Goal: Task Accomplishment & Management: Manage account settings

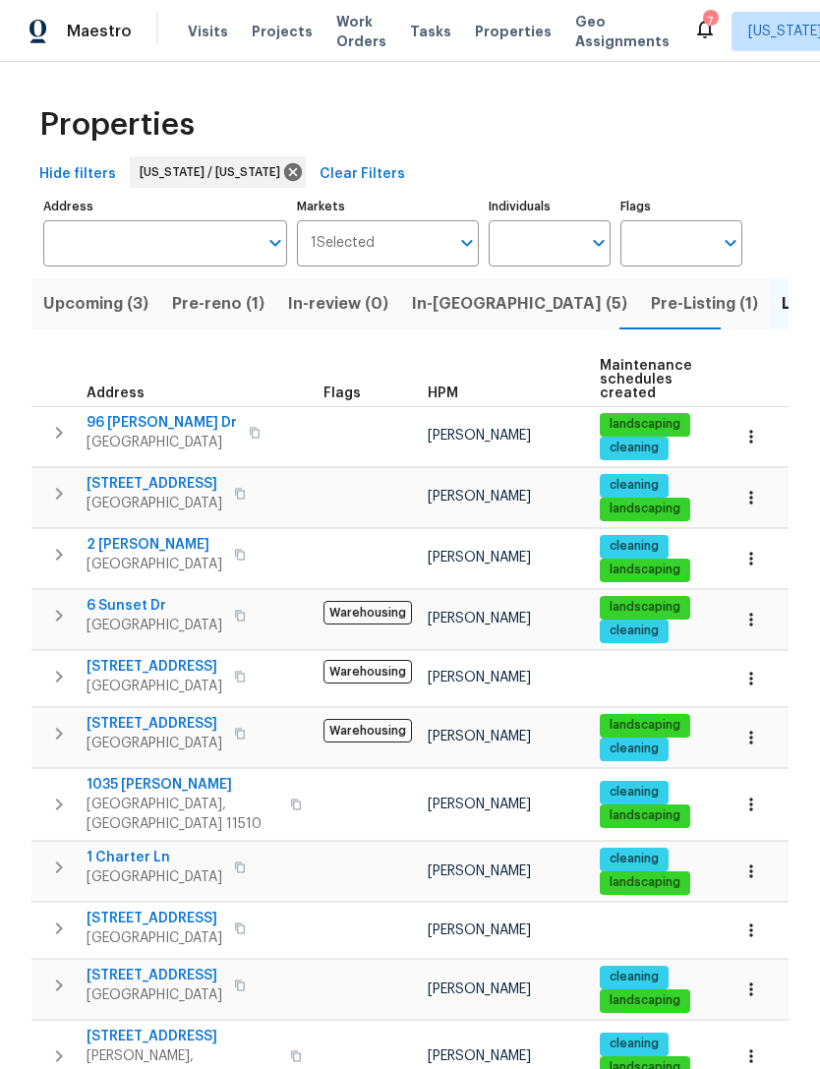
click at [445, 313] on span "In-reno (5)" at bounding box center [519, 304] width 215 height 28
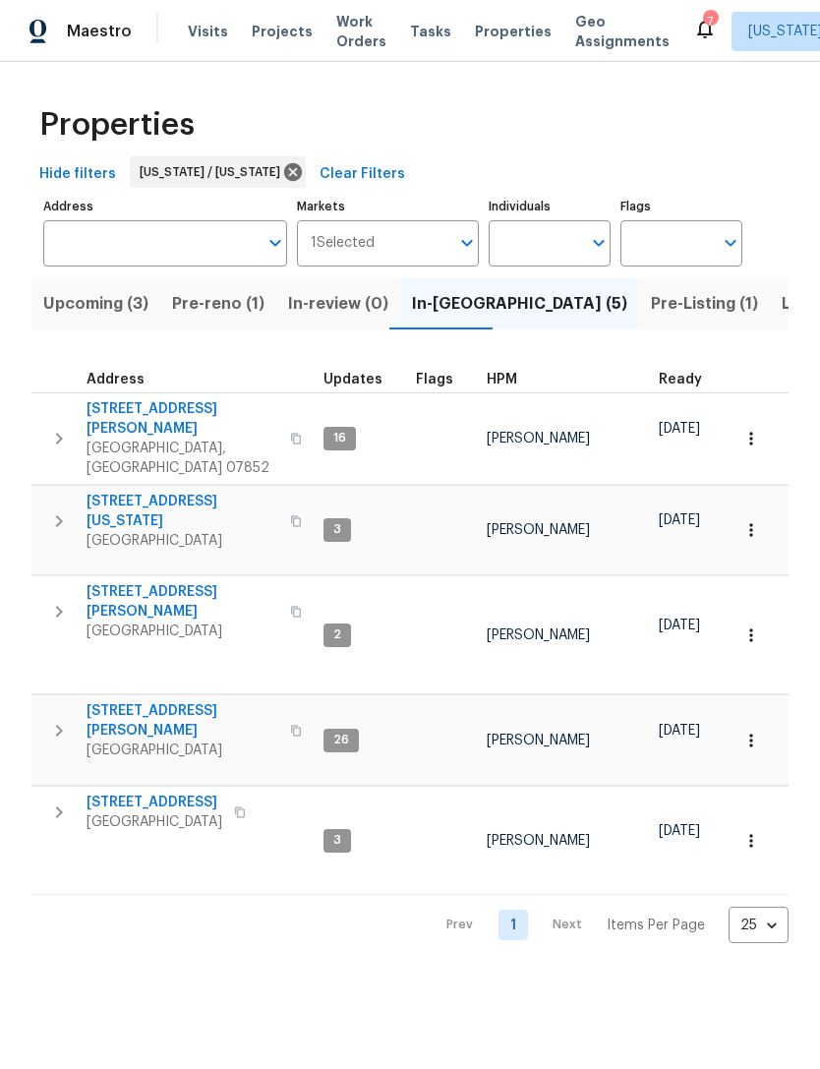
click at [132, 701] on span "[STREET_ADDRESS][PERSON_NAME]" at bounding box center [183, 720] width 192 height 39
click at [160, 740] on span "Parsippany, NJ 07054" at bounding box center [183, 750] width 192 height 20
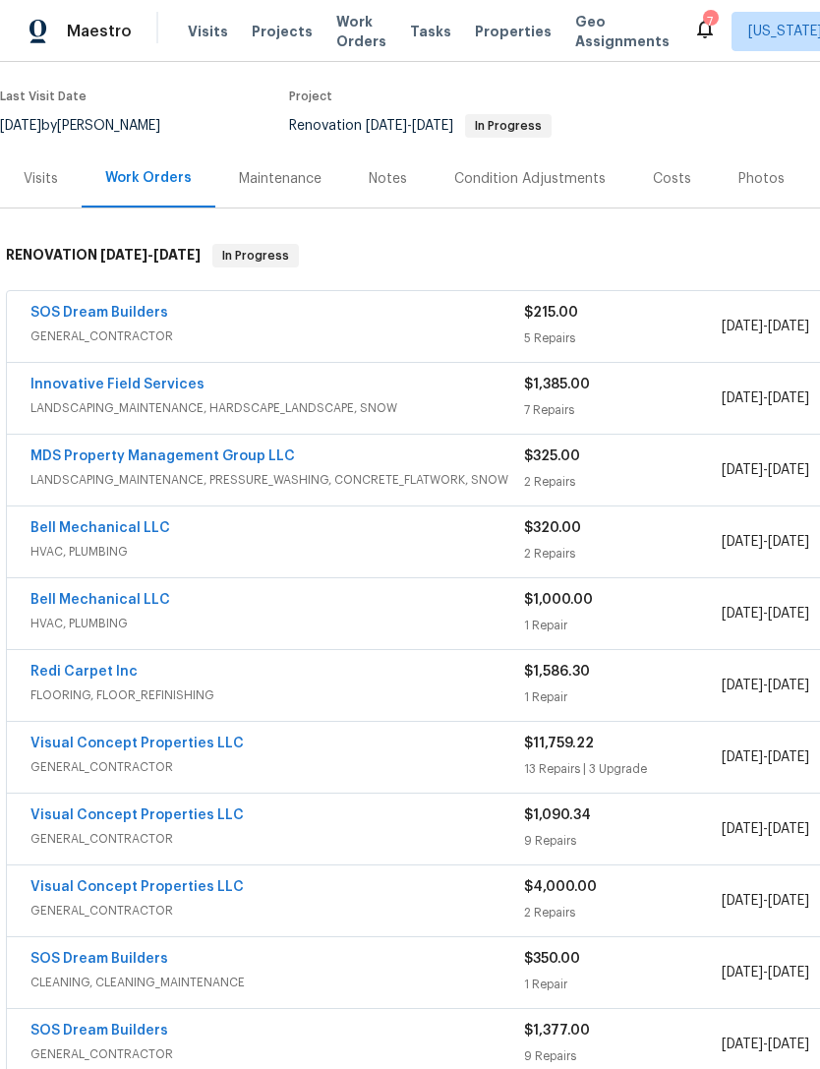
scroll to position [148, 0]
click at [81, 530] on link "Bell Mechanical LLC" at bounding box center [100, 528] width 140 height 14
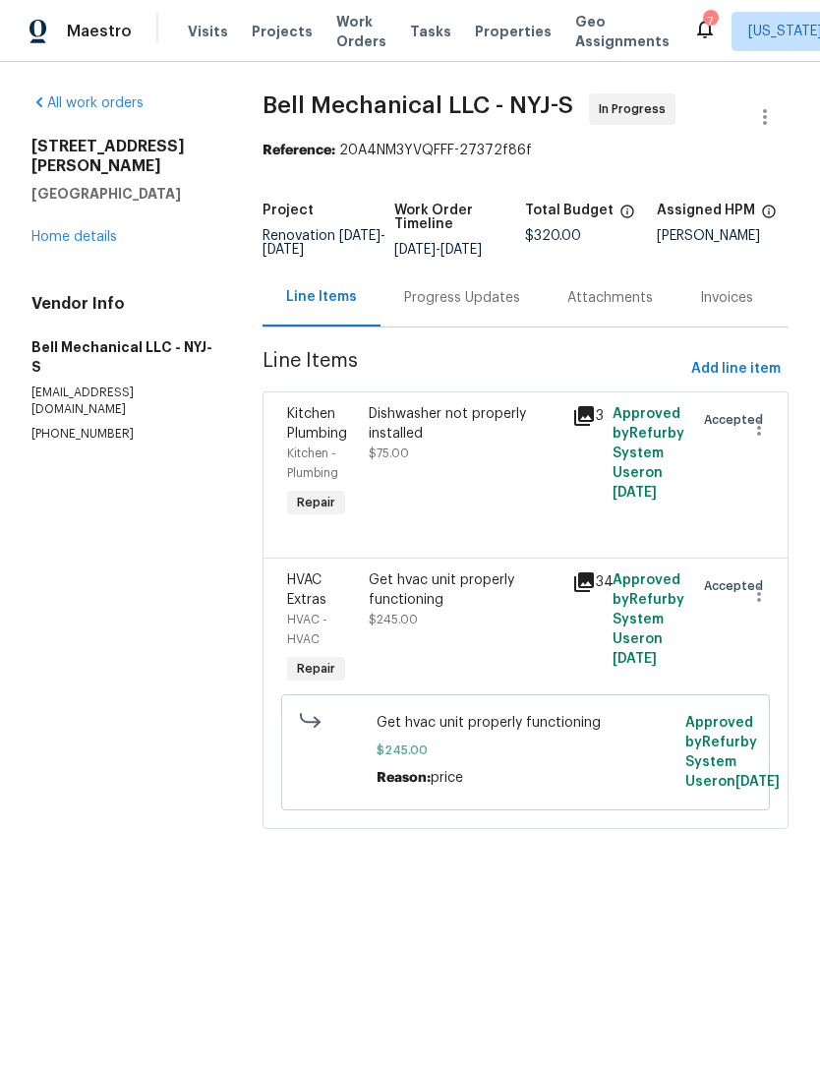
click at [519, 521] on div "Dishwasher not properly installed $75.00" at bounding box center [465, 463] width 204 height 130
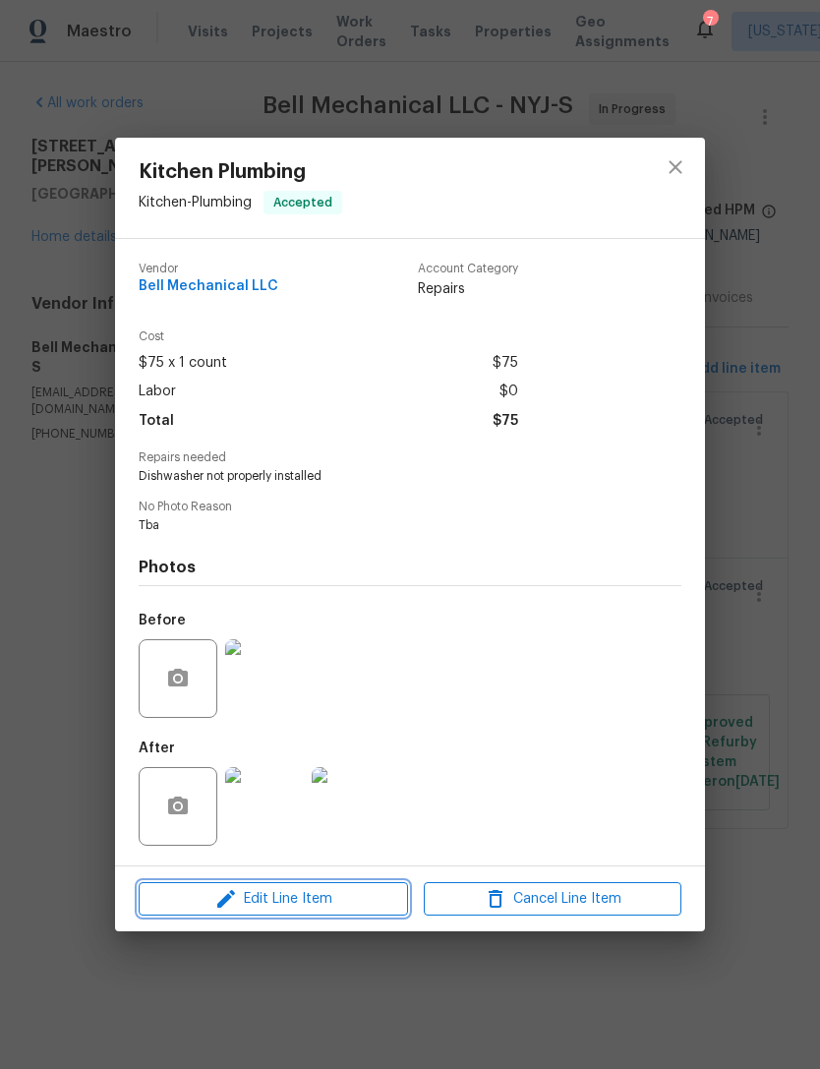
click at [367, 899] on span "Edit Line Item" at bounding box center [274, 899] width 258 height 25
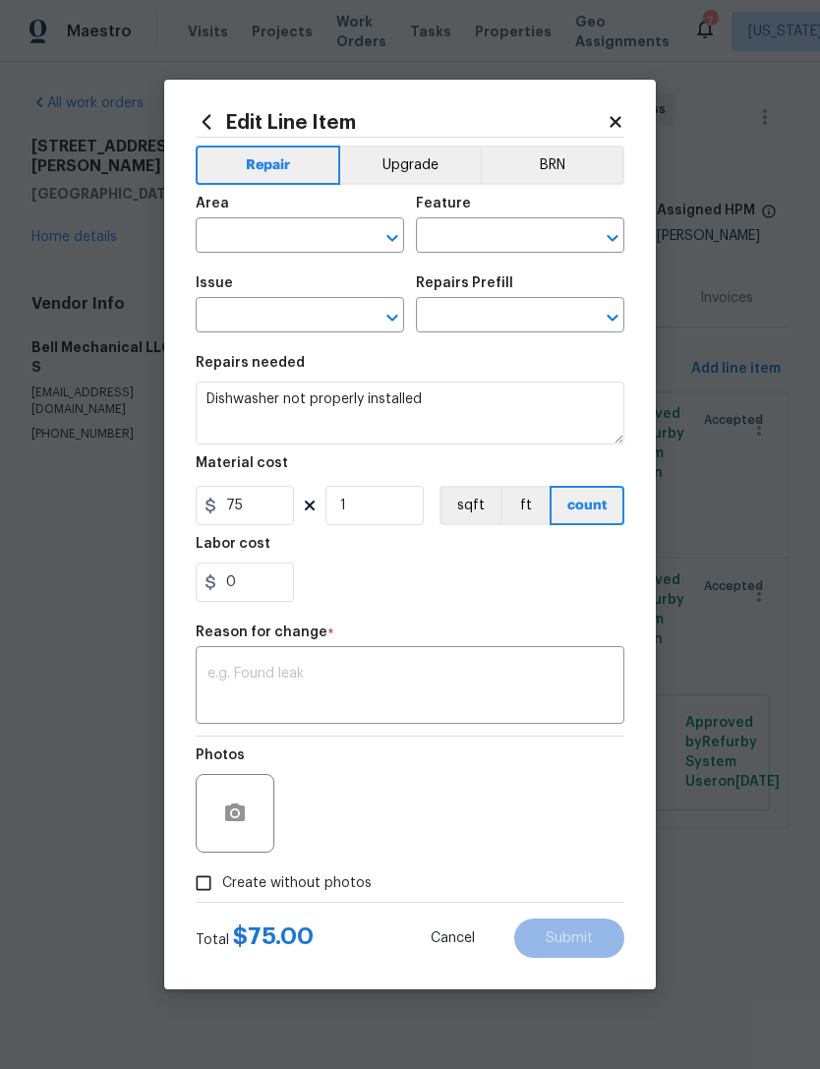
type input "Kitchen"
type input "Plumbing"
type input "Kitchen Plumbing"
type input "Add a Task $1.00"
click at [281, 517] on input "75" at bounding box center [245, 505] width 98 height 39
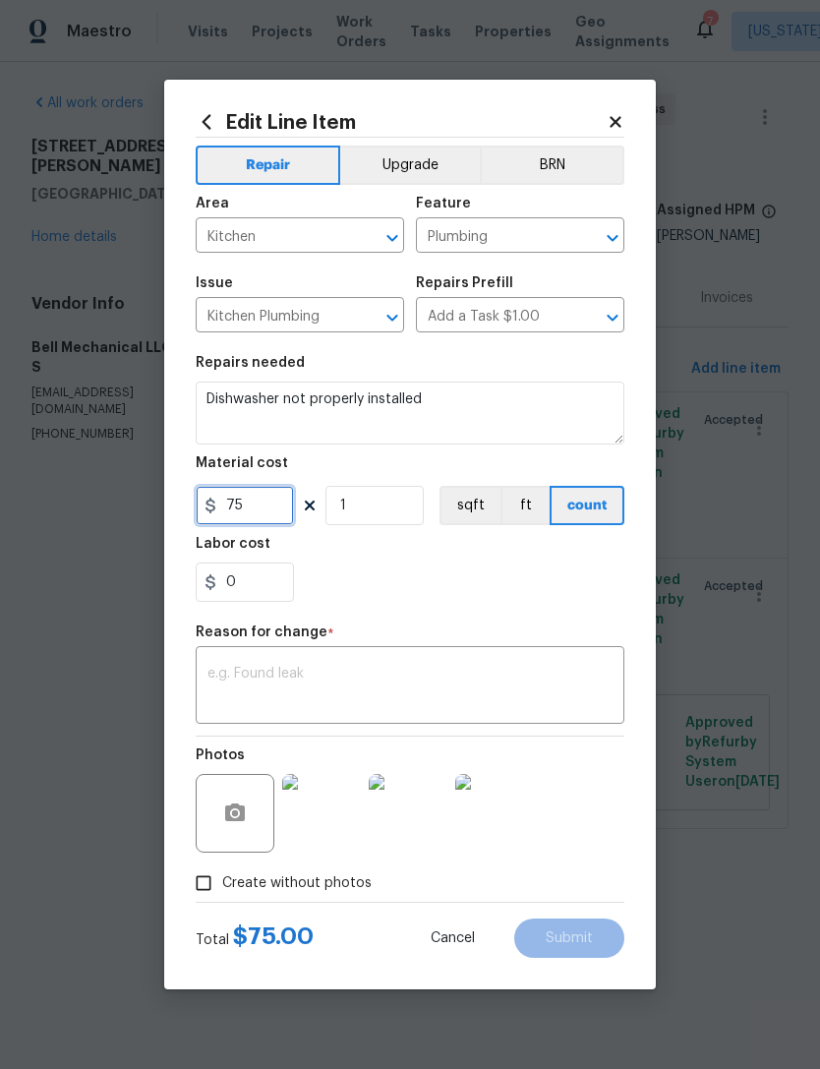
click at [280, 516] on input "75" at bounding box center [245, 505] width 98 height 39
type input "750"
click at [515, 611] on section "Repairs needed Dishwasher not properly installed Material cost 750 1 sqft ft co…" at bounding box center [410, 478] width 429 height 269
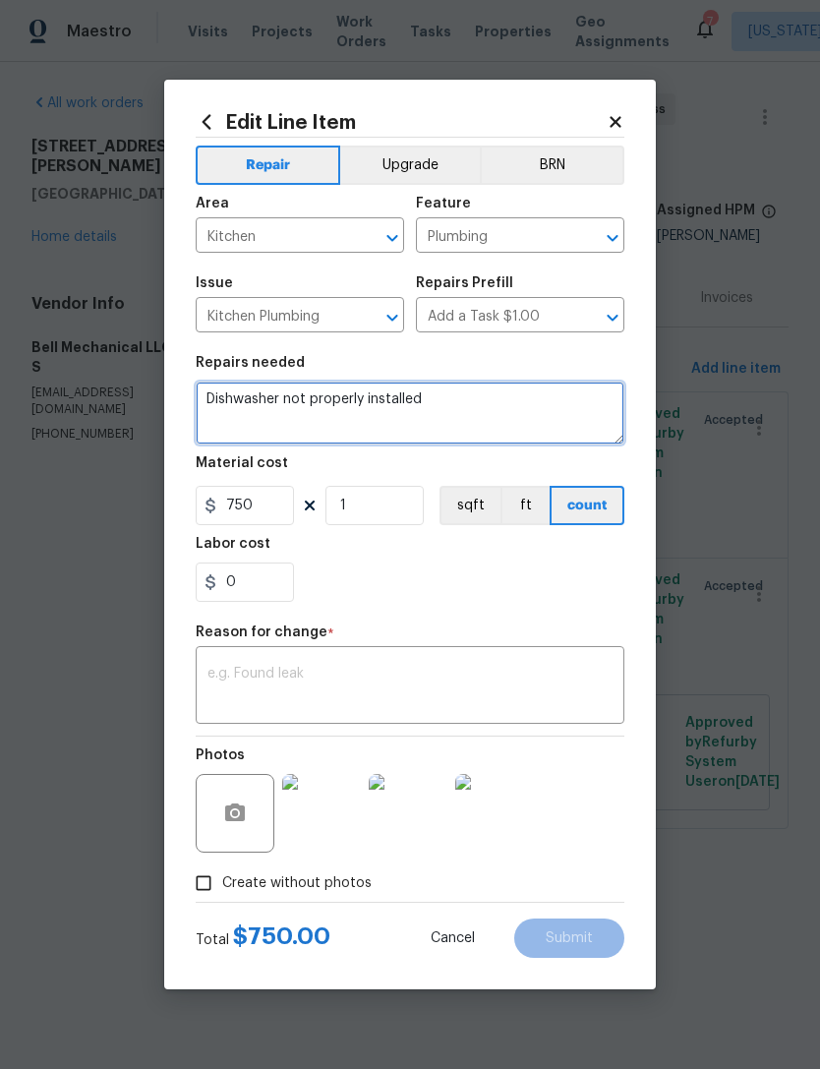
click at [450, 412] on textarea "Dishwasher not properly installed" at bounding box center [410, 413] width 429 height 63
click at [450, 411] on textarea "Dishwasher not properly installed" at bounding box center [410, 413] width 429 height 63
click at [419, 397] on textarea "Dishwasher not properly installed" at bounding box center [410, 413] width 429 height 63
click at [418, 397] on textarea "Dishwasher not properly installed" at bounding box center [410, 413] width 429 height 63
click at [359, 406] on textarea "Dishwasher not properly installed" at bounding box center [410, 413] width 429 height 63
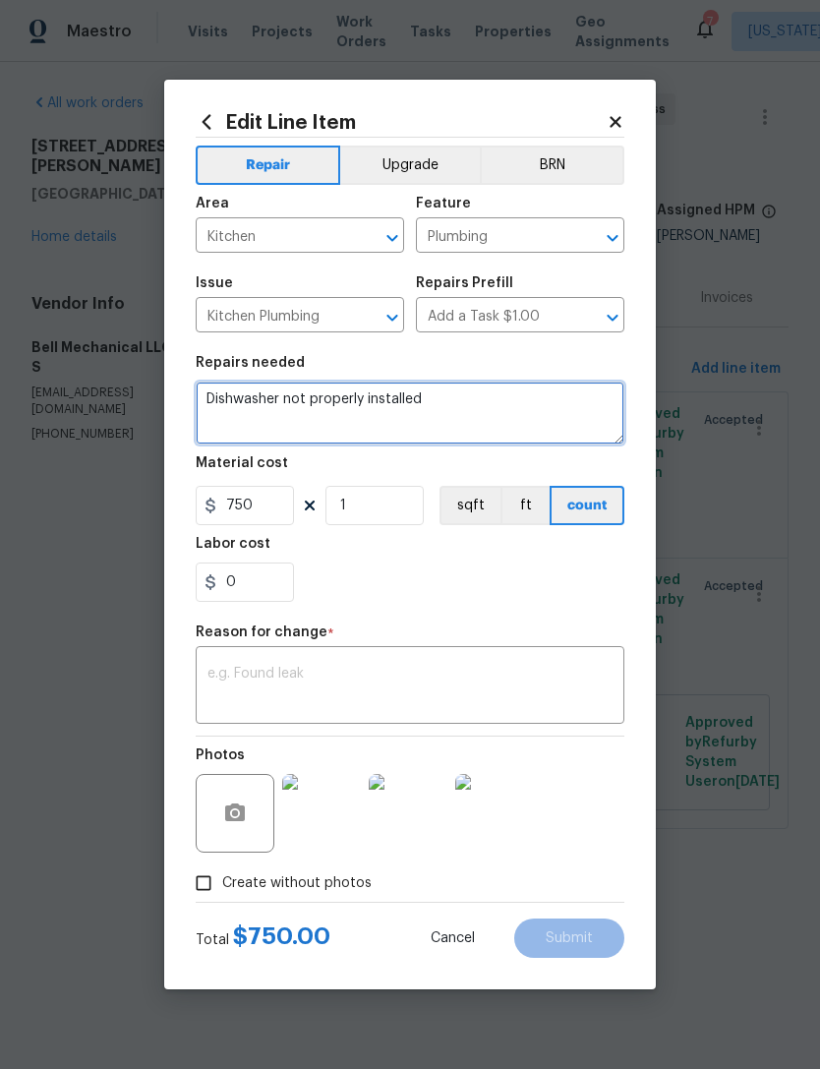
click at [414, 399] on textarea "Dishwasher not properly installed" at bounding box center [410, 413] width 429 height 63
click at [414, 398] on textarea "Dishwasher not properly installed" at bounding box center [410, 413] width 429 height 63
click at [444, 403] on textarea at bounding box center [410, 413] width 429 height 63
click at [413, 406] on textarea at bounding box center [410, 413] width 429 height 63
paste textarea "pull out disconnect power and water and drain lines. Pack the floor up with 3/4…"
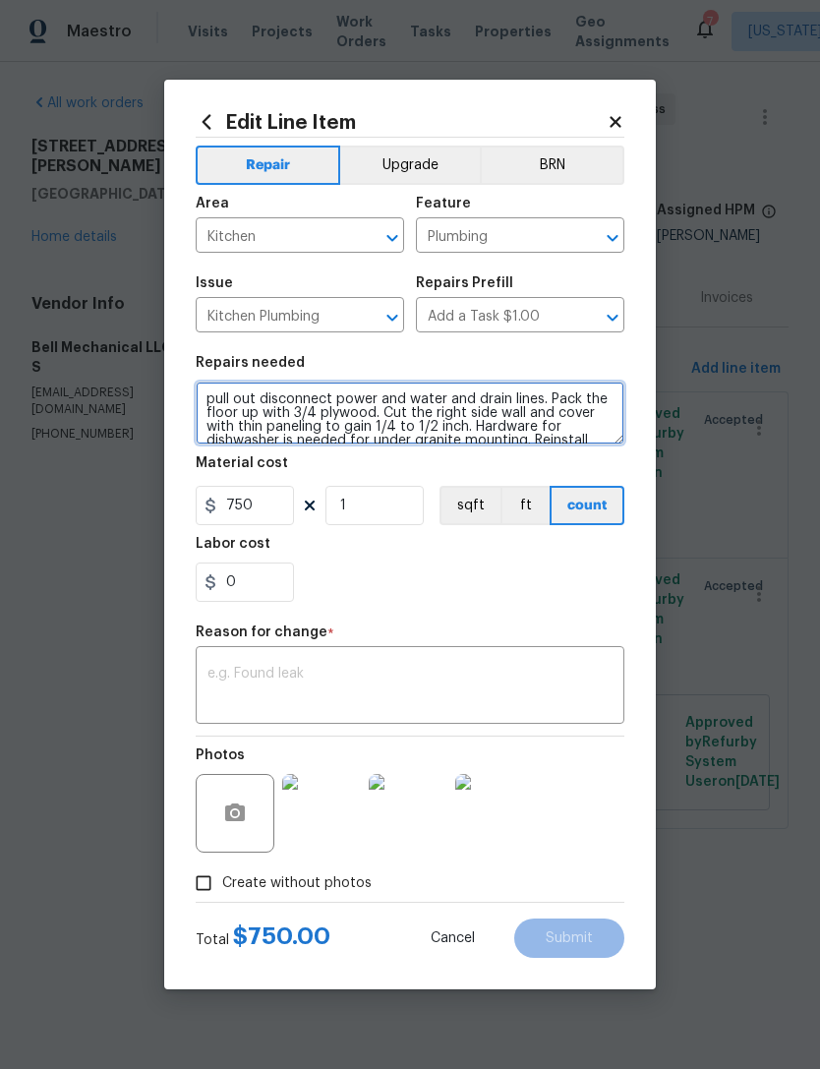
click at [209, 395] on textarea "pull out disconnect power and water and drain lines. Pack the floor up with 3/4…" at bounding box center [410, 413] width 429 height 63
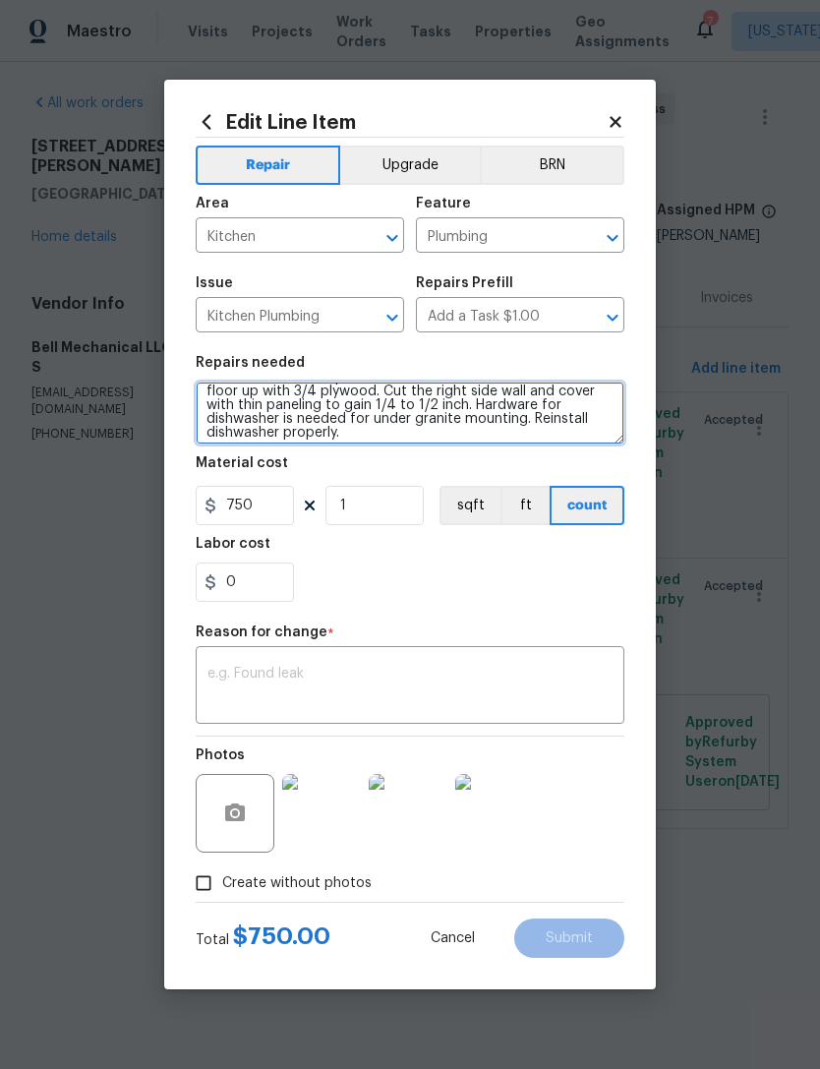
scroll to position [23, 0]
type textarea "Pull out disconnect power and water and drain lines. Pack the floor up with 3/4…"
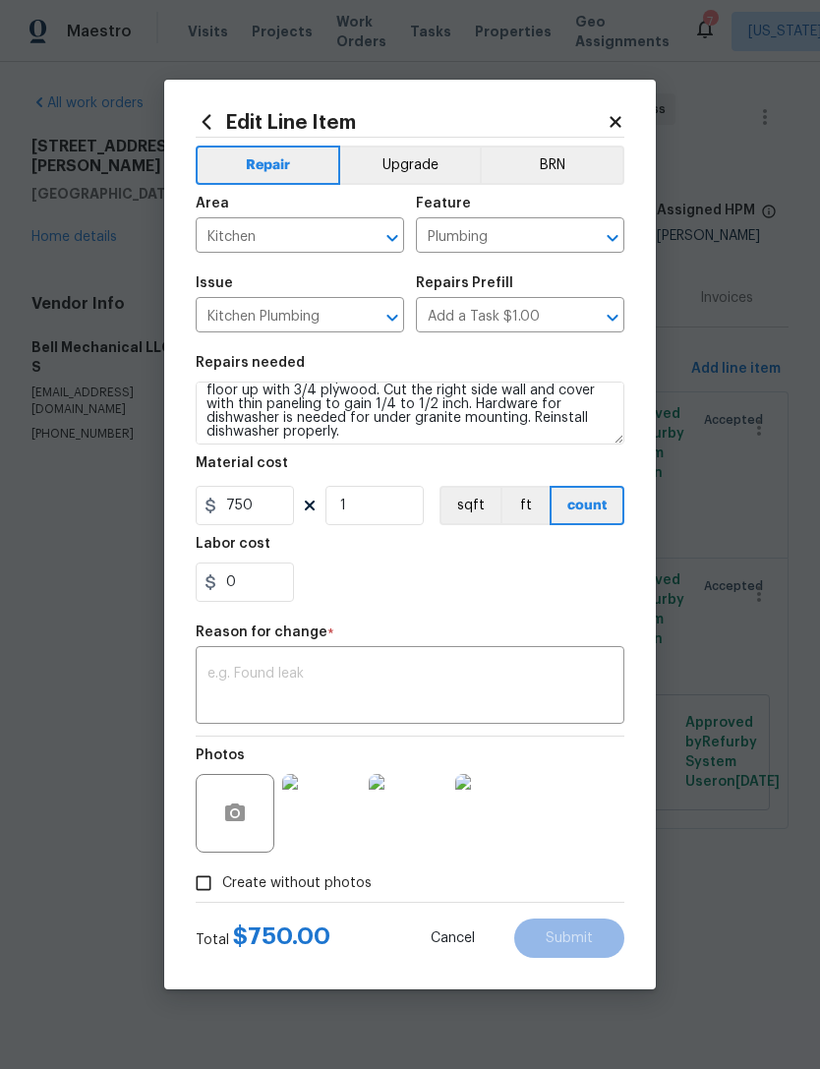
click at [464, 662] on div "x ​" at bounding box center [410, 687] width 429 height 73
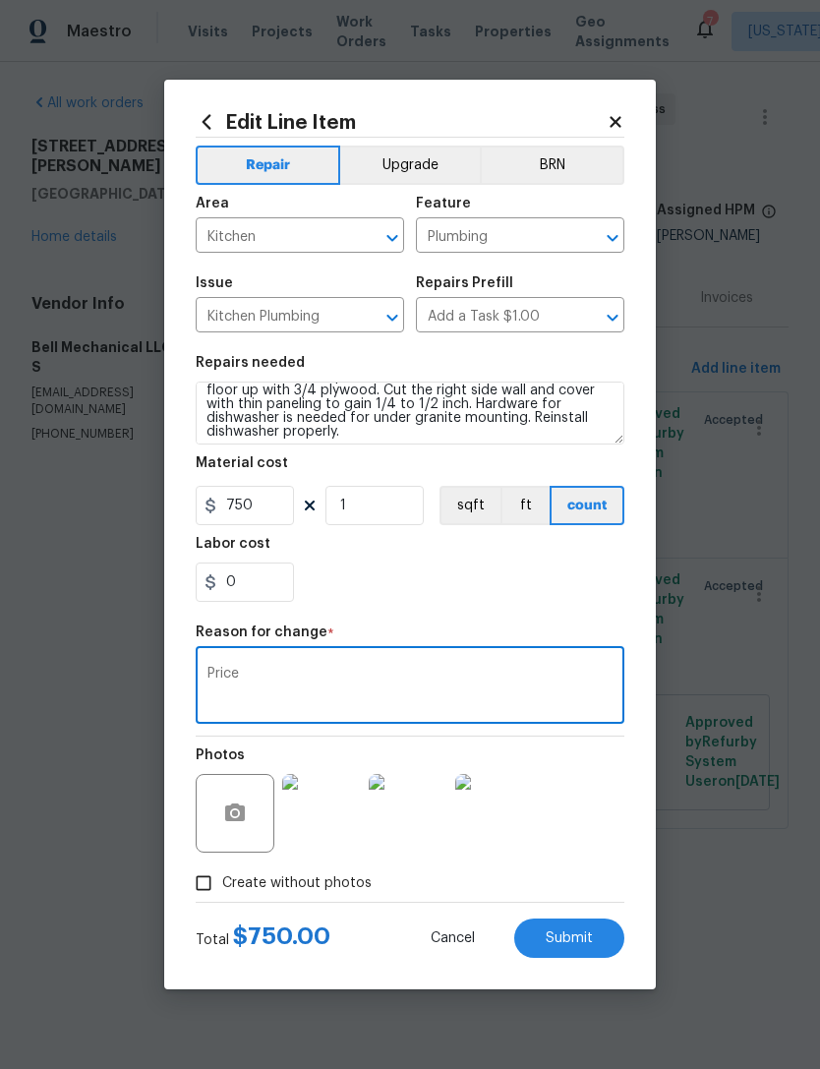
type textarea "Price"
click at [490, 562] on div "Labor cost" at bounding box center [410, 550] width 429 height 26
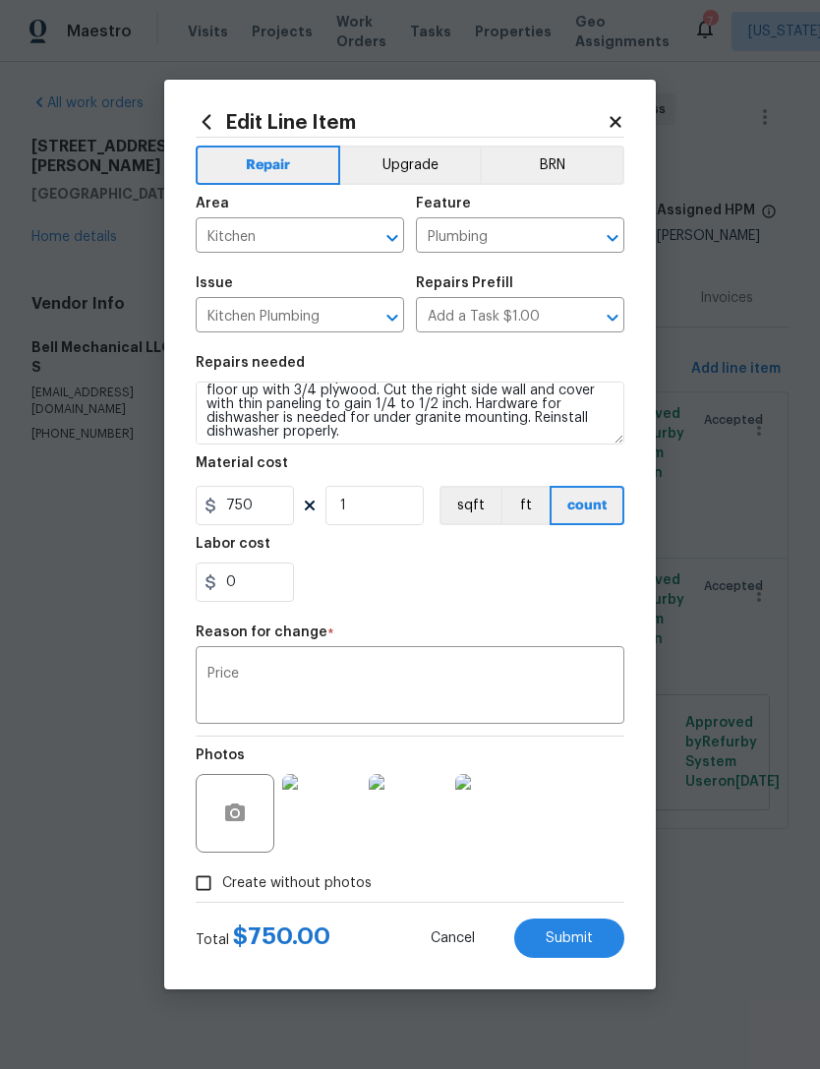
click at [577, 934] on span "Submit" at bounding box center [569, 938] width 47 height 15
type textarea "Dishwasher not properly installed"
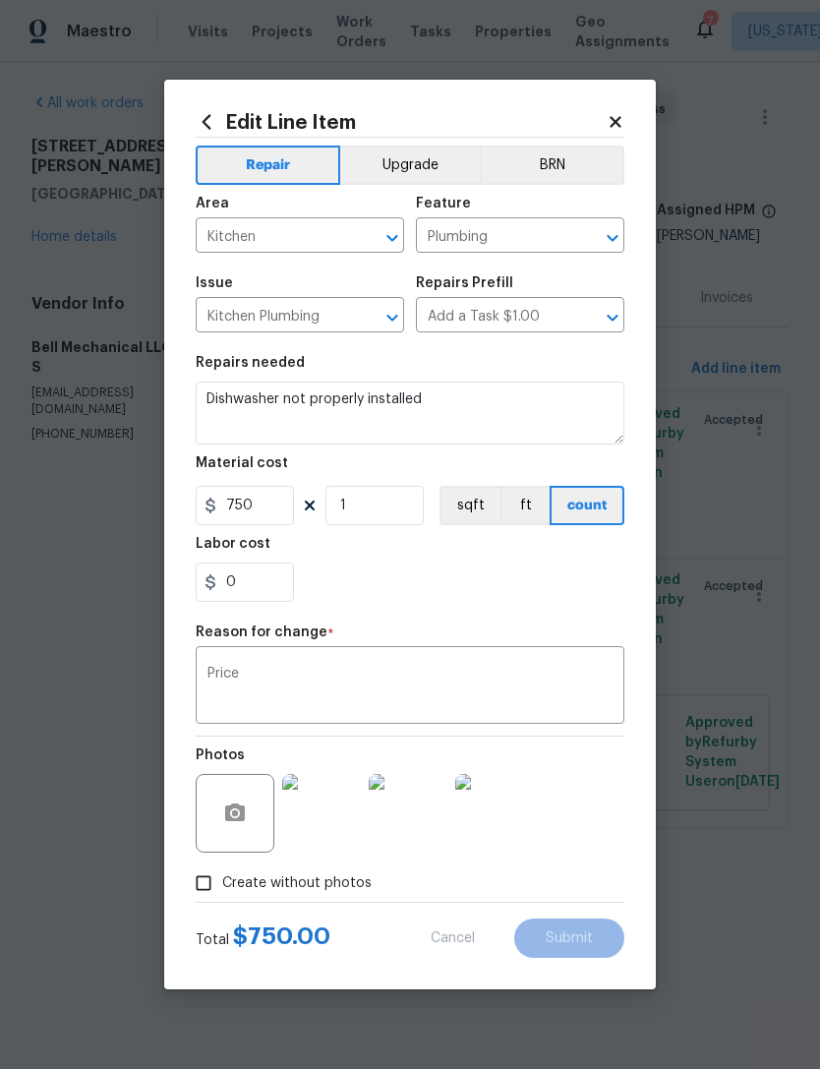
type input "75"
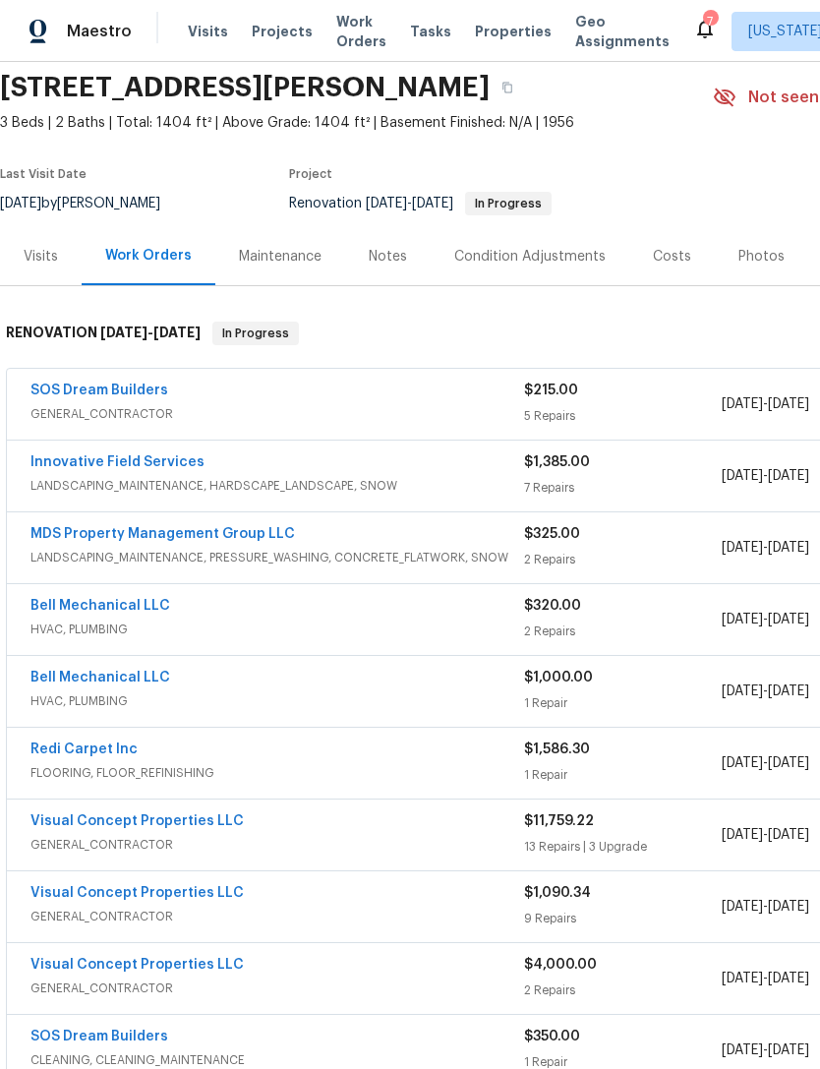
scroll to position [73, 0]
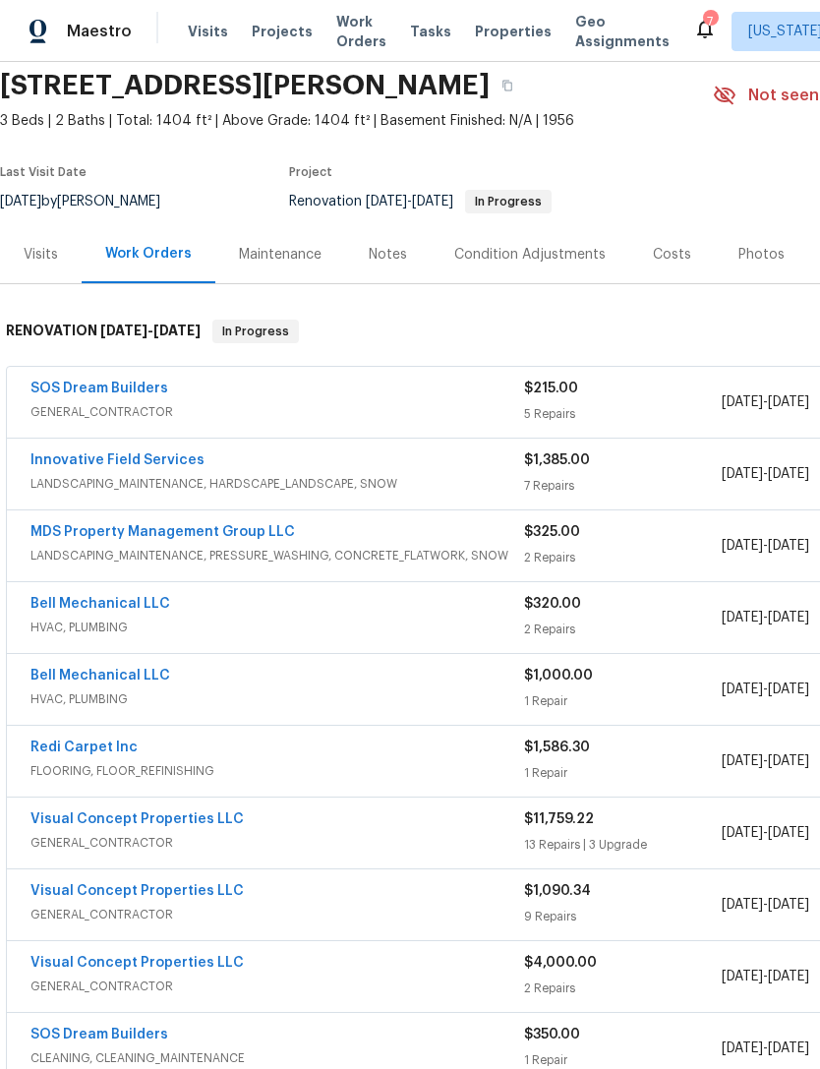
click at [148, 607] on link "Bell Mechanical LLC" at bounding box center [100, 604] width 140 height 14
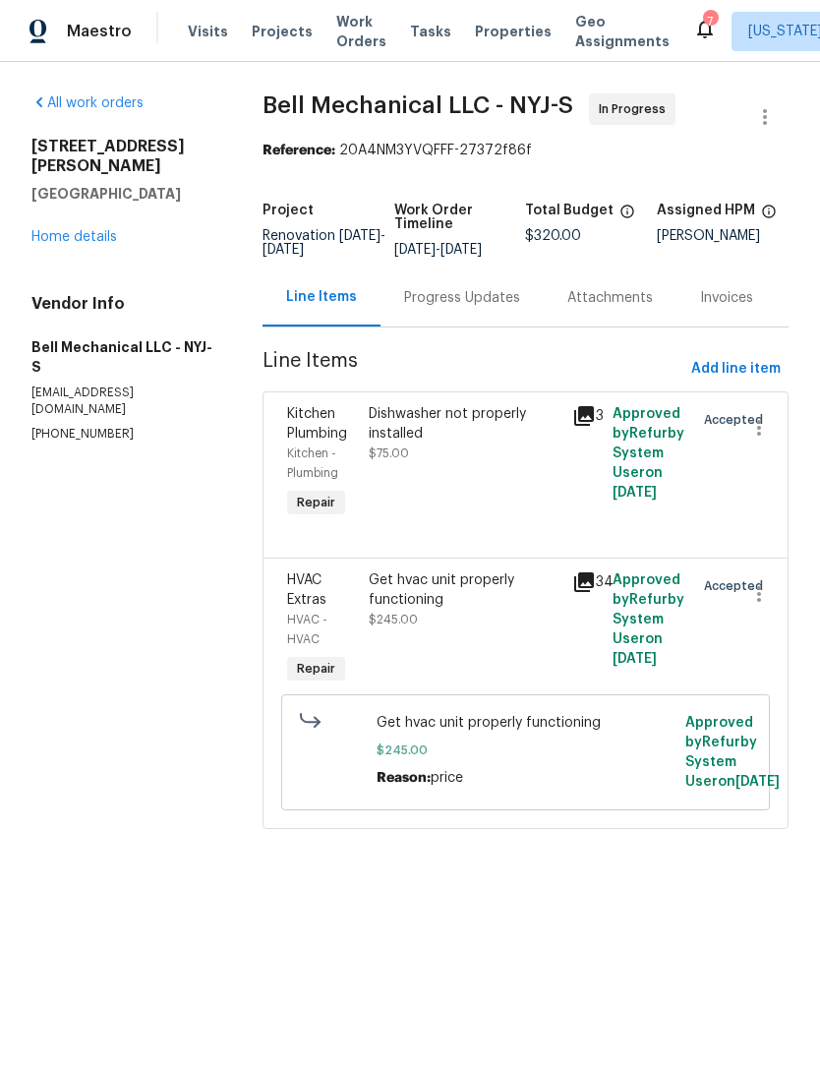
click at [464, 308] on div "Progress Updates" at bounding box center [462, 298] width 116 height 20
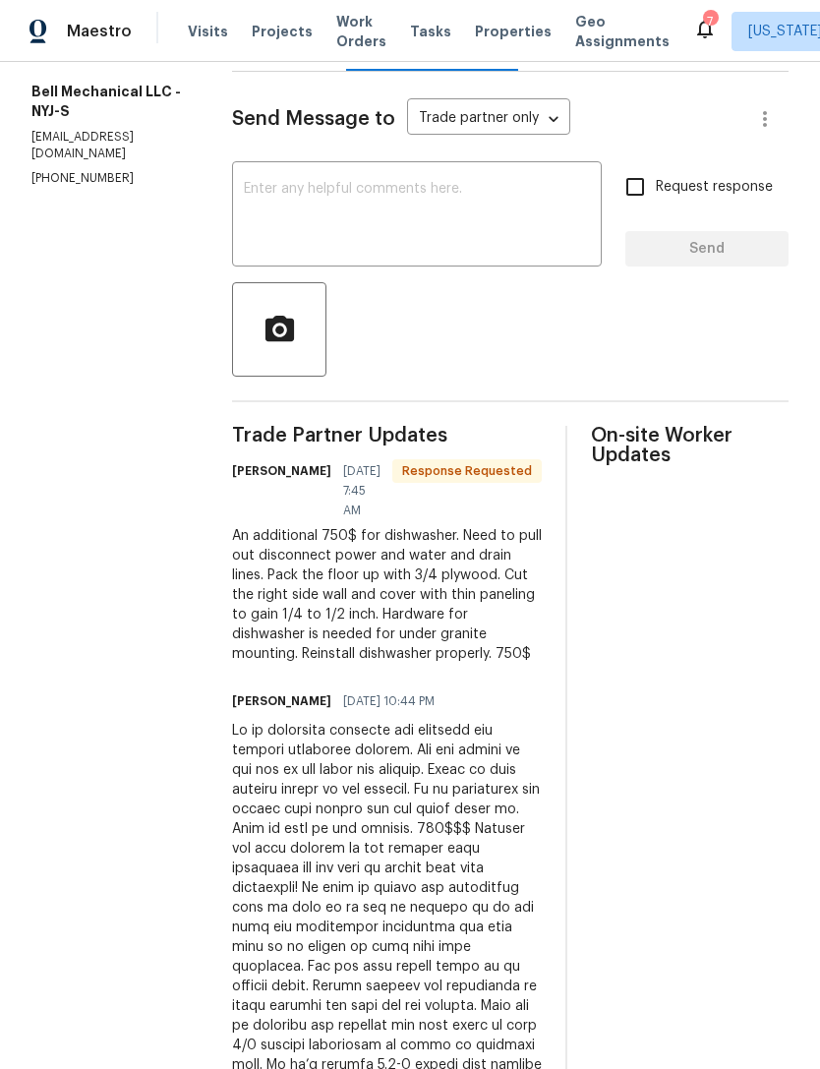
scroll to position [264, 0]
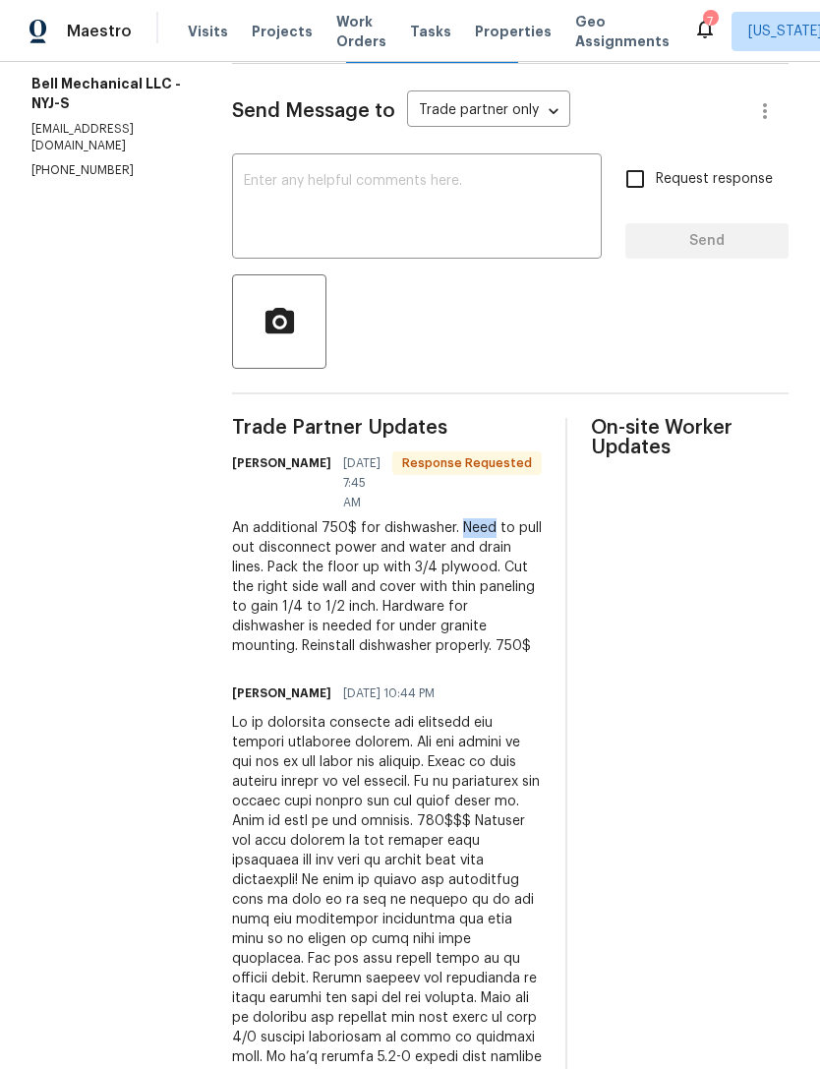
click at [373, 551] on div "An additional 750$ for dishwasher. Need to pull out disconnect power and water …" at bounding box center [387, 587] width 310 height 138
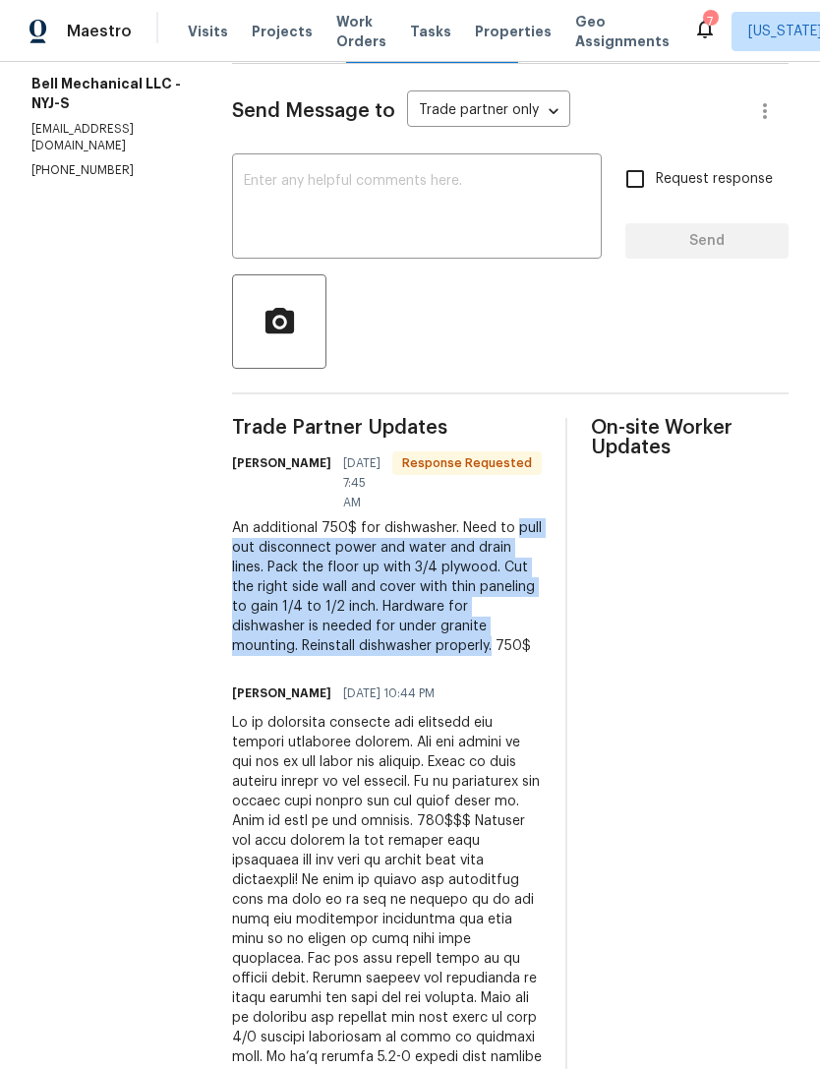
copy div "pull out disconnect power and water and drain lines. Pack the floor up with 3/4…"
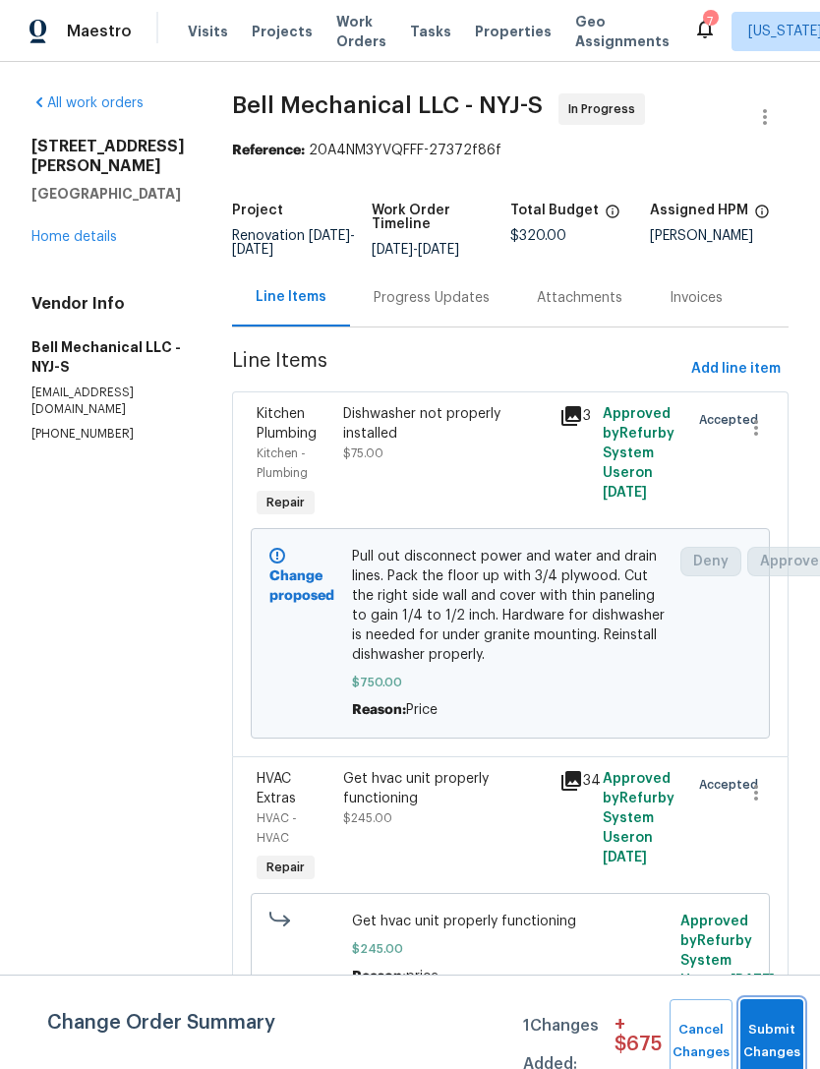
click at [767, 1019] on button "Submit Changes" at bounding box center [771, 1041] width 63 height 85
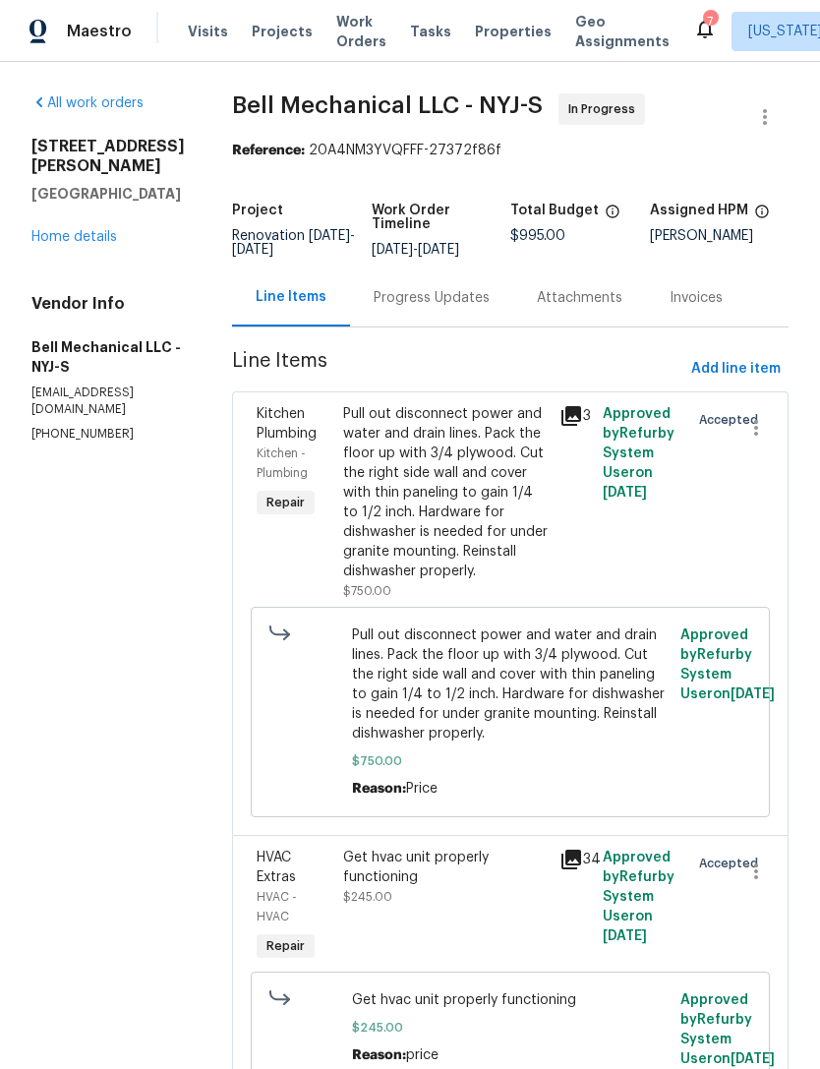
click at [116, 235] on div "All work orders [STREET_ADDRESS][PERSON_NAME] Home details Vendor Info Bell Mec…" at bounding box center [107, 267] width 153 height 349
click at [120, 214] on div "[STREET_ADDRESS][PERSON_NAME] Home details" at bounding box center [107, 192] width 153 height 110
click at [127, 219] on div "260 Everett Rd Parsippany, NJ 07054 Home details" at bounding box center [107, 192] width 153 height 110
click at [108, 230] on link "Home details" at bounding box center [74, 237] width 86 height 14
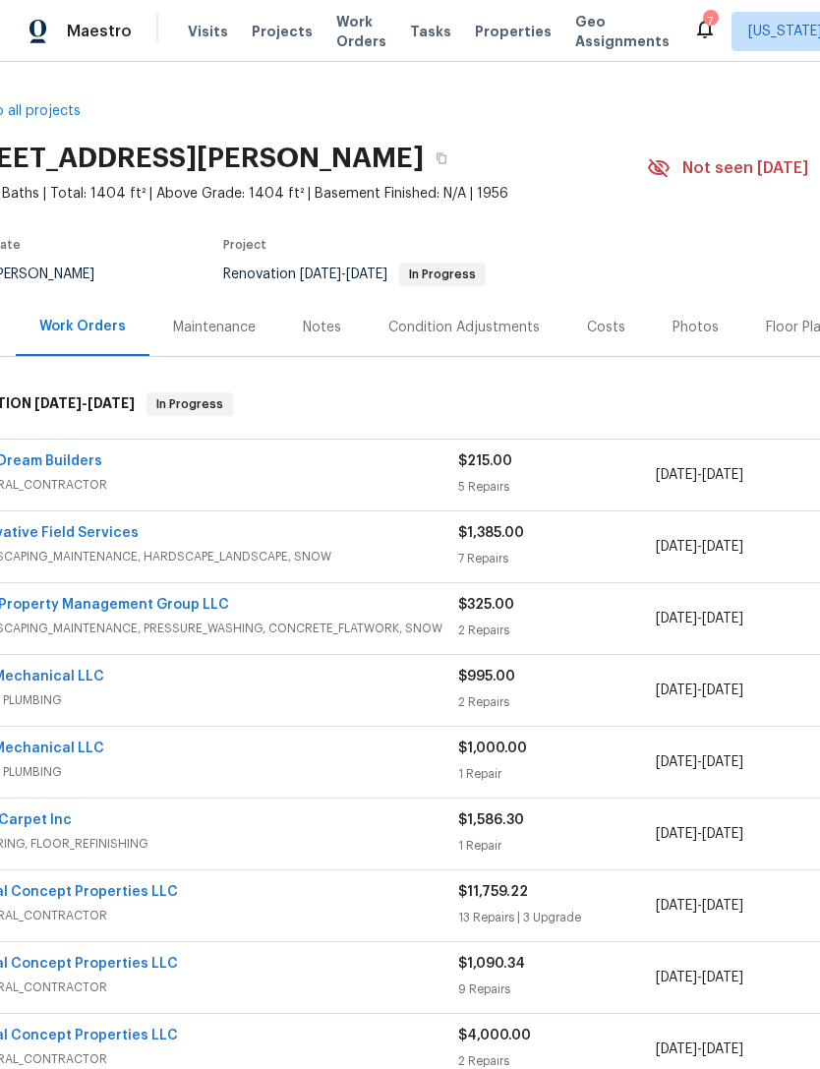
scroll to position [0, 62]
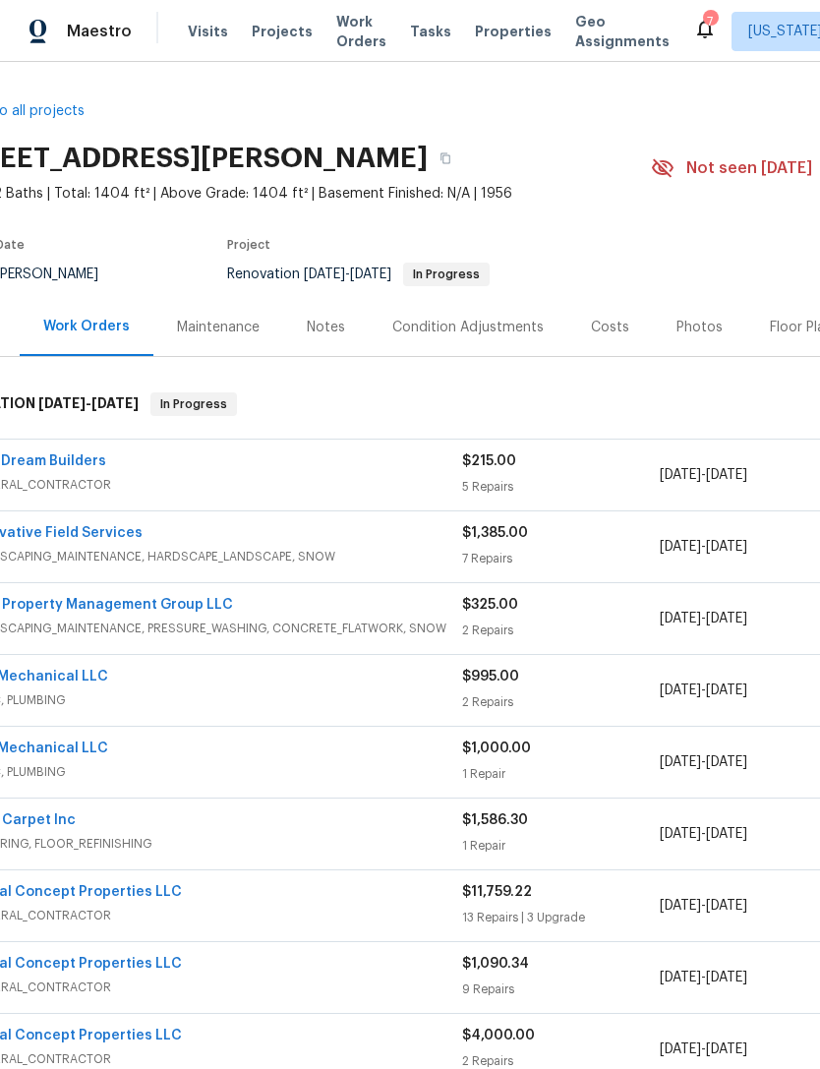
click at [504, 31] on span "Properties" at bounding box center [513, 32] width 77 height 20
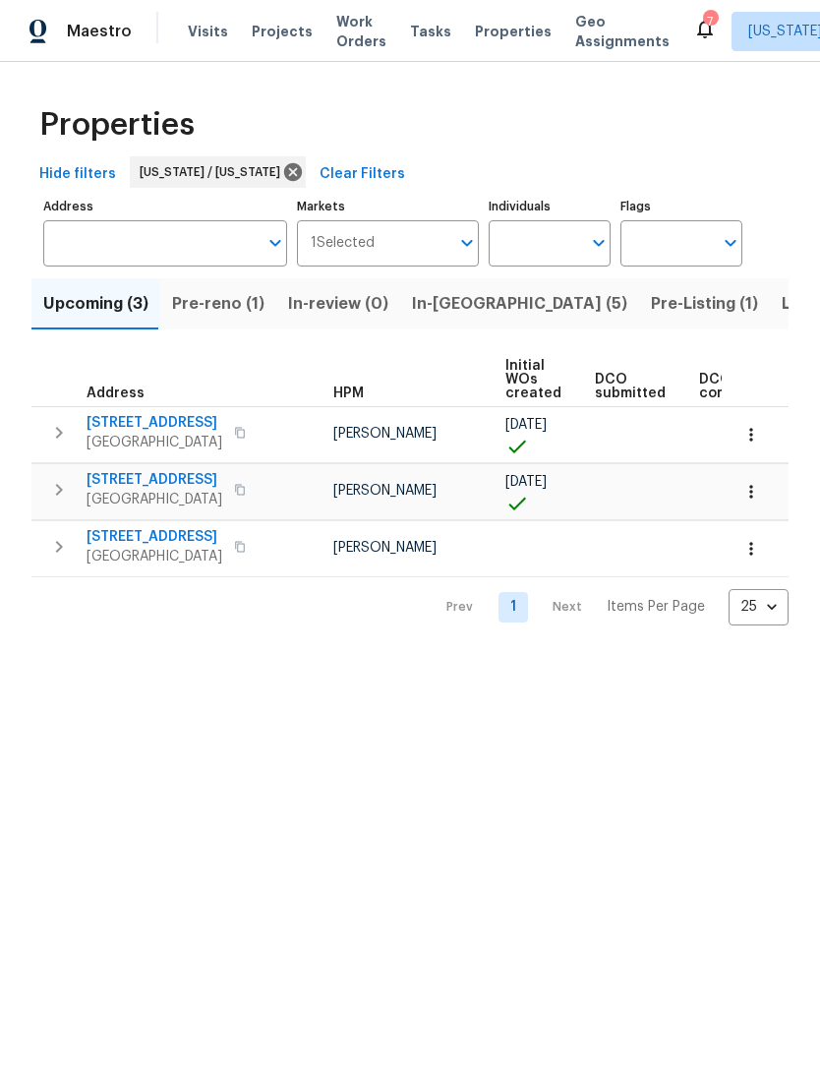
scroll to position [0, 53]
click at [460, 321] on button "In-reno (5)" at bounding box center [519, 303] width 239 height 51
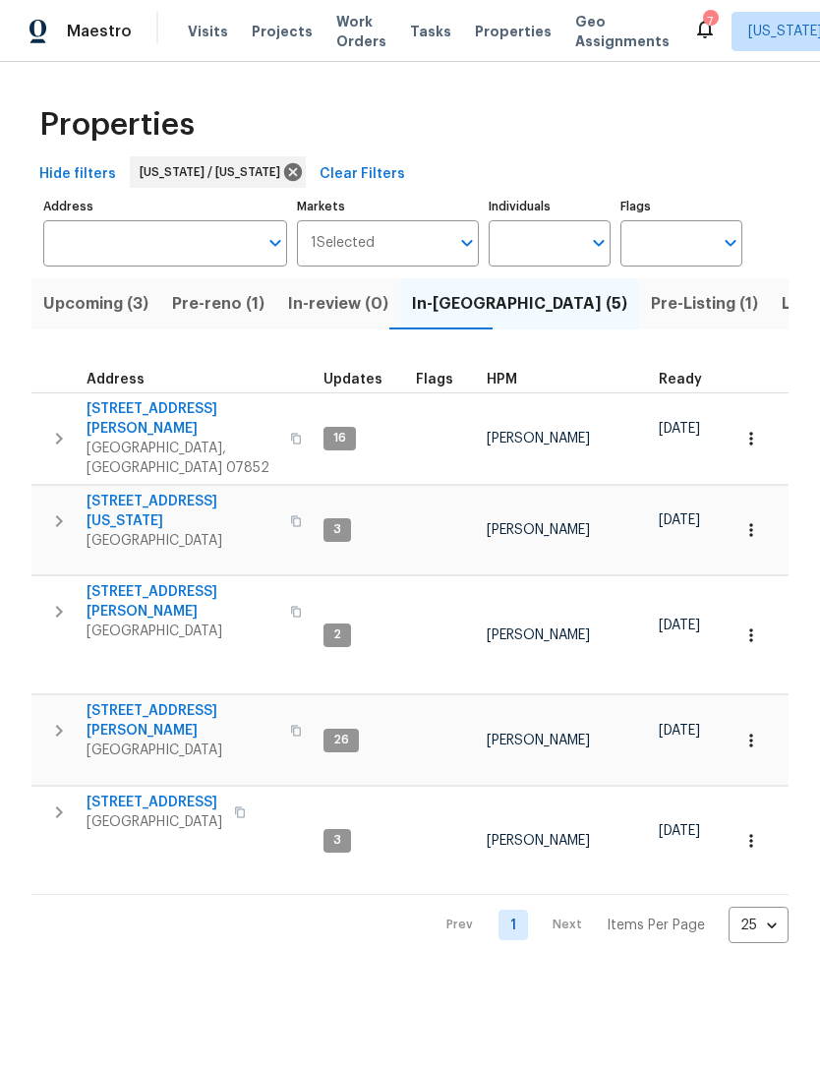
click at [342, 39] on span "Work Orders" at bounding box center [361, 31] width 50 height 39
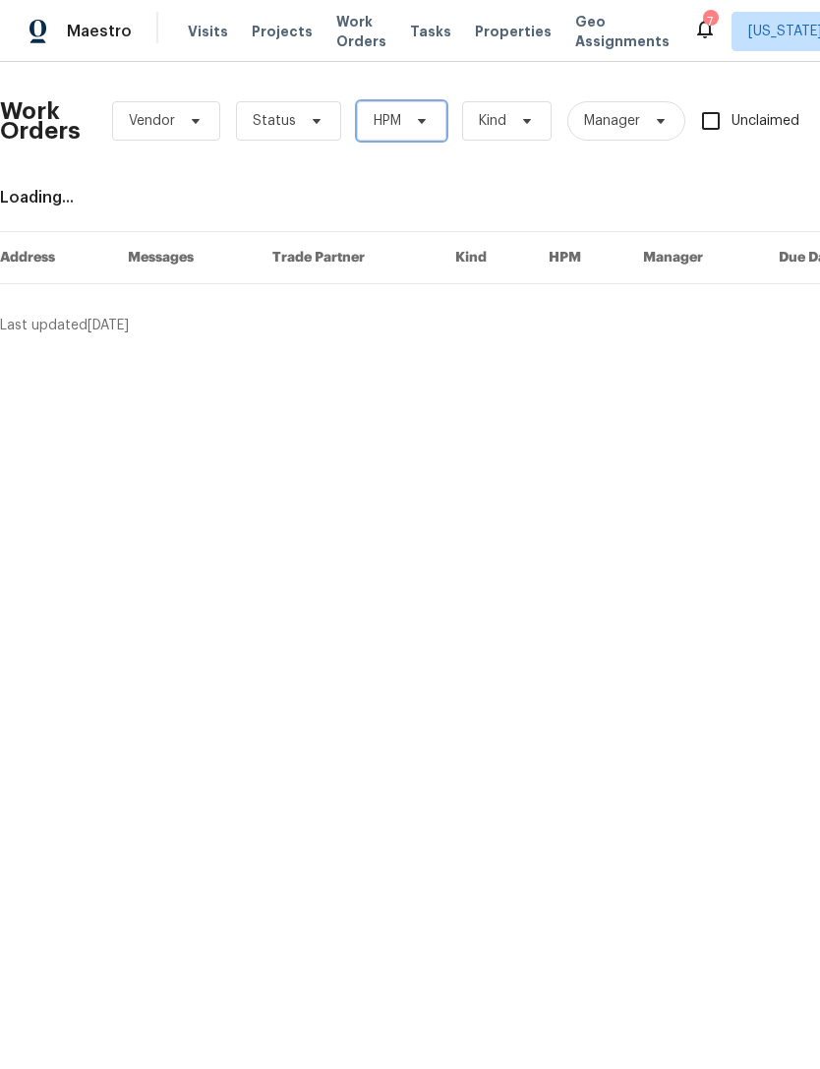
click at [417, 126] on icon at bounding box center [422, 121] width 16 height 16
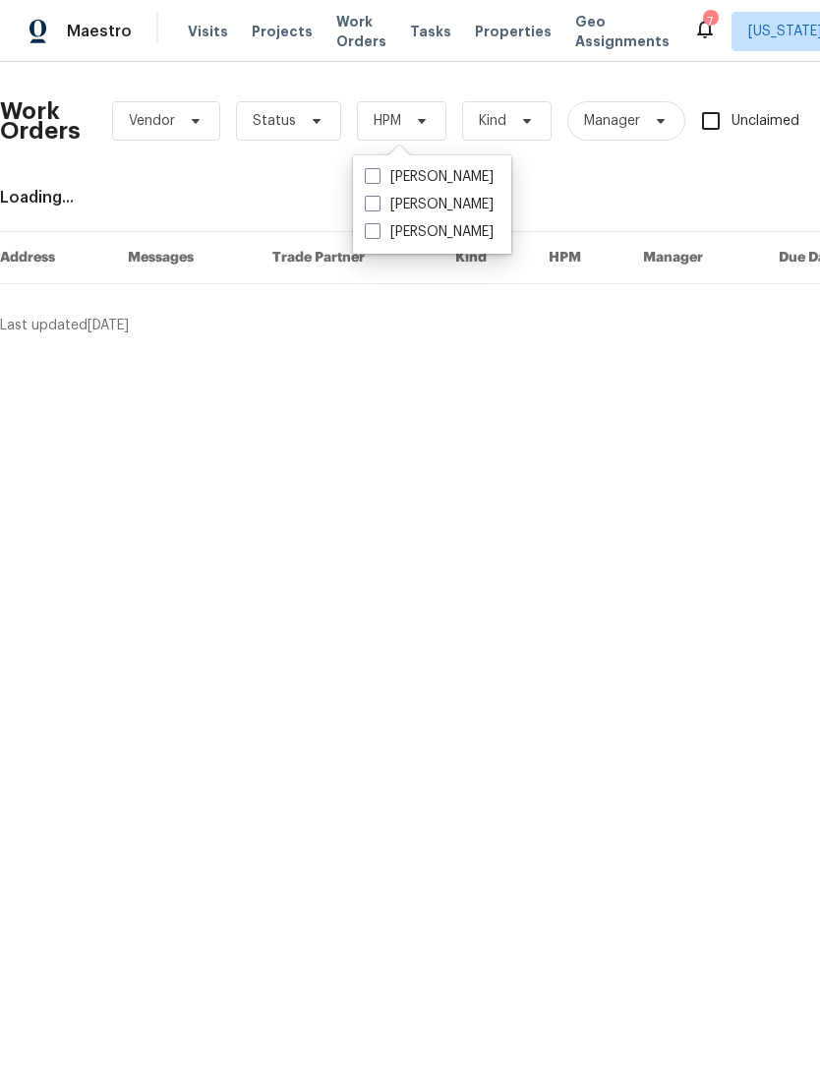
click at [458, 208] on label "[PERSON_NAME]" at bounding box center [429, 205] width 129 height 20
click at [378, 207] on input "[PERSON_NAME]" at bounding box center [371, 201] width 13 height 13
checkbox input "true"
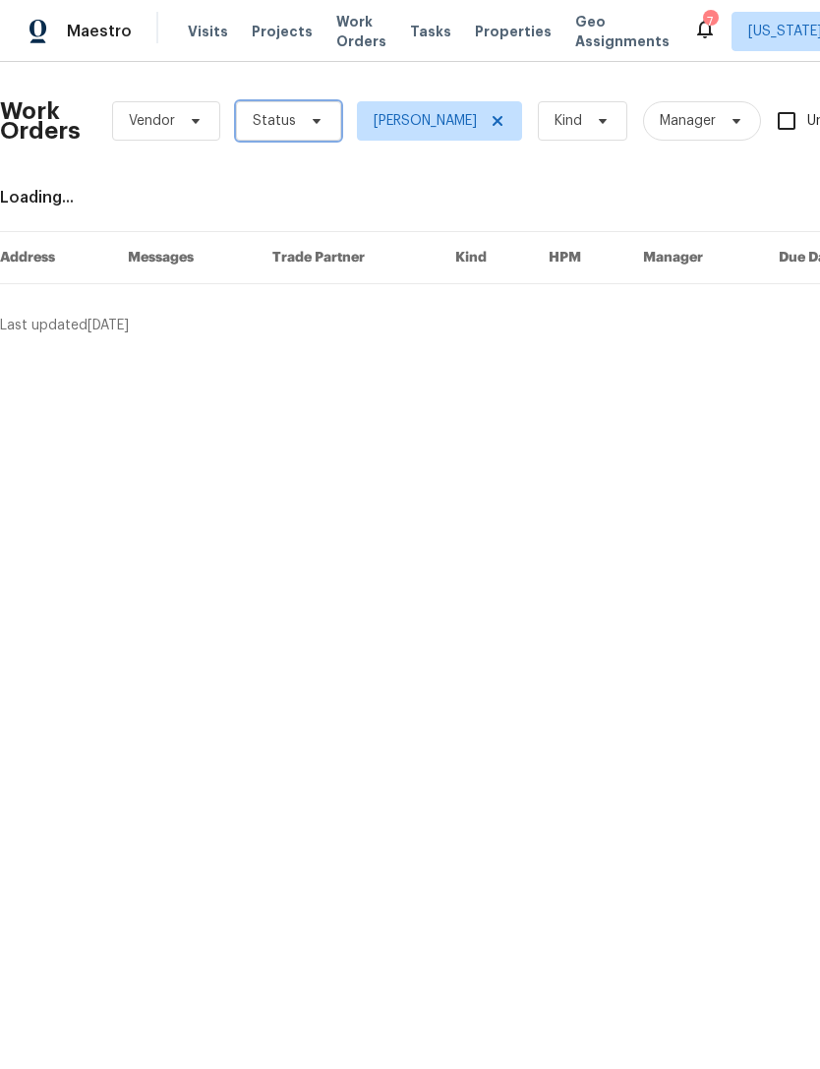
click at [309, 119] on icon at bounding box center [317, 121] width 16 height 16
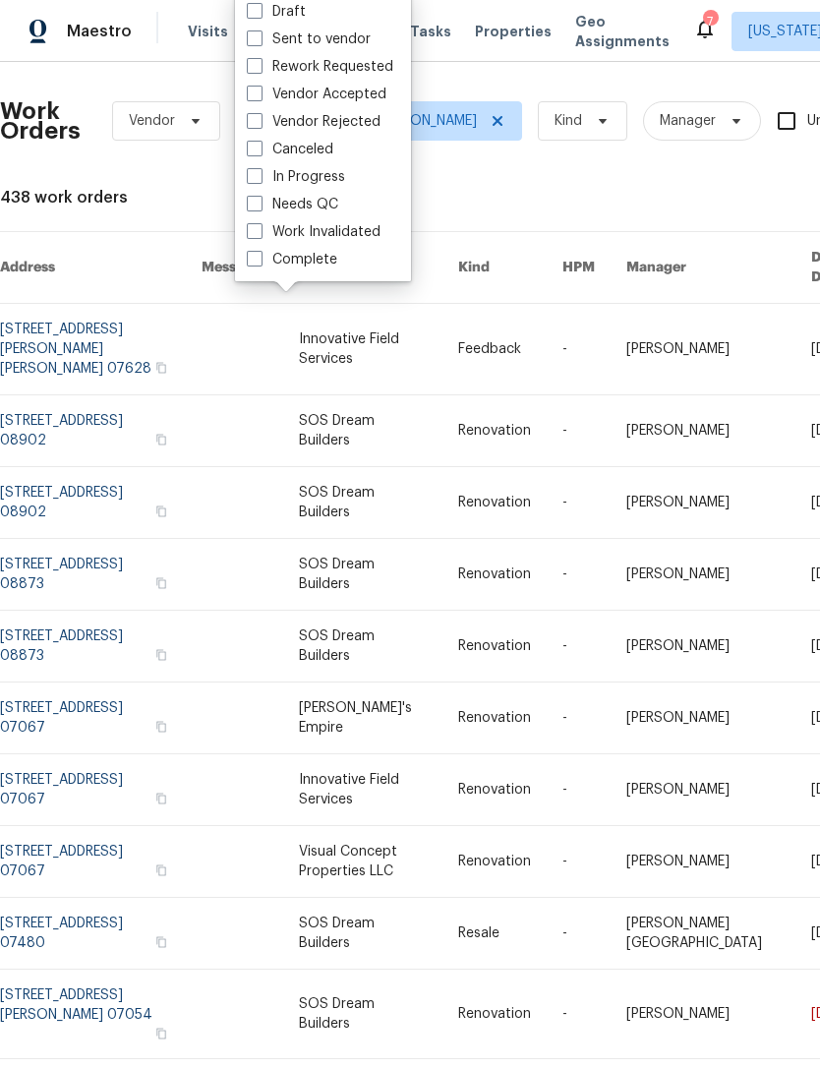
click at [335, 202] on label "Needs QC" at bounding box center [292, 205] width 91 height 20
click at [260, 202] on input "Needs QC" at bounding box center [253, 201] width 13 height 13
checkbox input "true"
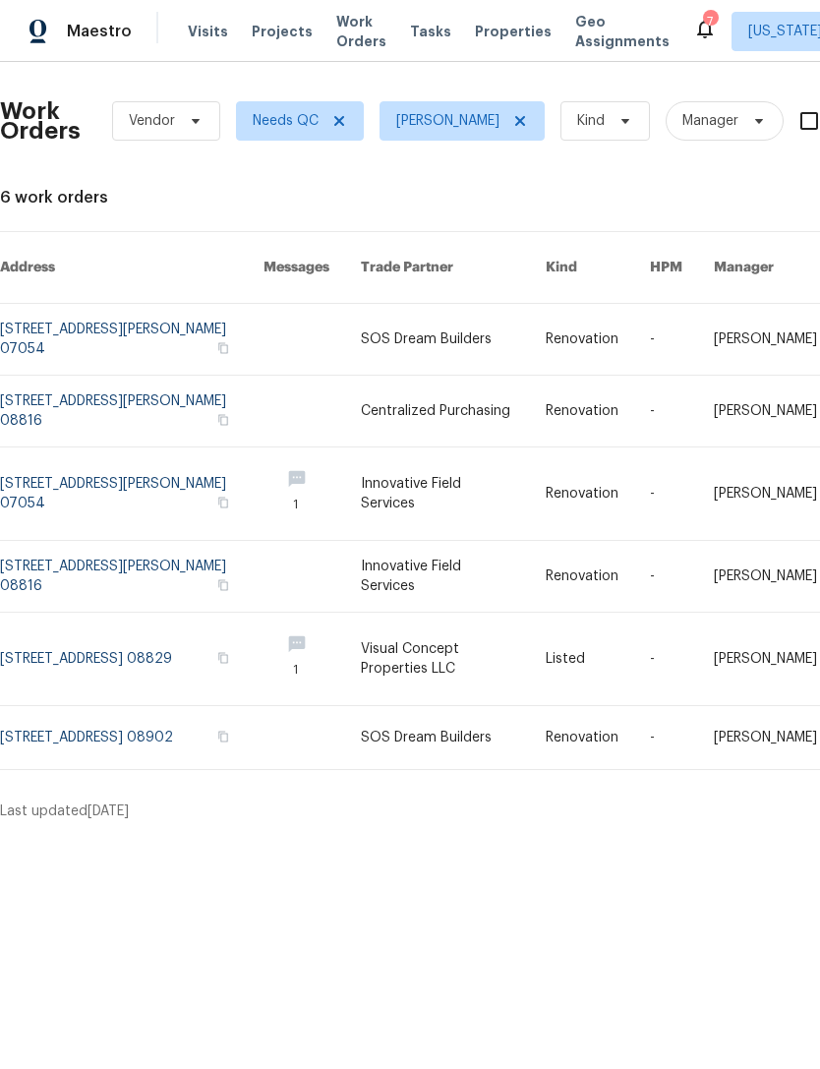
click at [496, 718] on link at bounding box center [453, 737] width 185 height 63
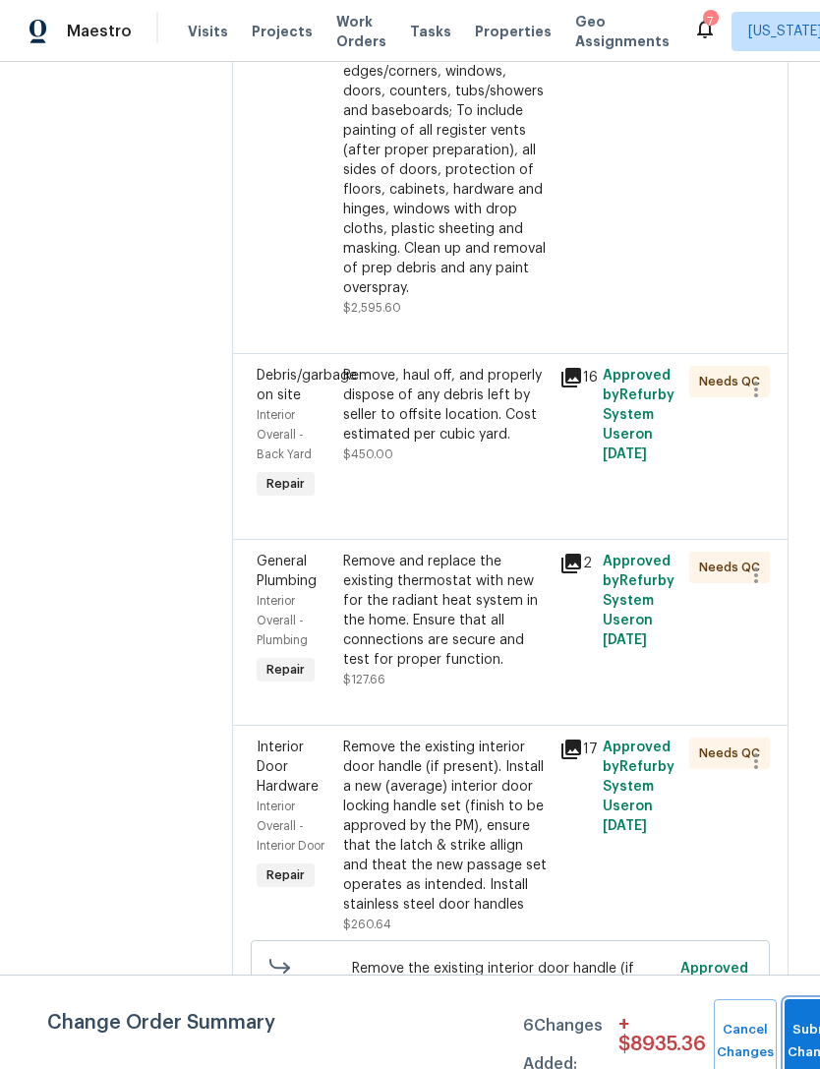
click at [794, 1023] on button "Submit Changes" at bounding box center [816, 1041] width 63 height 85
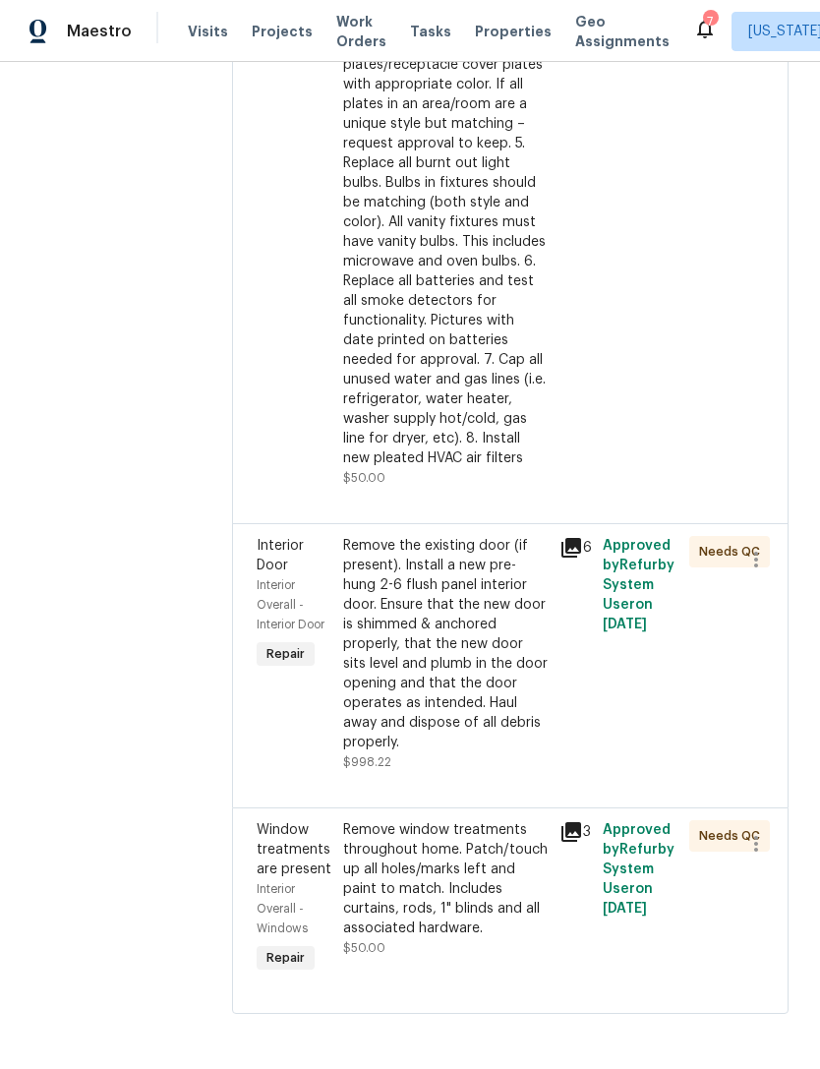
scroll to position [2777, 0]
click at [487, 938] on div "Remove window treatments throughout home. Patch/touch up all holes/marks left a…" at bounding box center [445, 879] width 205 height 118
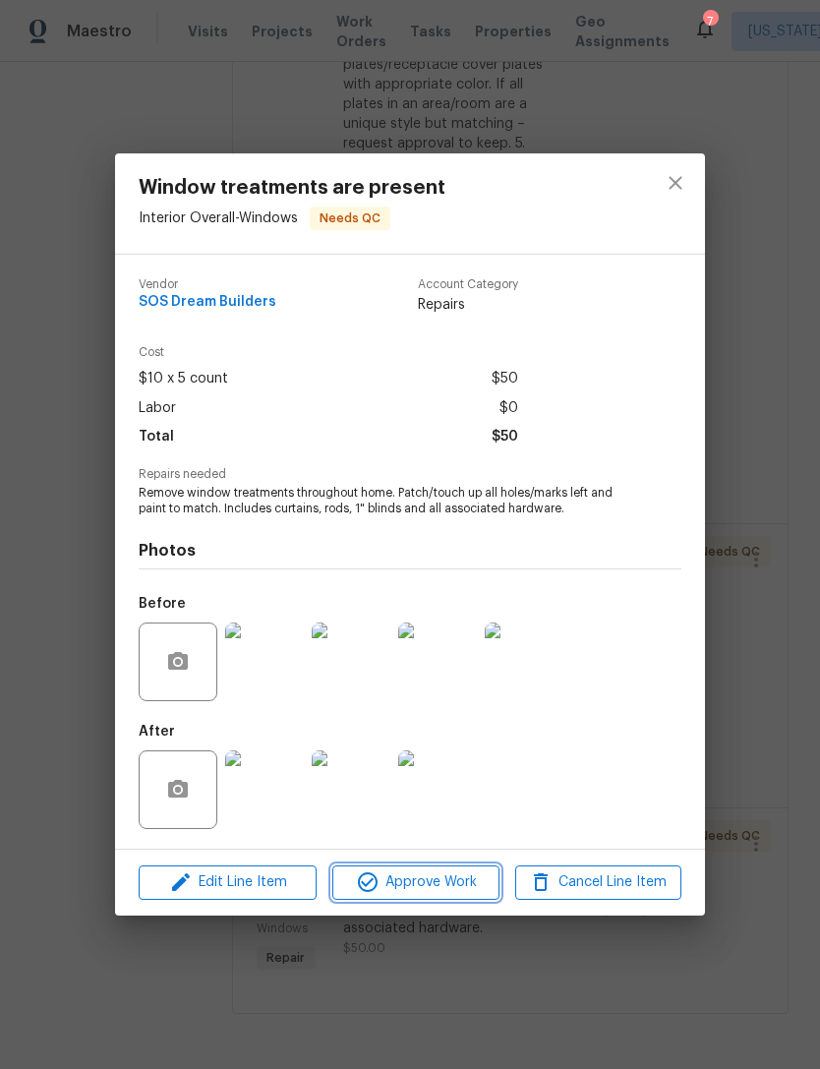
click at [474, 894] on span "Approve Work" at bounding box center [415, 882] width 154 height 25
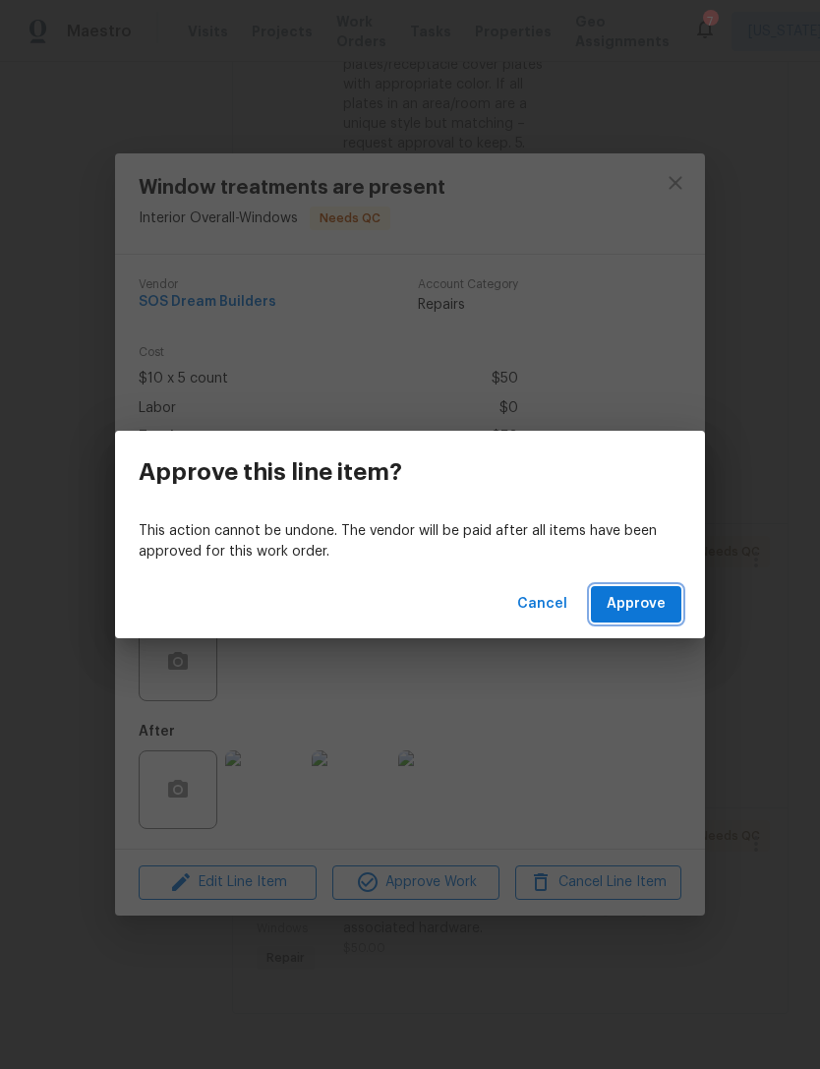
click at [657, 597] on span "Approve" at bounding box center [636, 604] width 59 height 25
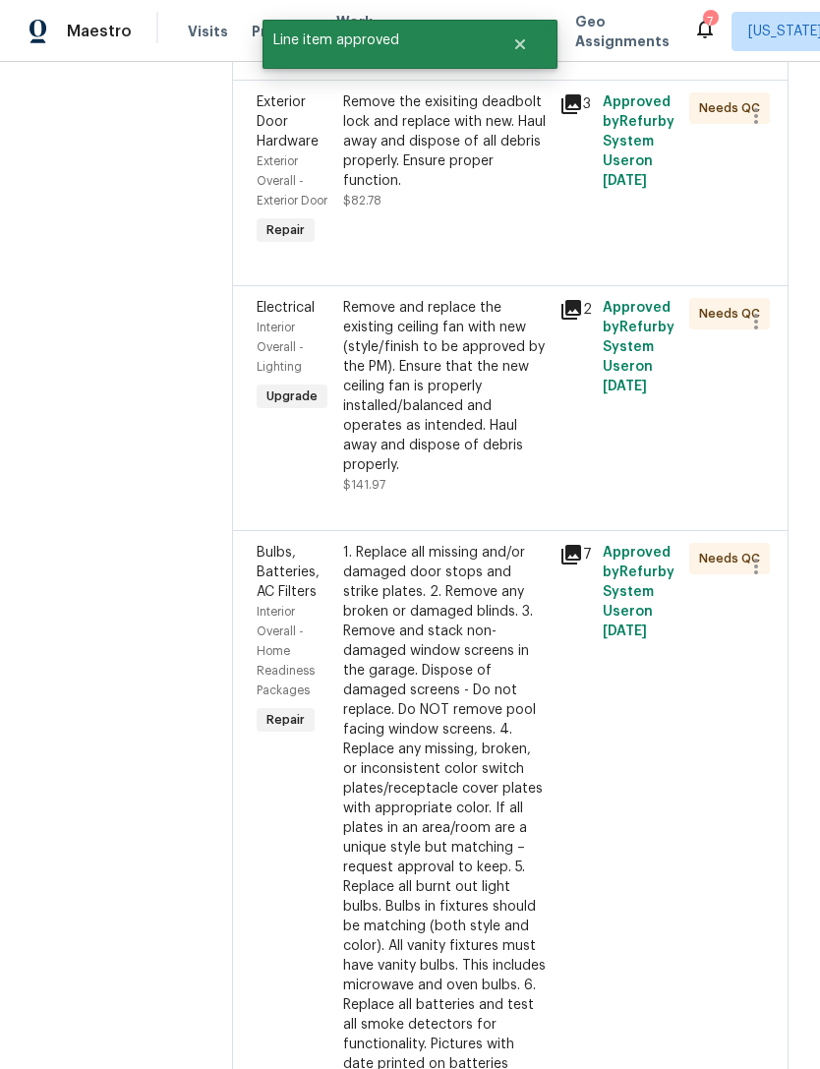
scroll to position [2016, 0]
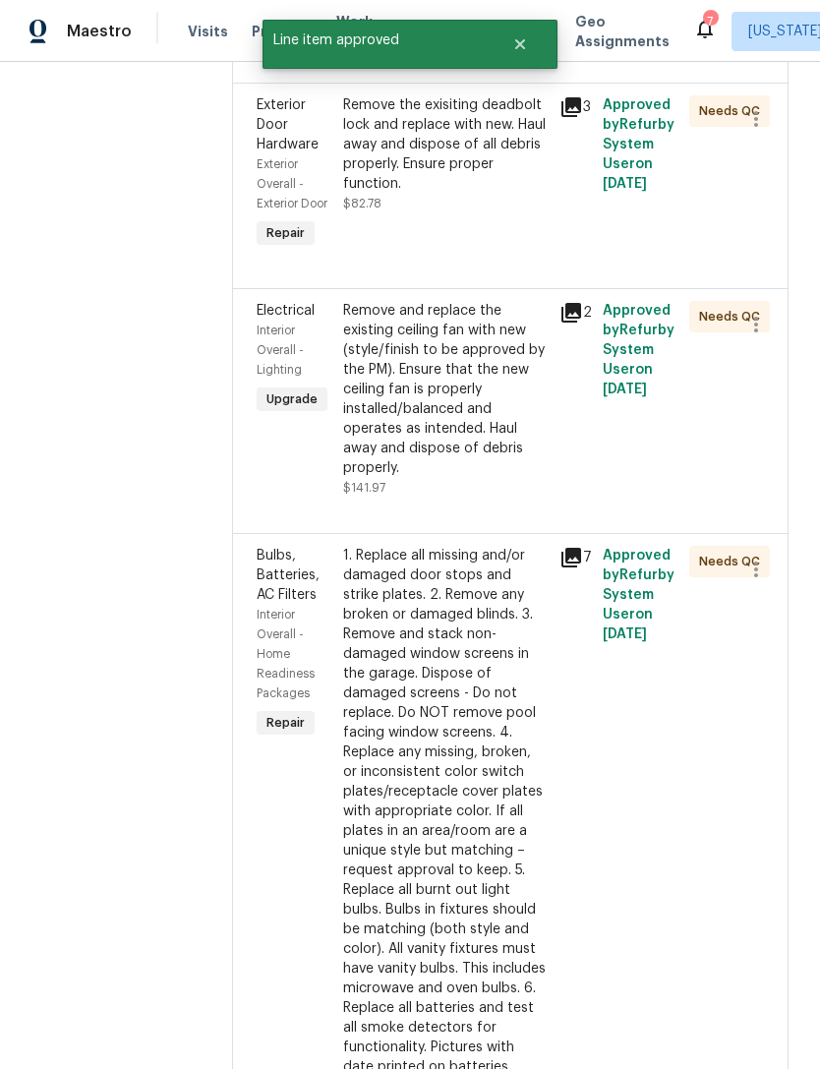
click at [505, 478] on div "Remove and replace the existing ceiling fan with new (style/finish to be approv…" at bounding box center [445, 389] width 205 height 177
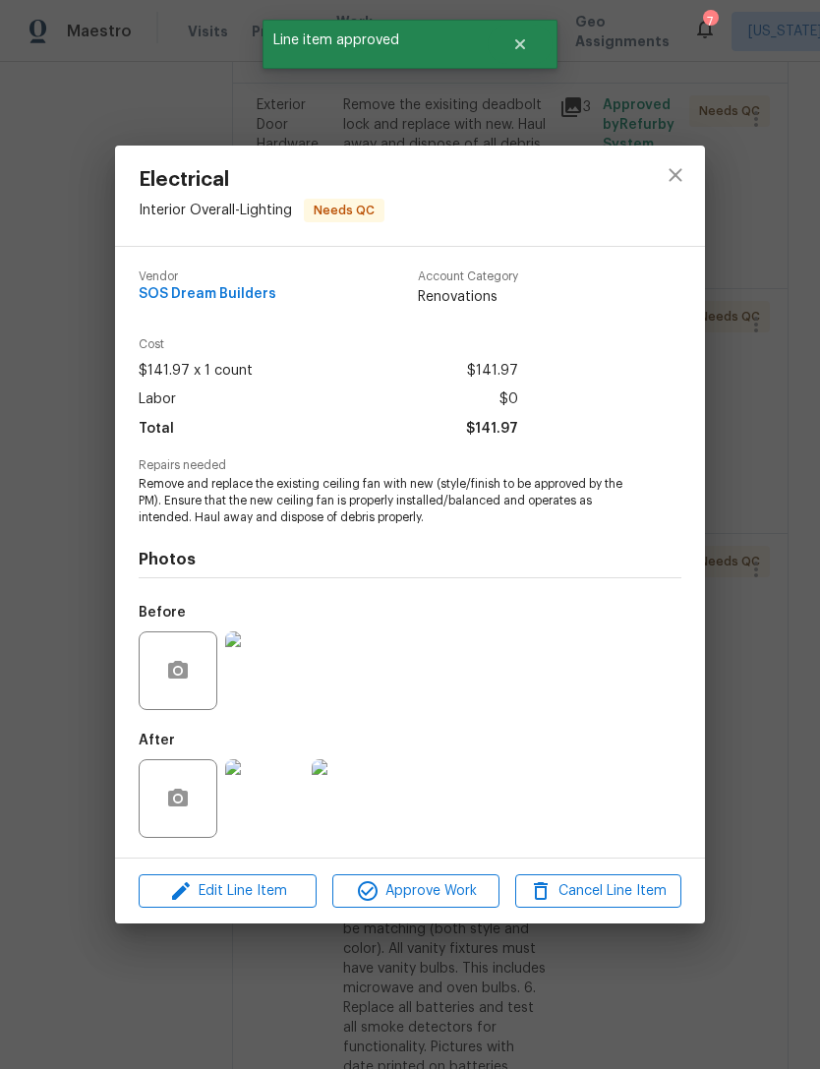
click at [266, 810] on img at bounding box center [264, 798] width 79 height 79
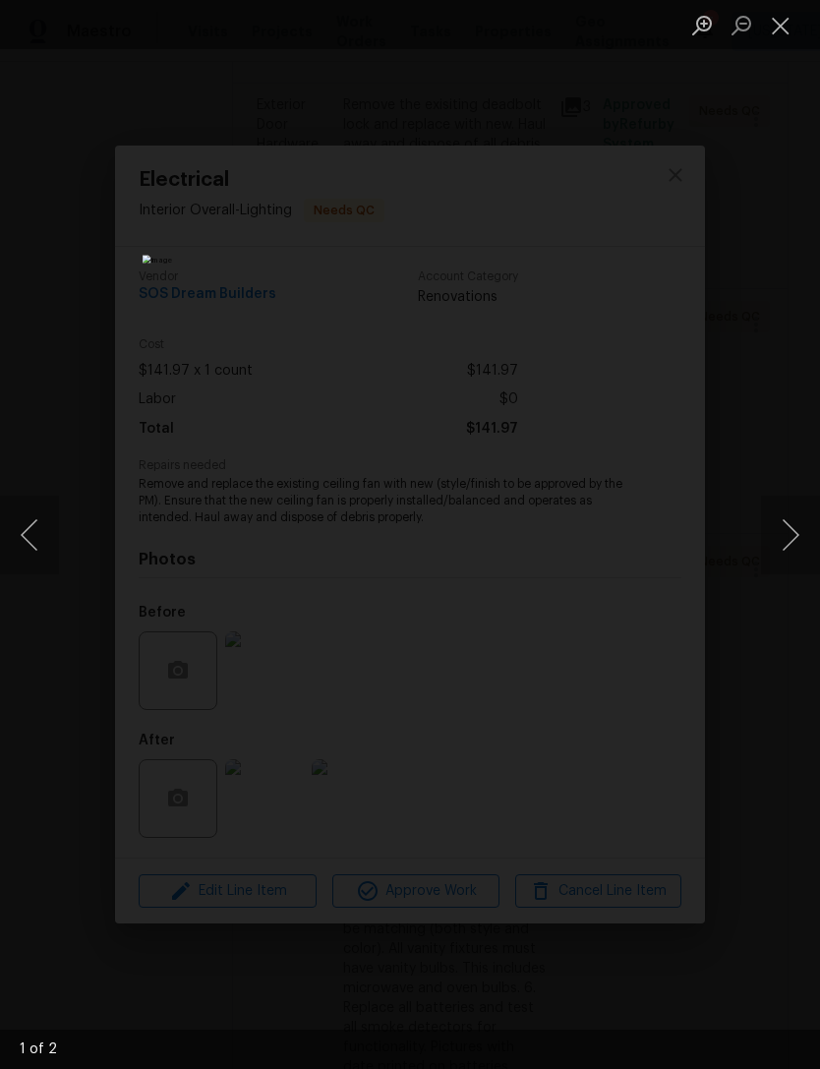
click at [794, 547] on button "Next image" at bounding box center [790, 535] width 59 height 79
click at [793, 36] on button "Close lightbox" at bounding box center [780, 25] width 39 height 34
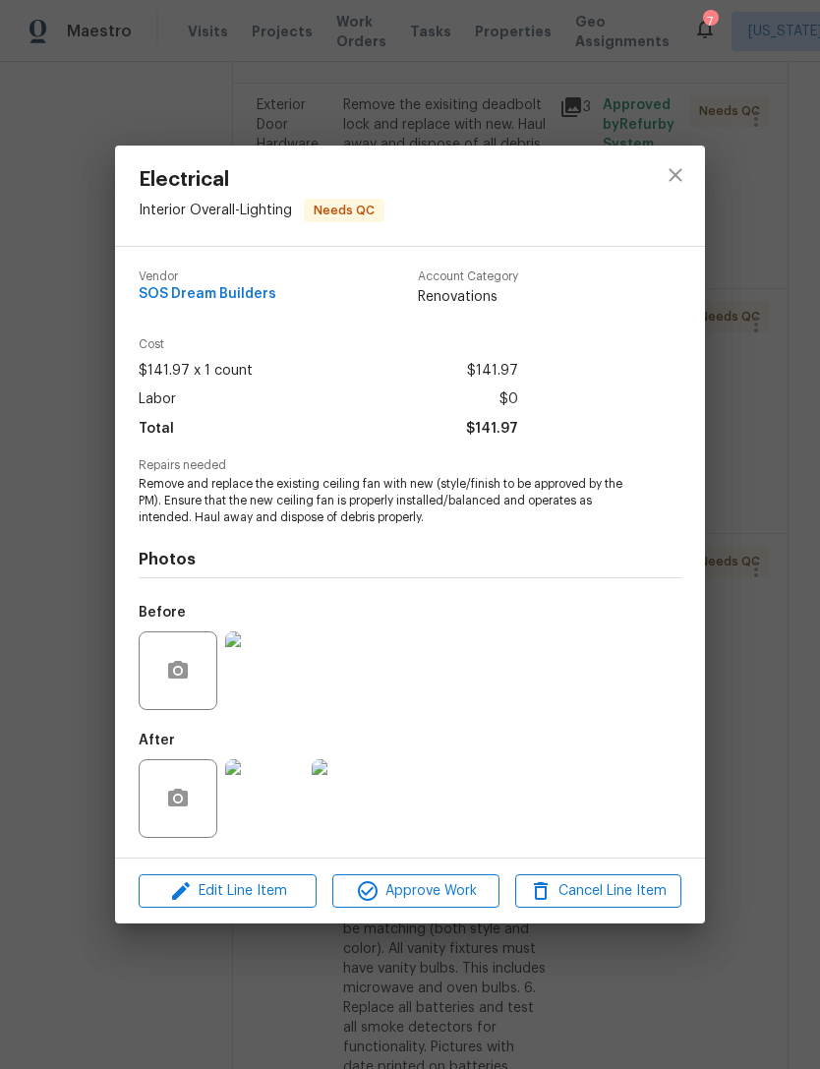
click at [296, 704] on img at bounding box center [264, 670] width 79 height 79
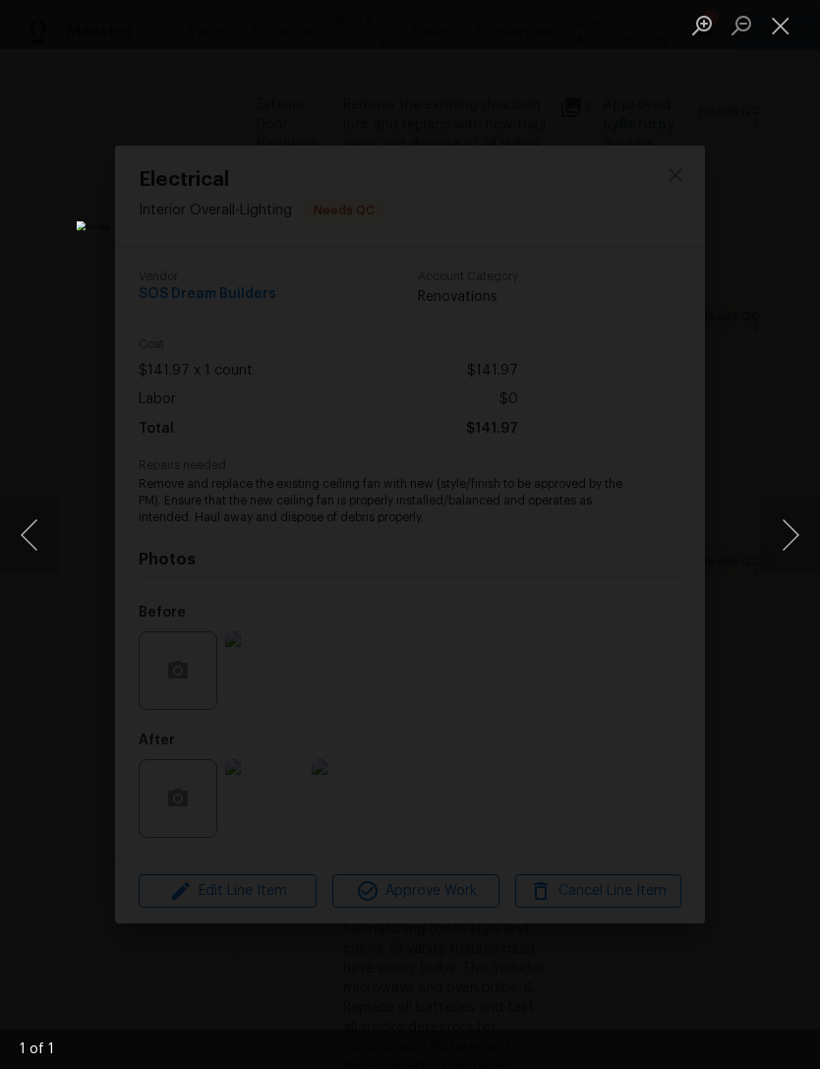
click at [791, 38] on button "Close lightbox" at bounding box center [780, 25] width 39 height 34
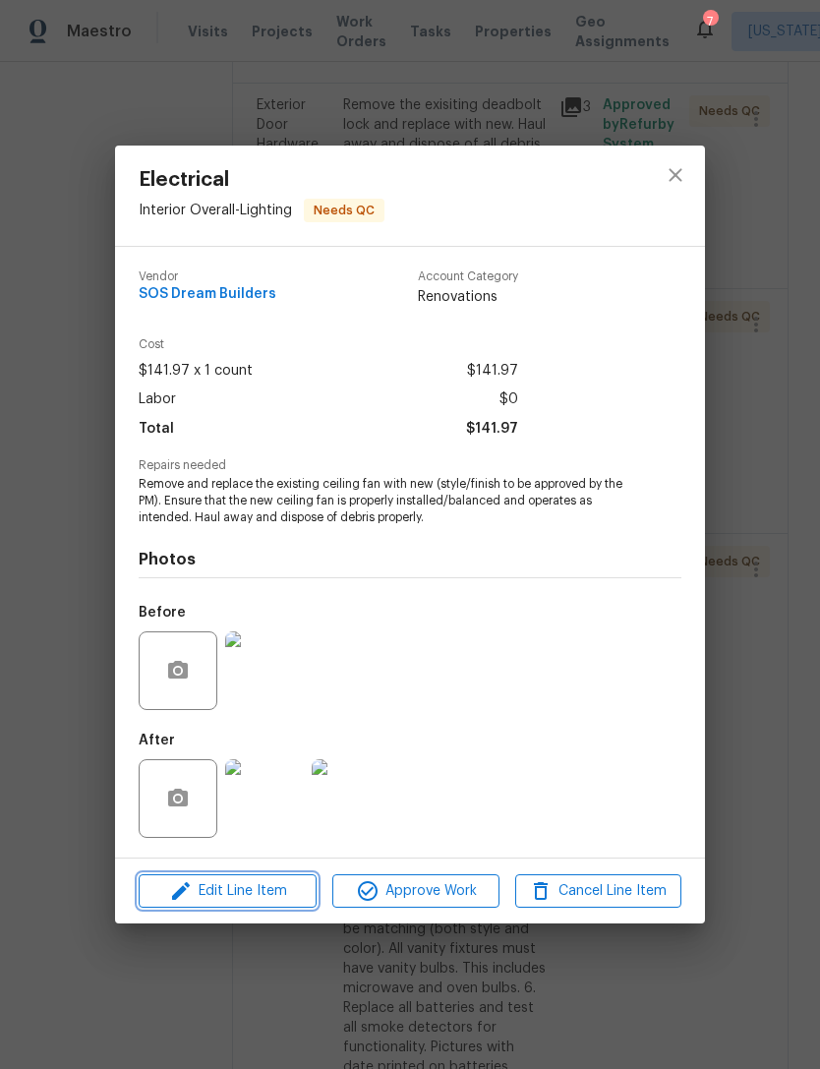
click at [275, 892] on span "Edit Line Item" at bounding box center [228, 891] width 166 height 25
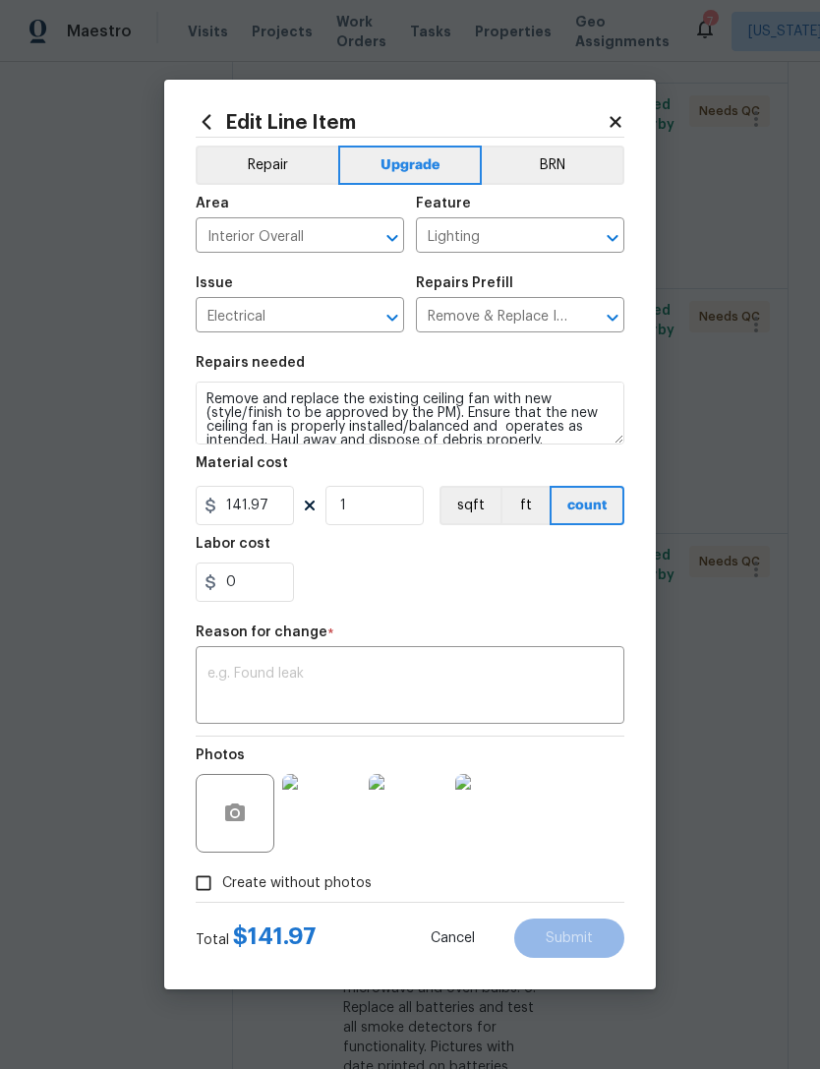
click at [618, 126] on icon at bounding box center [616, 122] width 18 height 18
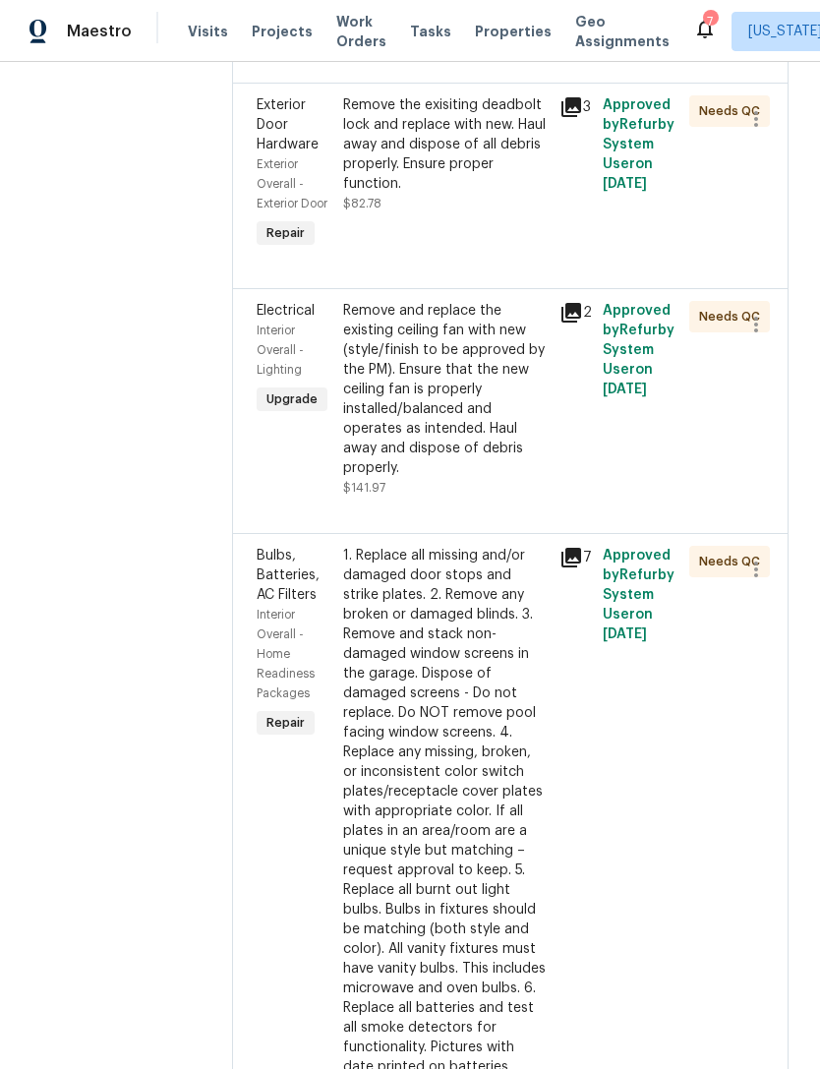
click at [504, 478] on div "Remove and replace the existing ceiling fan with new (style/finish to be approv…" at bounding box center [445, 389] width 205 height 177
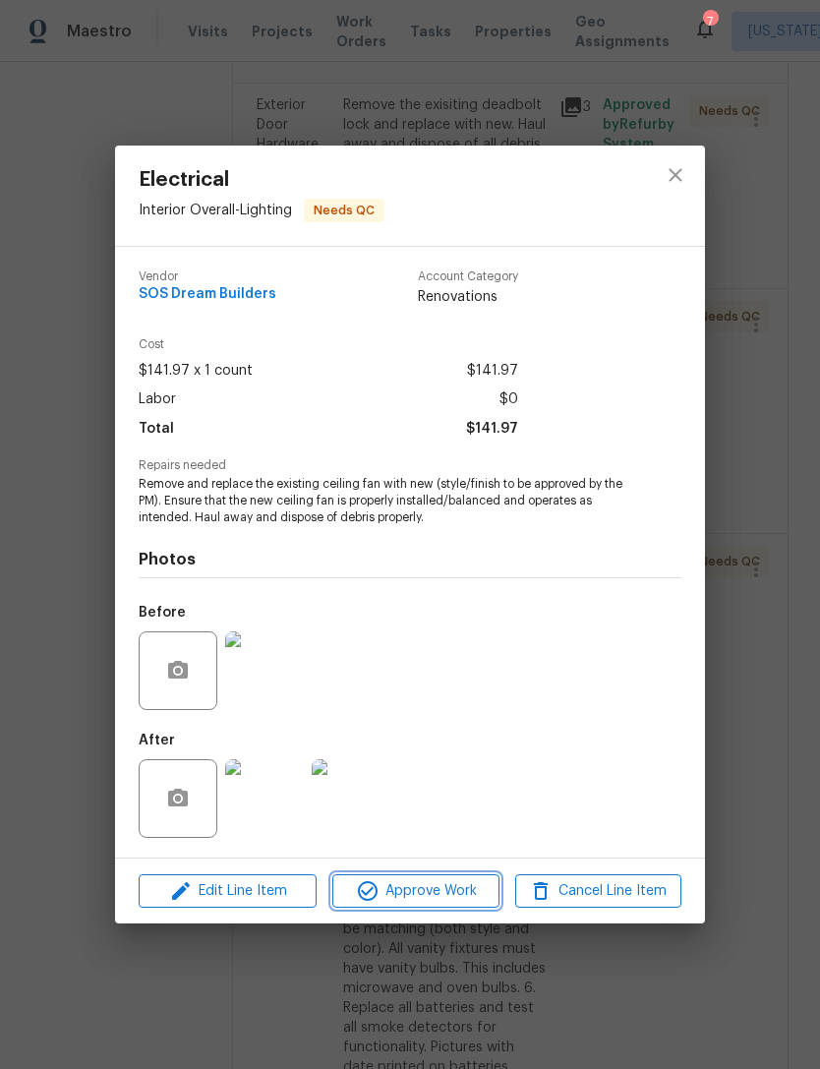
click at [468, 890] on span "Approve Work" at bounding box center [415, 891] width 154 height 25
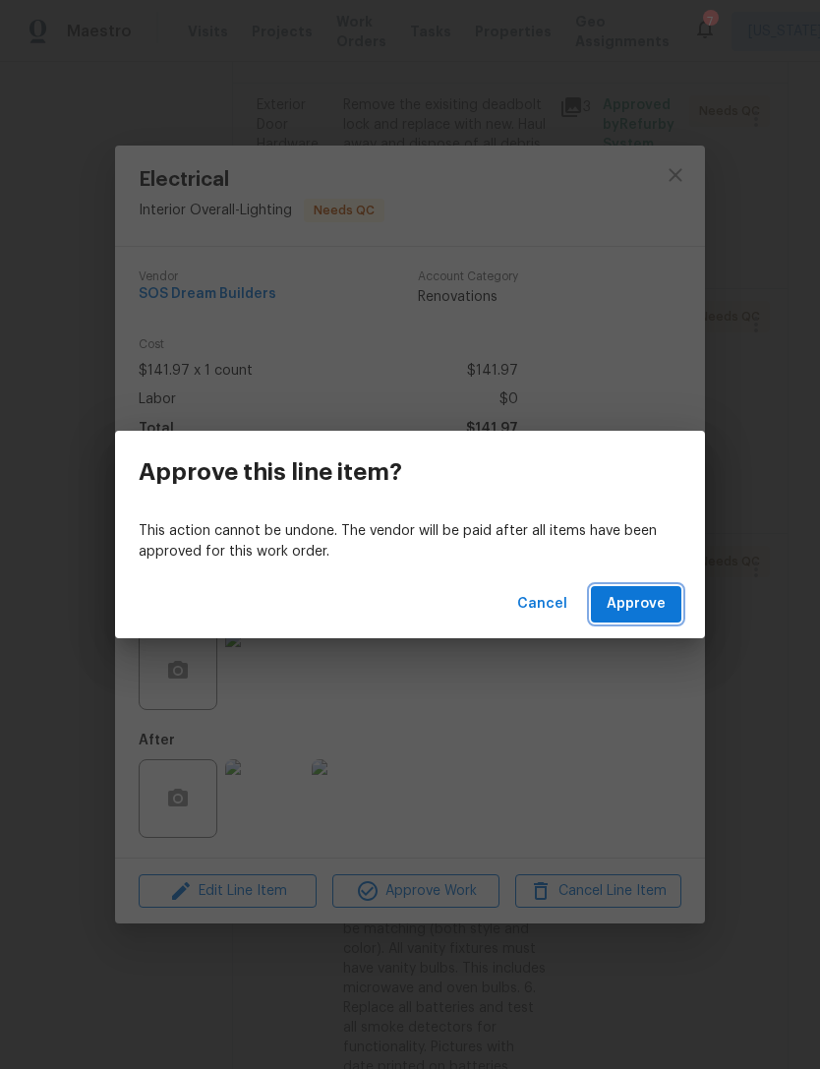
click at [660, 592] on span "Approve" at bounding box center [636, 604] width 59 height 25
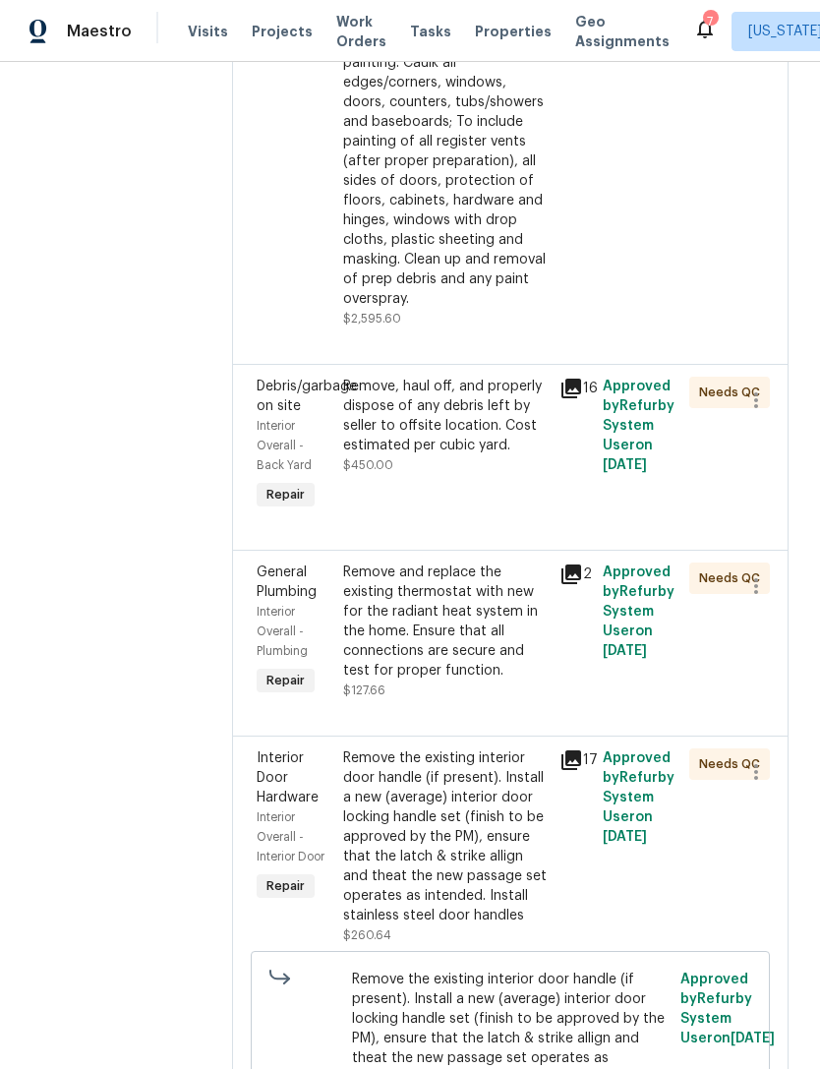
scroll to position [567, 0]
click at [459, 227] on div "Full Interior paint - (walls, ceilings, trim, and doors) - PAINT PROVIDED BY OP…" at bounding box center [445, 73] width 205 height 472
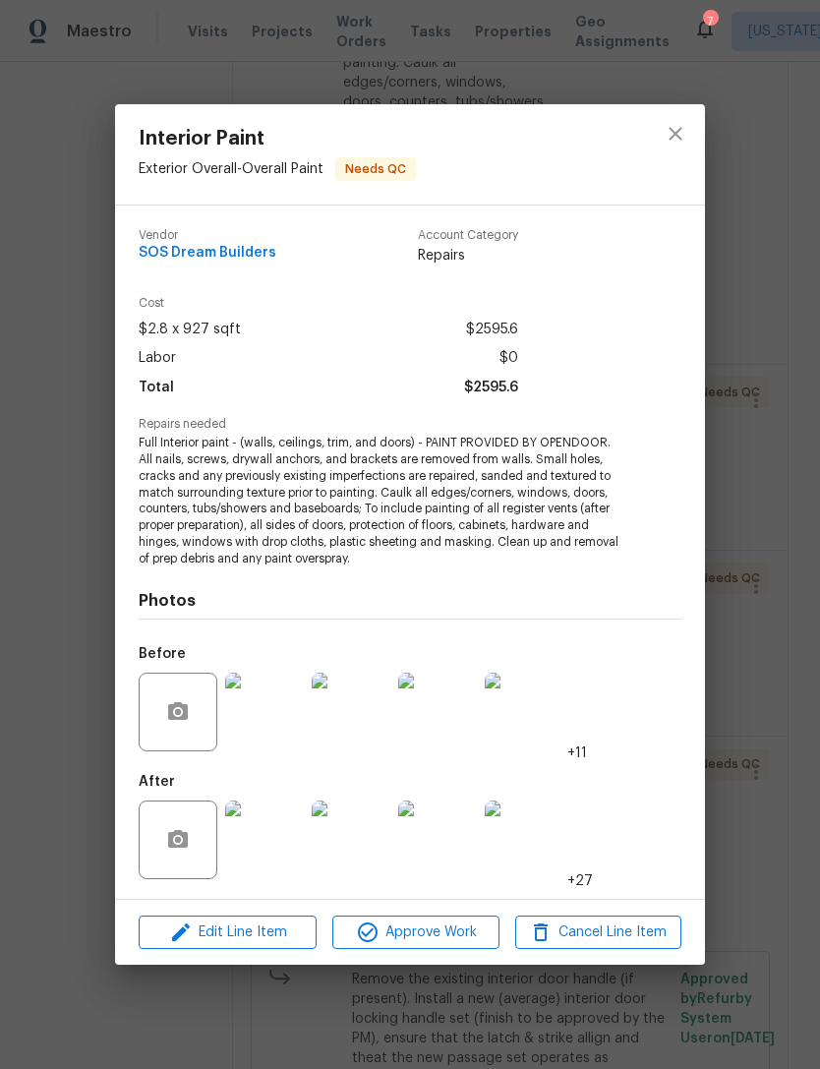
click at [270, 851] on img at bounding box center [264, 839] width 79 height 79
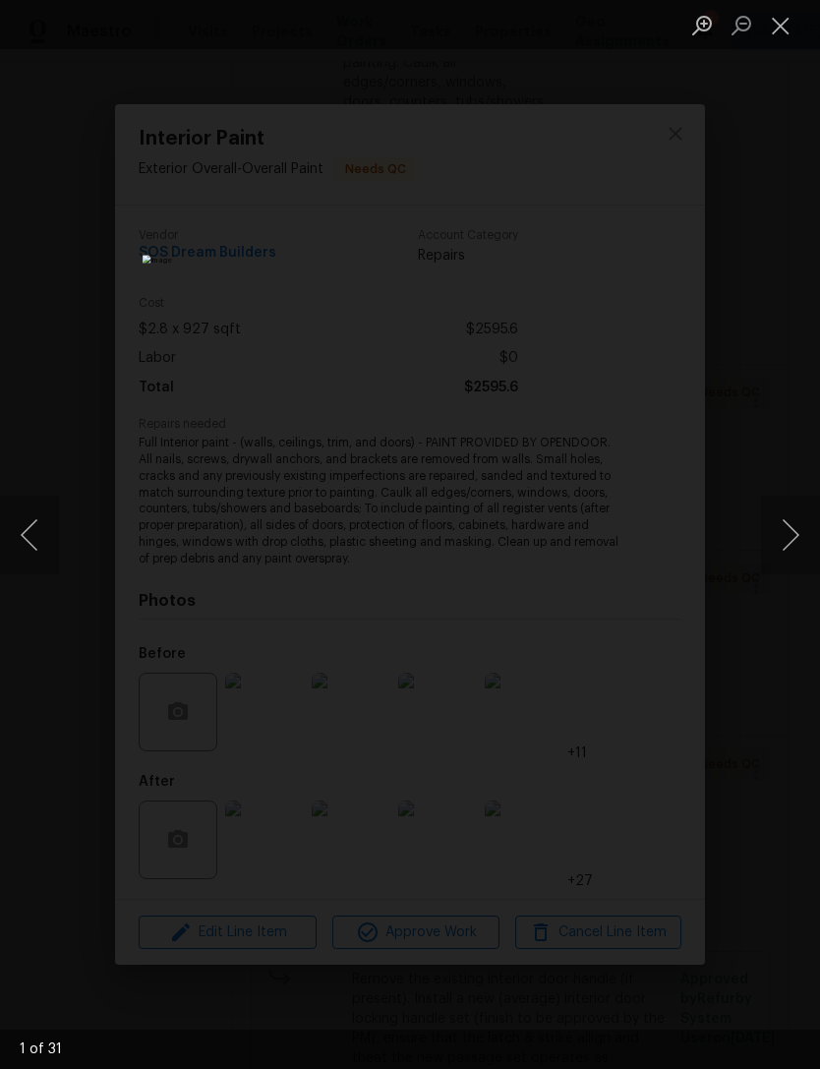
click at [786, 554] on button "Next image" at bounding box center [790, 535] width 59 height 79
click at [777, 554] on button "Next image" at bounding box center [790, 535] width 59 height 79
click at [774, 555] on button "Next image" at bounding box center [790, 535] width 59 height 79
click at [777, 552] on button "Next image" at bounding box center [790, 535] width 59 height 79
click at [775, 552] on button "Next image" at bounding box center [790, 535] width 59 height 79
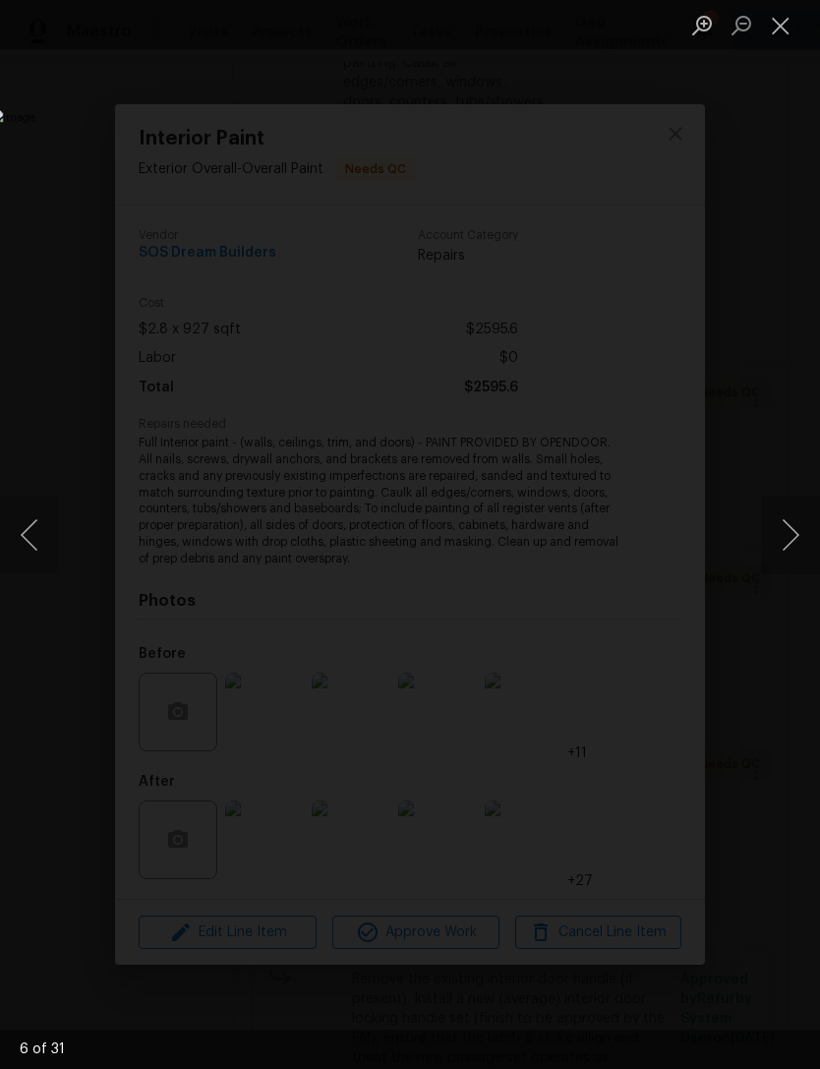
click at [775, 550] on button "Next image" at bounding box center [790, 535] width 59 height 79
click at [776, 549] on button "Next image" at bounding box center [790, 535] width 59 height 79
click at [776, 548] on button "Next image" at bounding box center [790, 535] width 59 height 79
click at [775, 548] on button "Next image" at bounding box center [790, 535] width 59 height 79
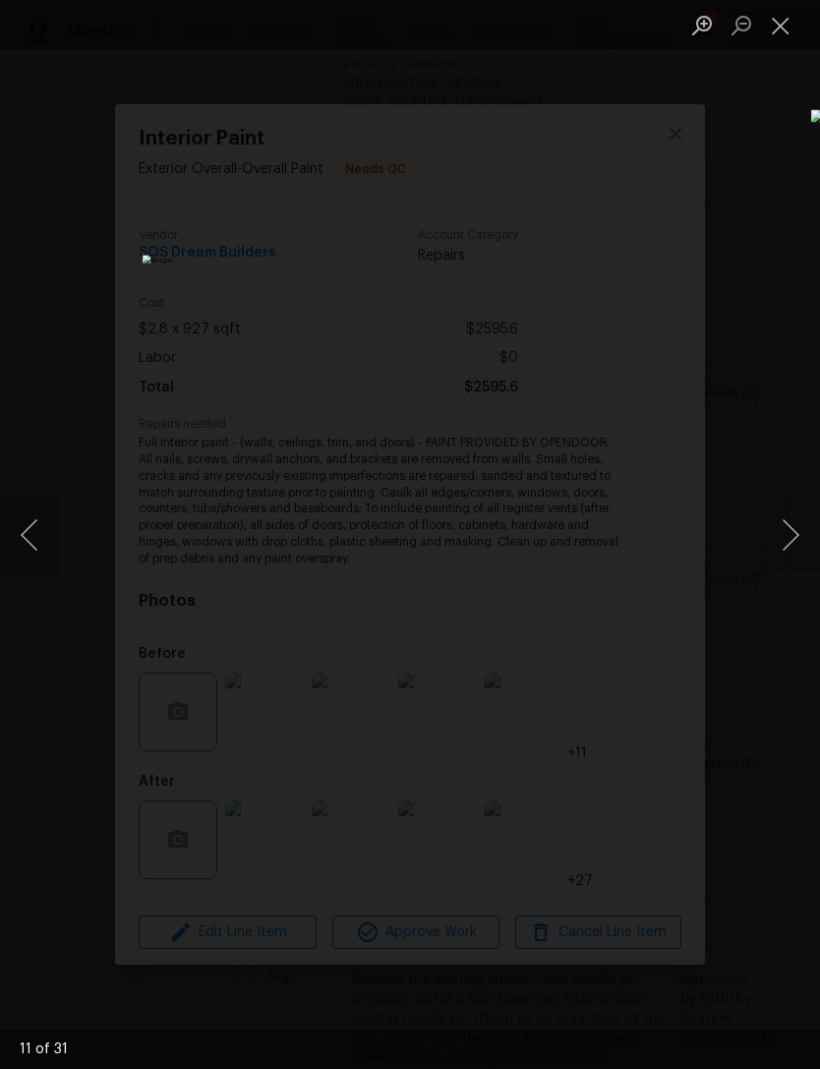
click at [772, 548] on button "Next image" at bounding box center [790, 535] width 59 height 79
click at [775, 546] on button "Next image" at bounding box center [790, 535] width 59 height 79
click at [775, 544] on button "Next image" at bounding box center [790, 535] width 59 height 79
click at [784, 13] on button "Close lightbox" at bounding box center [780, 25] width 39 height 34
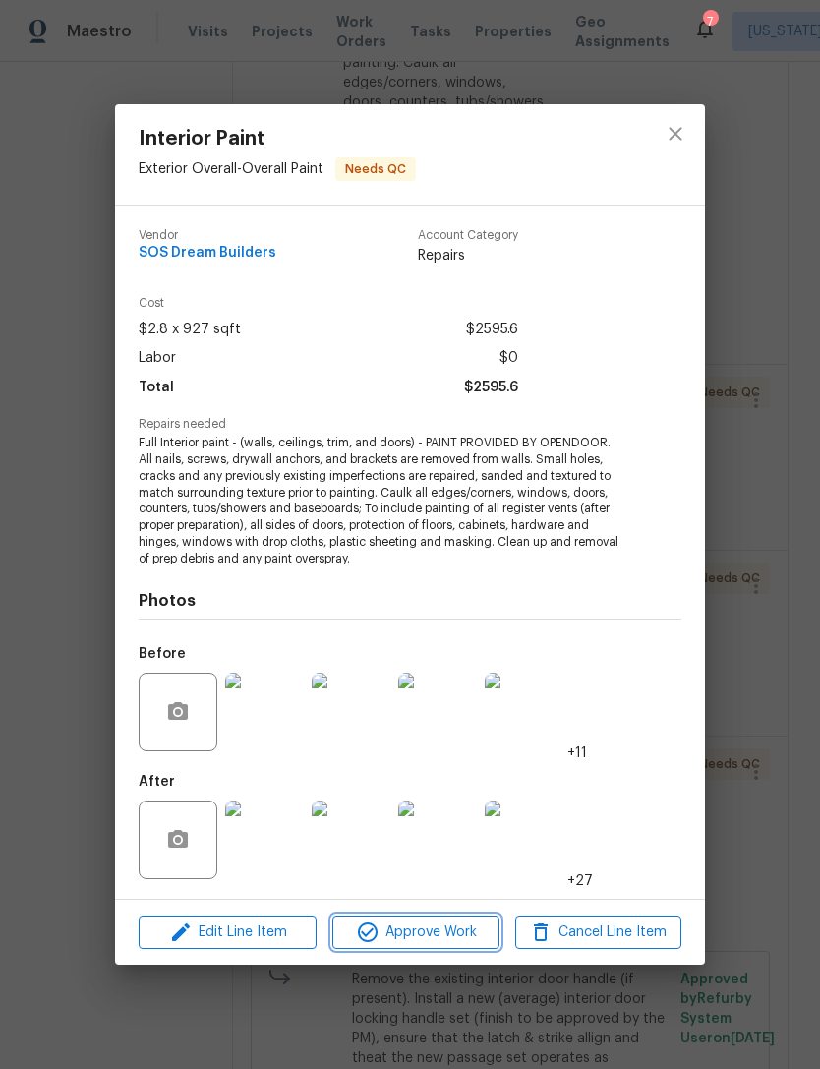
click at [457, 929] on span "Approve Work" at bounding box center [415, 932] width 154 height 25
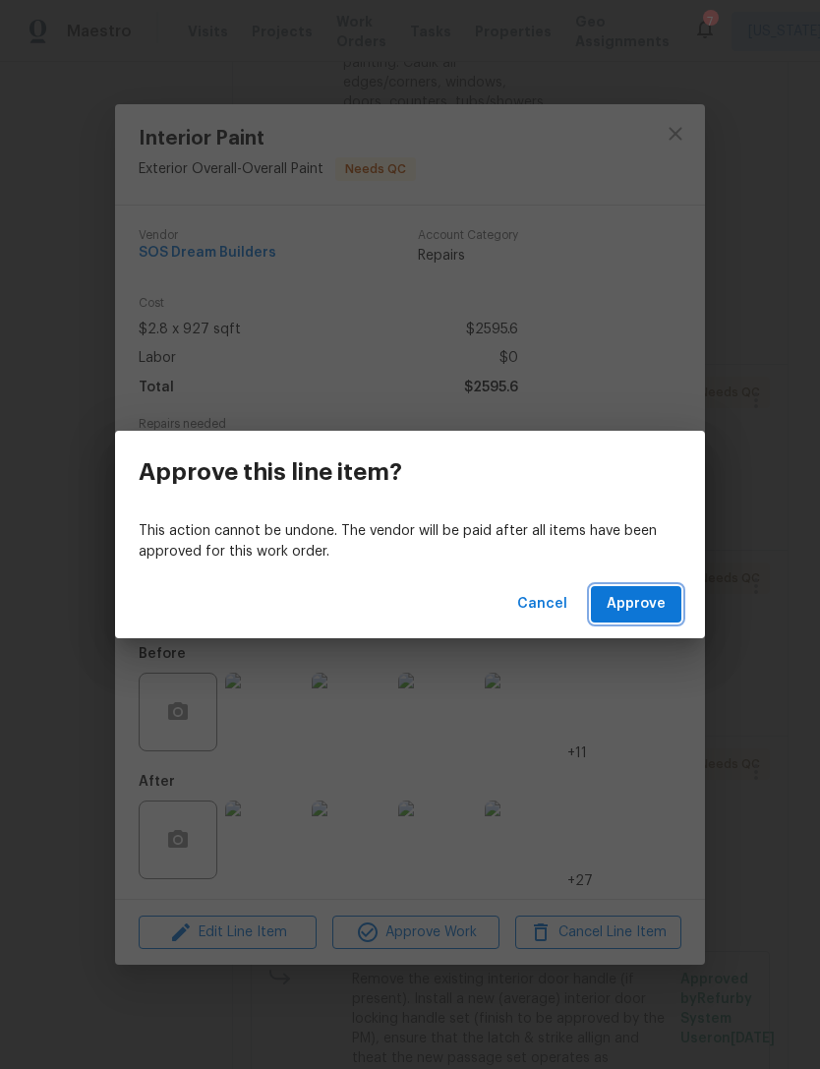
click at [680, 616] on button "Approve" at bounding box center [636, 604] width 90 height 36
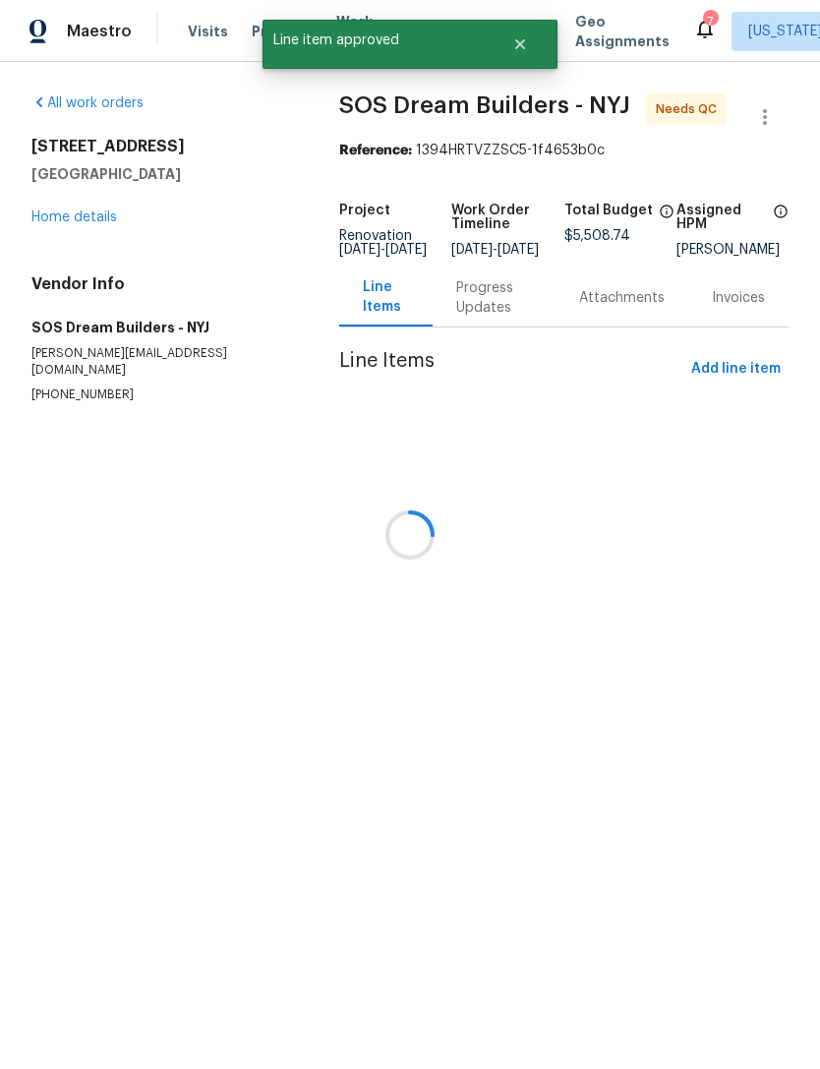
scroll to position [0, 0]
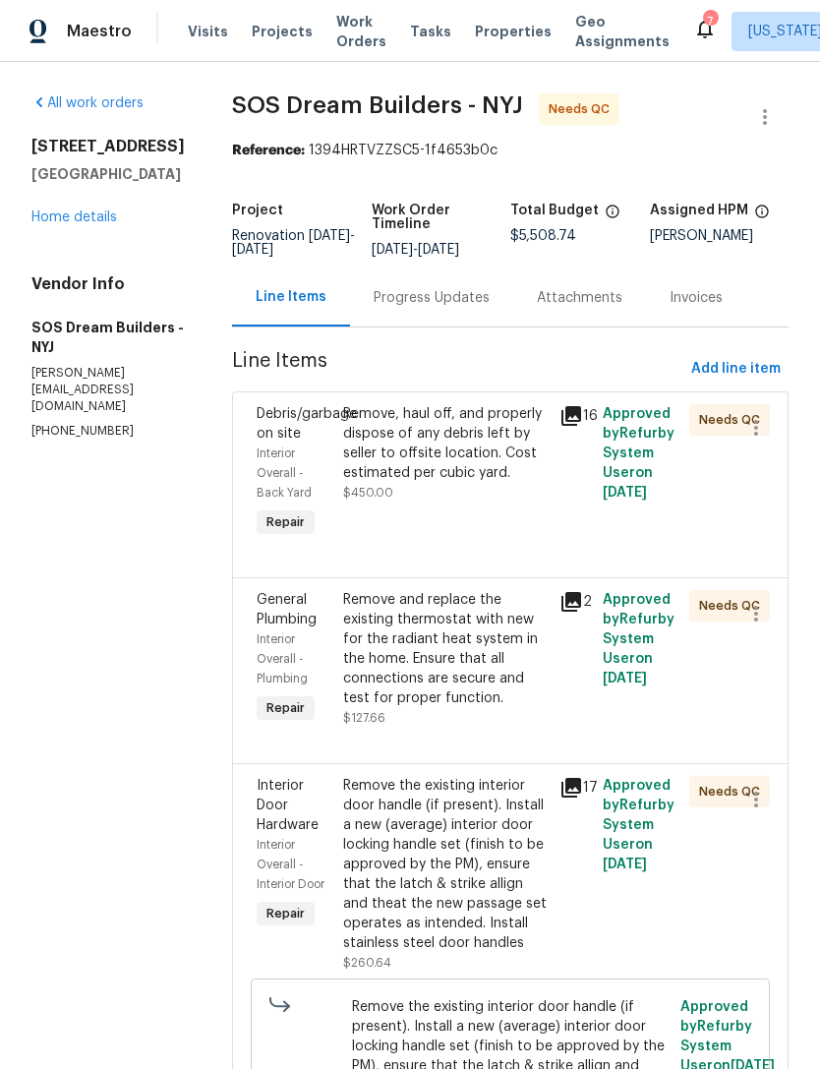
click at [485, 483] on div "Remove, haul off, and properly dispose of any debris left by seller to offsite …" at bounding box center [445, 443] width 205 height 79
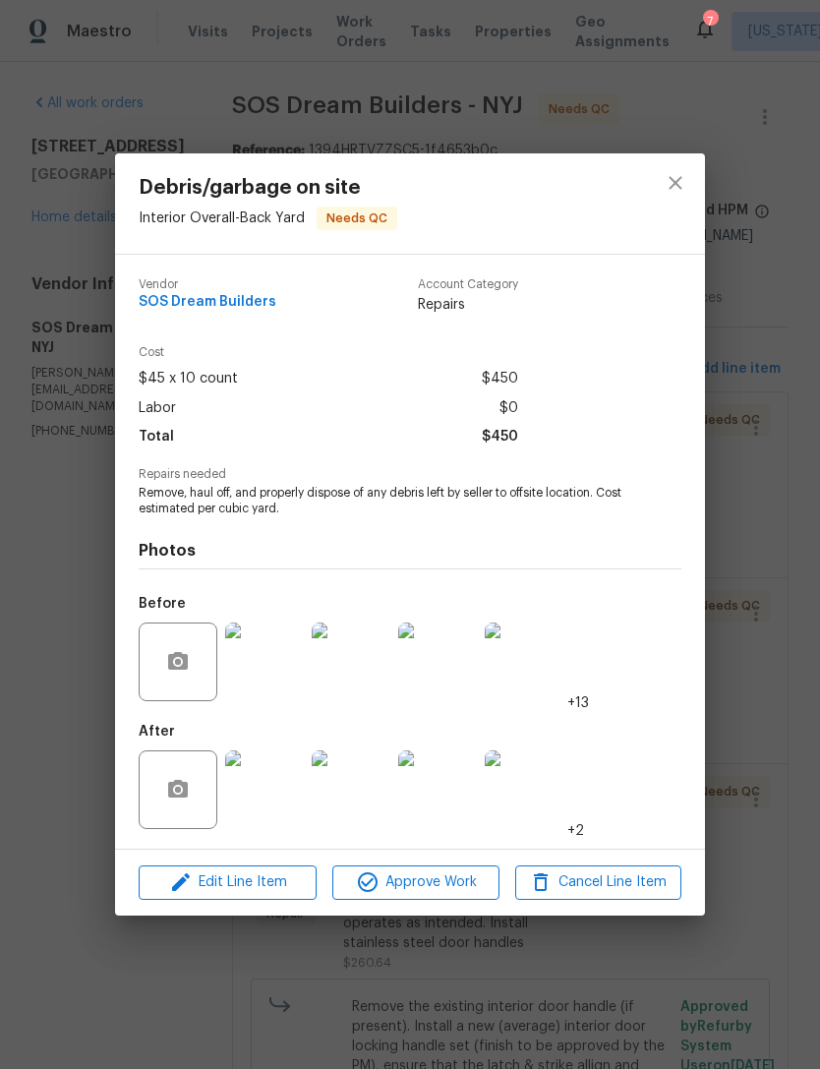
click at [277, 798] on img at bounding box center [264, 789] width 79 height 79
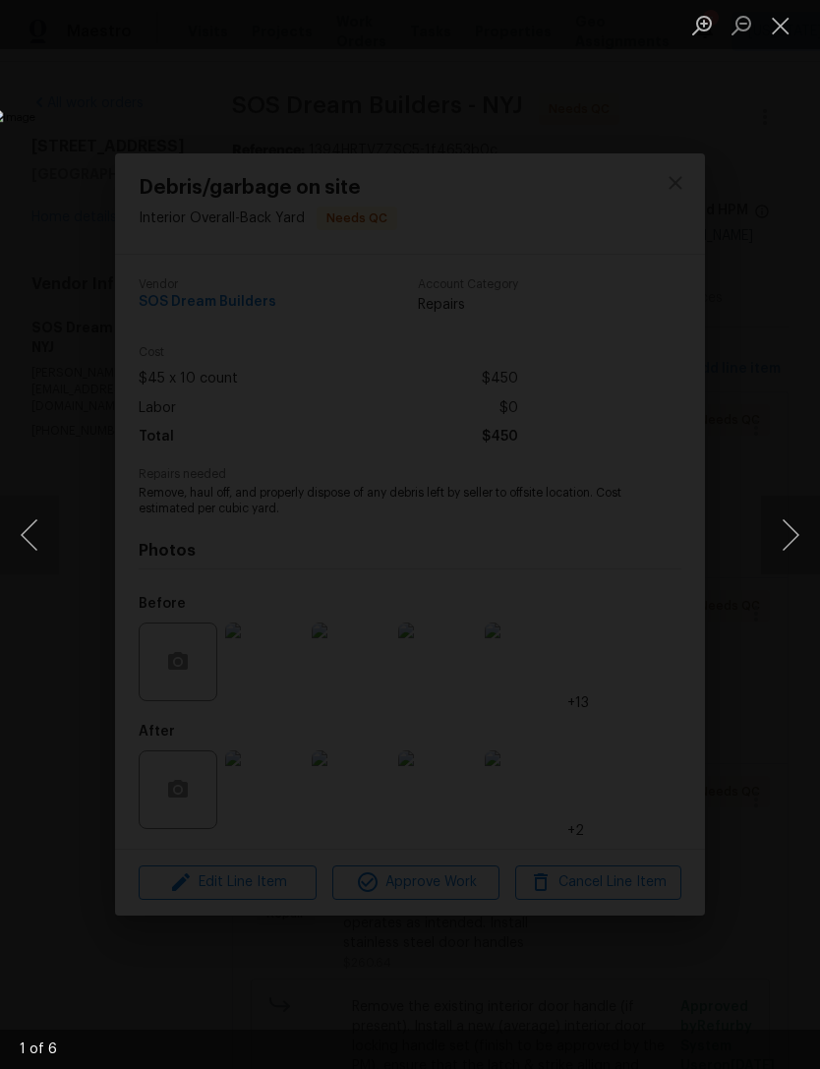
click at [786, 552] on button "Next image" at bounding box center [790, 535] width 59 height 79
click at [789, 549] on button "Next image" at bounding box center [790, 535] width 59 height 79
click at [788, 549] on button "Next image" at bounding box center [790, 535] width 59 height 79
click at [797, 550] on button "Next image" at bounding box center [790, 535] width 59 height 79
click at [796, 547] on button "Next image" at bounding box center [790, 535] width 59 height 79
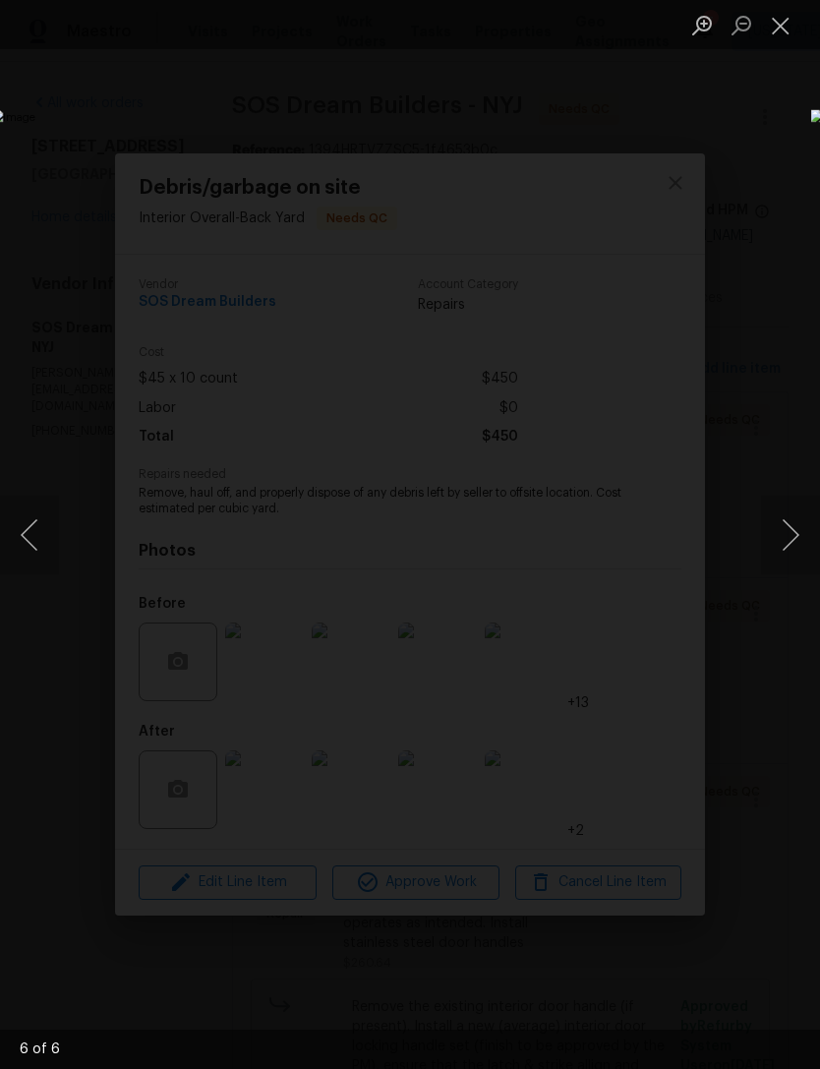
click at [798, 545] on button "Next image" at bounding box center [790, 535] width 59 height 79
click at [796, 547] on button "Next image" at bounding box center [790, 535] width 59 height 79
click at [795, 547] on button "Next image" at bounding box center [790, 535] width 59 height 79
click at [793, 547] on button "Next image" at bounding box center [790, 535] width 59 height 79
click at [794, 547] on button "Next image" at bounding box center [790, 535] width 59 height 79
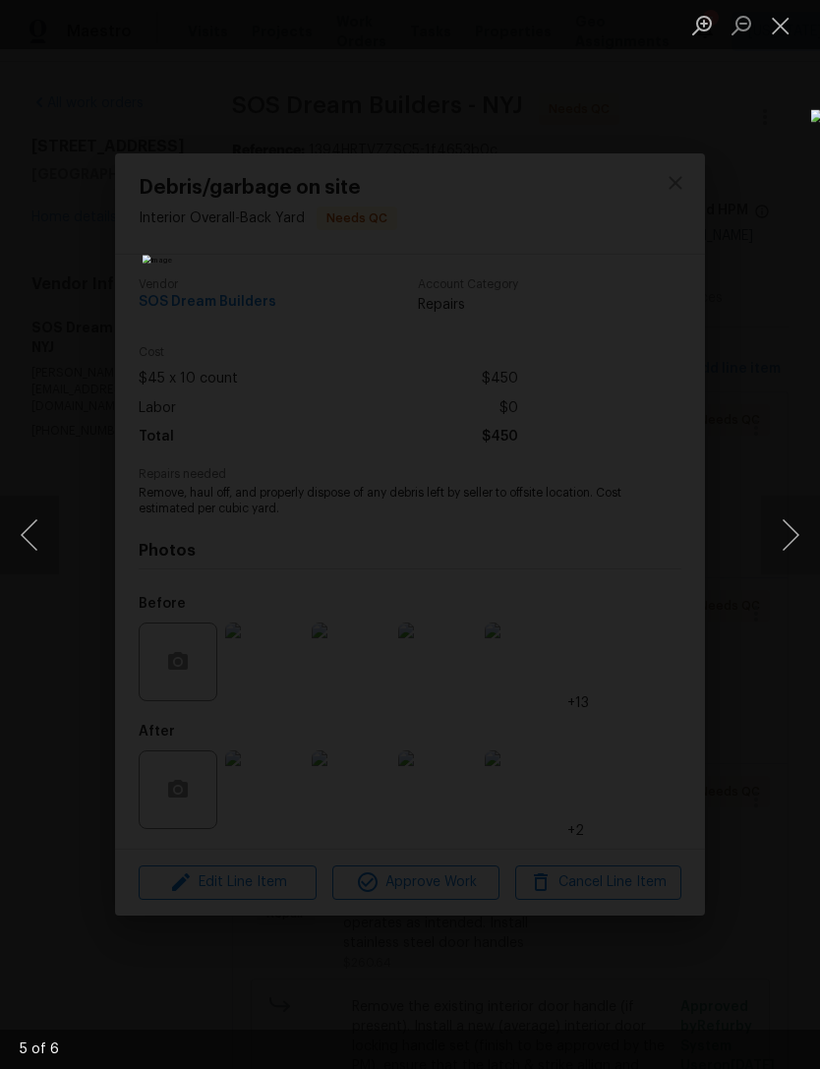
click at [772, 33] on button "Close lightbox" at bounding box center [780, 25] width 39 height 34
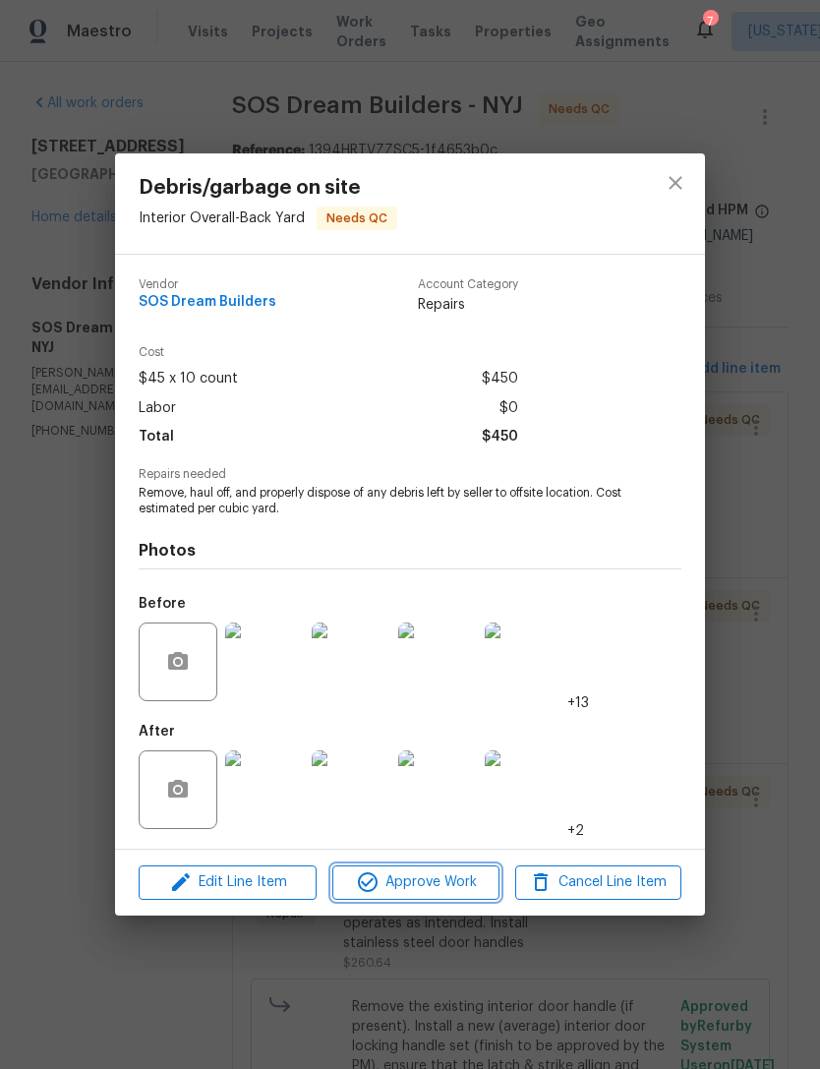
click at [452, 899] on button "Approve Work" at bounding box center [415, 882] width 166 height 34
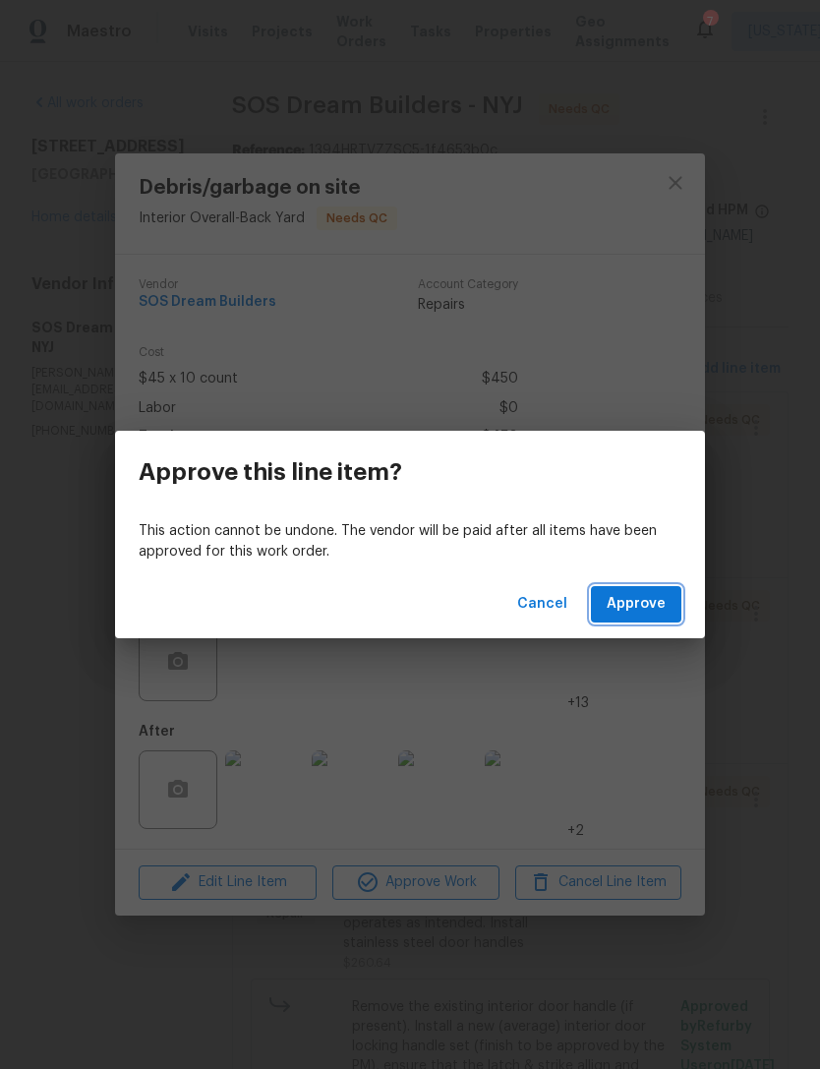
click at [654, 613] on span "Approve" at bounding box center [636, 604] width 59 height 25
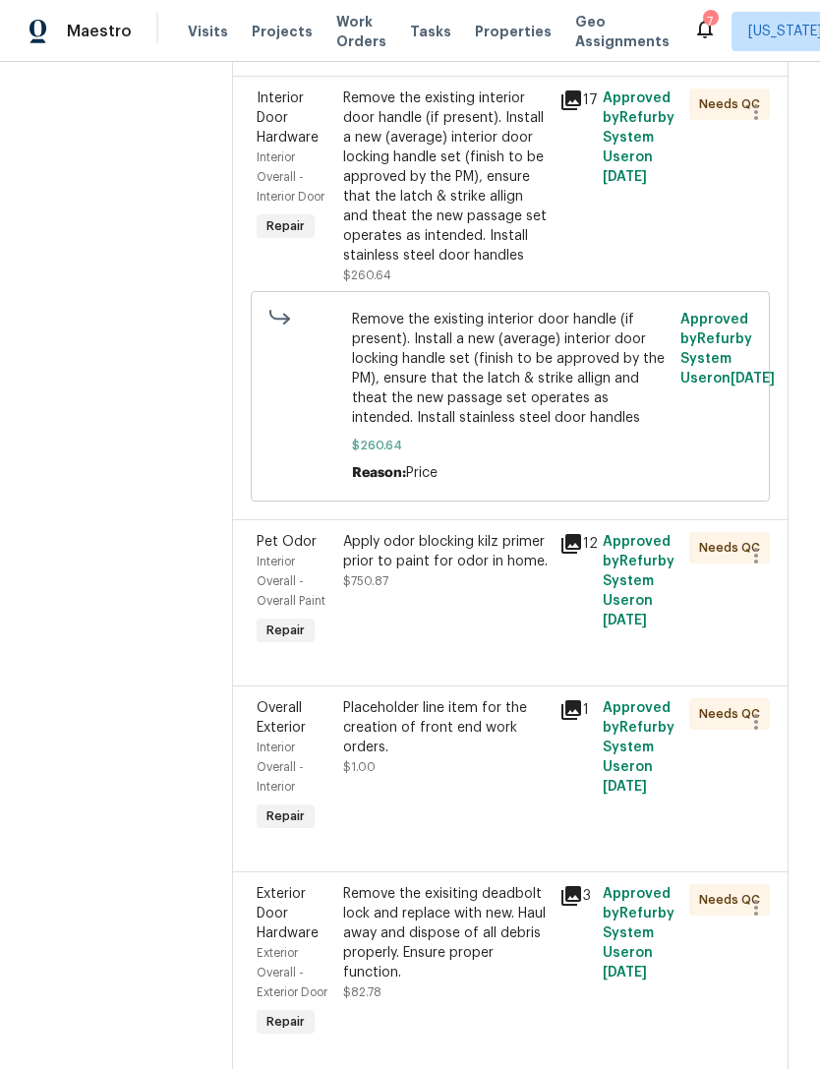
scroll to position [611, 0]
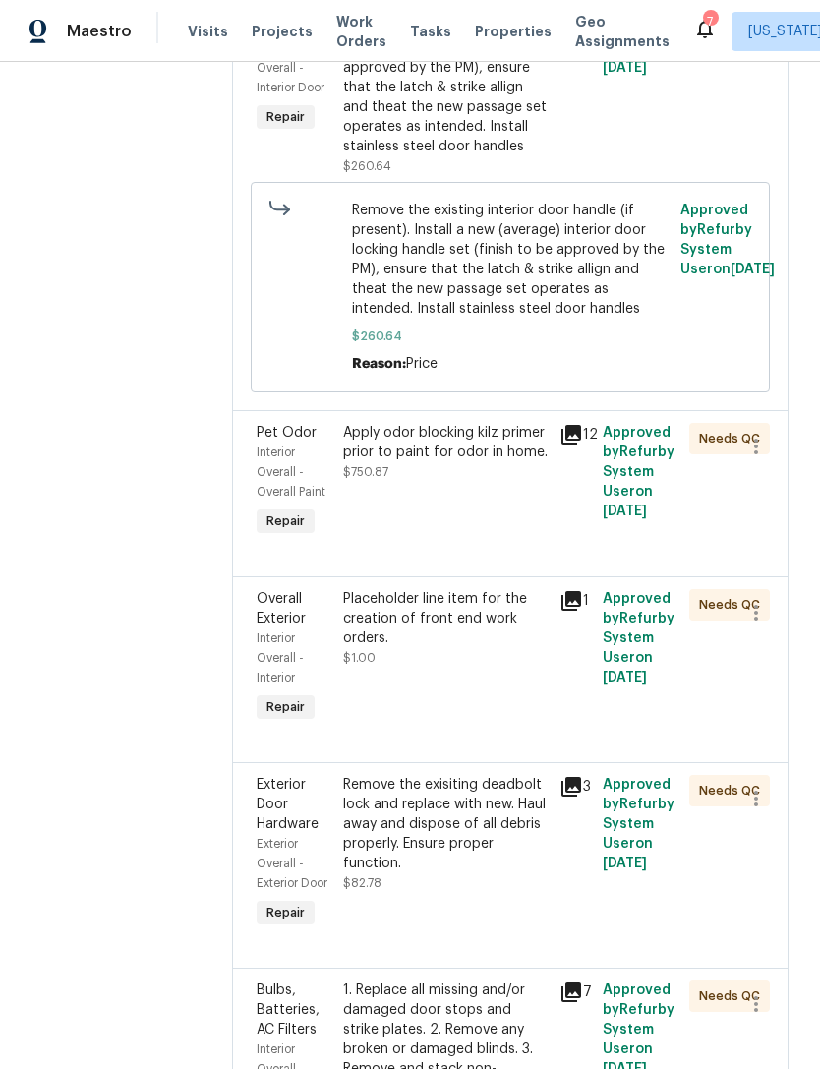
click at [518, 547] on div "Apply odor blocking kilz primer prior to paint for odor in home. $750.87" at bounding box center [445, 482] width 216 height 130
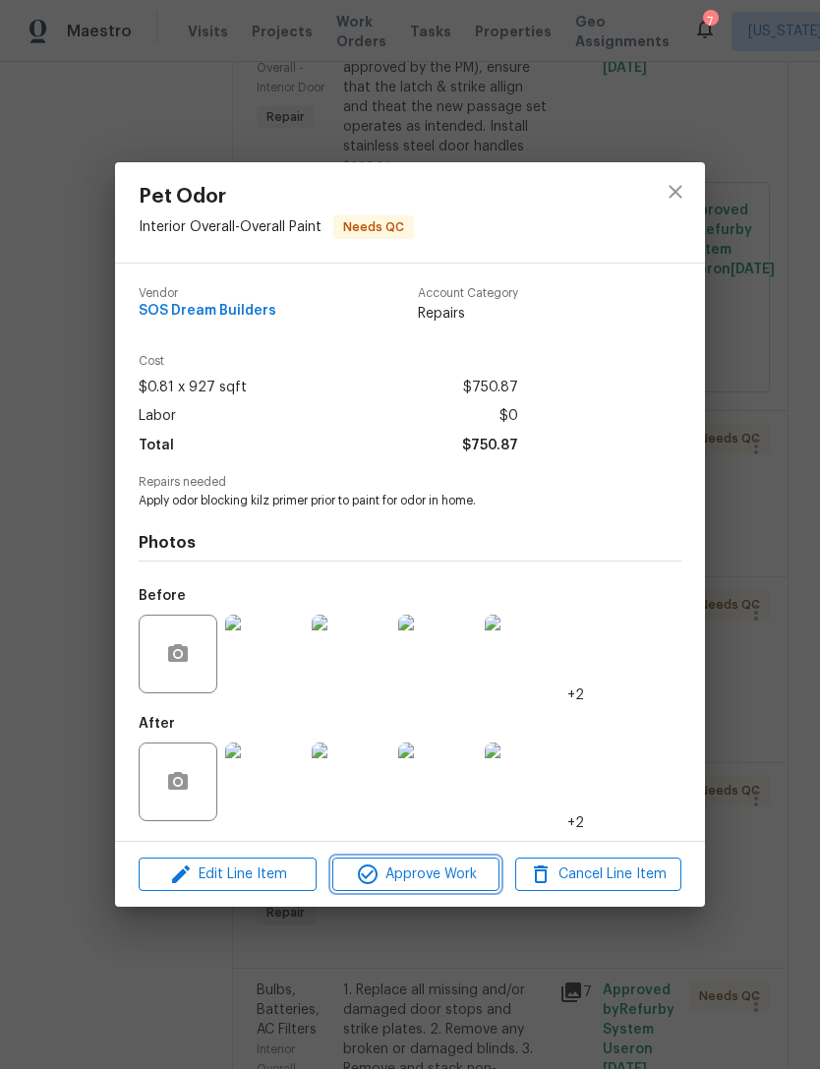
click at [480, 884] on span "Approve Work" at bounding box center [415, 874] width 154 height 25
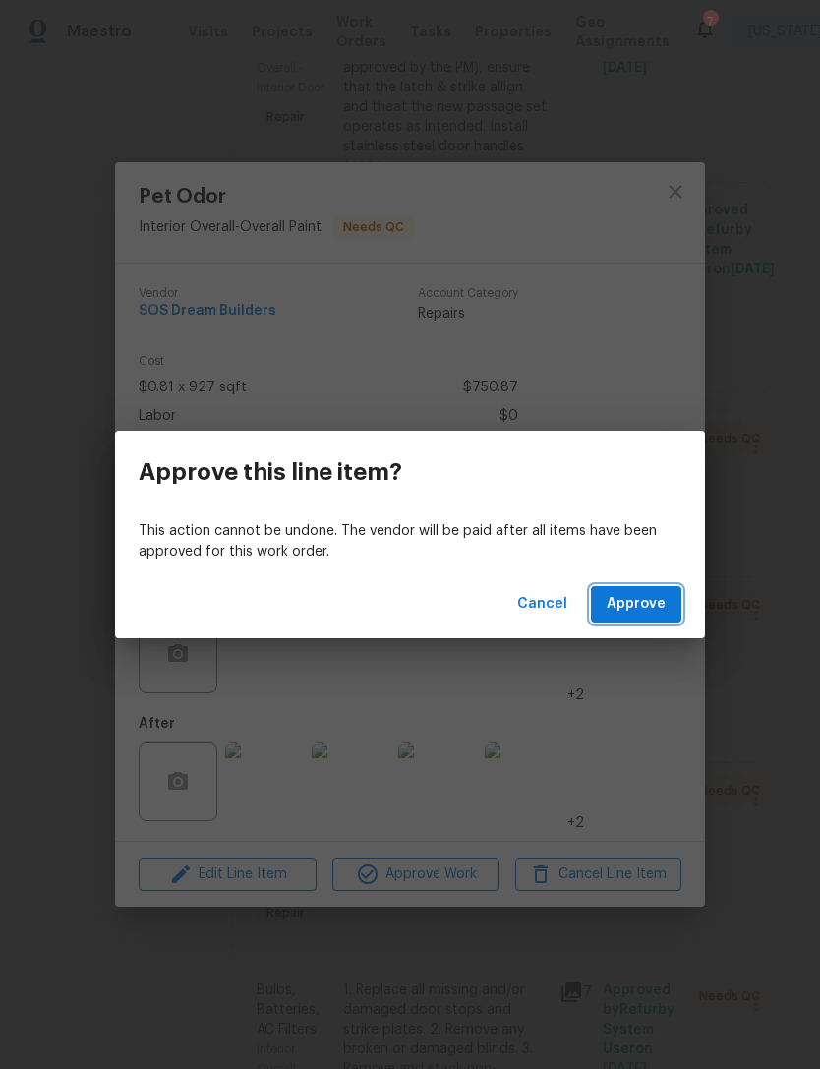
click at [666, 609] on button "Approve" at bounding box center [636, 604] width 90 height 36
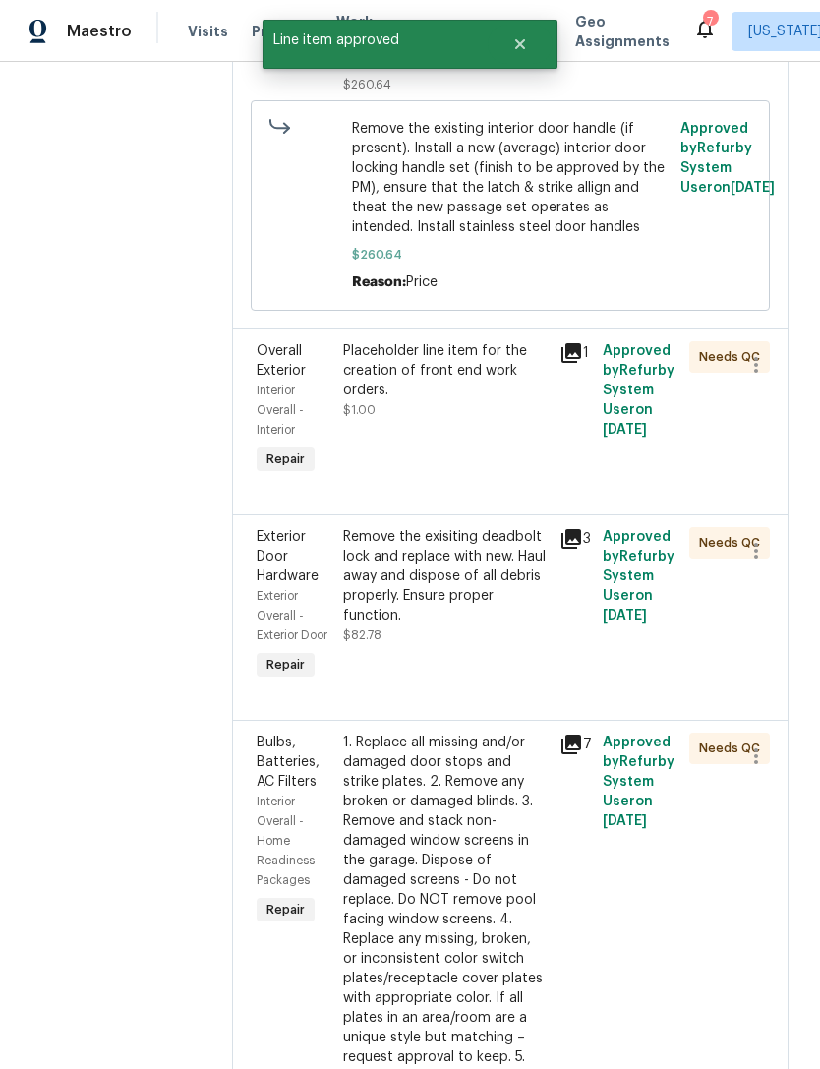
scroll to position [707, 0]
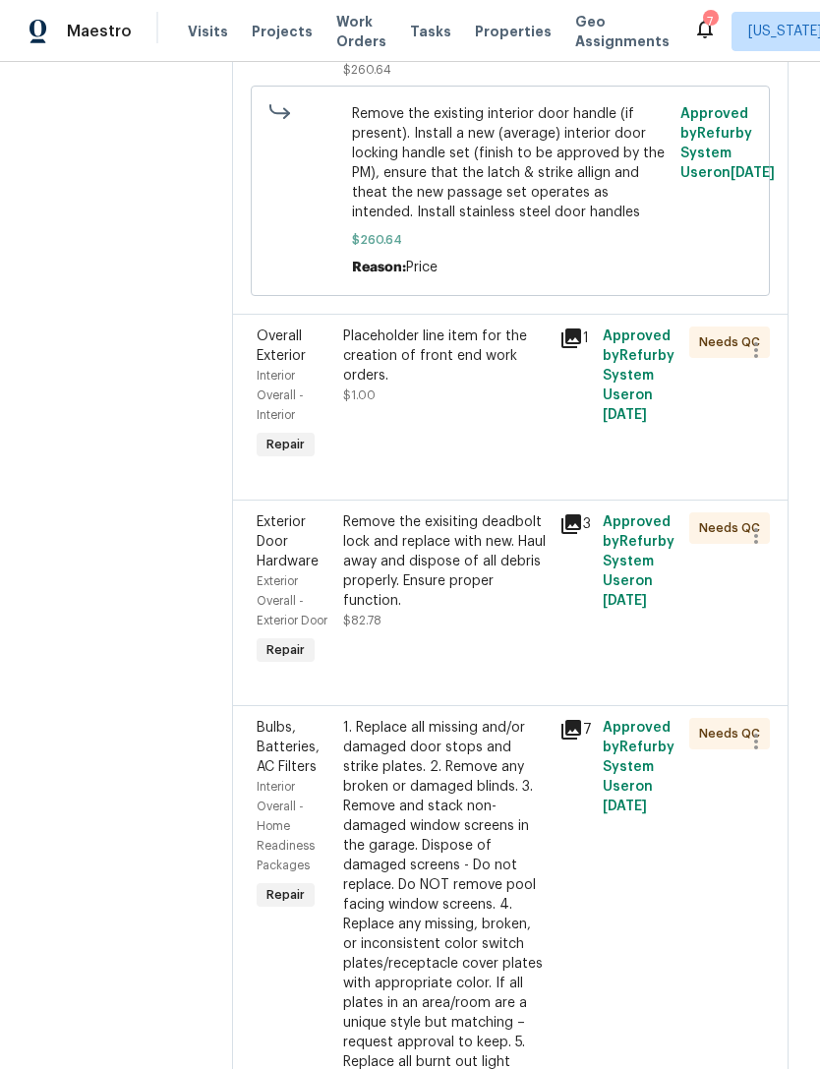
click at [521, 630] on div "Remove the exisiting deadbolt lock and replace with new. Haul away and dispose …" at bounding box center [445, 571] width 205 height 118
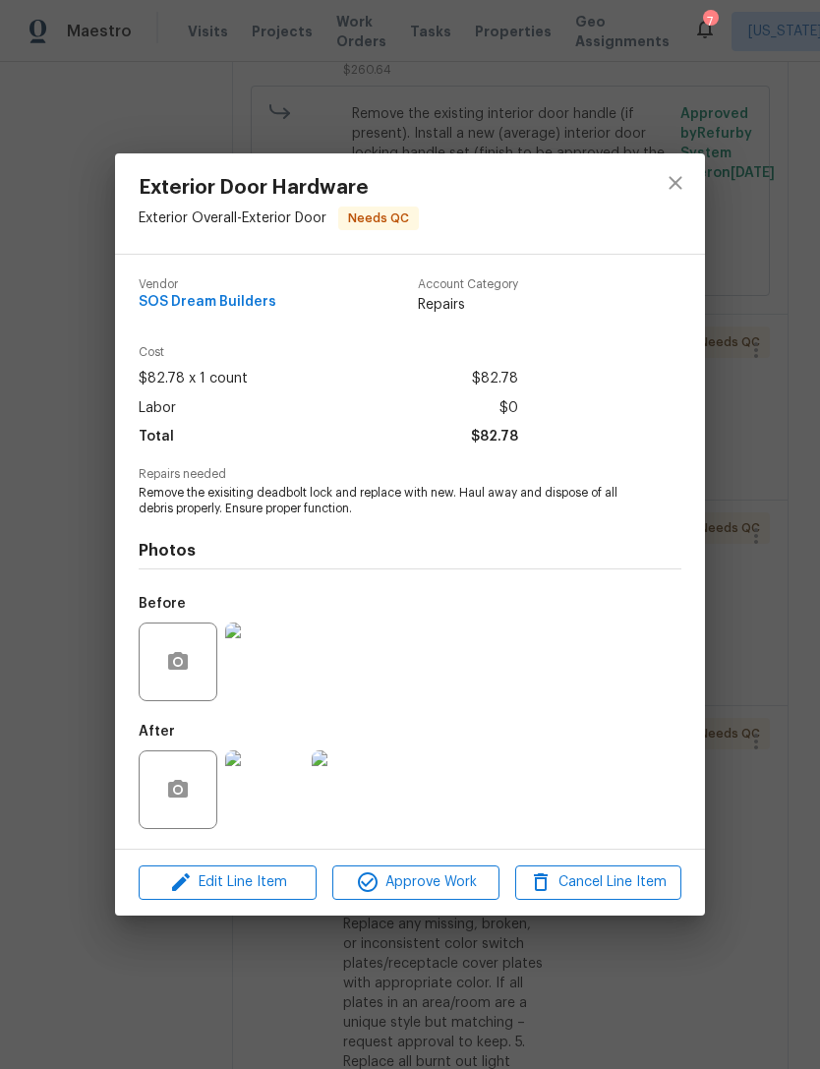
click at [251, 810] on img at bounding box center [264, 789] width 79 height 79
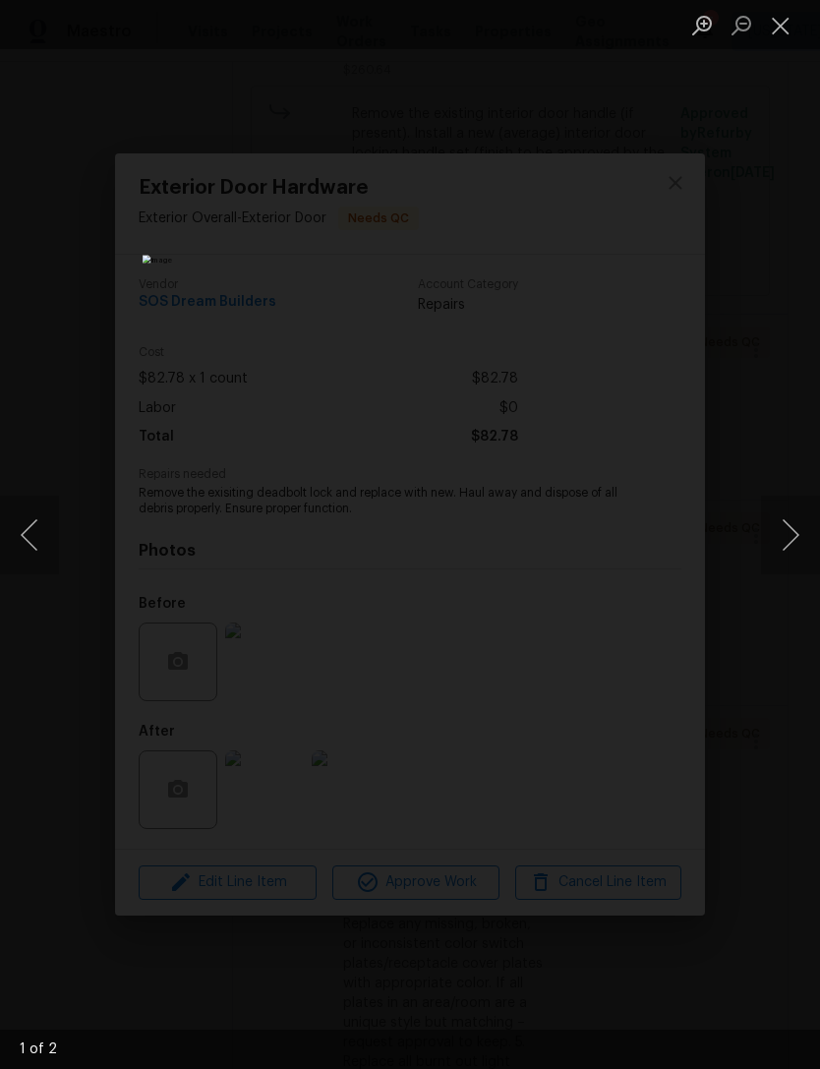
click at [791, 548] on button "Next image" at bounding box center [790, 535] width 59 height 79
click at [781, 30] on button "Close lightbox" at bounding box center [780, 25] width 39 height 34
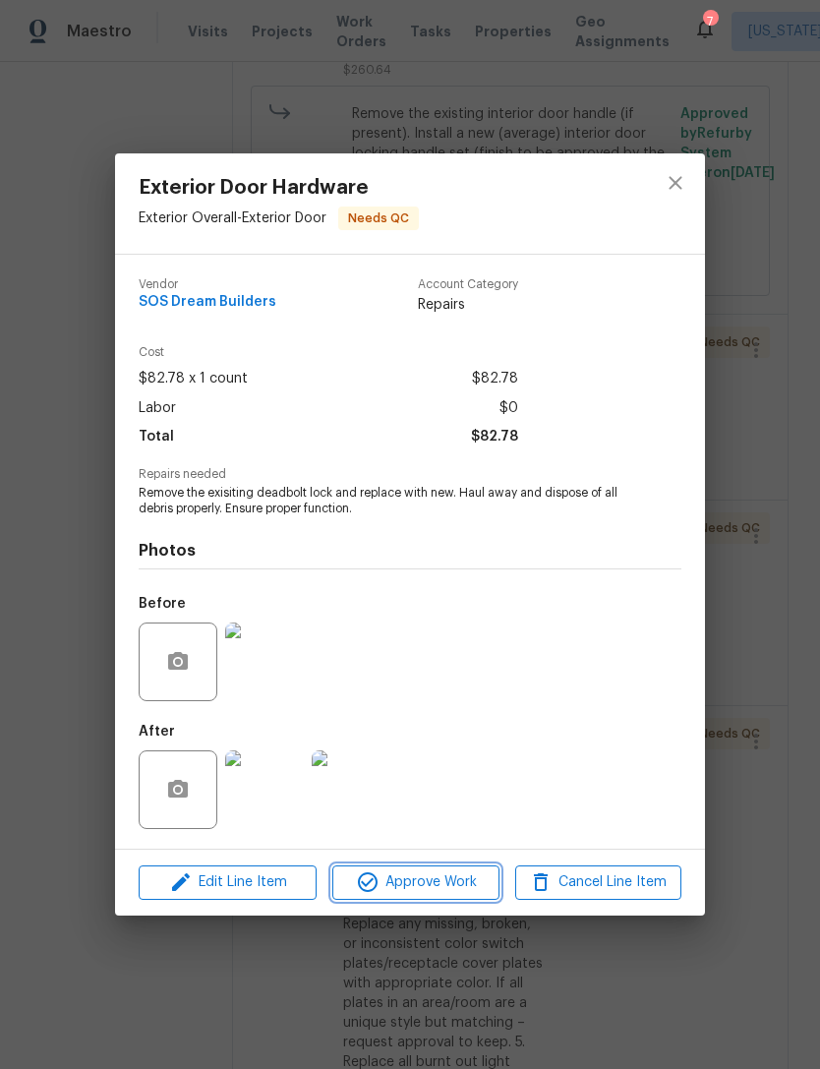
click at [466, 887] on span "Approve Work" at bounding box center [415, 882] width 154 height 25
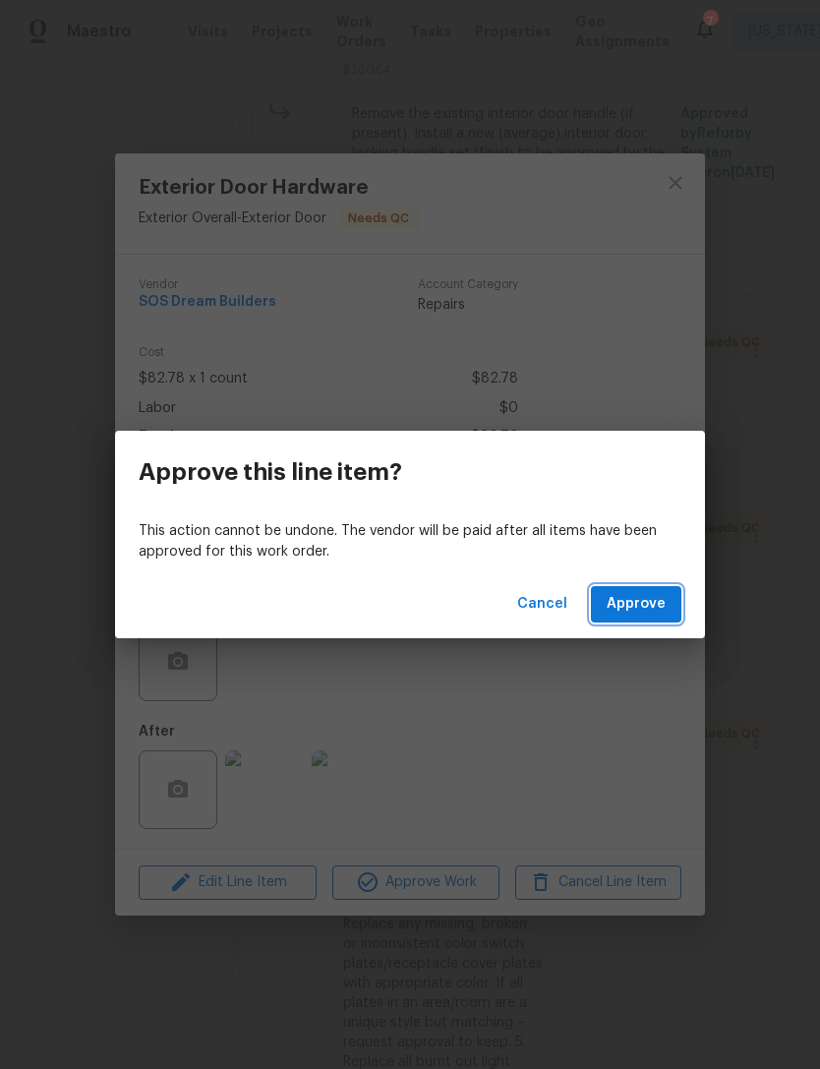
click at [656, 613] on span "Approve" at bounding box center [636, 604] width 59 height 25
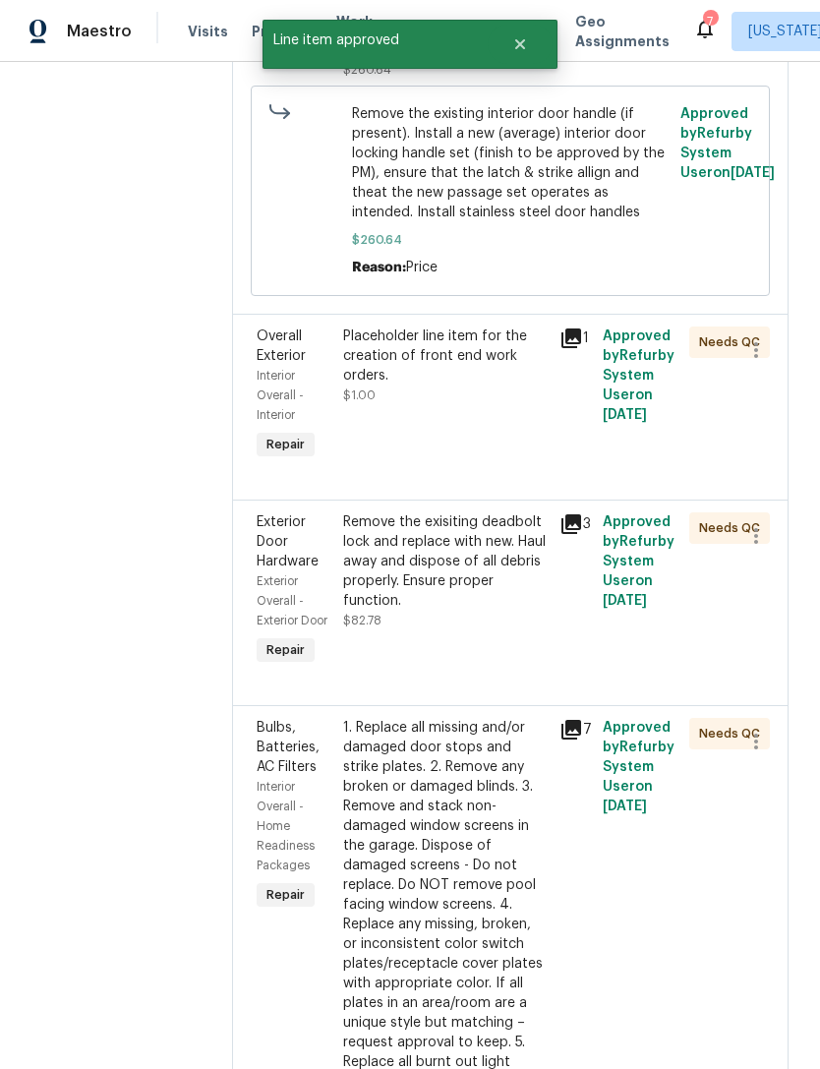
scroll to position [0, 0]
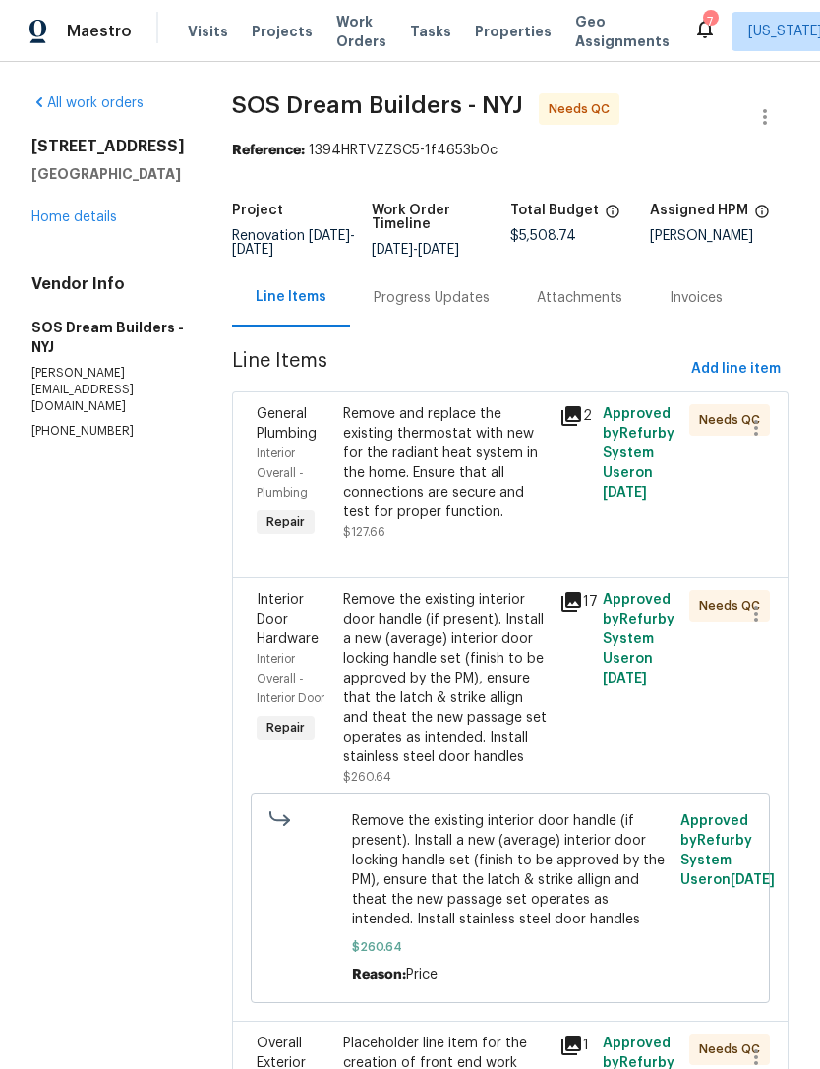
click at [498, 542] on div "Remove and replace the existing thermostat with new for the radiant heat system…" at bounding box center [445, 473] width 205 height 138
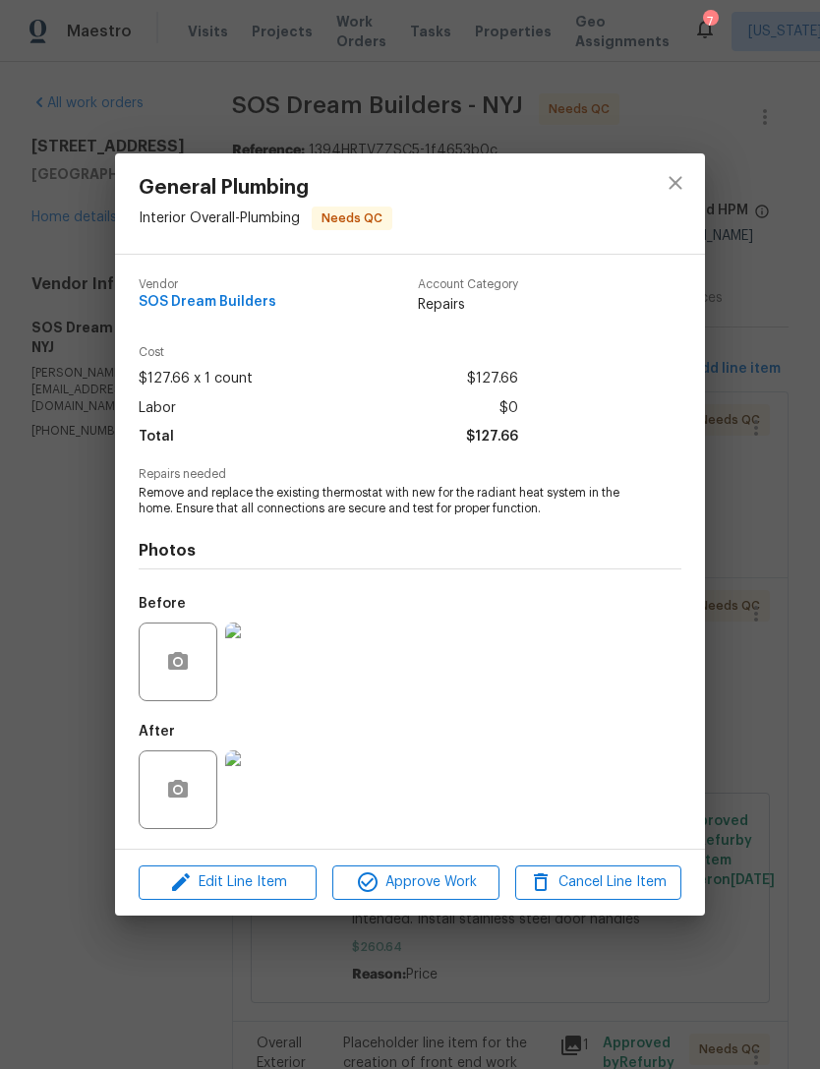
click at [255, 801] on img at bounding box center [264, 789] width 79 height 79
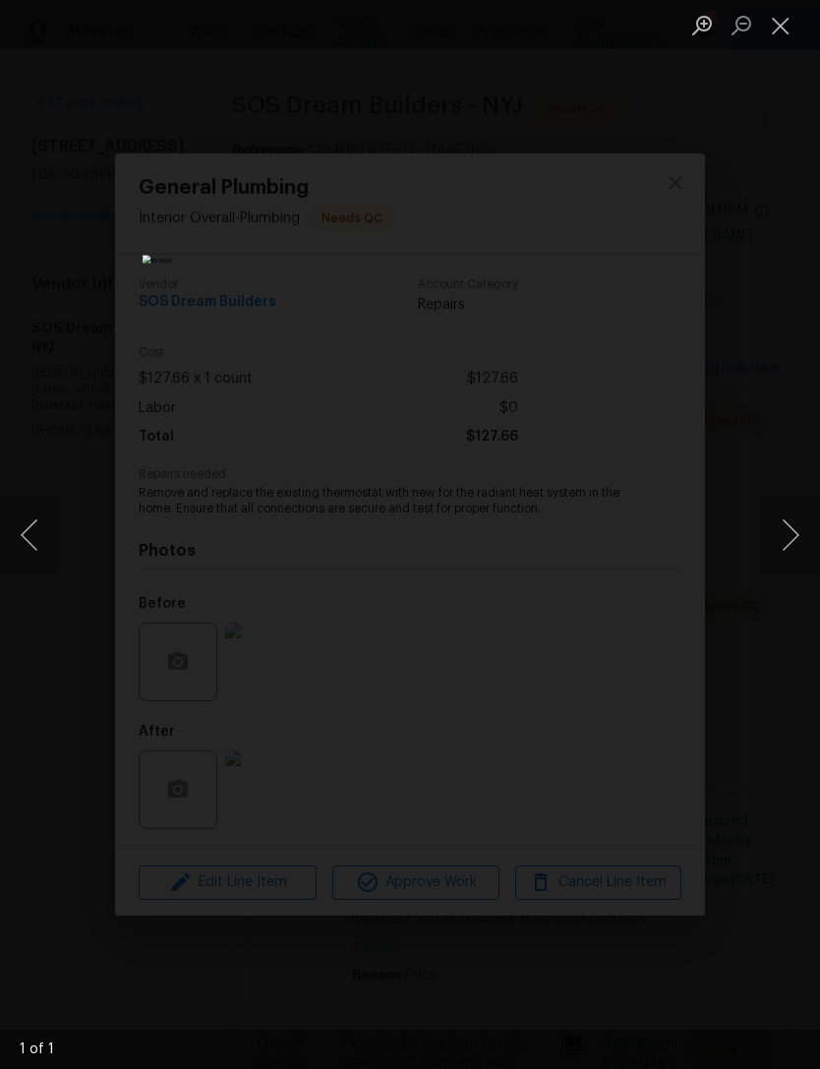
click at [726, 601] on div "Lightbox" at bounding box center [410, 534] width 820 height 1069
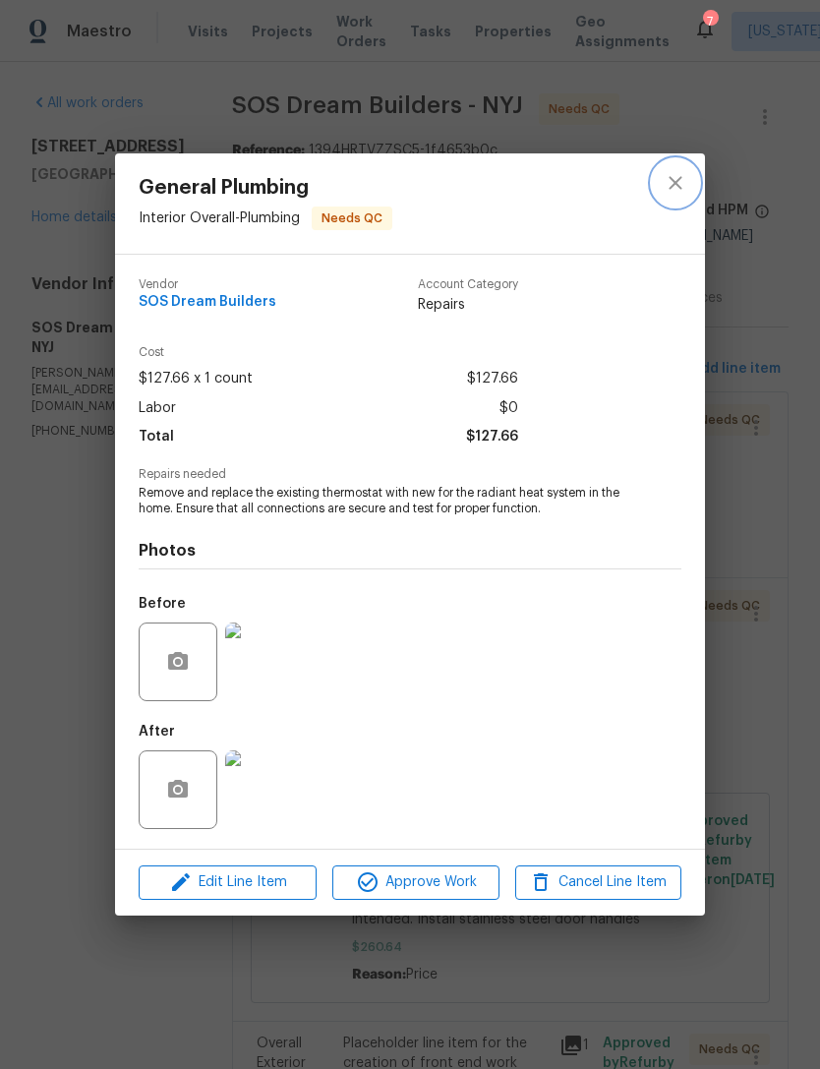
click at [685, 181] on icon "close" at bounding box center [676, 183] width 24 height 24
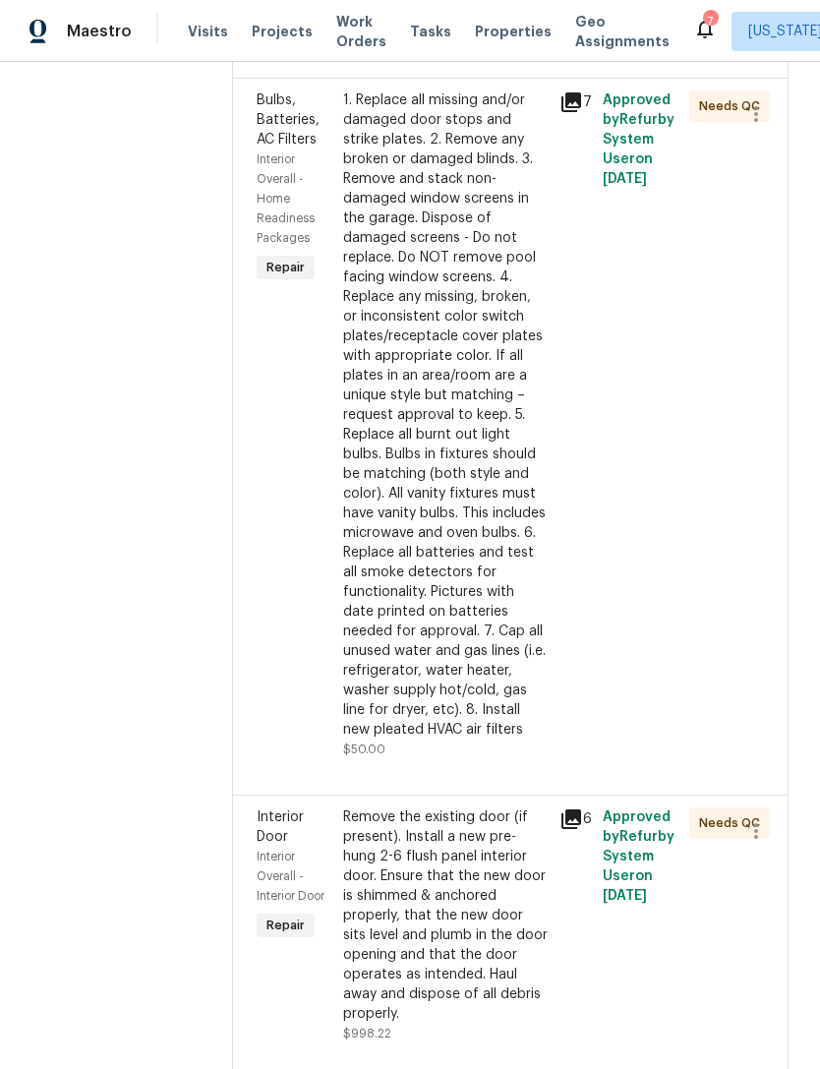
scroll to position [1195, 0]
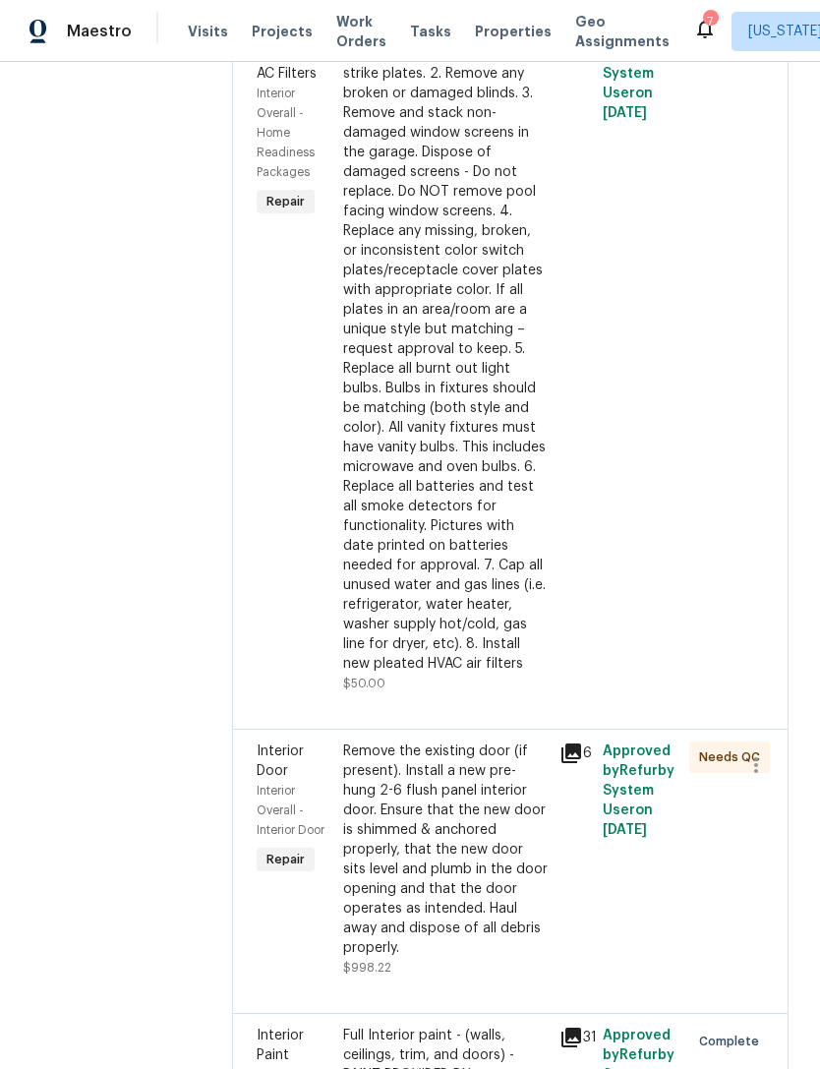
click at [506, 664] on div "1. Replace all missing and/or damaged door stops and strike plates. 2. Remove a…" at bounding box center [445, 349] width 205 height 649
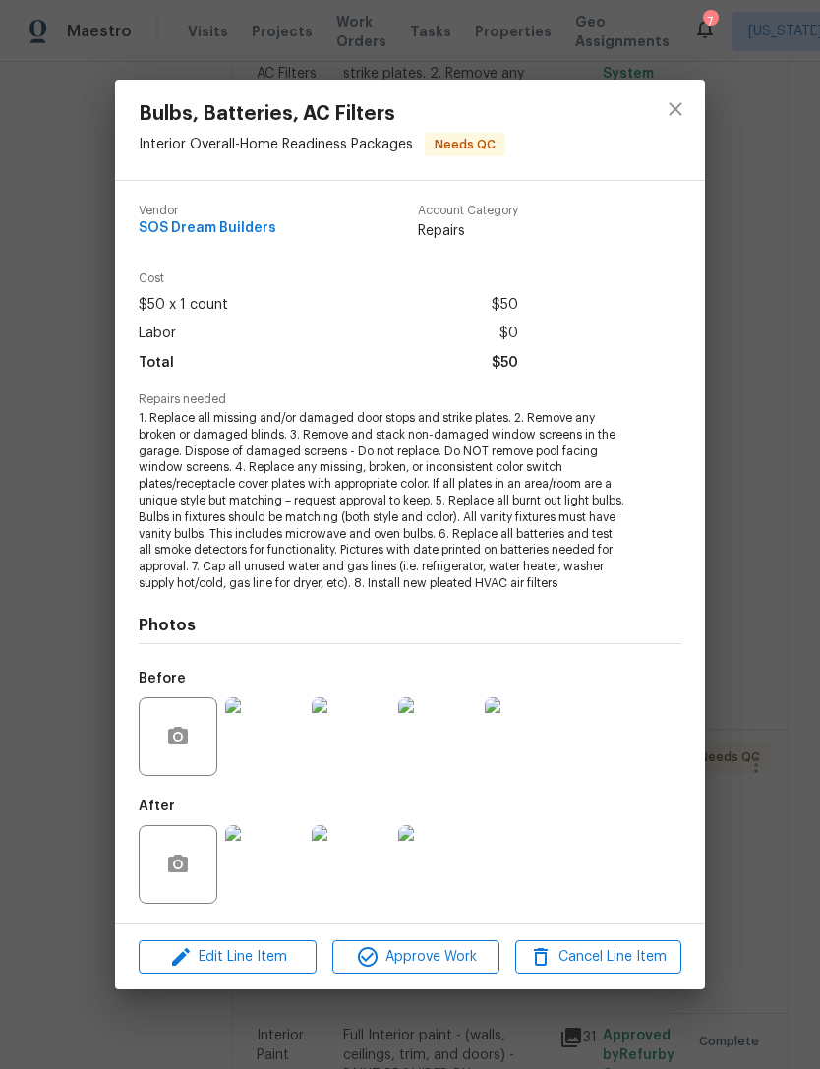
click at [259, 863] on img at bounding box center [264, 864] width 79 height 79
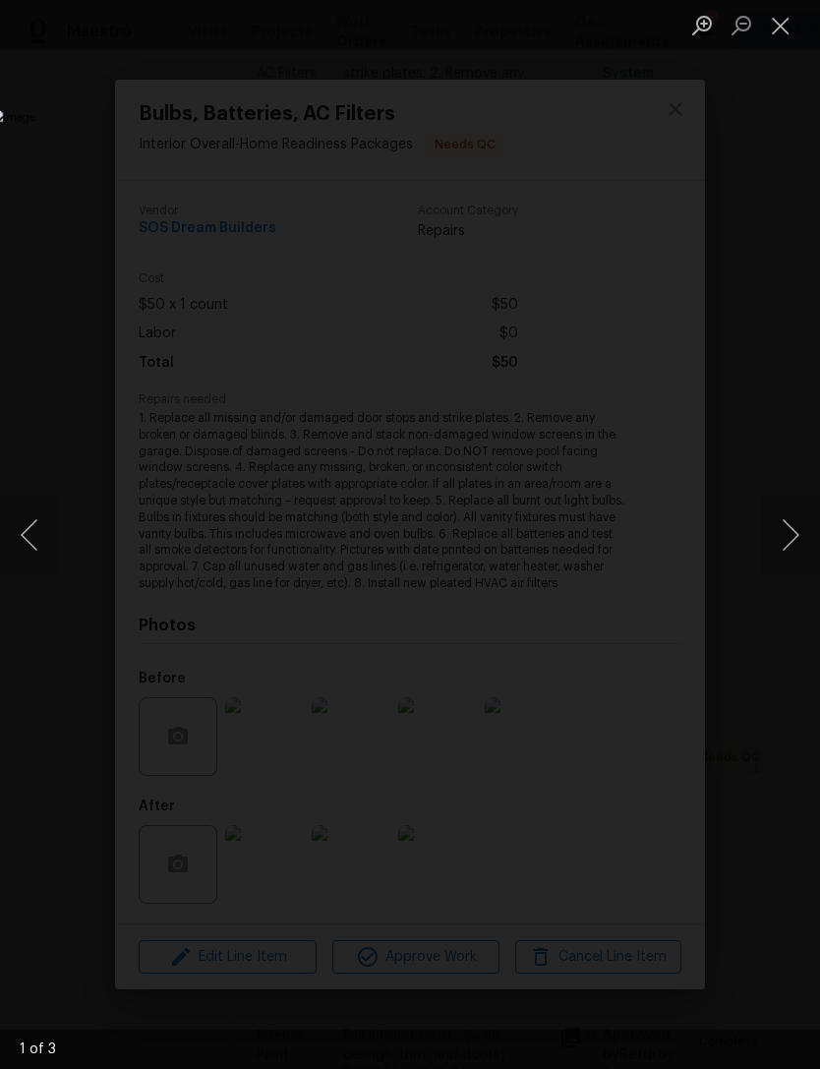
click at [794, 555] on button "Next image" at bounding box center [790, 535] width 59 height 79
click at [784, 559] on button "Next image" at bounding box center [790, 535] width 59 height 79
click at [785, 558] on button "Next image" at bounding box center [790, 535] width 59 height 79
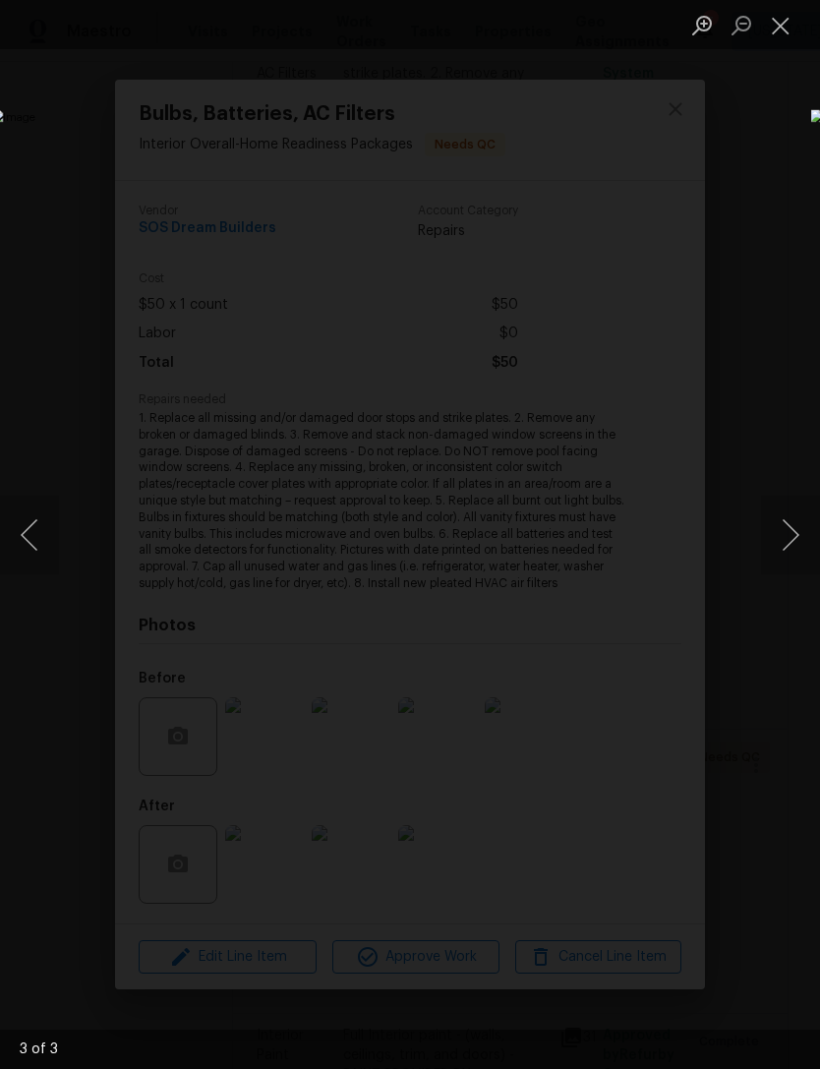
click at [594, 802] on div "Lightbox" at bounding box center [410, 534] width 820 height 1069
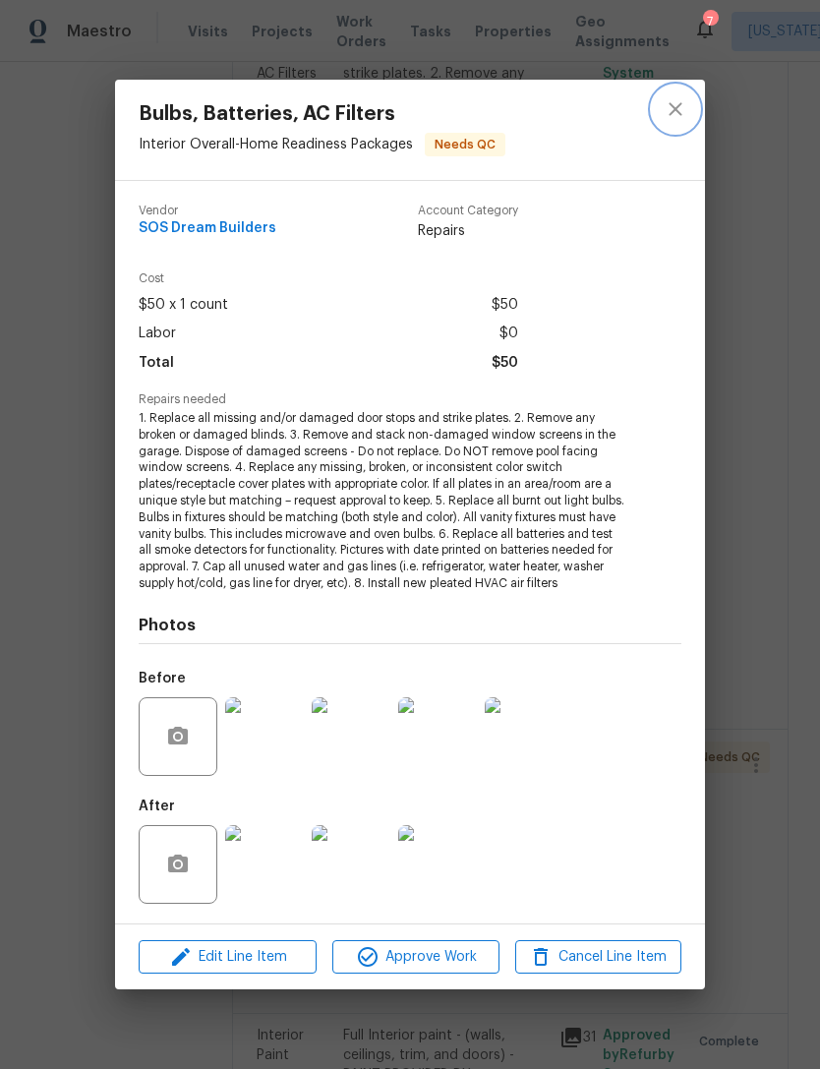
click at [698, 106] on button "close" at bounding box center [675, 109] width 47 height 47
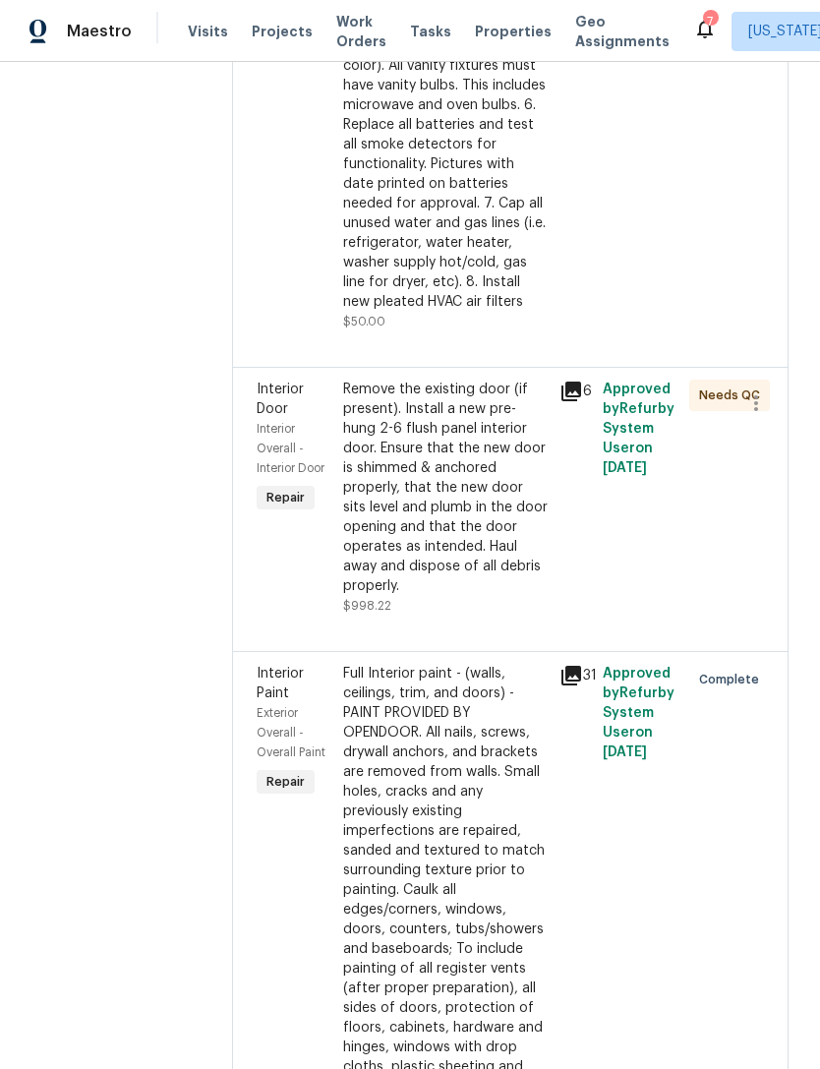
scroll to position [1592, 0]
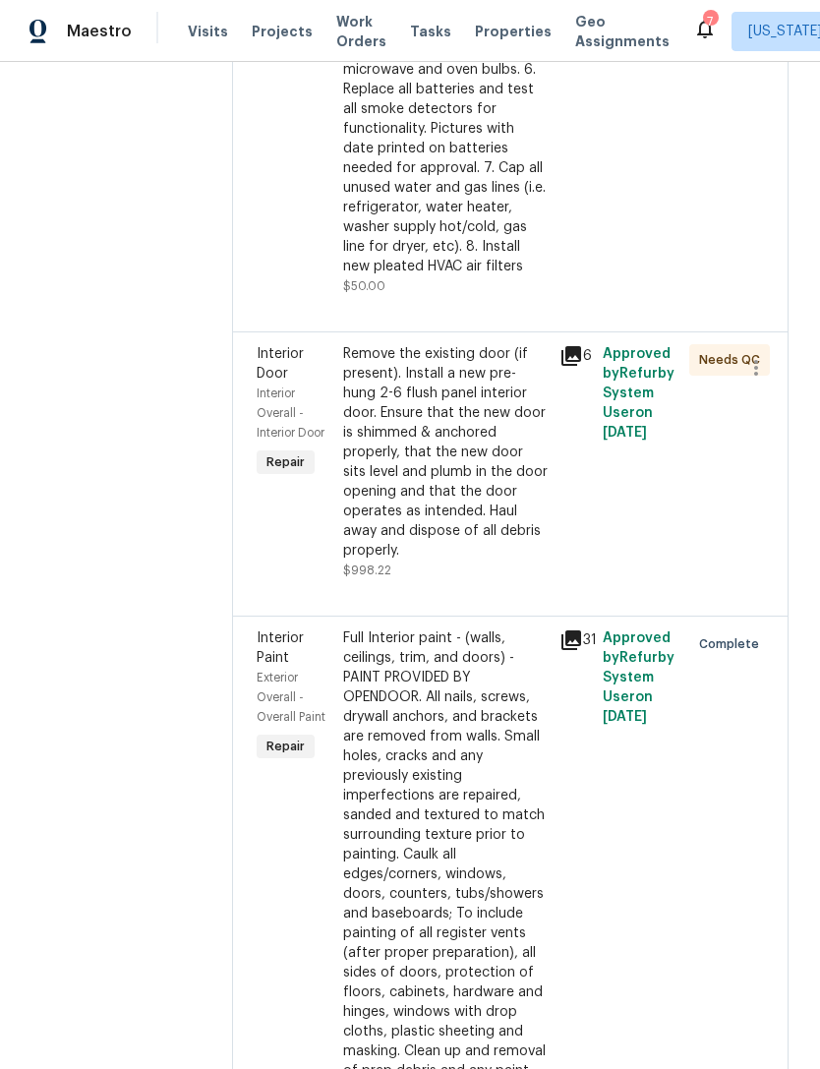
click at [496, 561] on div "Remove the existing door (if present). Install a new pre-hung 2-6 flush panel i…" at bounding box center [445, 452] width 205 height 216
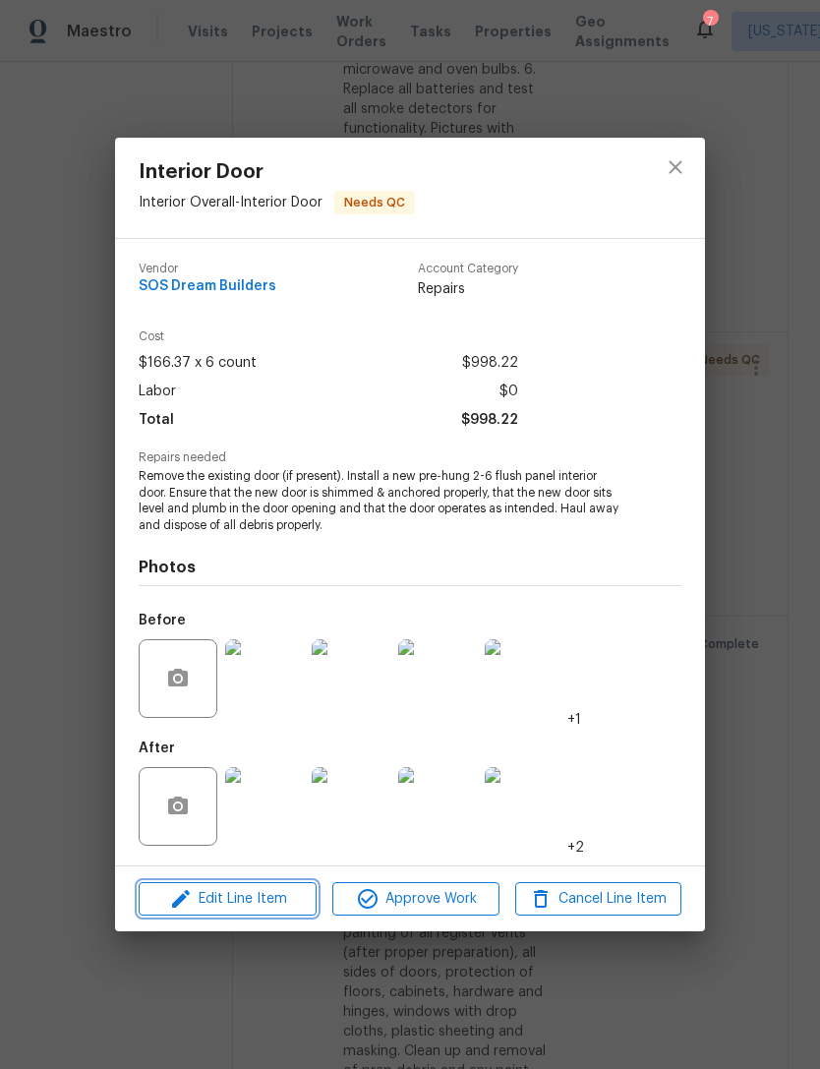
click at [230, 903] on span "Edit Line Item" at bounding box center [228, 899] width 166 height 25
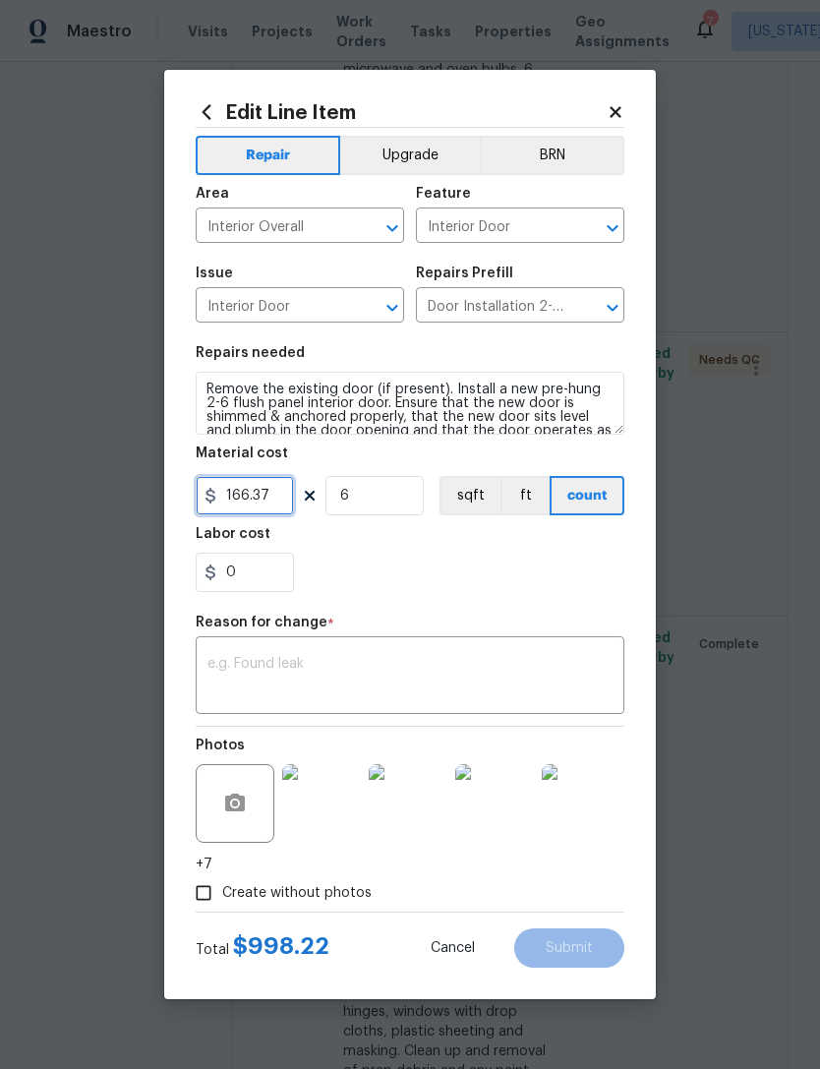
click at [274, 509] on input "166.37" at bounding box center [245, 495] width 98 height 39
type input "125"
click at [461, 592] on div "0" at bounding box center [410, 572] width 429 height 39
click at [576, 659] on textarea at bounding box center [409, 677] width 405 height 41
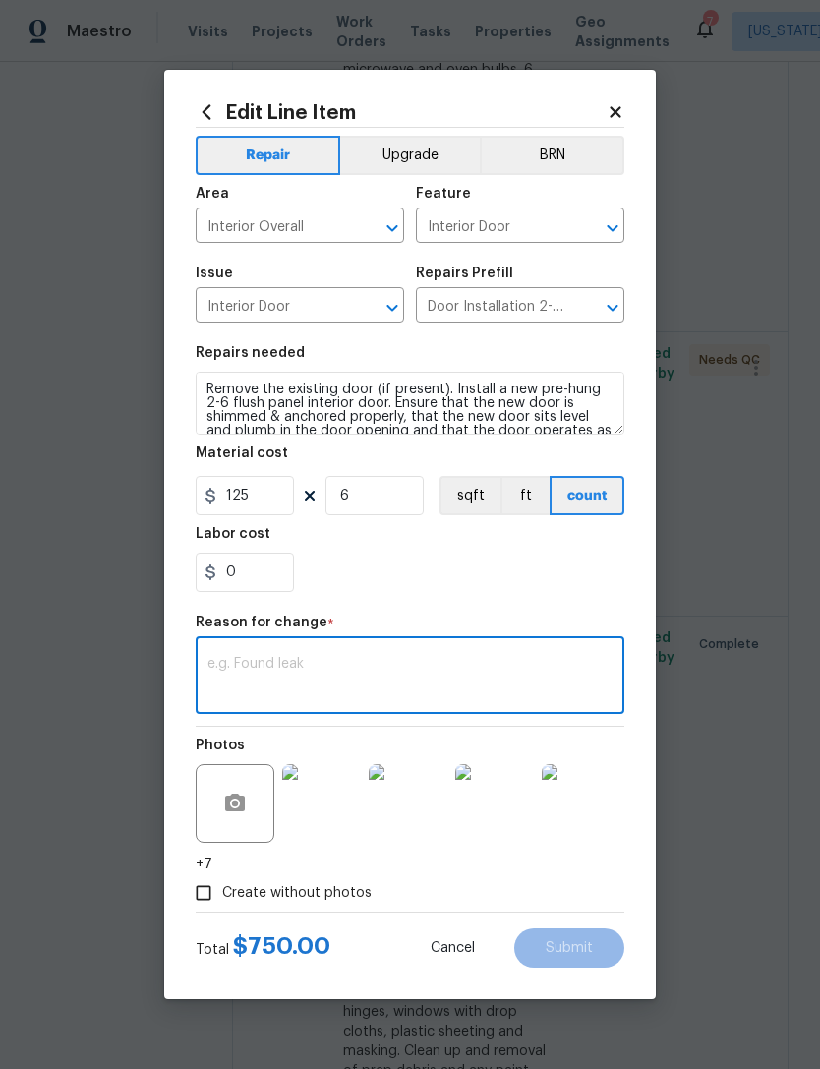
click at [593, 580] on div "0" at bounding box center [410, 572] width 429 height 39
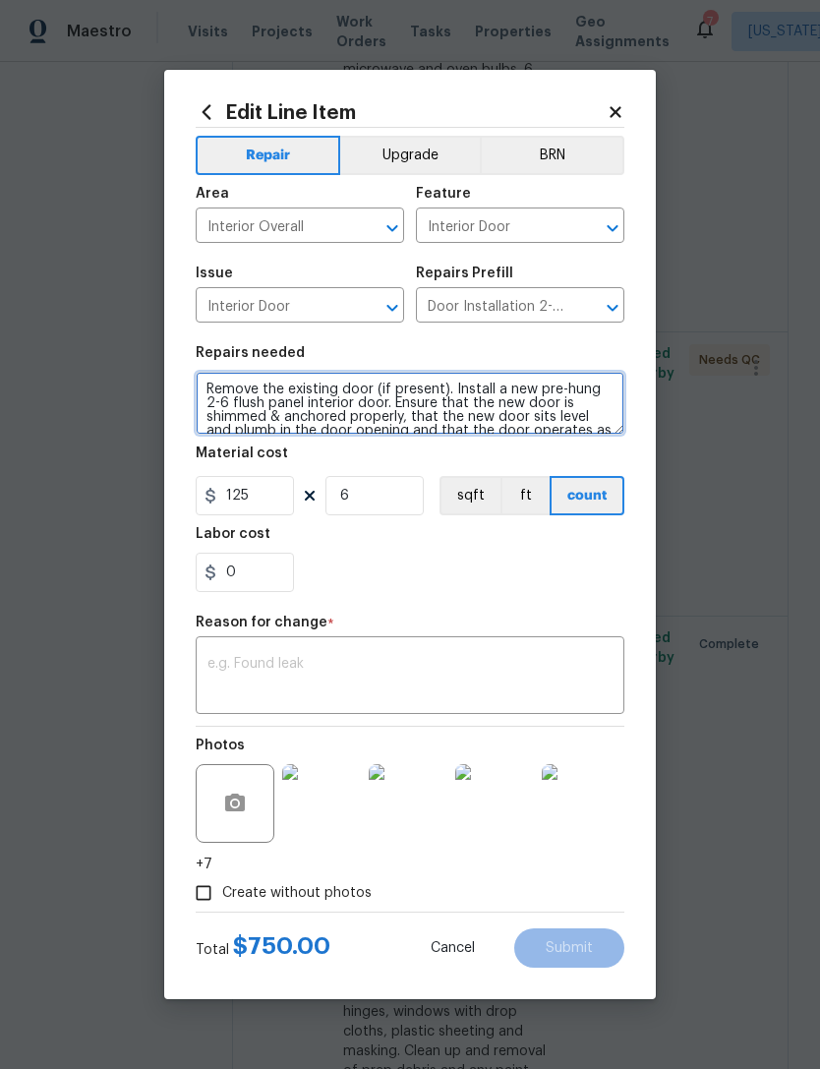
click at [498, 401] on textarea "Remove the existing door (if present). Install a new pre-hung 2-6 flush panel i…" at bounding box center [410, 403] width 429 height 63
click at [521, 400] on textarea "Remove the existing door (if present). Install a new pre-hung 2-6 flush panel i…" at bounding box center [410, 403] width 429 height 63
click at [516, 405] on textarea "Remove the existing door (if present). Install a new pre-hung 2-6 flush panel i…" at bounding box center [410, 403] width 429 height 63
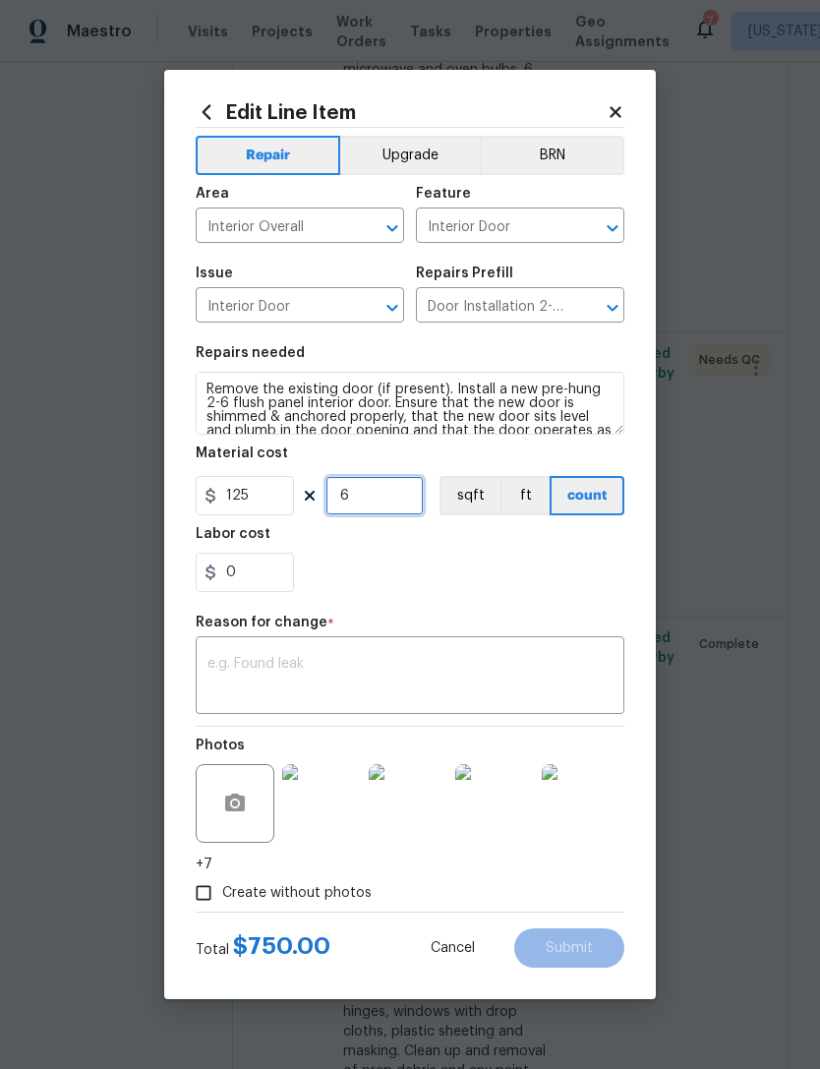
click at [382, 508] on input "6" at bounding box center [374, 495] width 98 height 39
type input "5"
click at [452, 594] on section "Repairs needed Remove the existing door (if present). Install a new pre-hung 2-…" at bounding box center [410, 468] width 429 height 269
click at [280, 493] on input "125" at bounding box center [245, 495] width 98 height 39
type input "115"
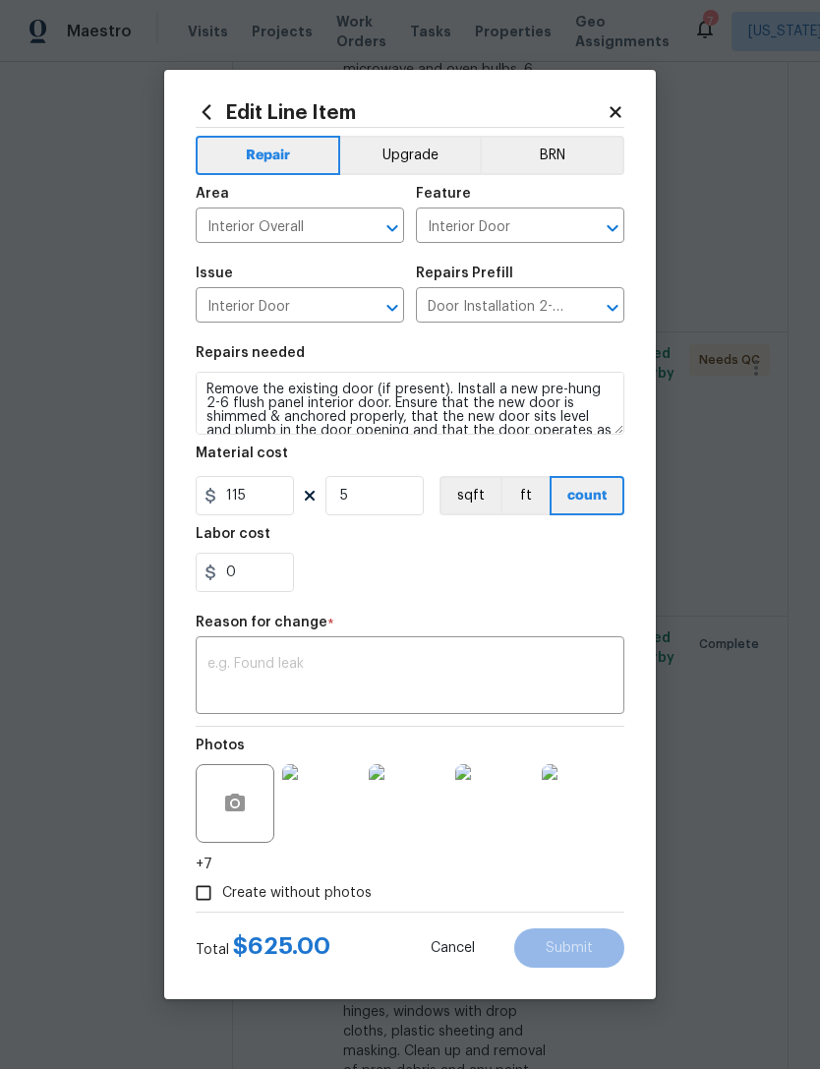
click at [569, 567] on div "0" at bounding box center [410, 572] width 429 height 39
click at [522, 665] on textarea at bounding box center [409, 677] width 405 height 41
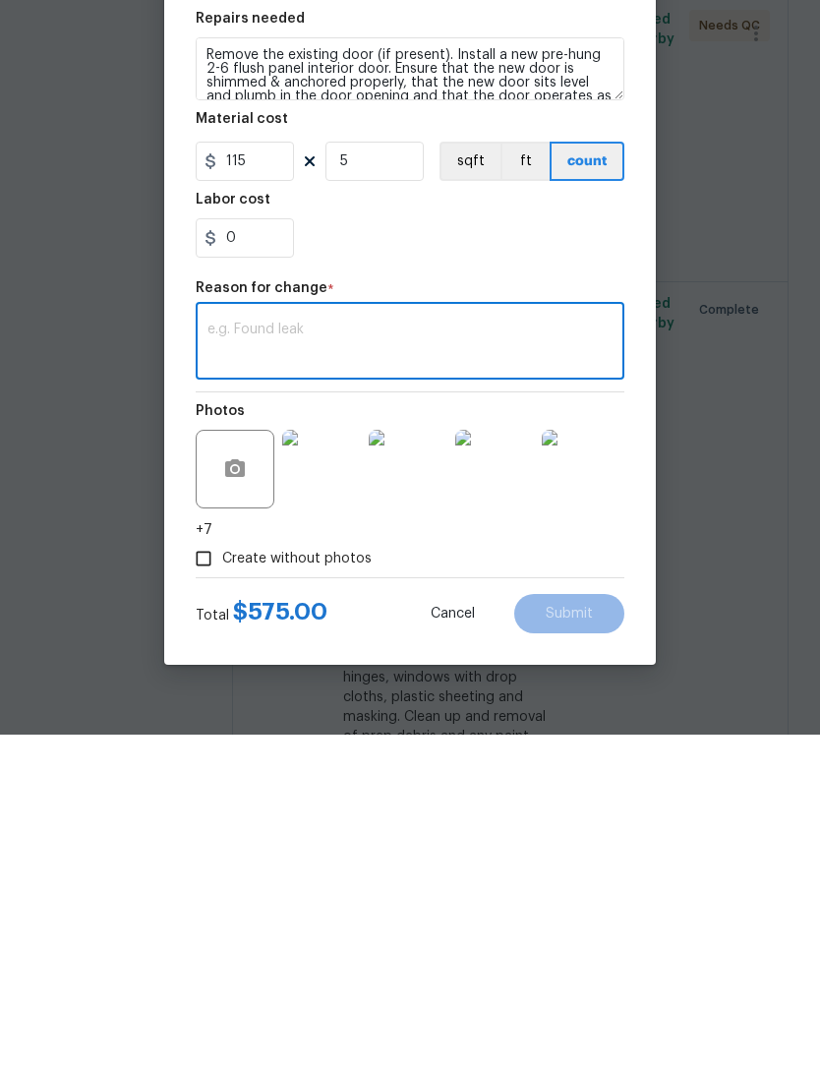
scroll to position [63, 0]
type textarea "F"
type textarea "Desc"
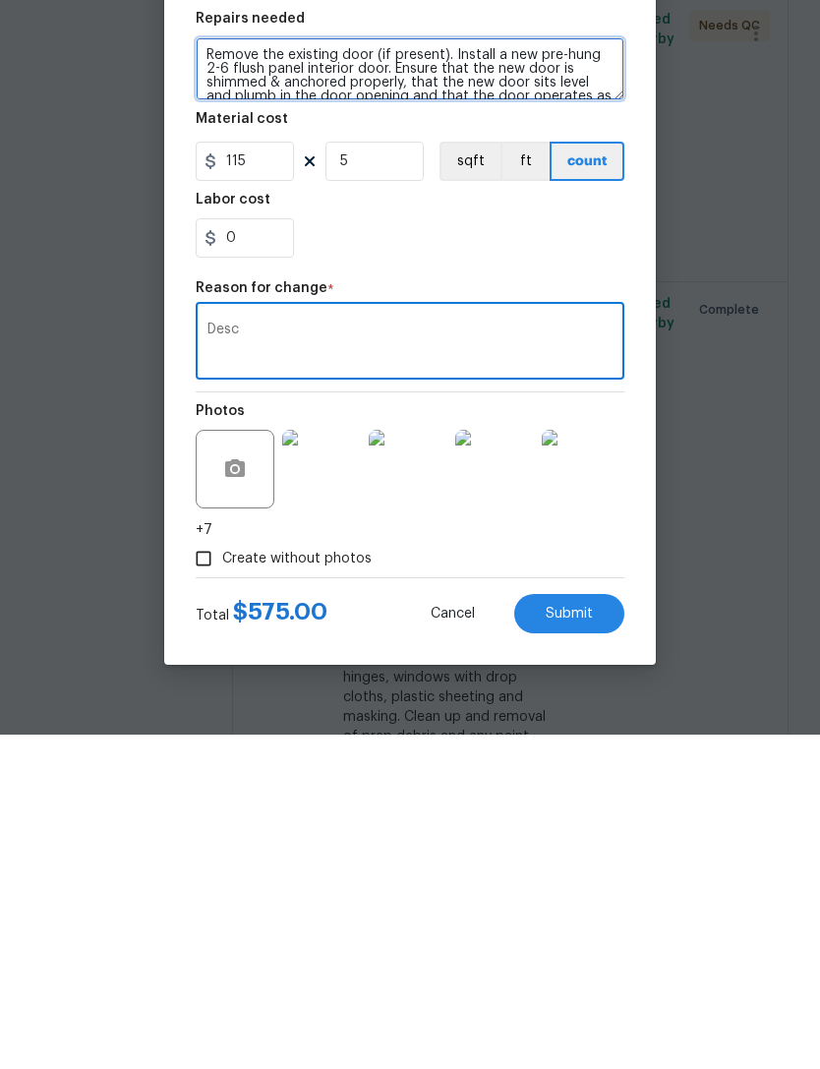
click at [555, 372] on textarea "Remove the existing door (if present). Install a new pre-hung 2-6 flush panel i…" at bounding box center [410, 403] width 429 height 63
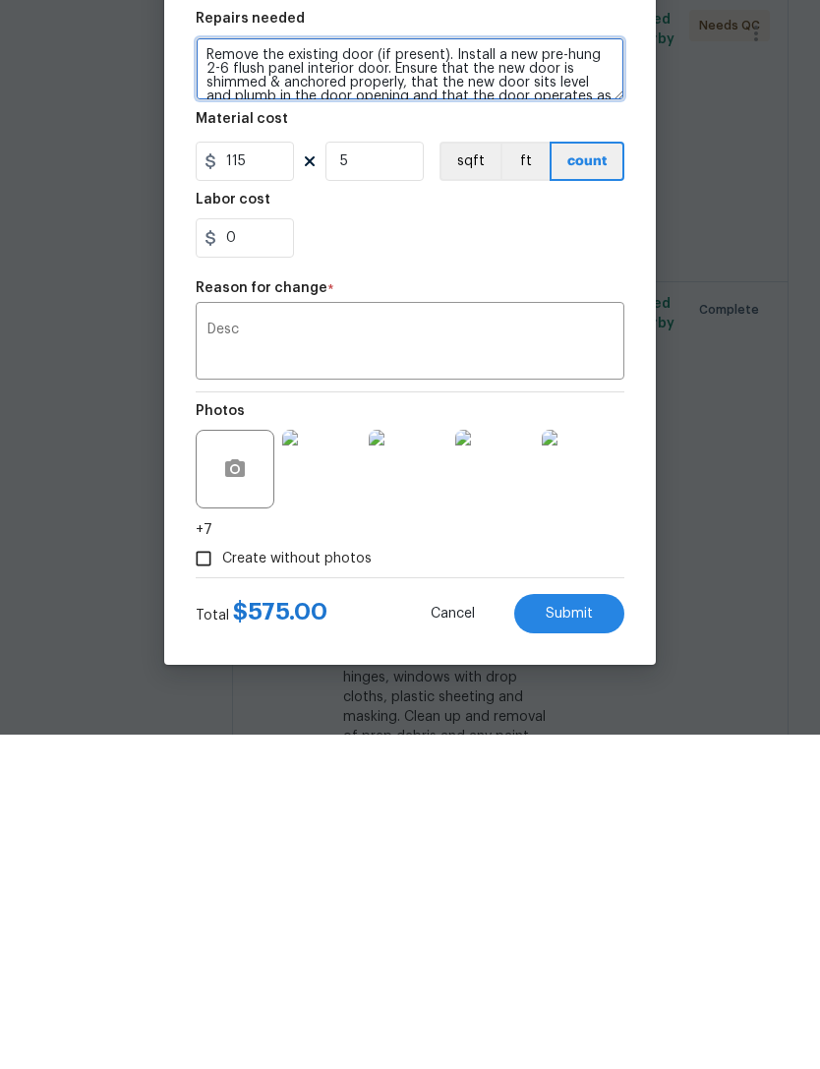
click at [554, 372] on textarea "Remove the existing door (if present). Install a new pre-hung 2-6 flush panel i…" at bounding box center [410, 403] width 429 height 63
click at [559, 372] on textarea "Remove the existing door (if present). Install a new pre-hung 2-6 flush panel i…" at bounding box center [410, 403] width 429 height 63
click at [558, 372] on textarea "Remove the existing door (if present). Install a new pre-hung 2-6 flush panel i…" at bounding box center [410, 403] width 429 height 63
click at [569, 372] on textarea "Remove the existing door (if present). Install a new pre-hung 2-6 flush panel i…" at bounding box center [410, 403] width 429 height 63
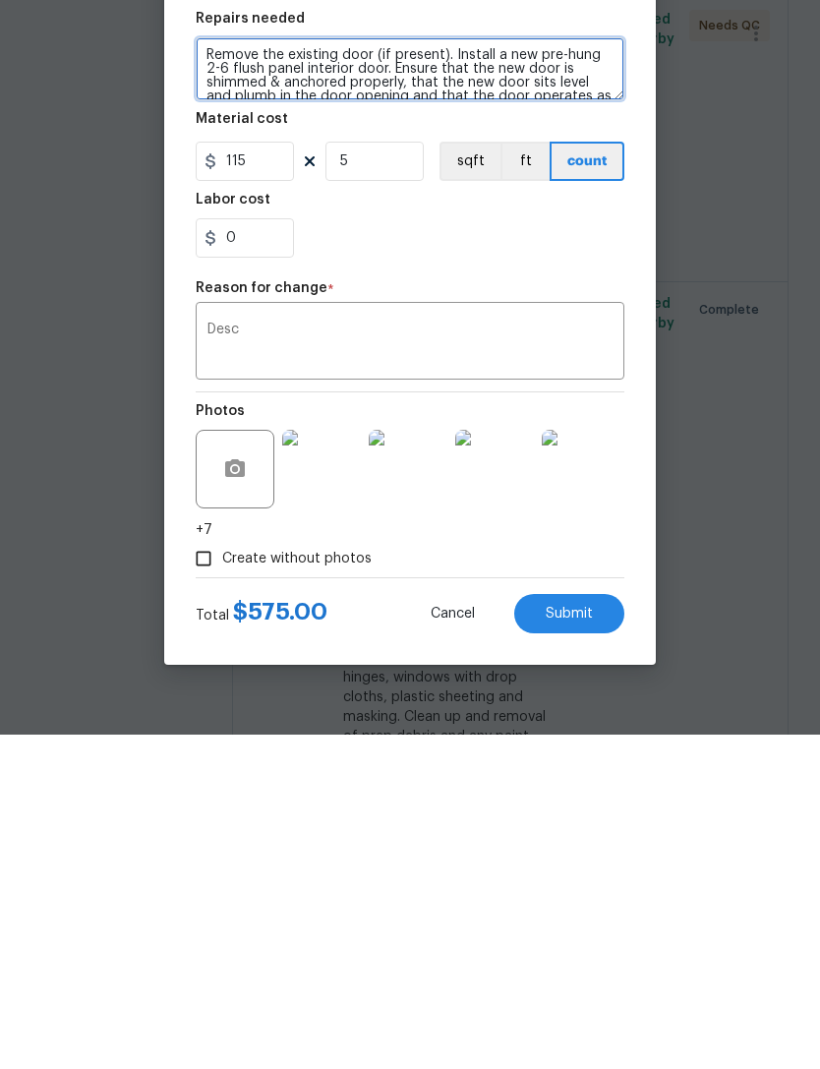
click at [597, 372] on textarea "Remove the existing door (if present). Install a new pre-hung 2-6 flush panel i…" at bounding box center [410, 403] width 429 height 63
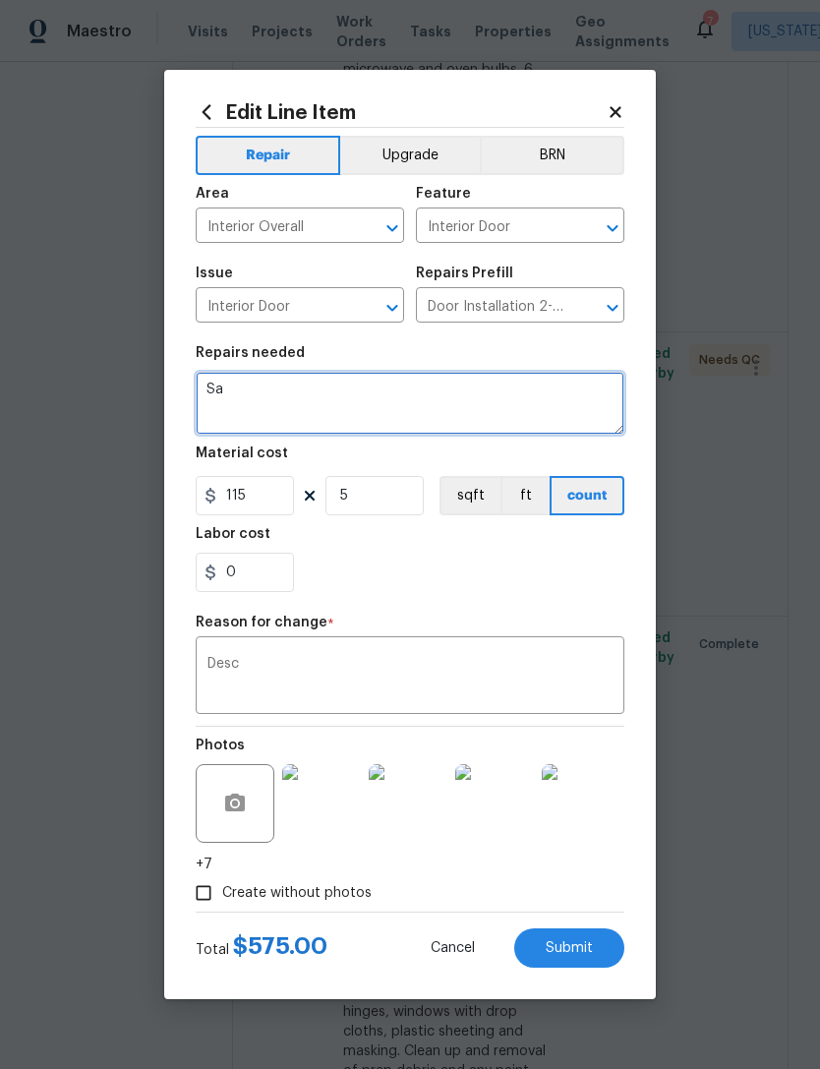
type textarea "S"
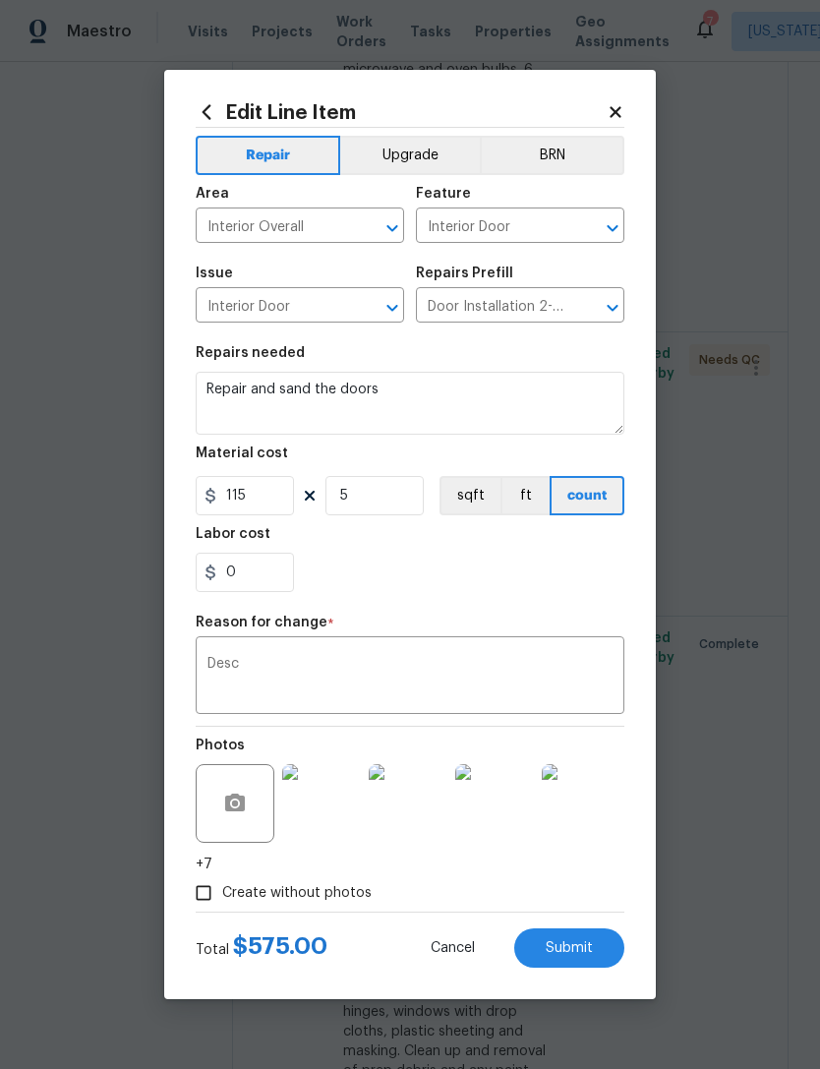
click at [554, 566] on div "0" at bounding box center [410, 572] width 429 height 39
click at [589, 937] on button "Submit" at bounding box center [569, 947] width 110 height 39
type textarea "Remove the existing door (if present). Install a new pre-hung 2-6 flush panel i…"
type input "6"
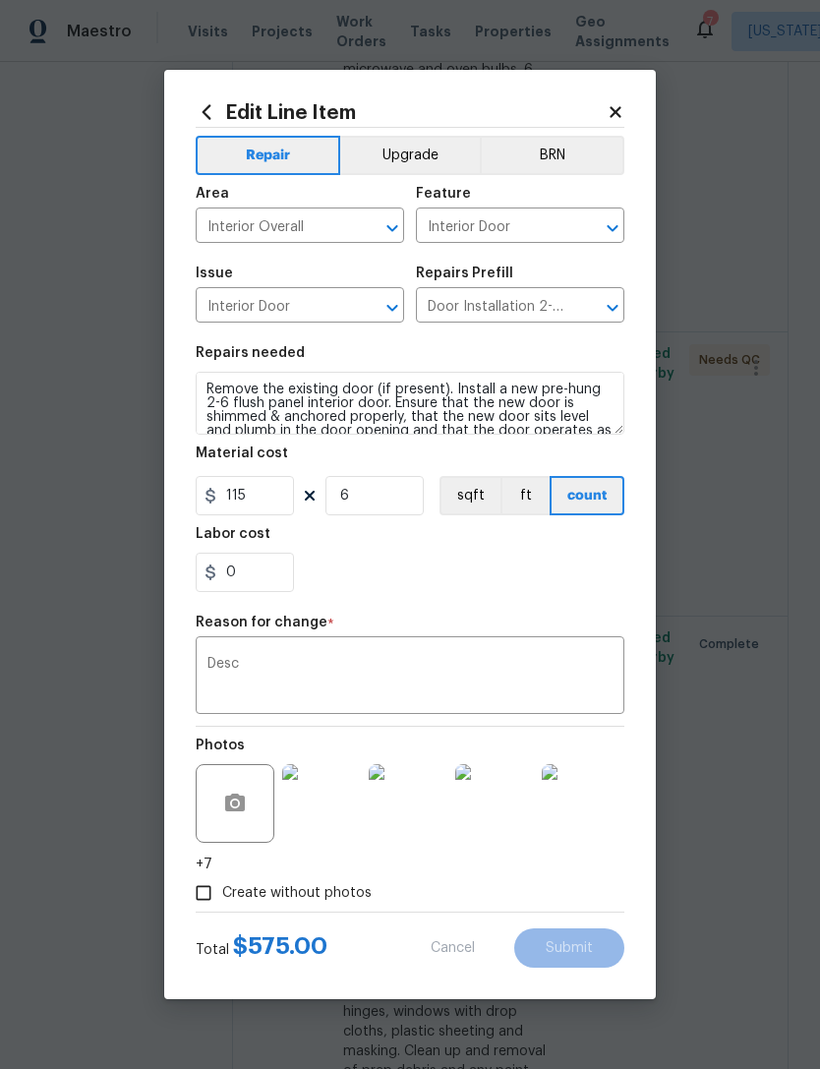
type input "166.37"
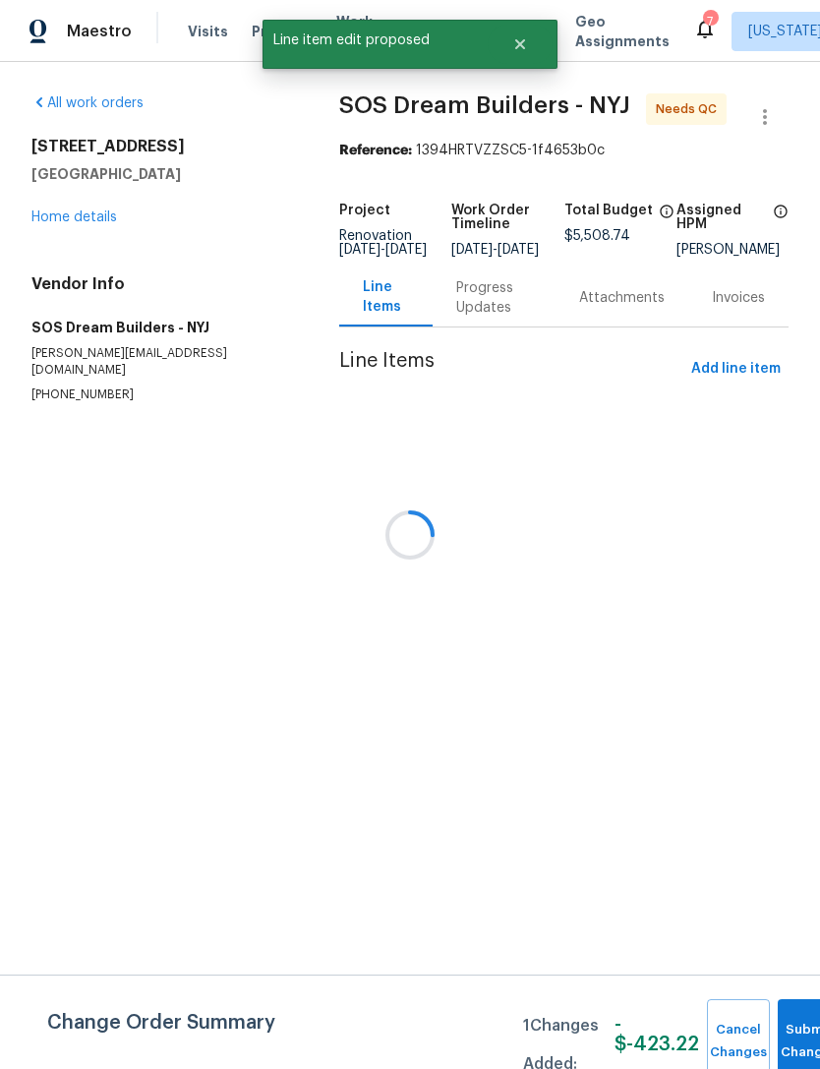
scroll to position [0, 0]
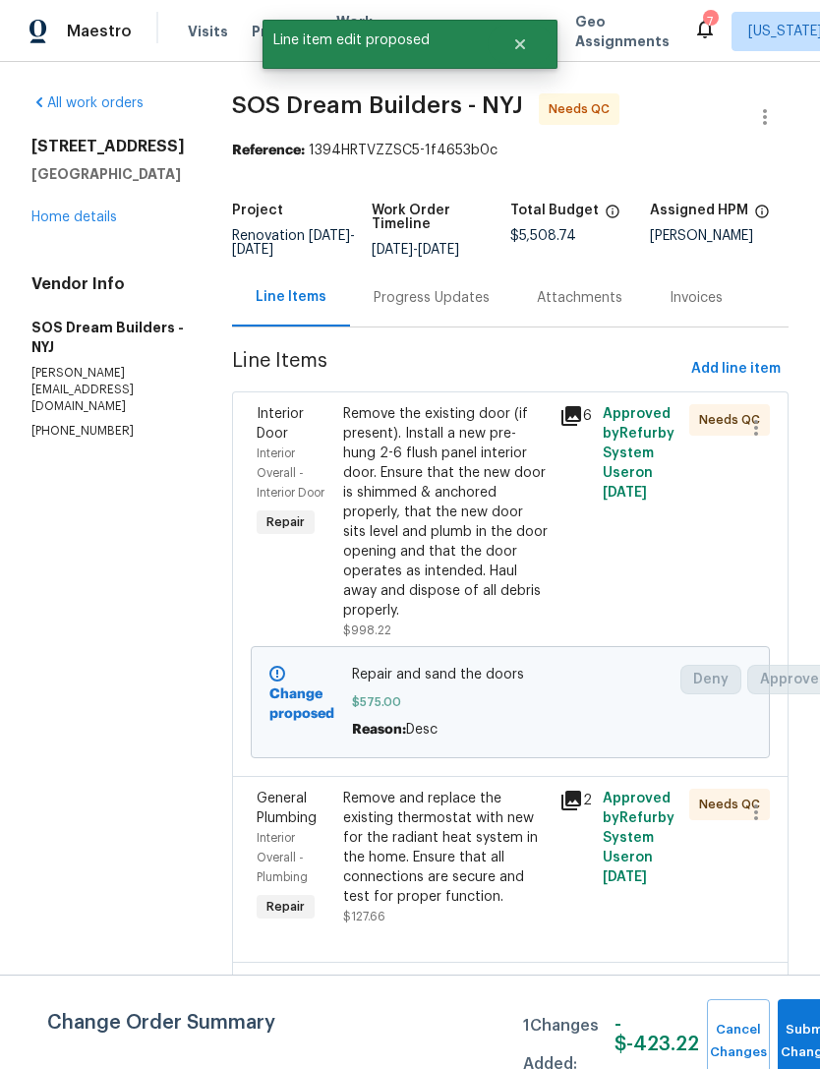
click at [105, 224] on link "Home details" at bounding box center [74, 217] width 86 height 14
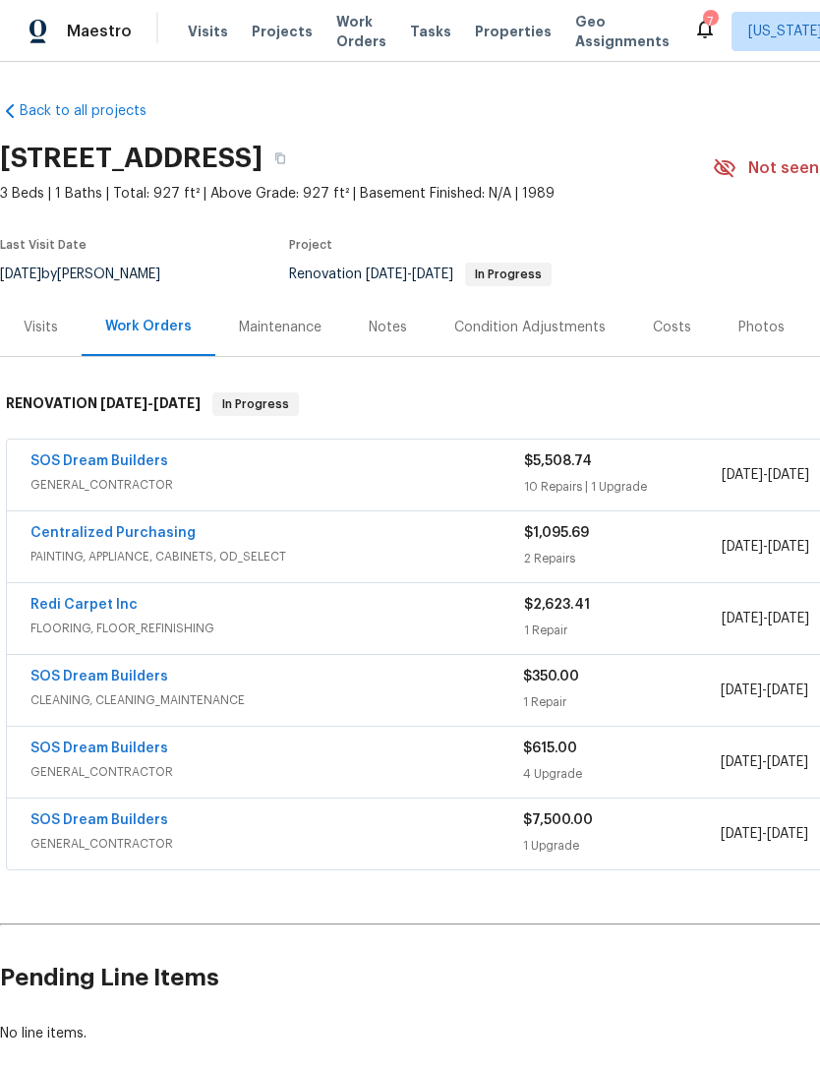
click at [287, 471] on div "SOS Dream Builders" at bounding box center [277, 463] width 494 height 24
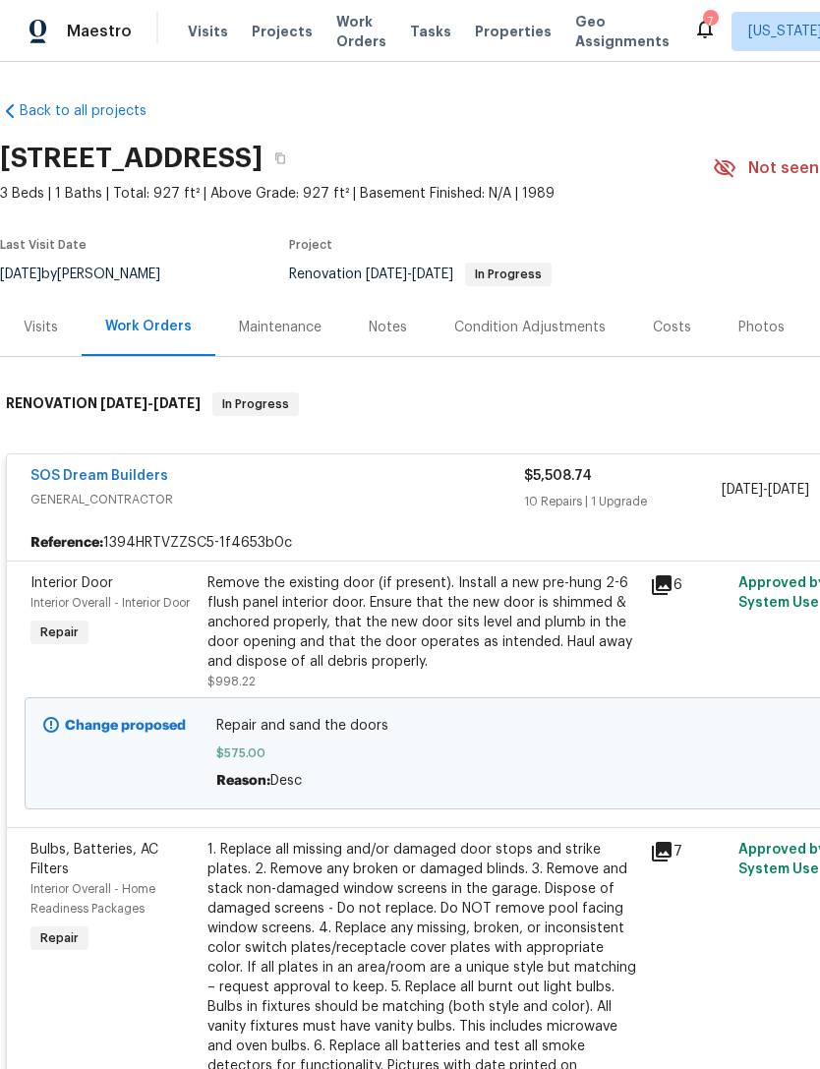
click at [355, 39] on span "Work Orders" at bounding box center [361, 31] width 50 height 39
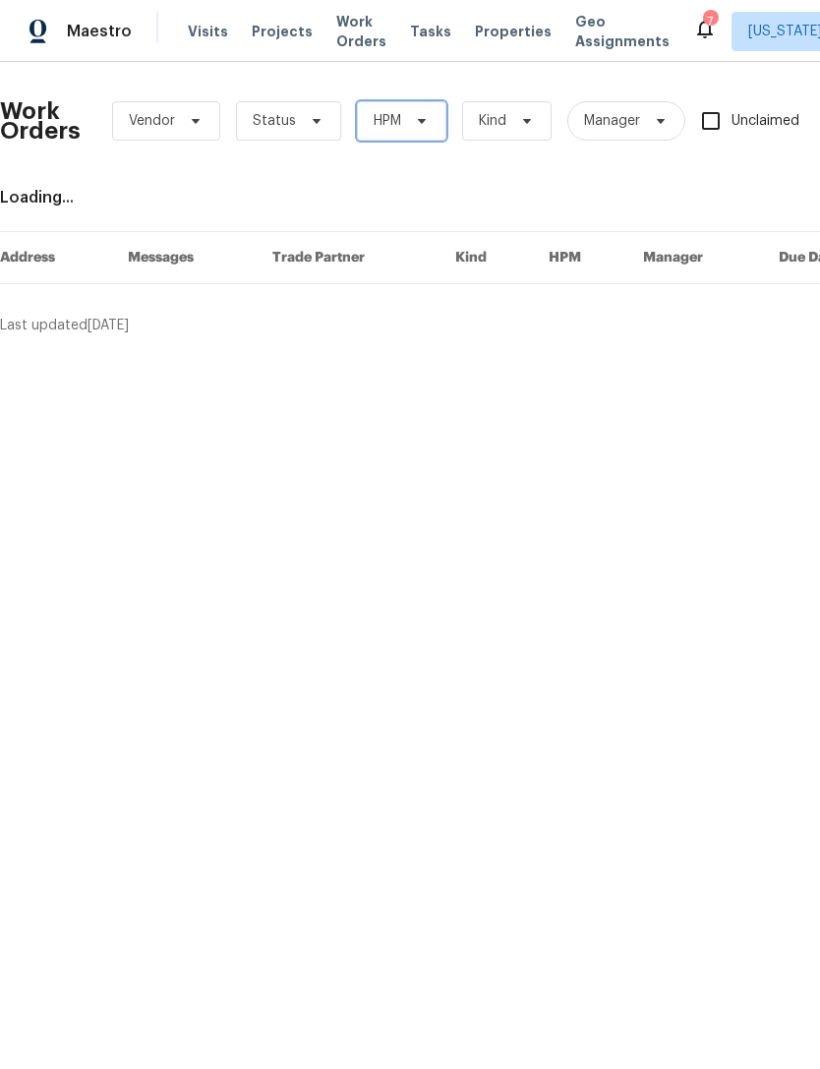
click at [408, 123] on span at bounding box center [419, 121] width 22 height 16
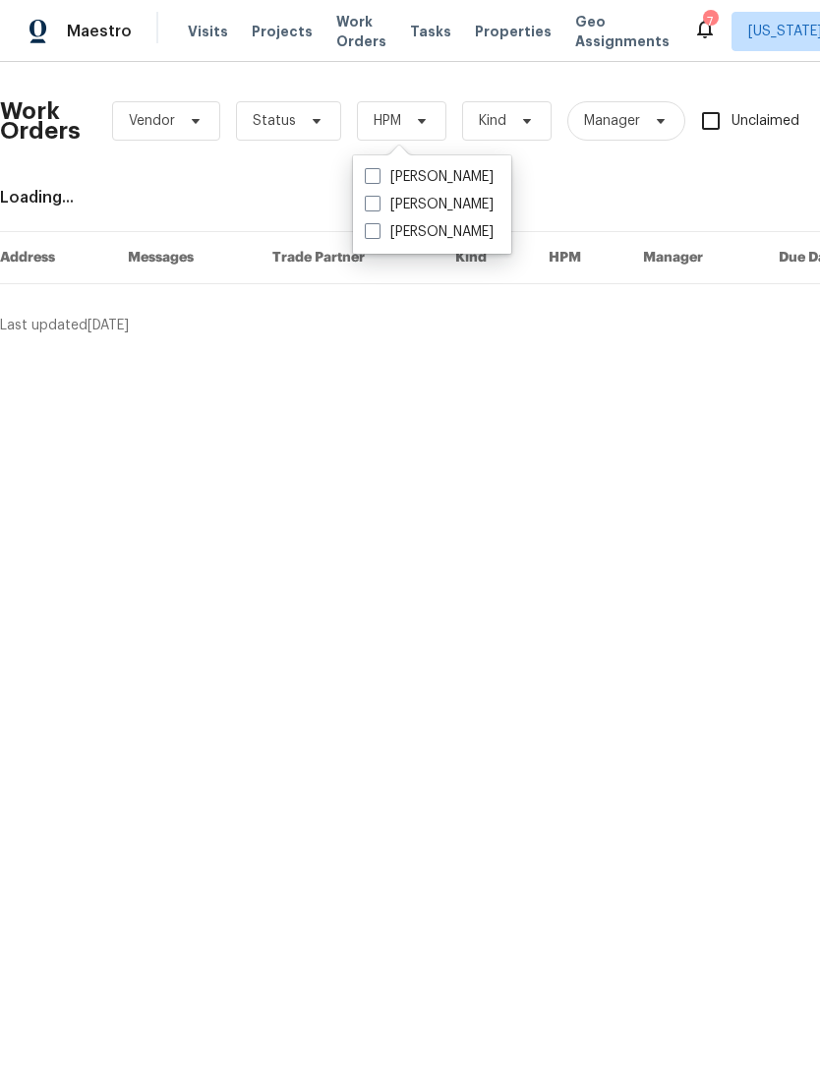
click at [469, 201] on label "[PERSON_NAME]" at bounding box center [429, 205] width 129 height 20
click at [378, 201] on input "[PERSON_NAME]" at bounding box center [371, 201] width 13 height 13
checkbox input "true"
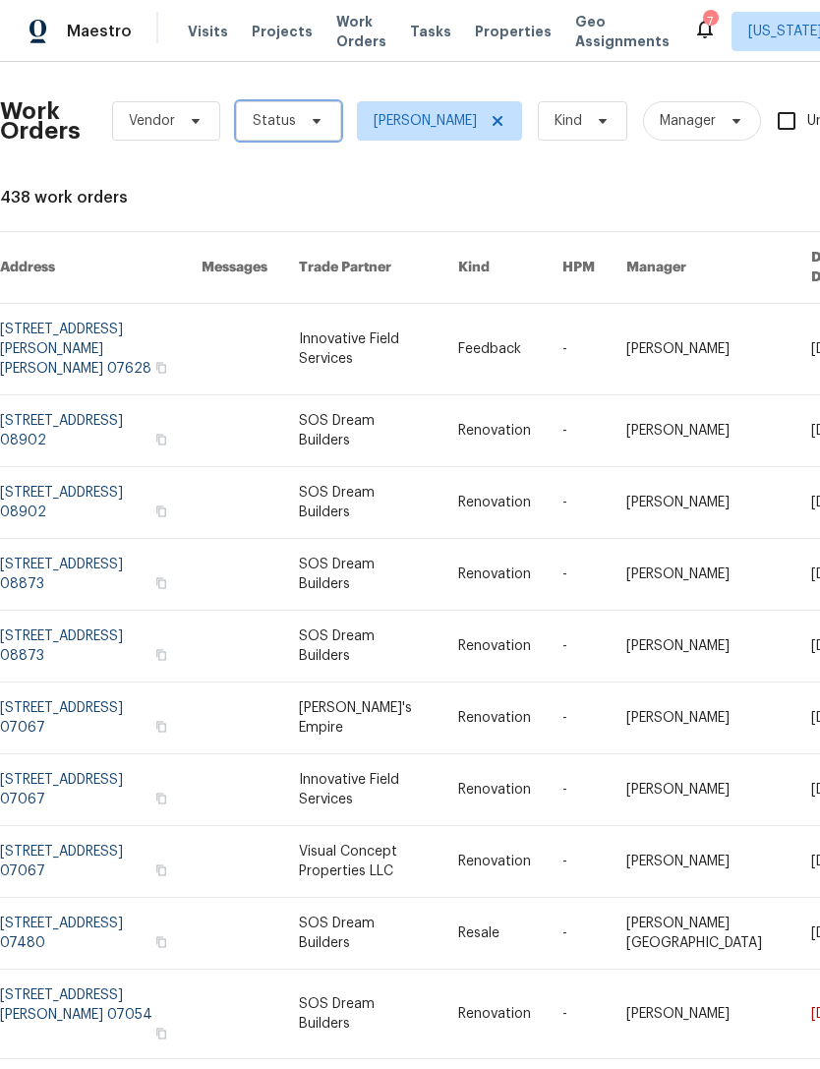
click at [314, 119] on icon at bounding box center [317, 121] width 8 height 5
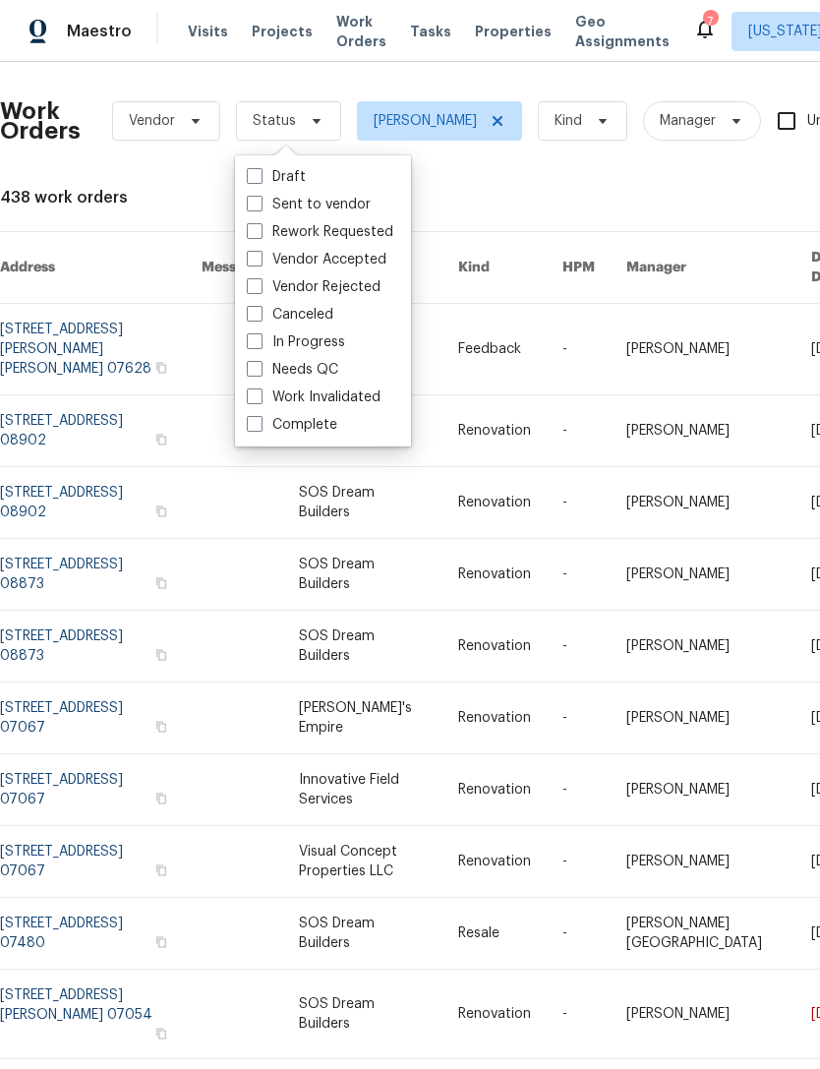
click at [334, 366] on label "Needs QC" at bounding box center [292, 370] width 91 height 20
click at [260, 366] on input "Needs QC" at bounding box center [253, 366] width 13 height 13
checkbox input "true"
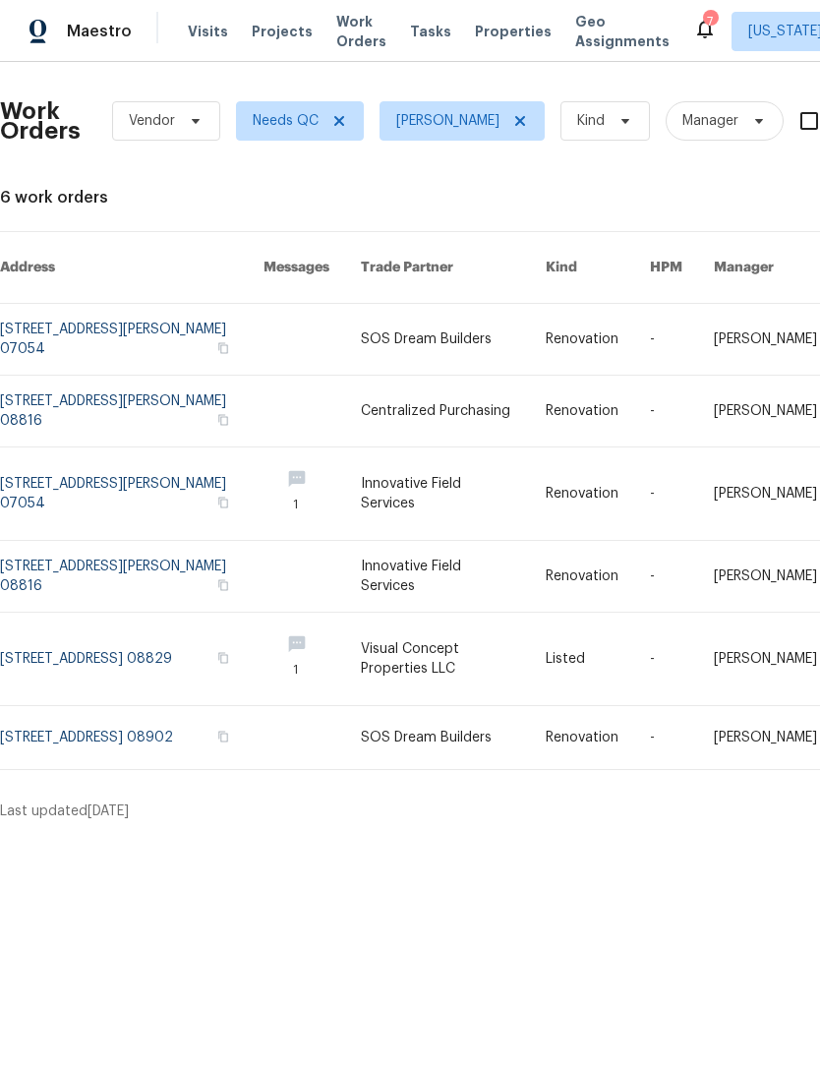
click at [107, 636] on link at bounding box center [132, 659] width 264 height 92
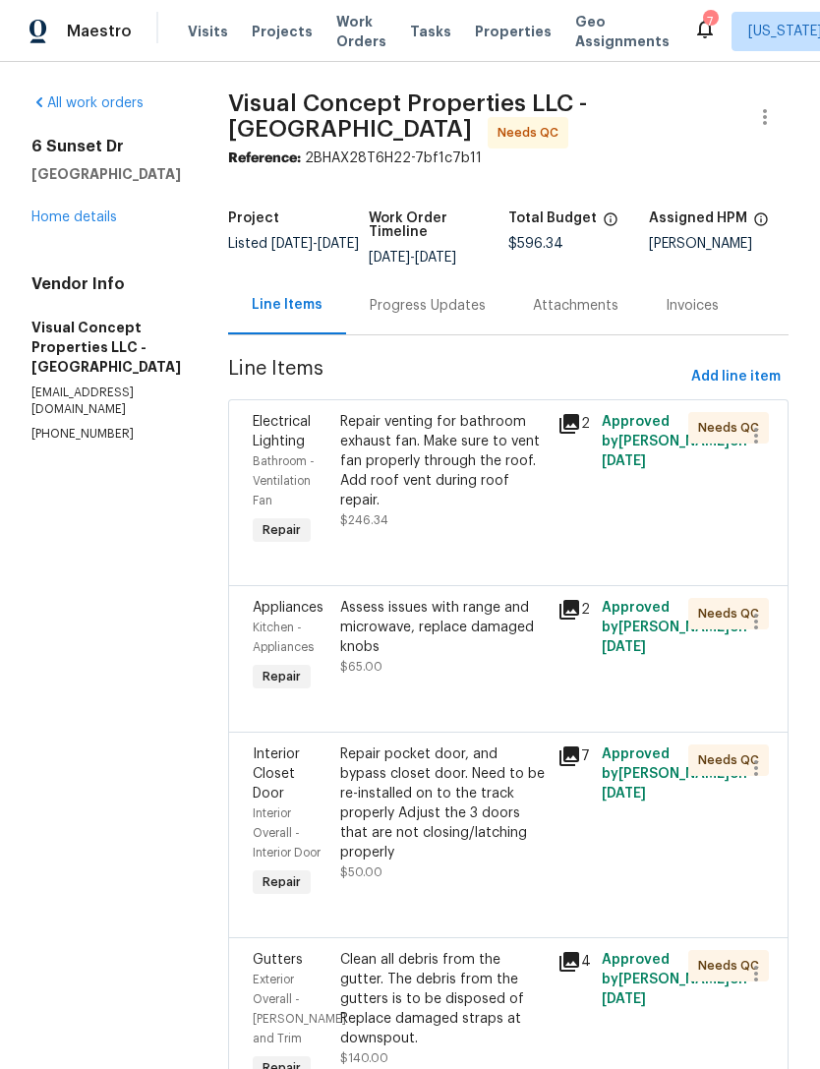
click at [500, 510] on div "Repair venting for bathroom exhaust fan. Make sure to vent fan properly through…" at bounding box center [443, 471] width 207 height 118
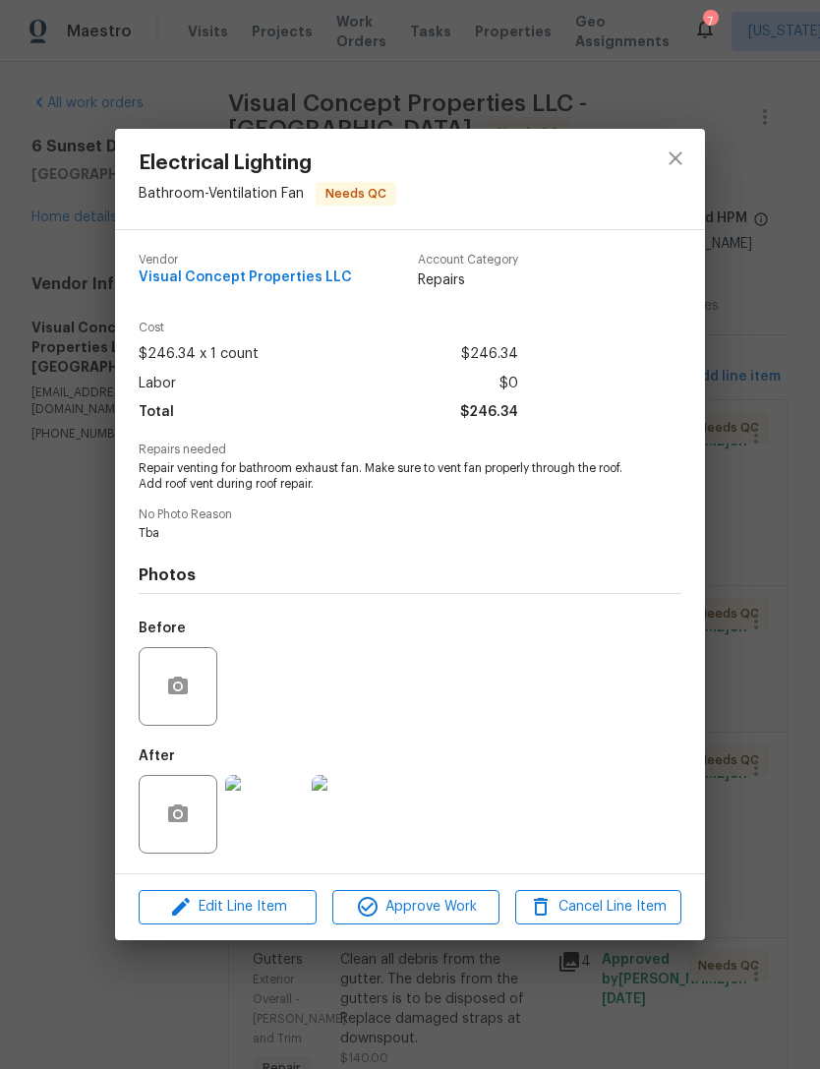
click at [291, 837] on img at bounding box center [264, 814] width 79 height 79
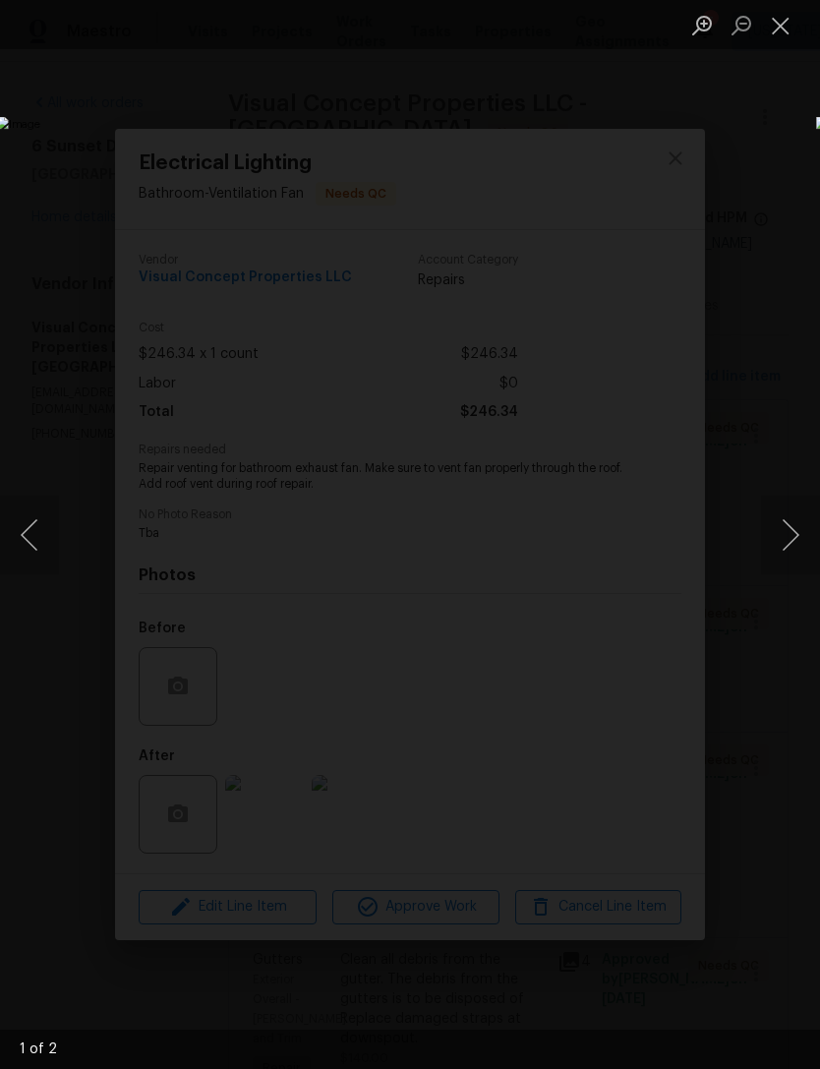
click at [774, 535] on button "Next image" at bounding box center [790, 535] width 59 height 79
click at [795, 30] on button "Close lightbox" at bounding box center [780, 25] width 39 height 34
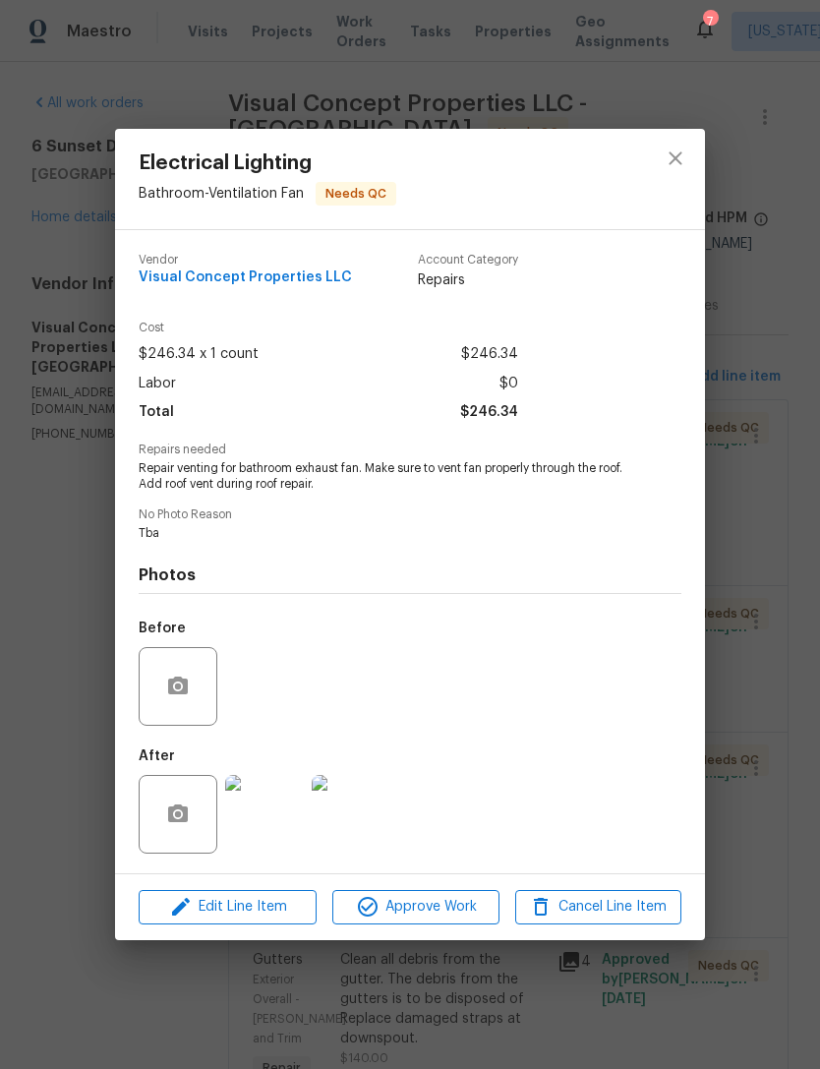
click at [778, 381] on div "Electrical Lighting Bathroom - Ventilation Fan Needs QC Vendor Visual Concept P…" at bounding box center [410, 534] width 820 height 1069
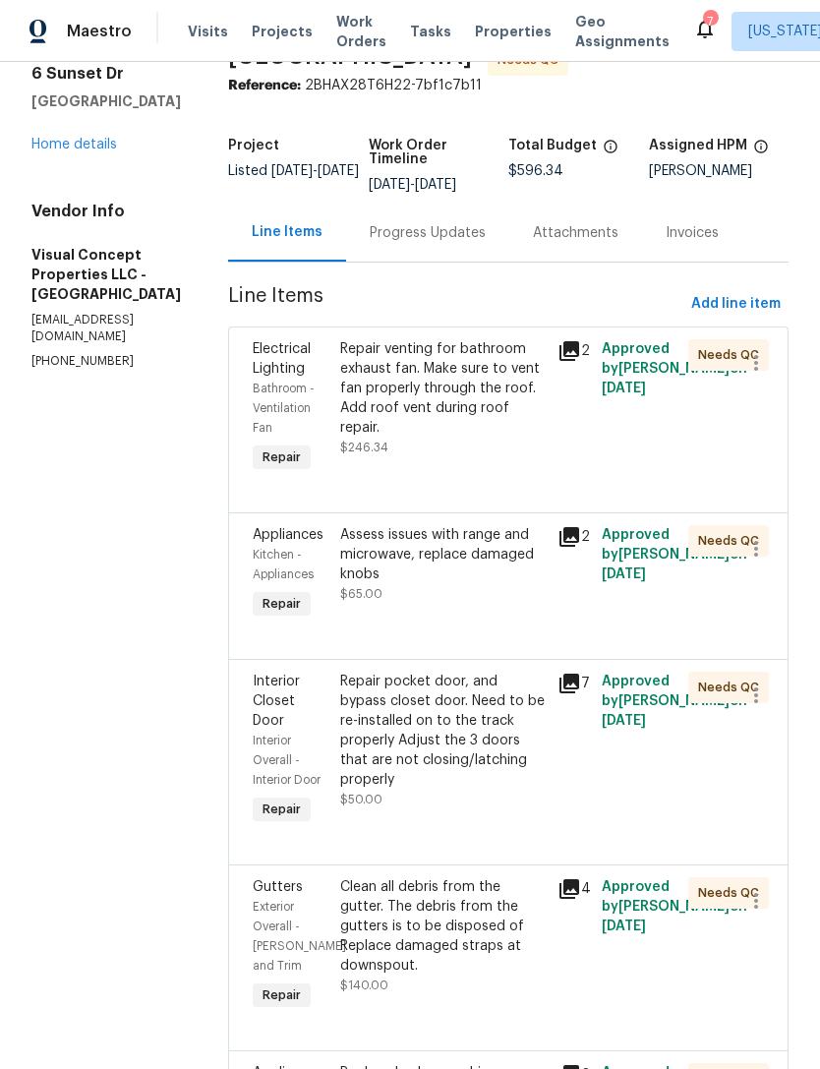
scroll to position [99, 0]
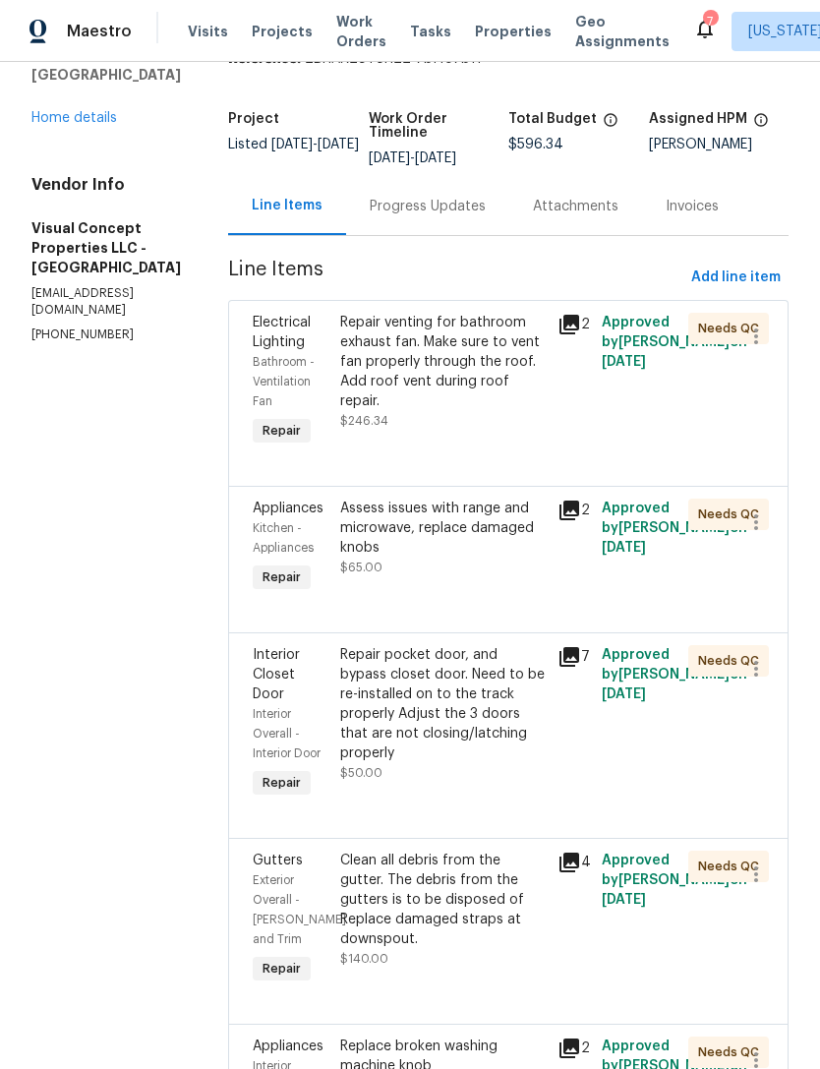
click at [495, 589] on div "Assess issues with range and microwave, replace damaged knobs $65.00" at bounding box center [443, 548] width 218 height 110
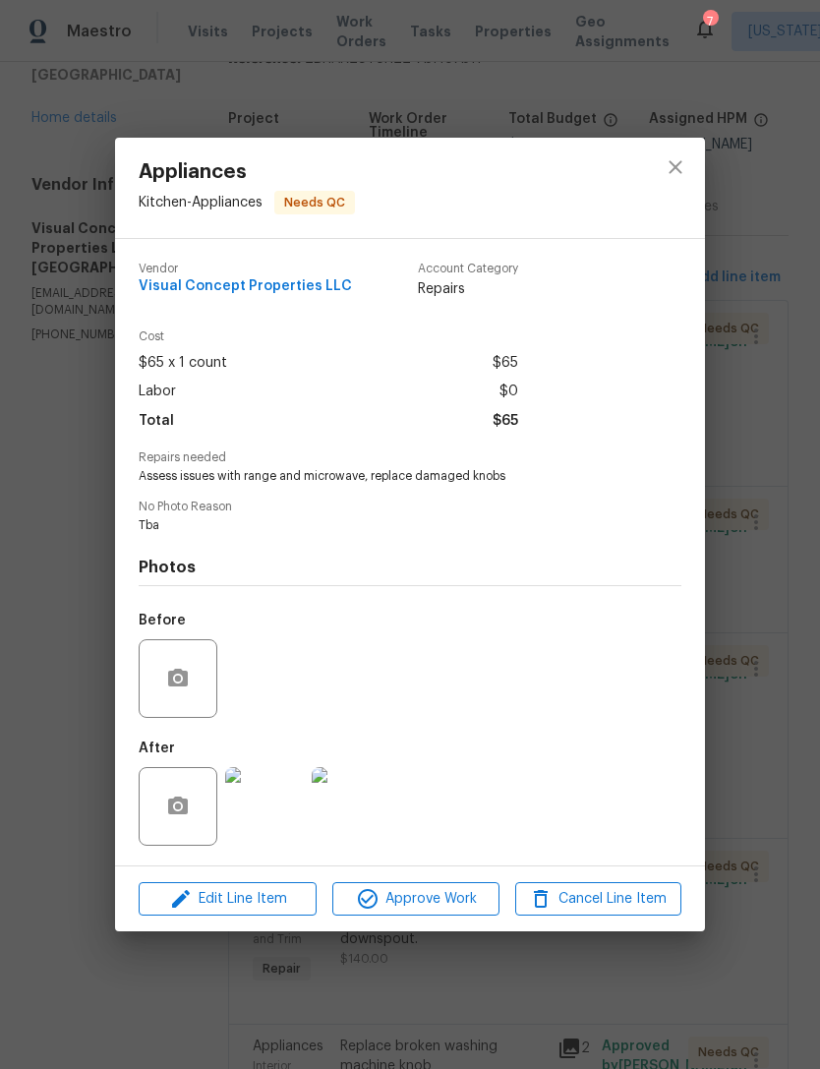
click at [274, 814] on img at bounding box center [264, 806] width 79 height 79
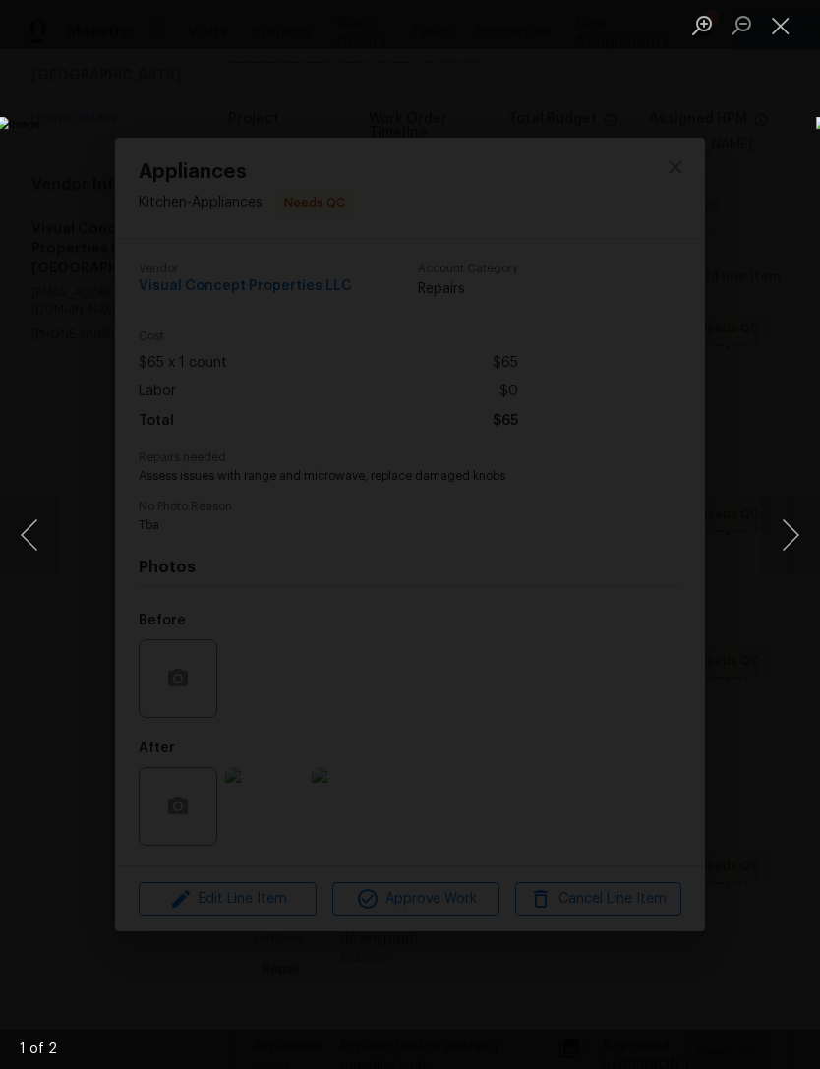
click at [770, 541] on button "Next image" at bounding box center [790, 535] width 59 height 79
click at [785, 28] on button "Close lightbox" at bounding box center [780, 25] width 39 height 34
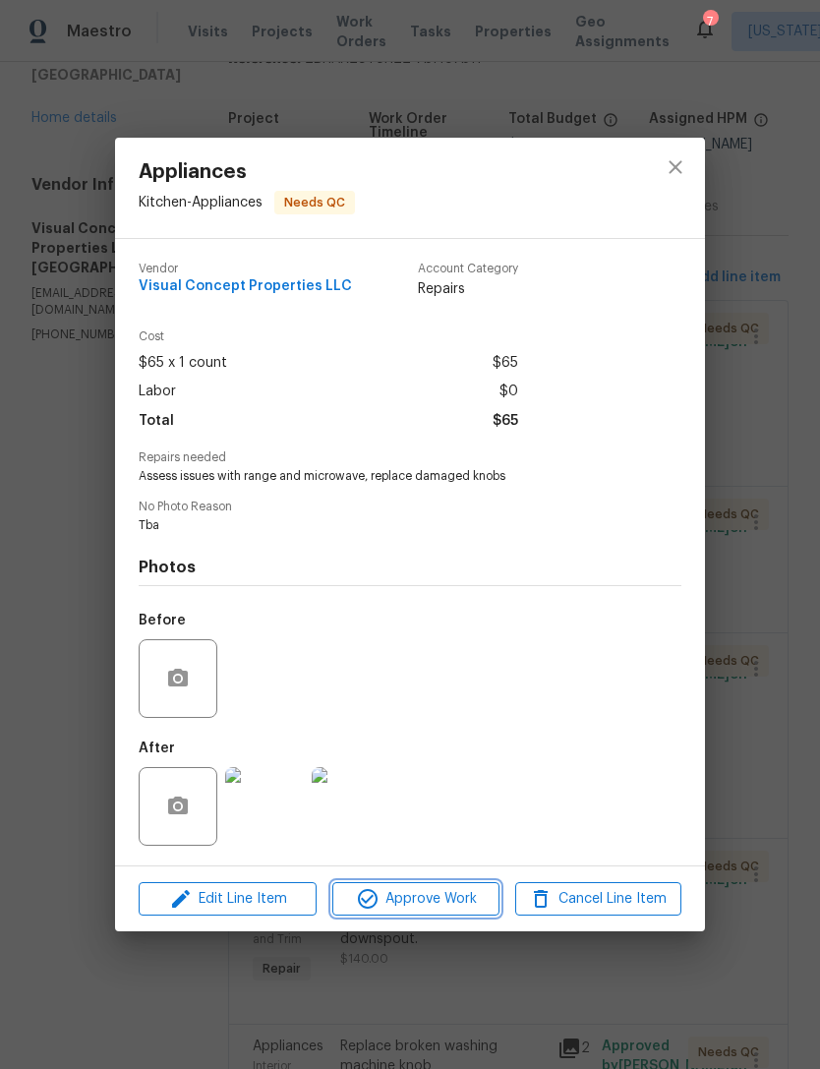
click at [422, 903] on span "Approve Work" at bounding box center [415, 899] width 154 height 25
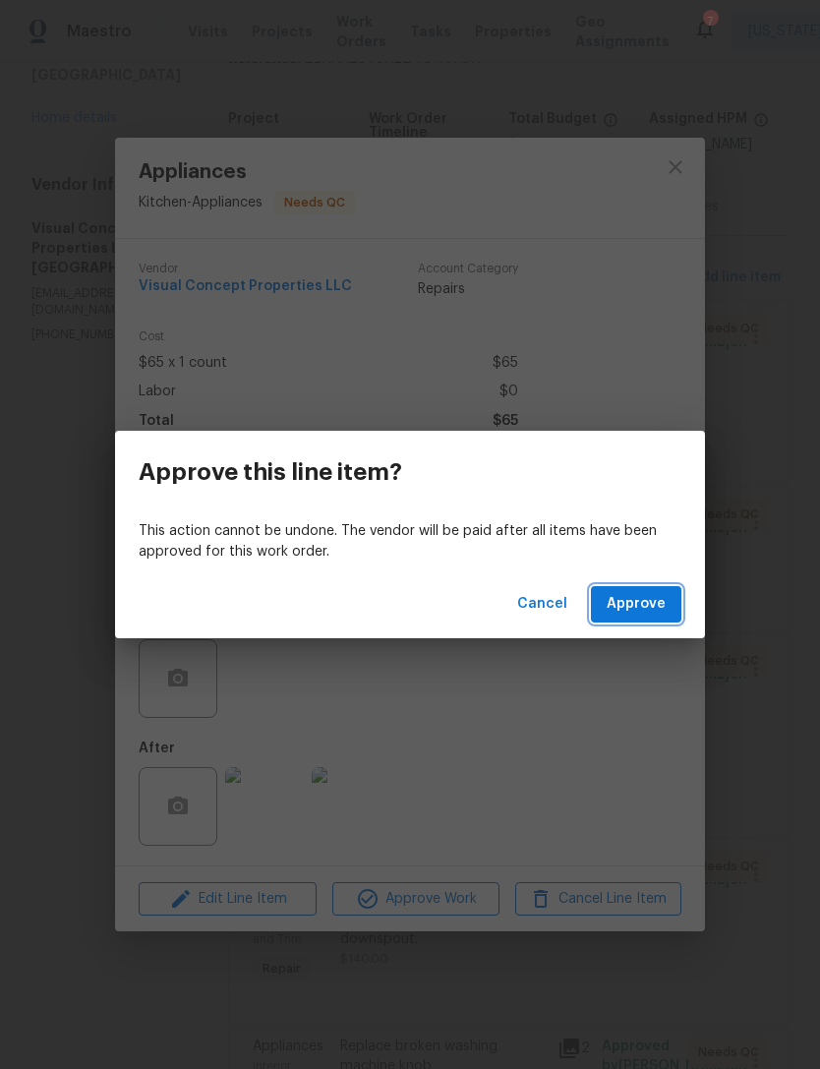
click at [645, 609] on span "Approve" at bounding box center [636, 604] width 59 height 25
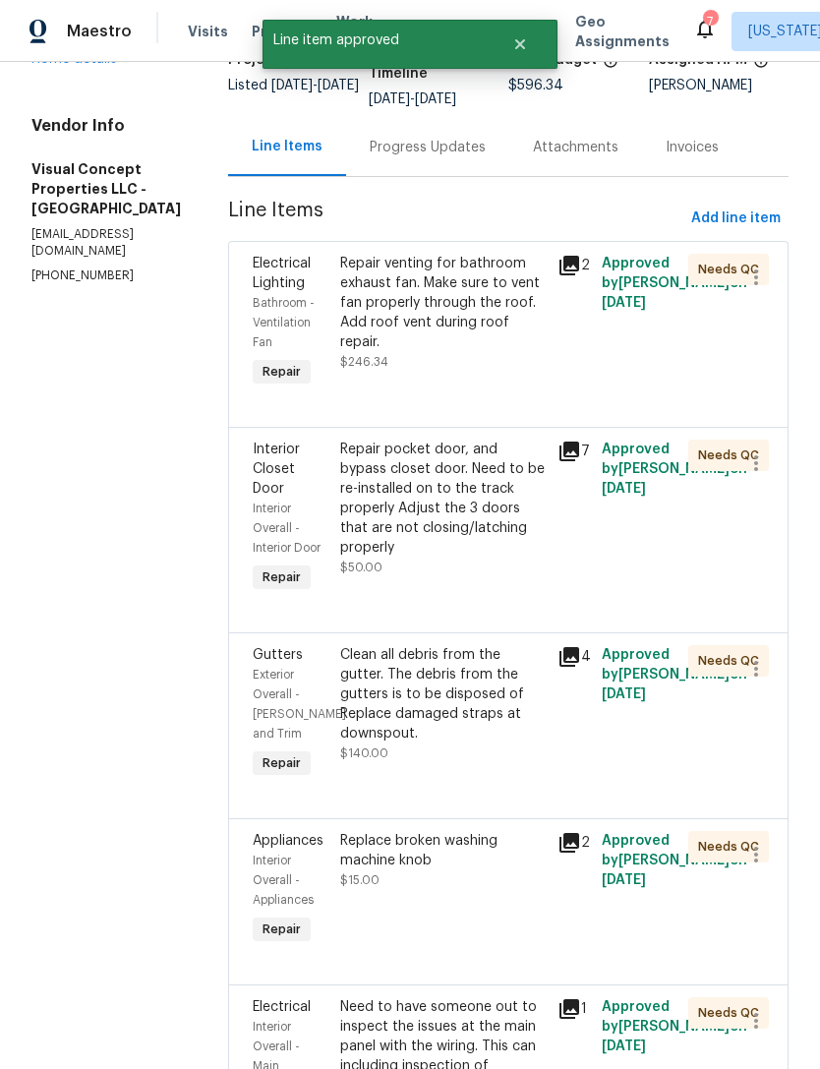
scroll to position [181, 0]
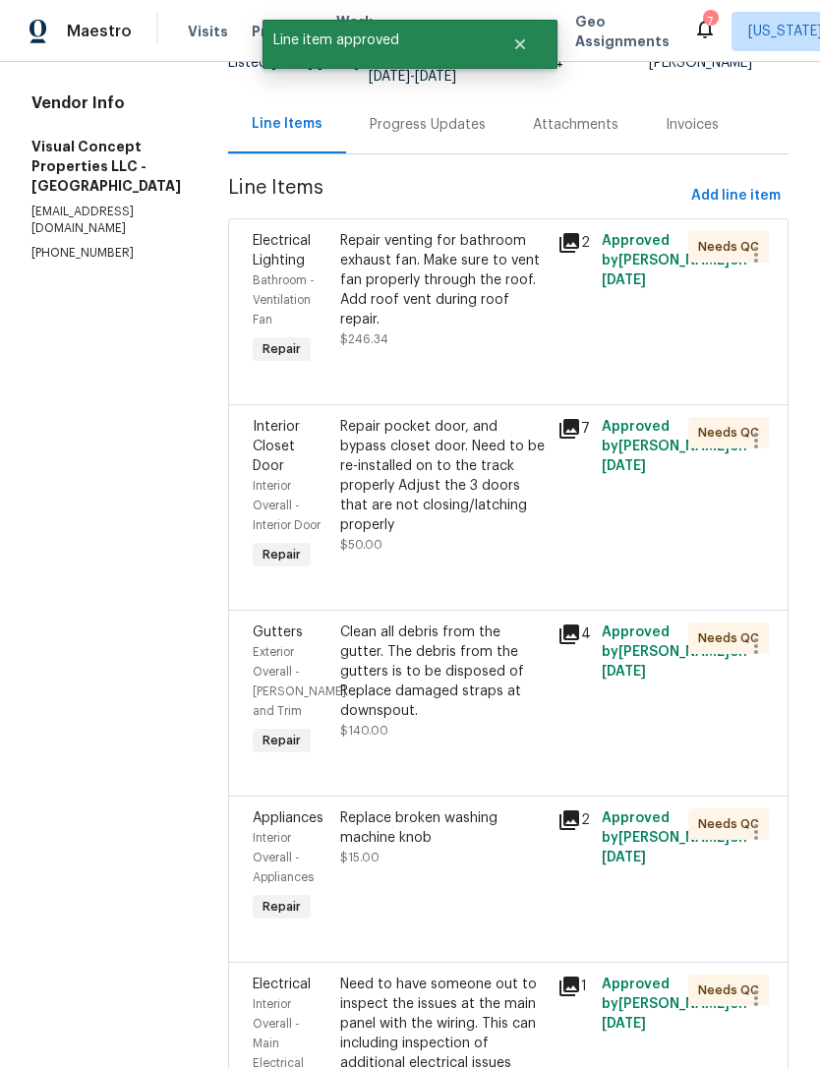
click at [490, 551] on div "Repair pocket door, and bypass closet door. Need to be re-installed on to the t…" at bounding box center [443, 486] width 207 height 138
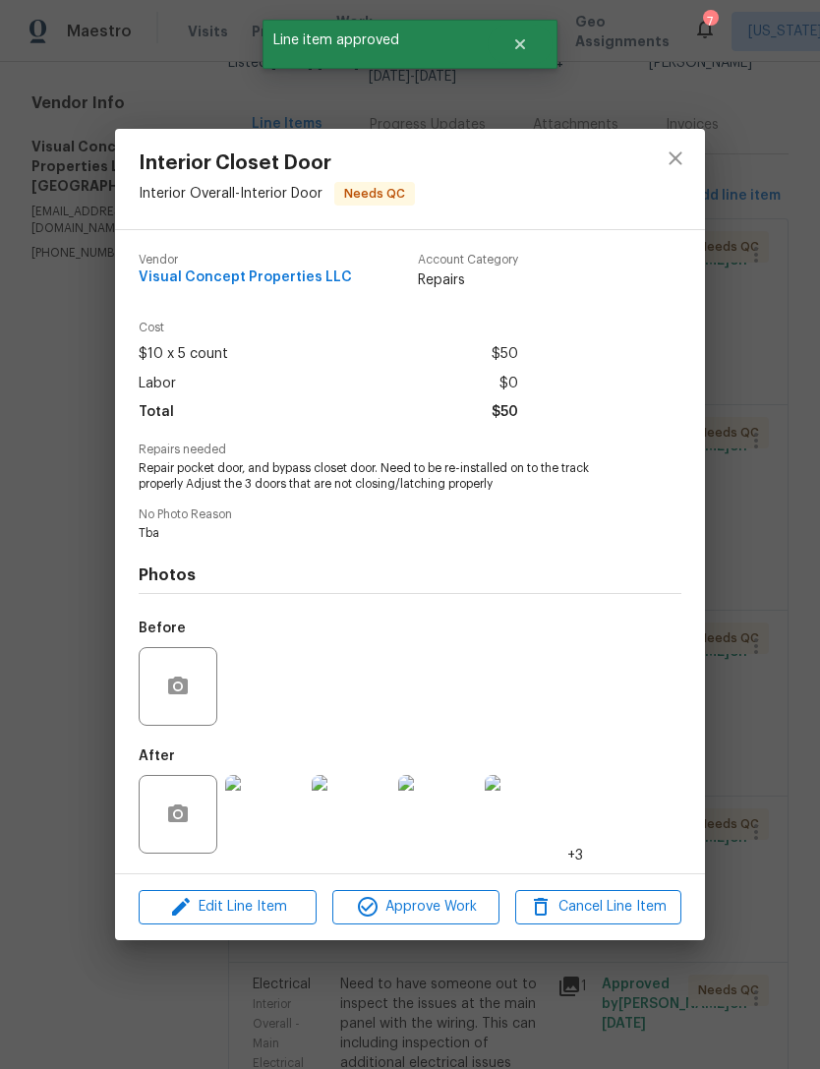
click at [279, 827] on img at bounding box center [264, 814] width 79 height 79
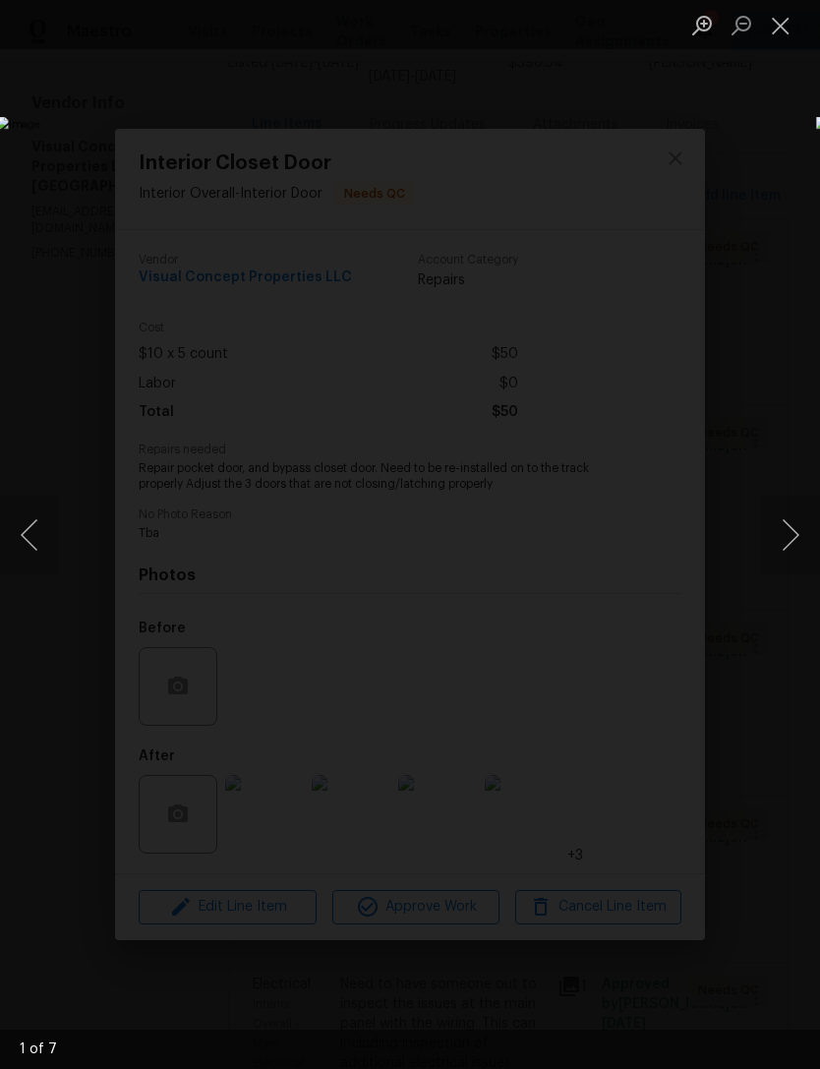
click at [787, 545] on button "Next image" at bounding box center [790, 535] width 59 height 79
click at [780, 541] on button "Next image" at bounding box center [790, 535] width 59 height 79
click at [774, 540] on button "Next image" at bounding box center [790, 535] width 59 height 79
click at [775, 533] on button "Next image" at bounding box center [790, 535] width 59 height 79
click at [783, 30] on button "Close lightbox" at bounding box center [780, 25] width 39 height 34
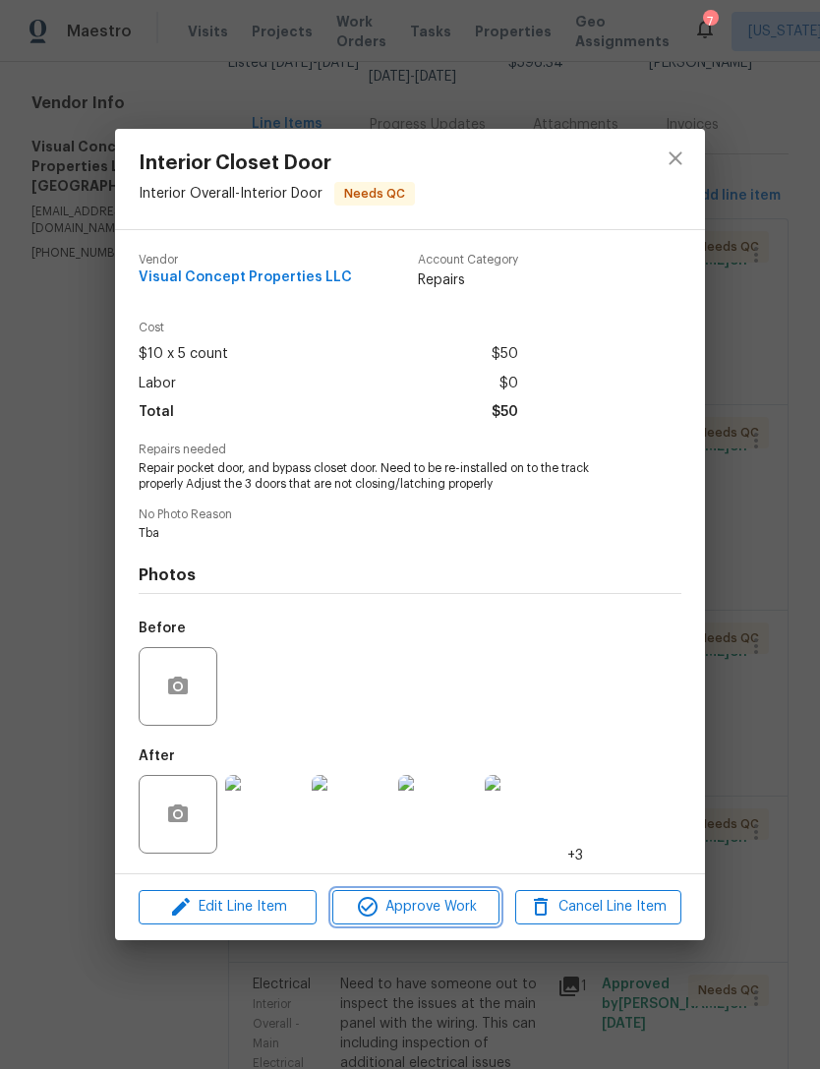
click at [463, 906] on span "Approve Work" at bounding box center [415, 907] width 154 height 25
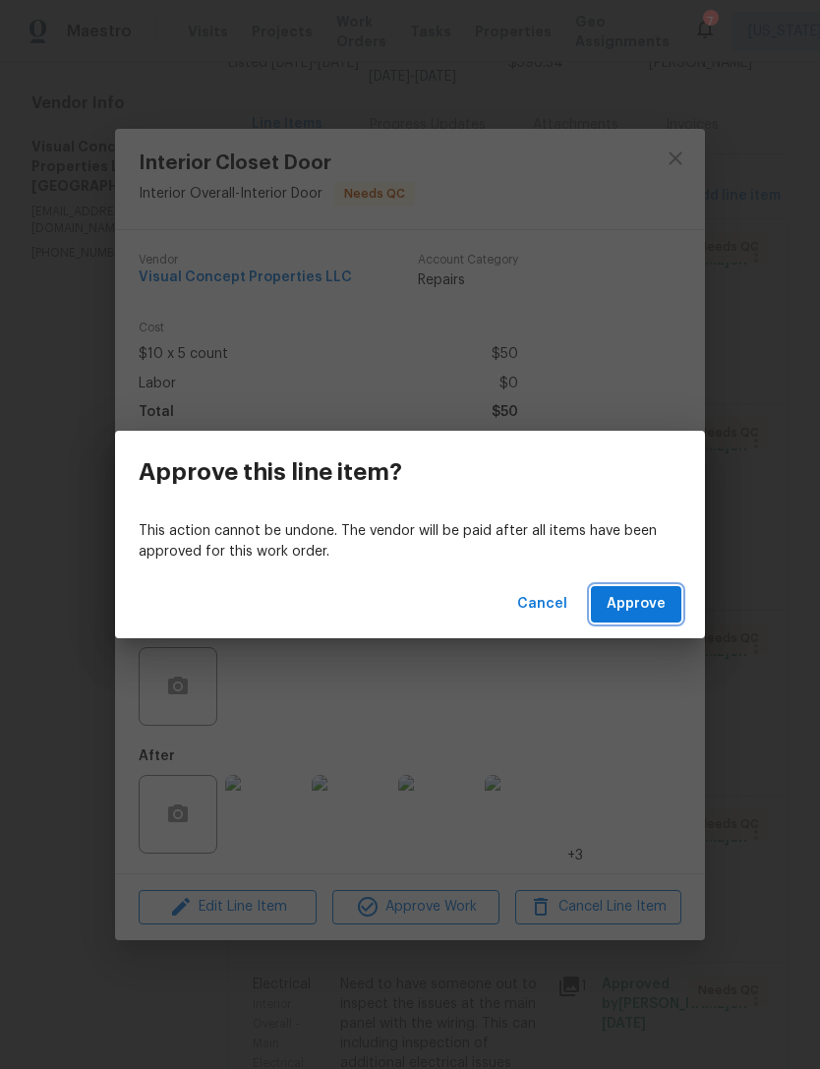
click at [643, 609] on span "Approve" at bounding box center [636, 604] width 59 height 25
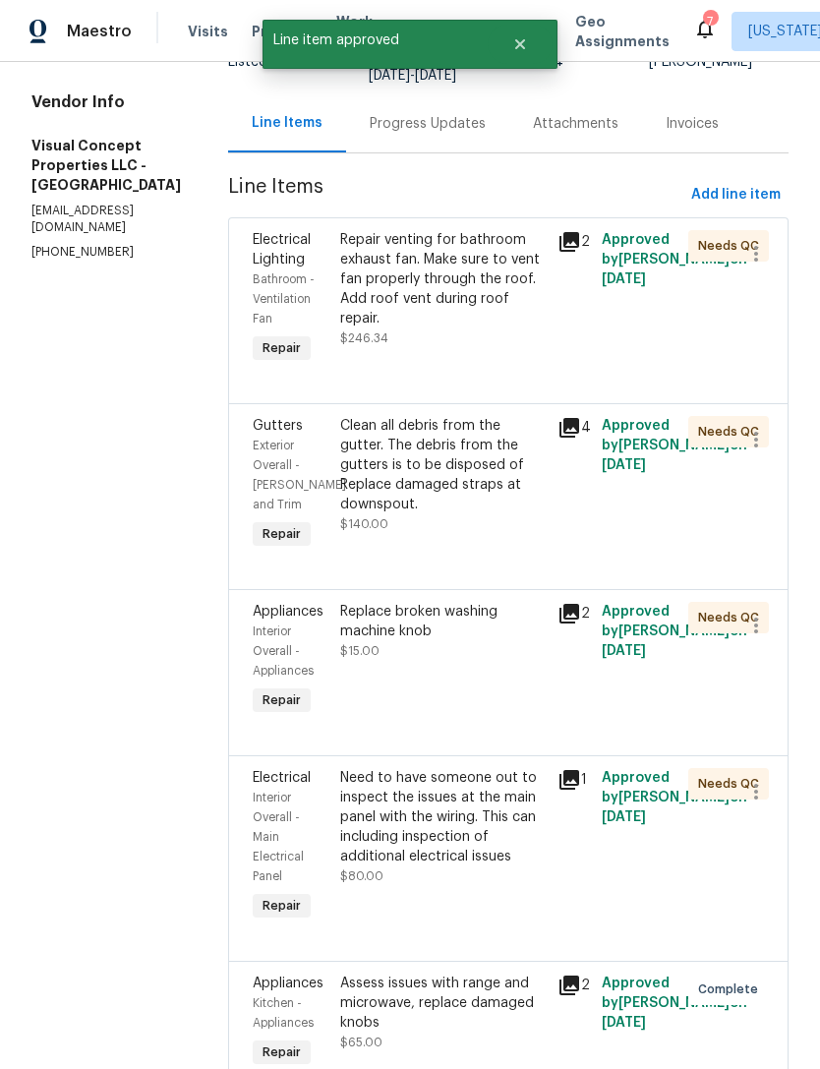
scroll to position [259, 0]
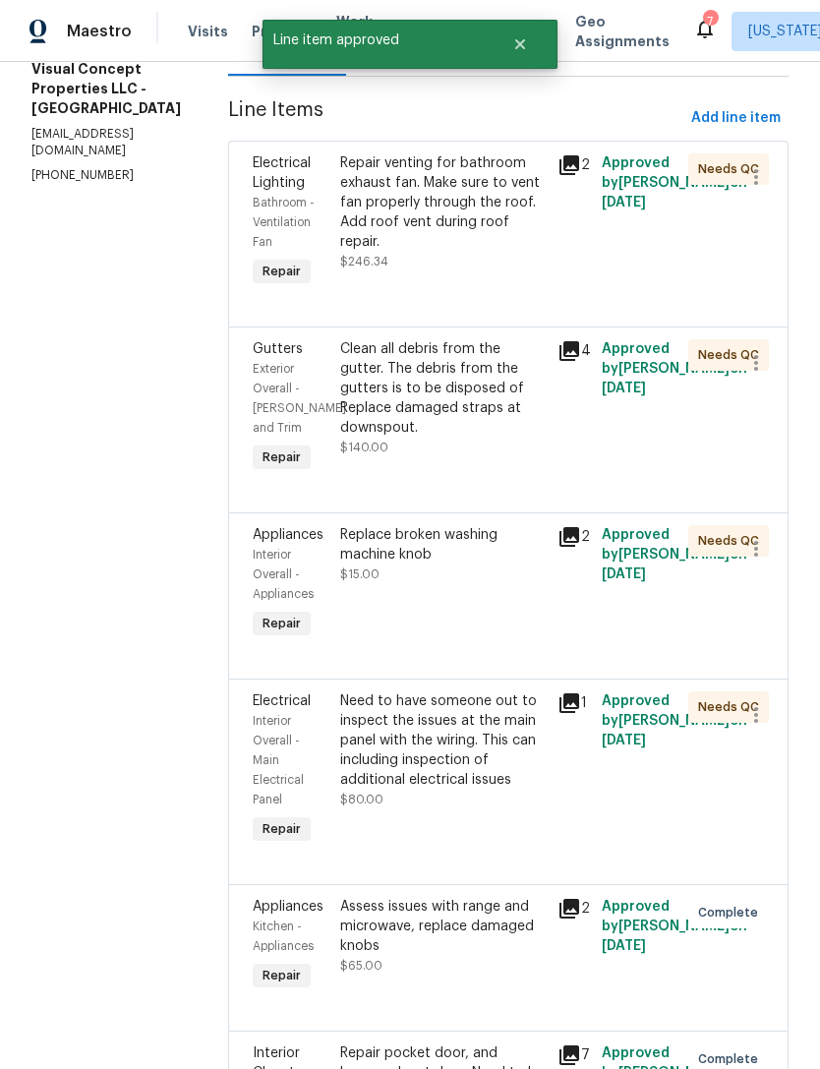
click at [490, 457] on div "Clean all debris from the gutter. The debris from the gutters is to be disposed…" at bounding box center [443, 398] width 207 height 118
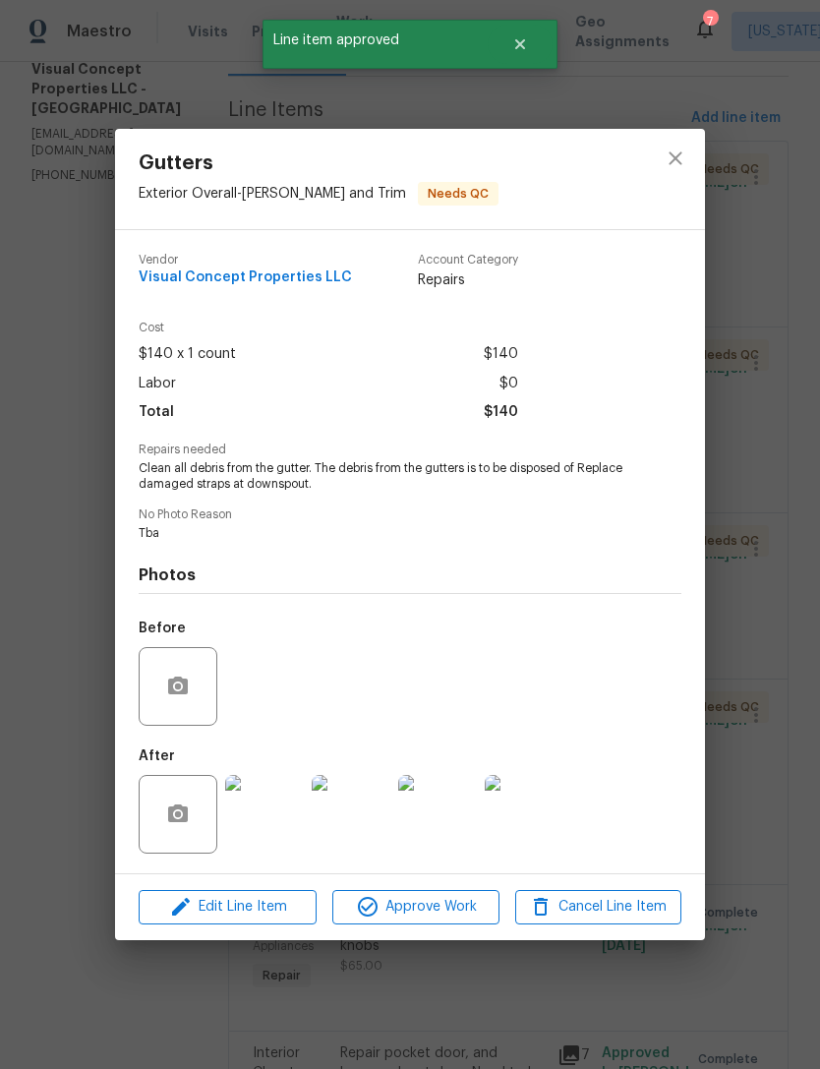
click at [267, 828] on img at bounding box center [264, 814] width 79 height 79
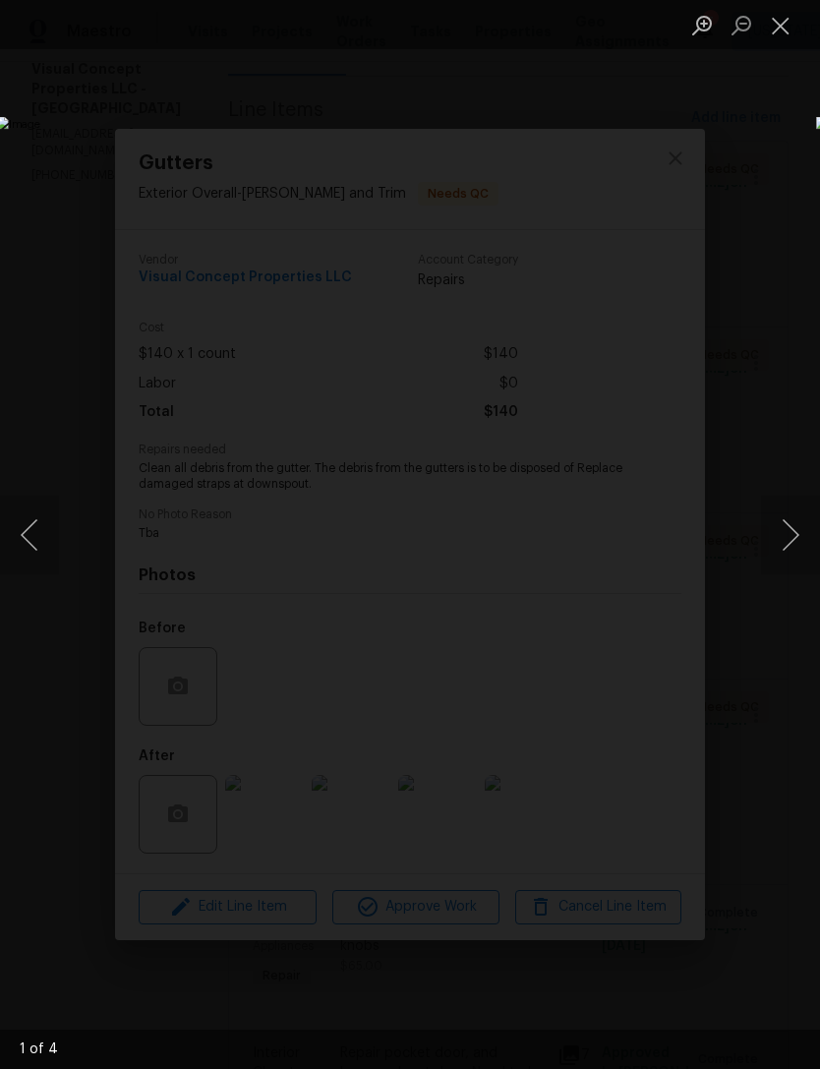
click at [796, 527] on button "Next image" at bounding box center [790, 535] width 59 height 79
click at [789, 530] on button "Next image" at bounding box center [790, 535] width 59 height 79
click at [789, 526] on button "Next image" at bounding box center [790, 535] width 59 height 79
click at [782, 528] on button "Next image" at bounding box center [790, 535] width 59 height 79
click at [788, 529] on button "Next image" at bounding box center [790, 535] width 59 height 79
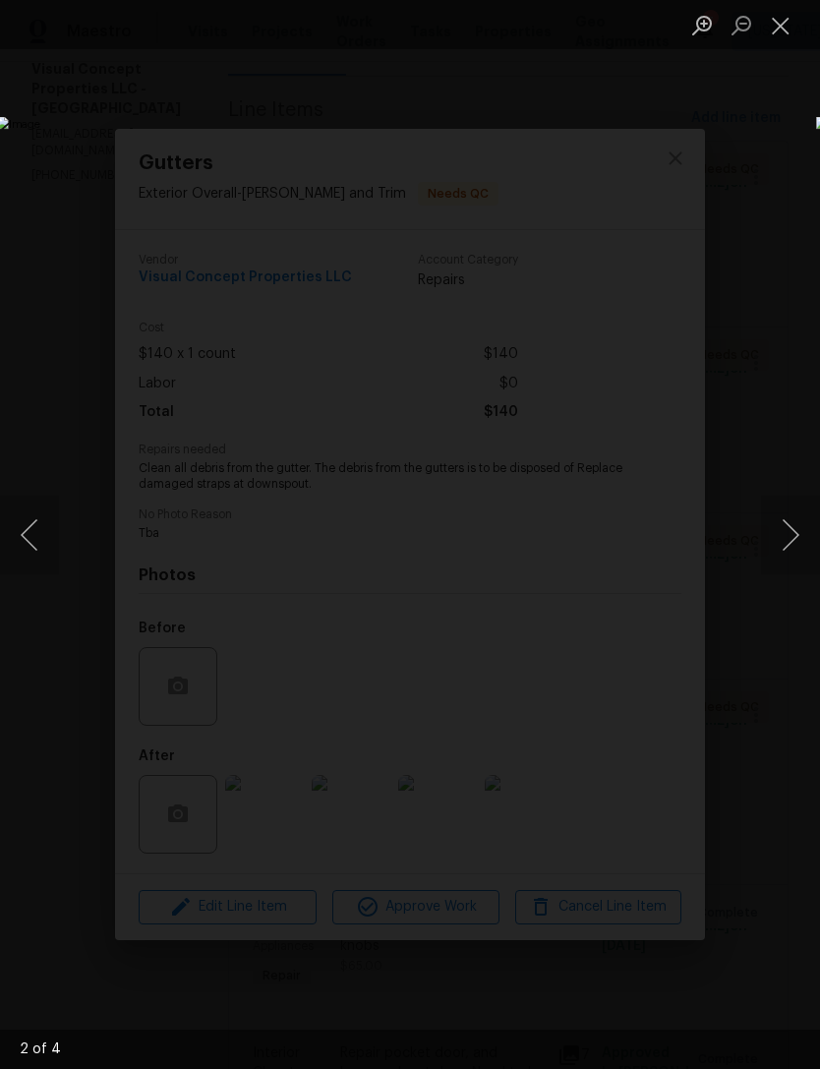
click at [784, 532] on button "Next image" at bounding box center [790, 535] width 59 height 79
click at [796, 24] on button "Close lightbox" at bounding box center [780, 25] width 39 height 34
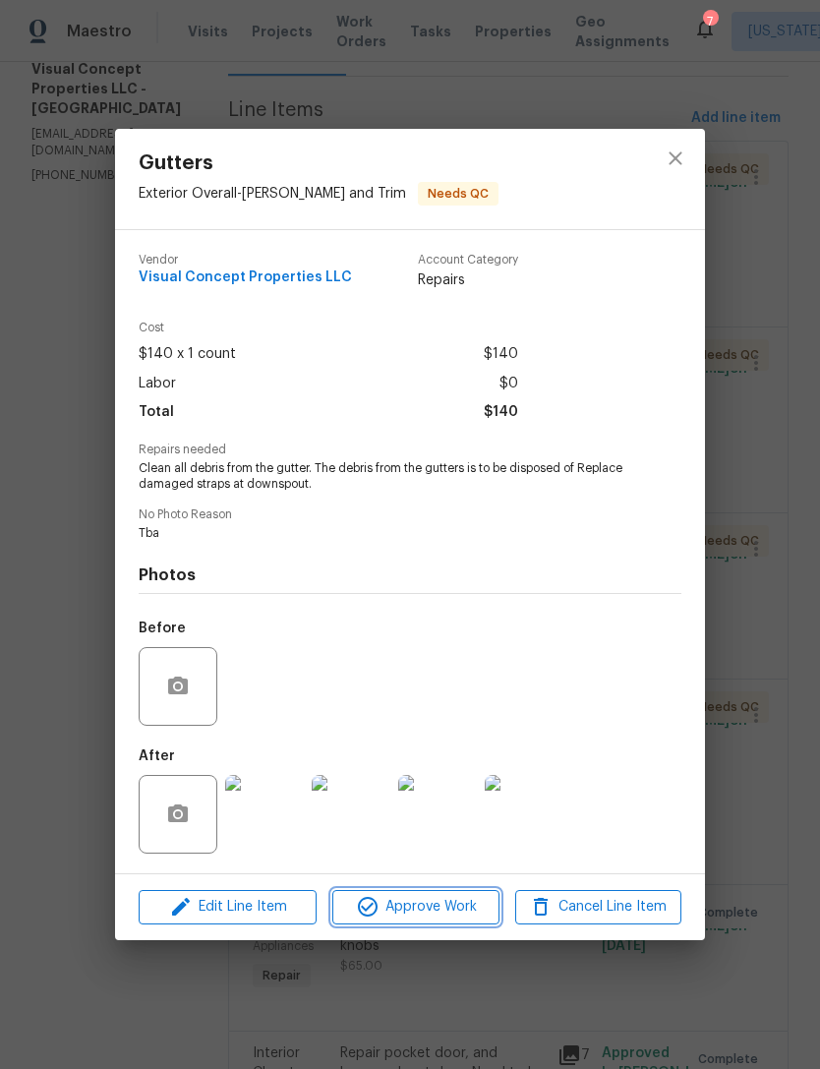
click at [464, 913] on span "Approve Work" at bounding box center [415, 907] width 154 height 25
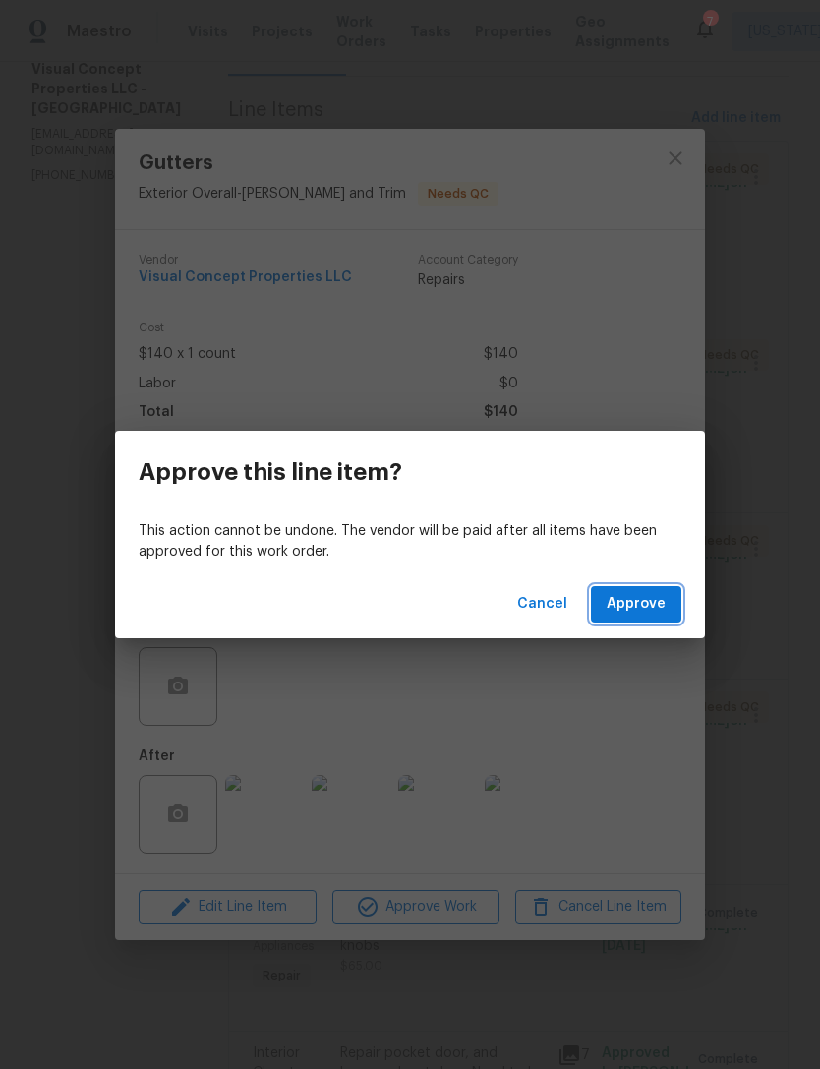
click at [652, 594] on span "Approve" at bounding box center [636, 604] width 59 height 25
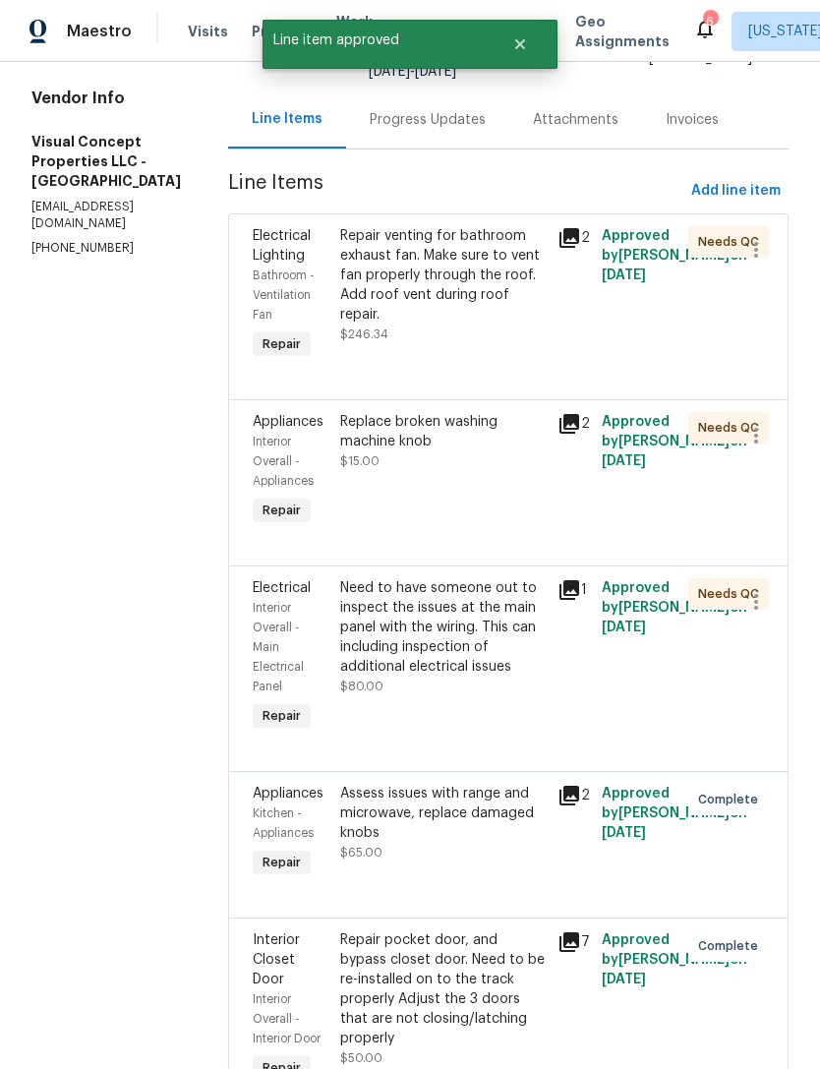
scroll to position [255, 0]
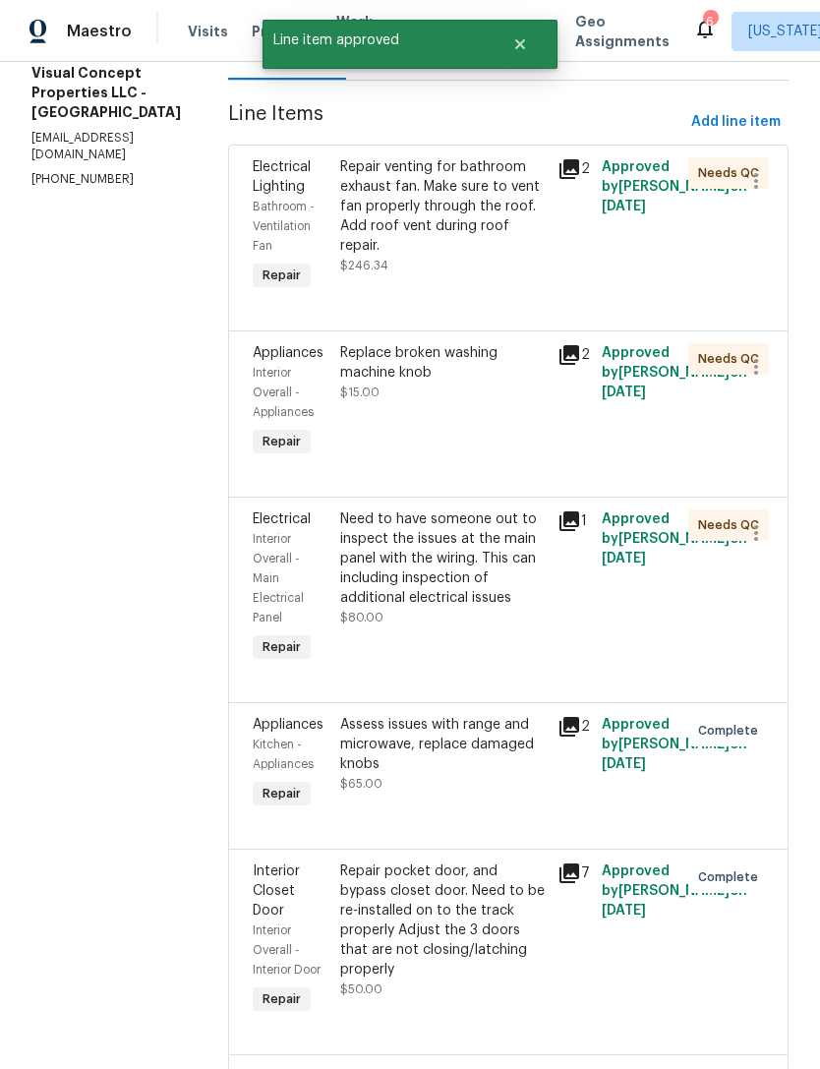
click at [493, 633] on div "Need to have someone out to inspect the issues at the main panel with the wirin…" at bounding box center [443, 587] width 218 height 169
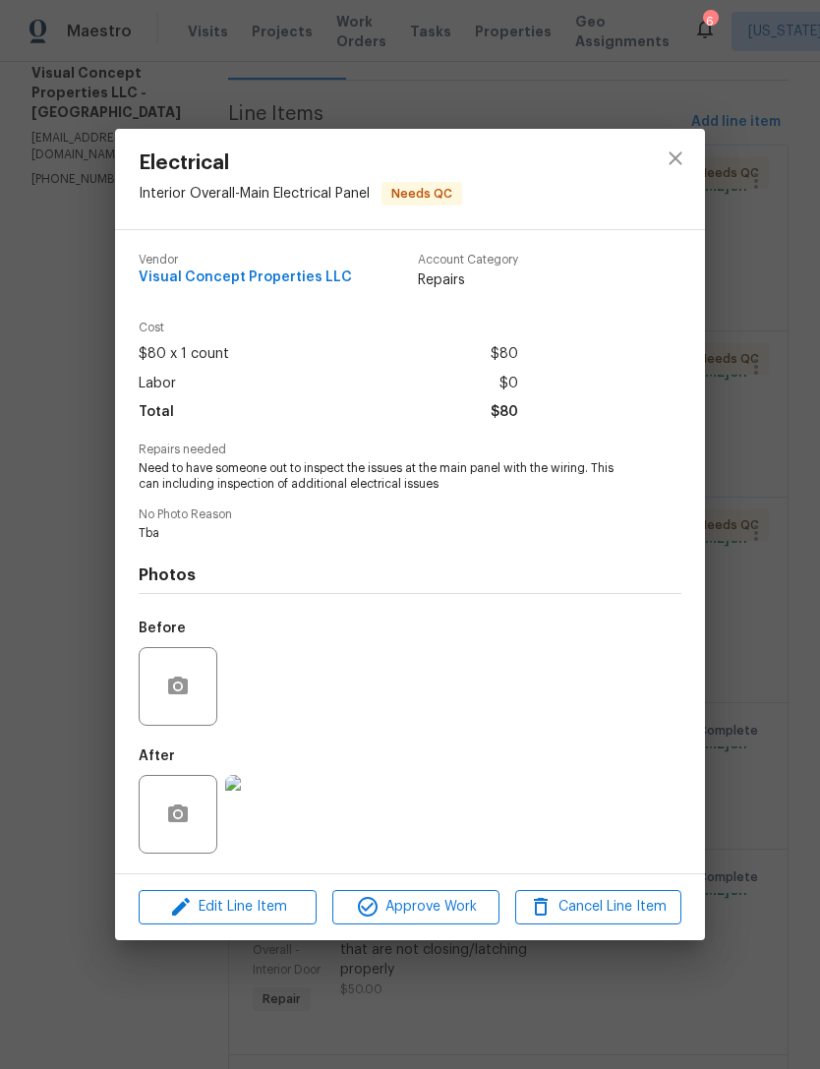
click at [288, 826] on img at bounding box center [264, 814] width 79 height 79
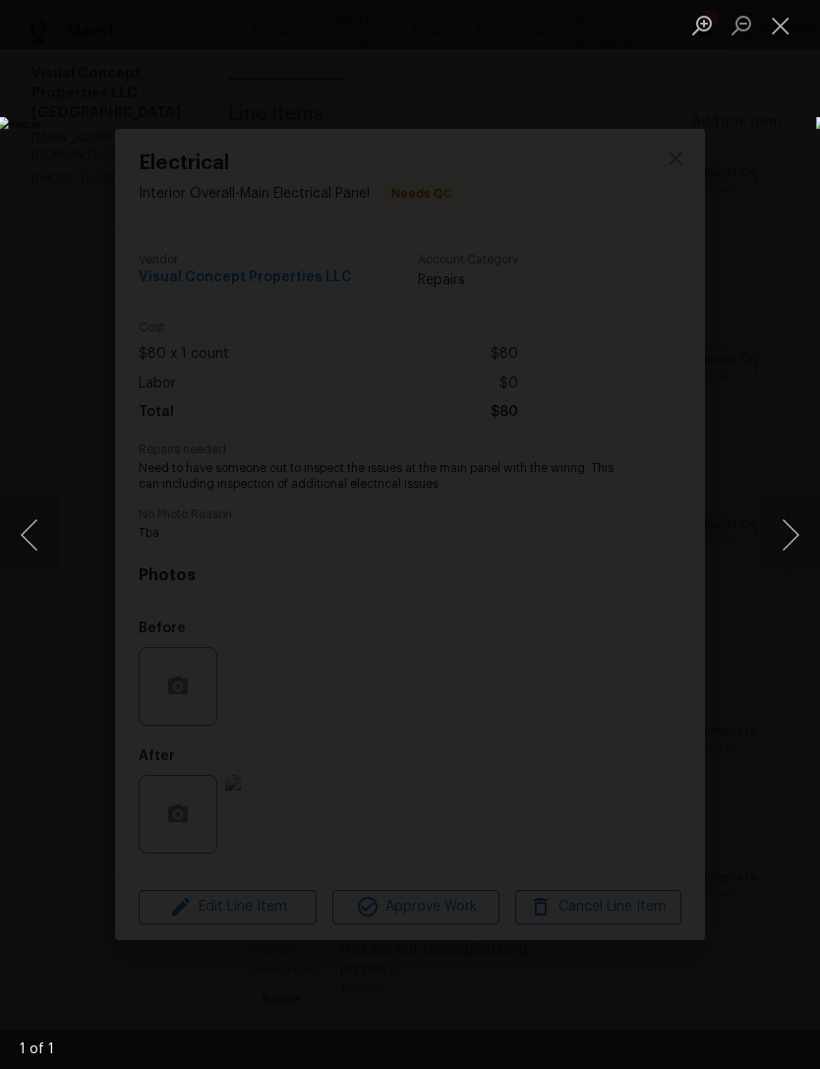
click at [784, 24] on button "Close lightbox" at bounding box center [780, 25] width 39 height 34
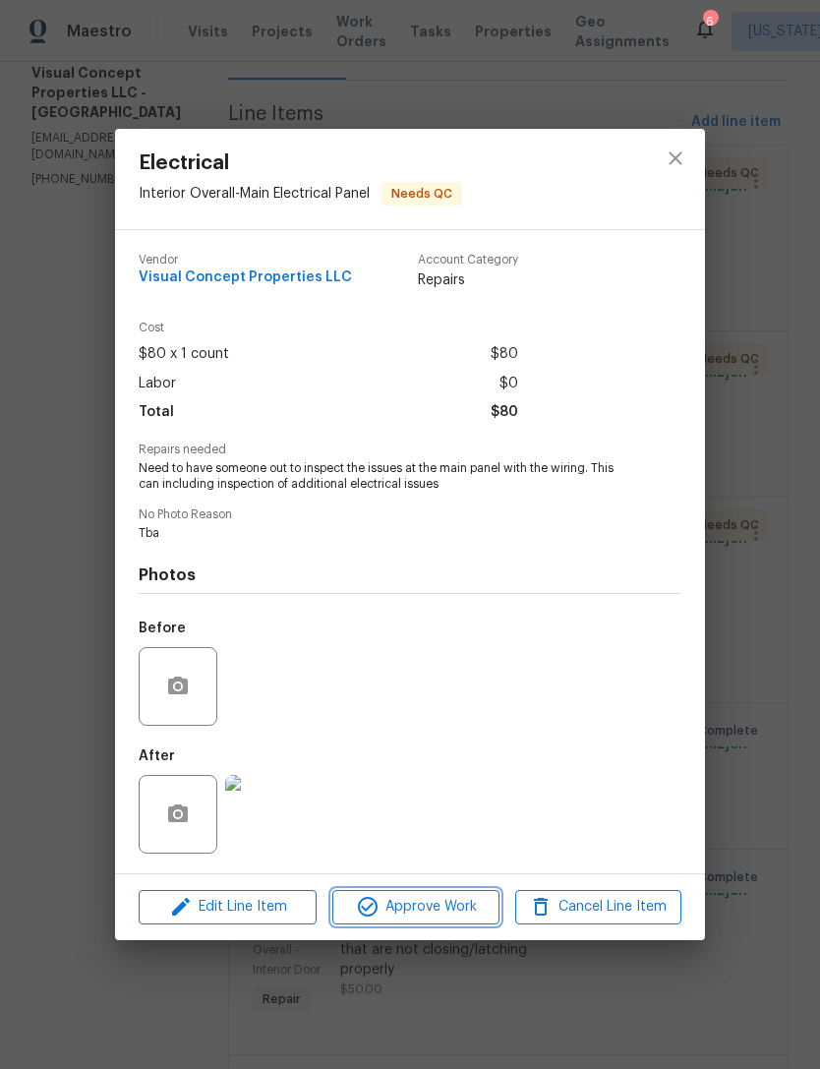
click at [449, 912] on span "Approve Work" at bounding box center [415, 907] width 154 height 25
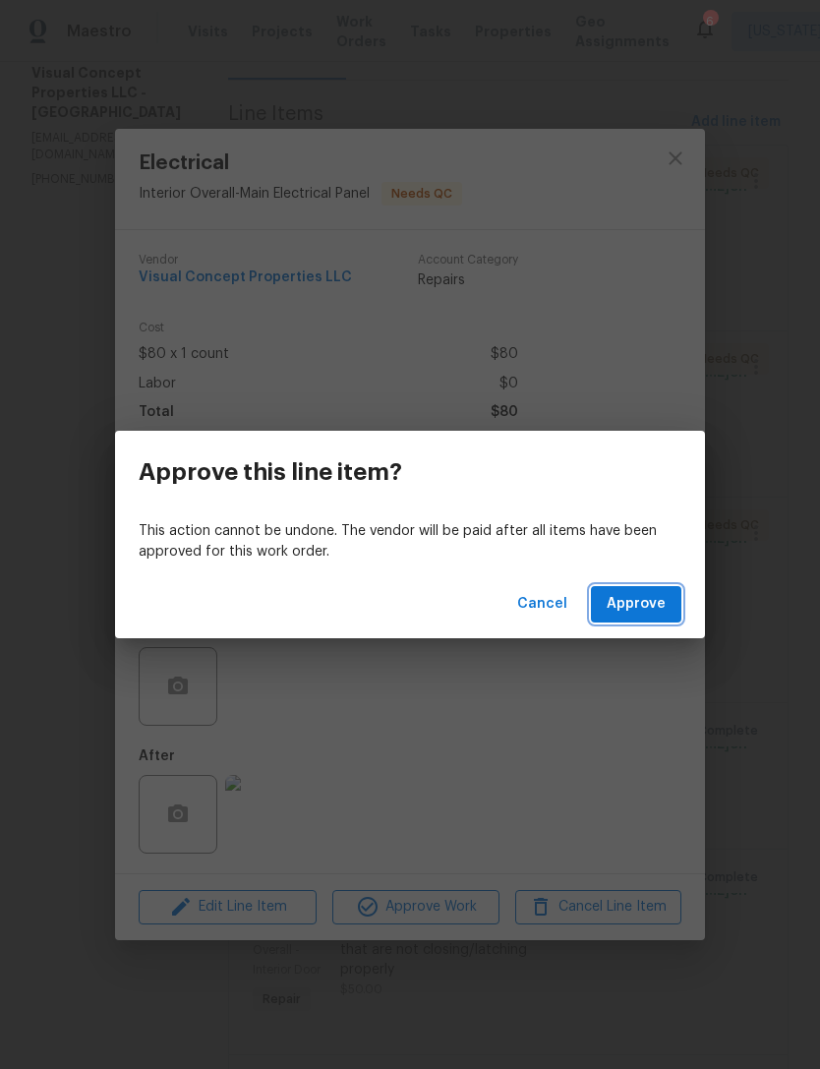
click at [652, 615] on span "Approve" at bounding box center [636, 604] width 59 height 25
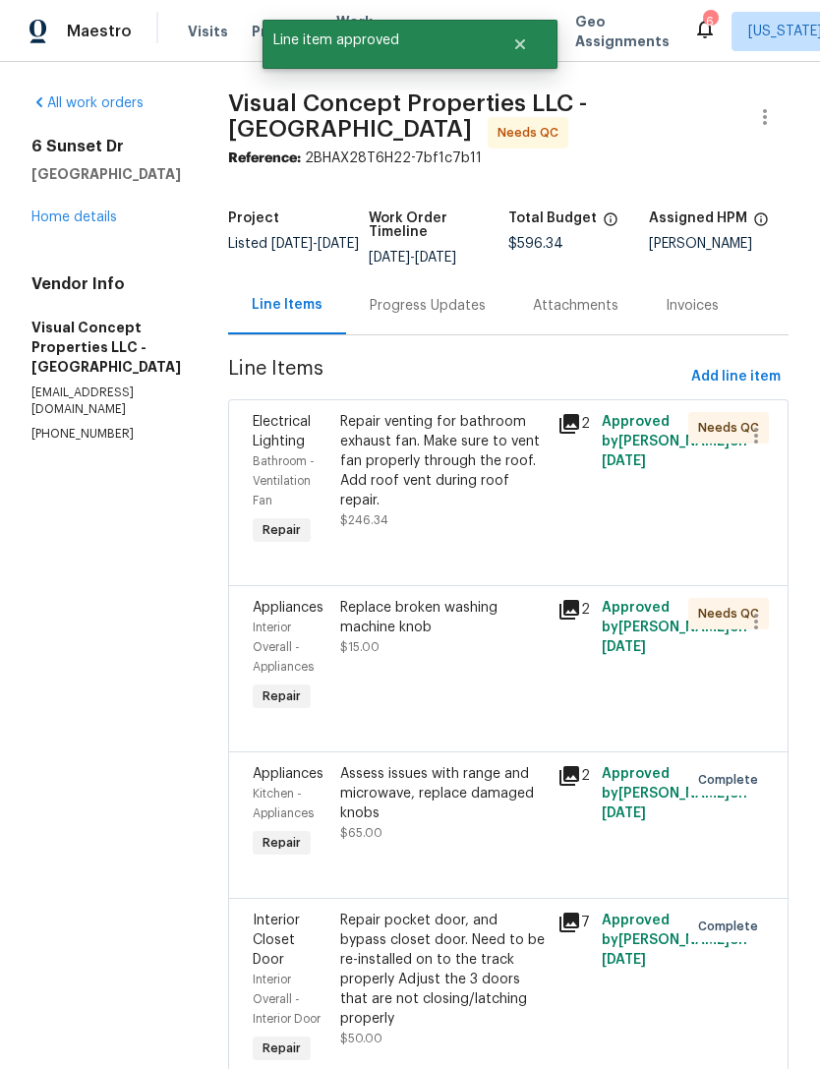
scroll to position [0, 0]
click at [498, 690] on div "Replace broken washing machine knob $15.00" at bounding box center [443, 657] width 218 height 130
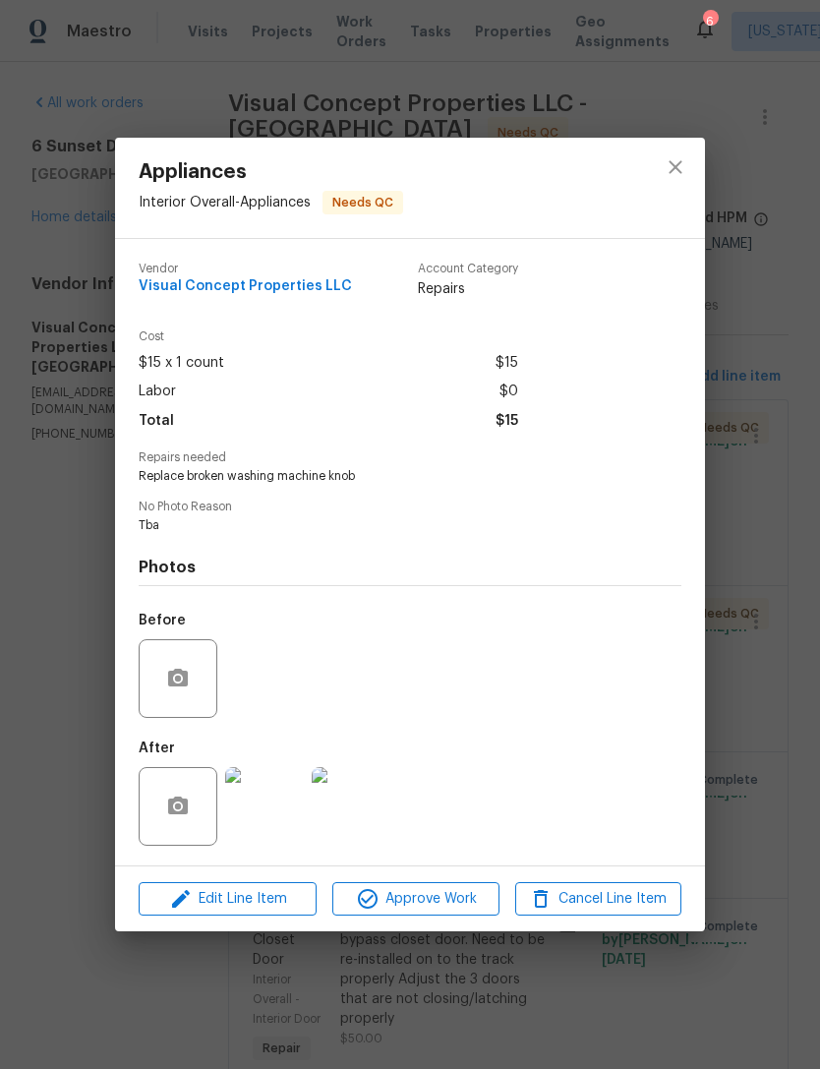
click at [289, 809] on img at bounding box center [264, 806] width 79 height 79
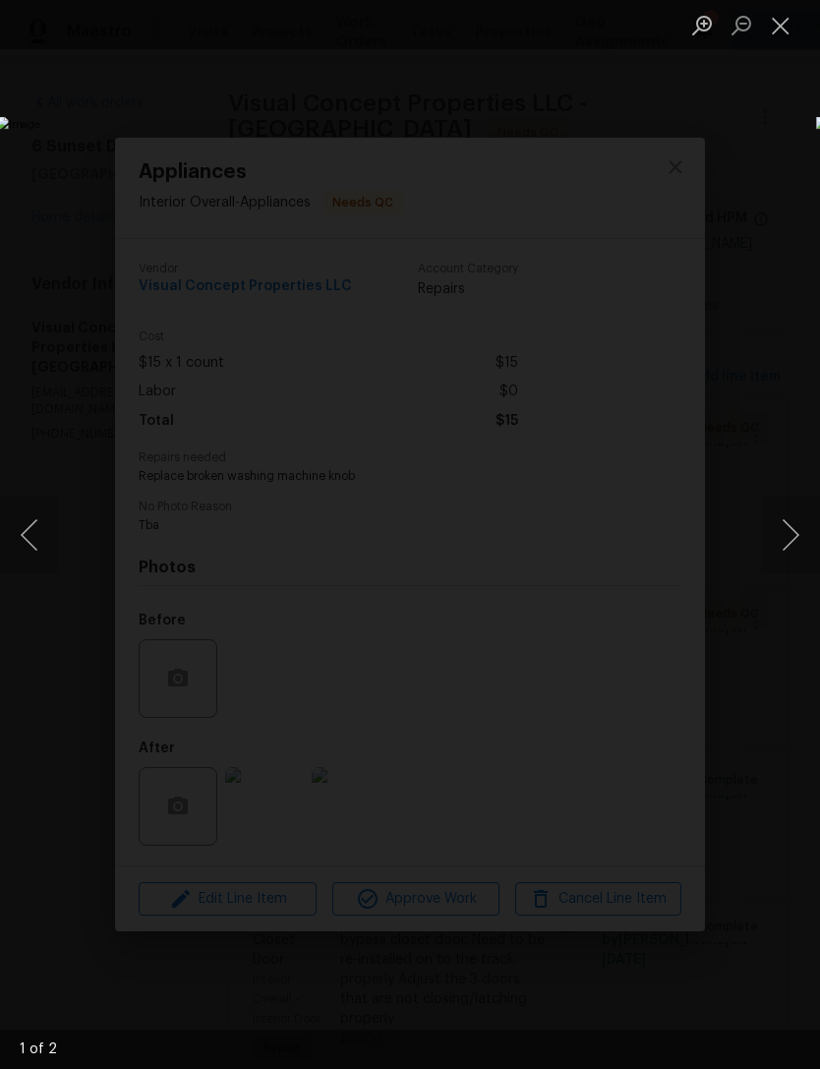
click at [768, 534] on button "Next image" at bounding box center [790, 535] width 59 height 79
click at [785, 42] on button "Close lightbox" at bounding box center [780, 25] width 39 height 34
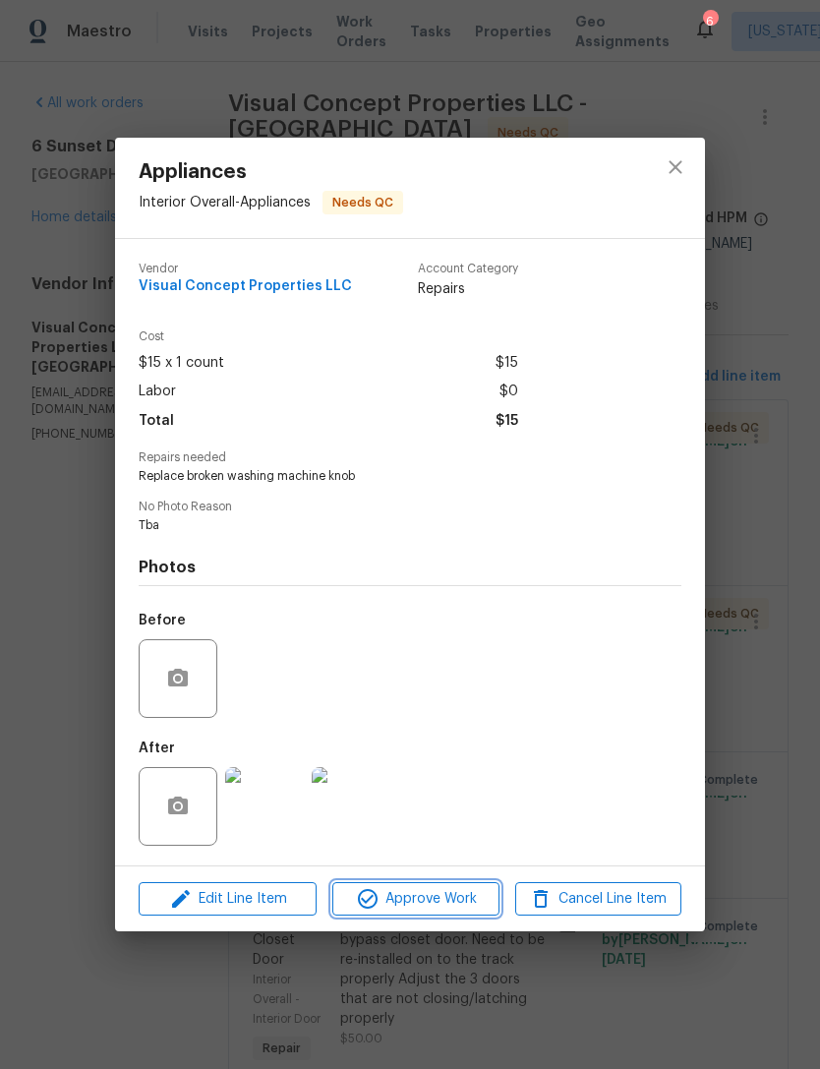
click at [445, 898] on span "Approve Work" at bounding box center [415, 899] width 154 height 25
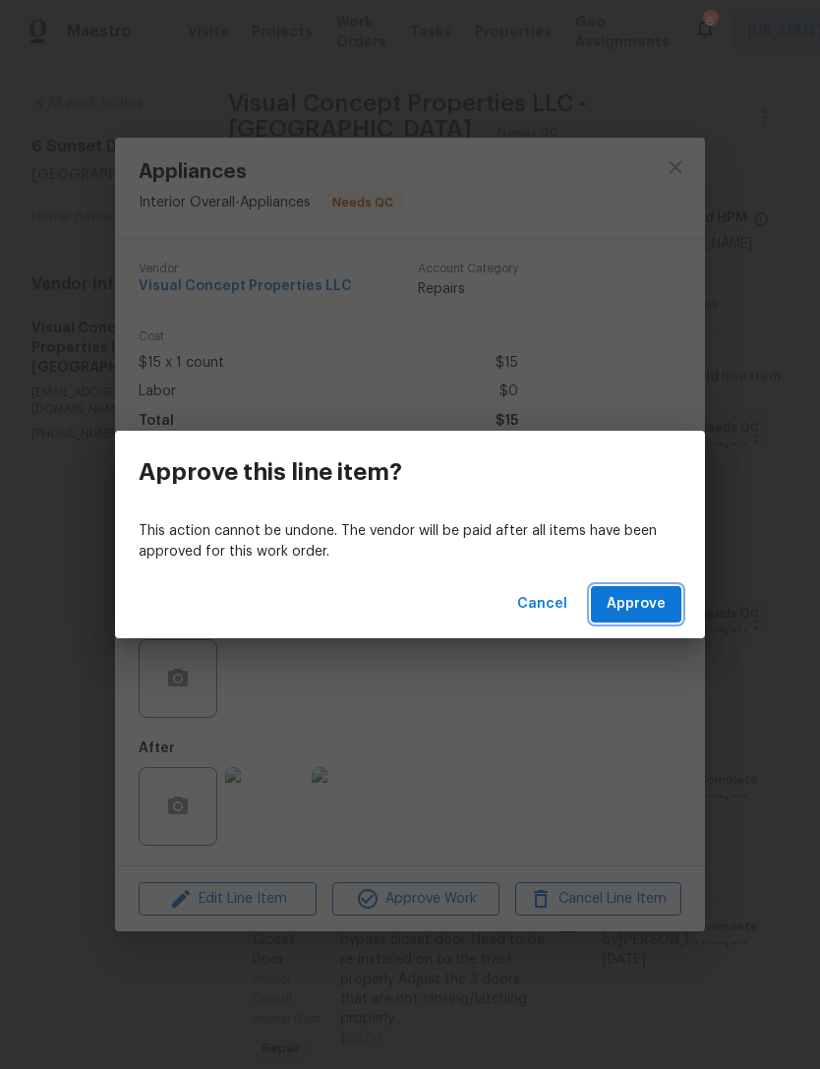
click at [654, 602] on span "Approve" at bounding box center [636, 604] width 59 height 25
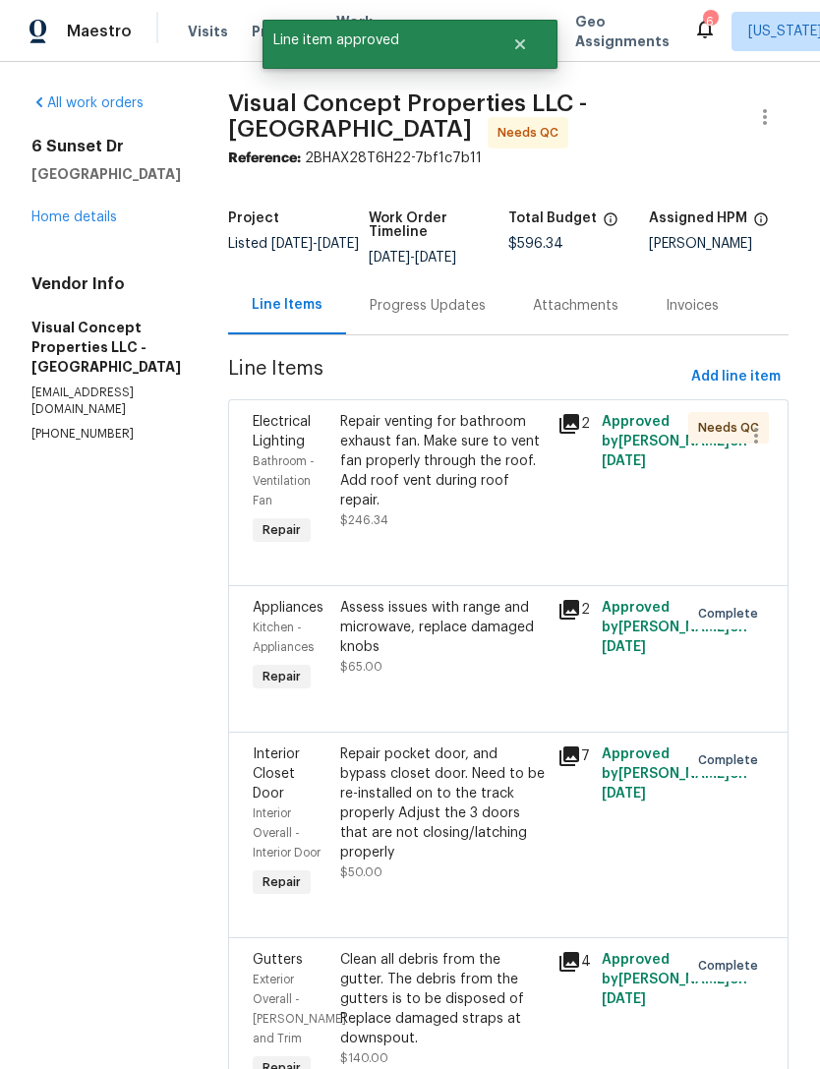
click at [499, 518] on div "Repair venting for bathroom exhaust fan. Make sure to vent fan properly through…" at bounding box center [443, 471] width 207 height 118
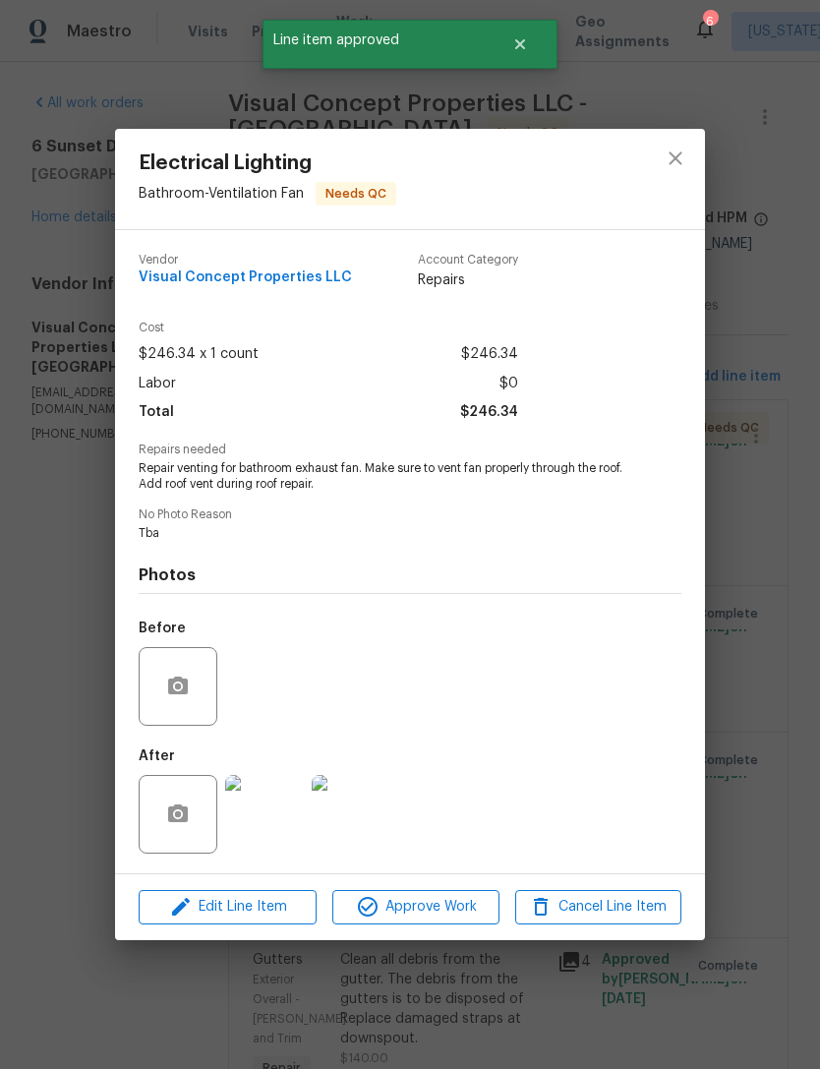
click at [276, 823] on img at bounding box center [264, 814] width 79 height 79
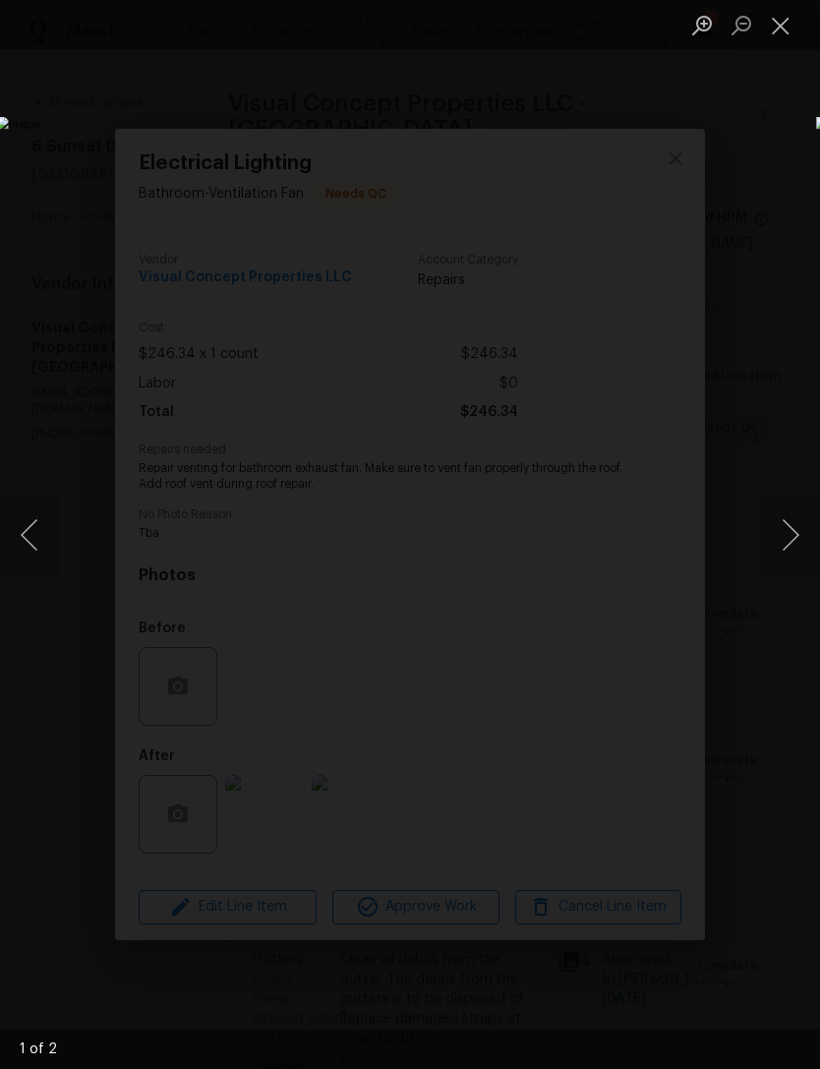
click at [786, 533] on button "Next image" at bounding box center [790, 535] width 59 height 79
click at [776, 31] on button "Close lightbox" at bounding box center [780, 25] width 39 height 34
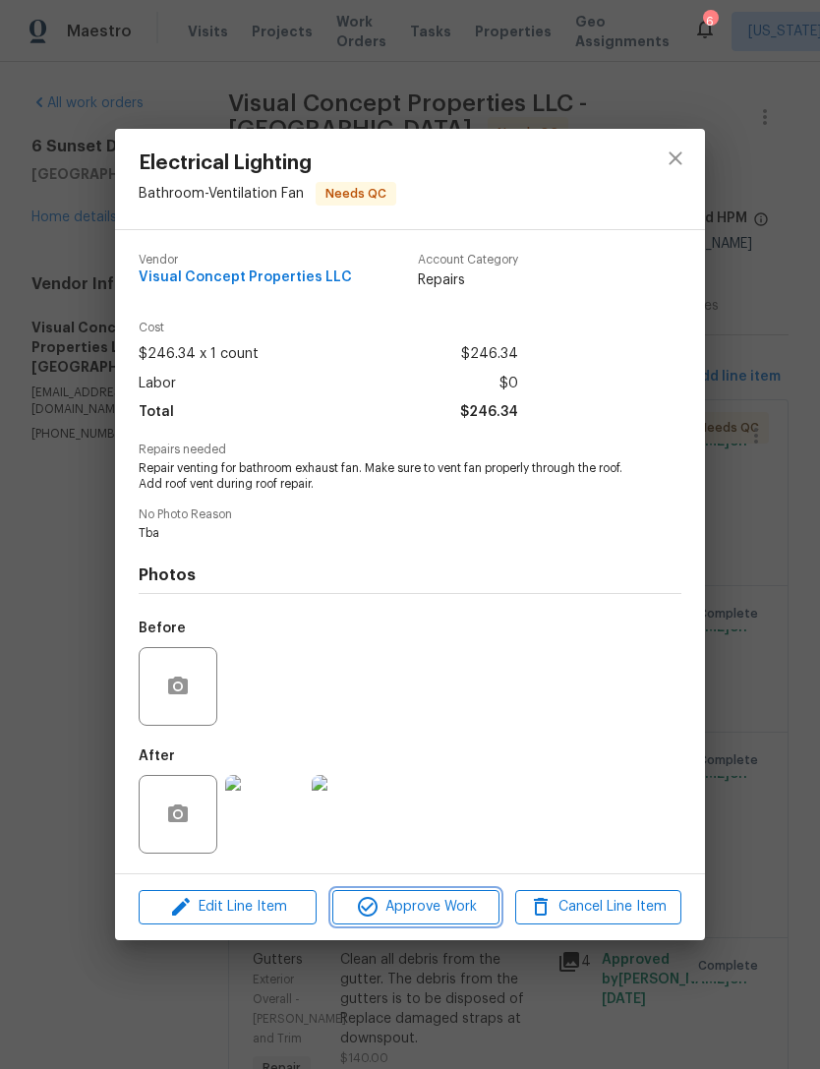
click at [441, 907] on span "Approve Work" at bounding box center [415, 907] width 154 height 25
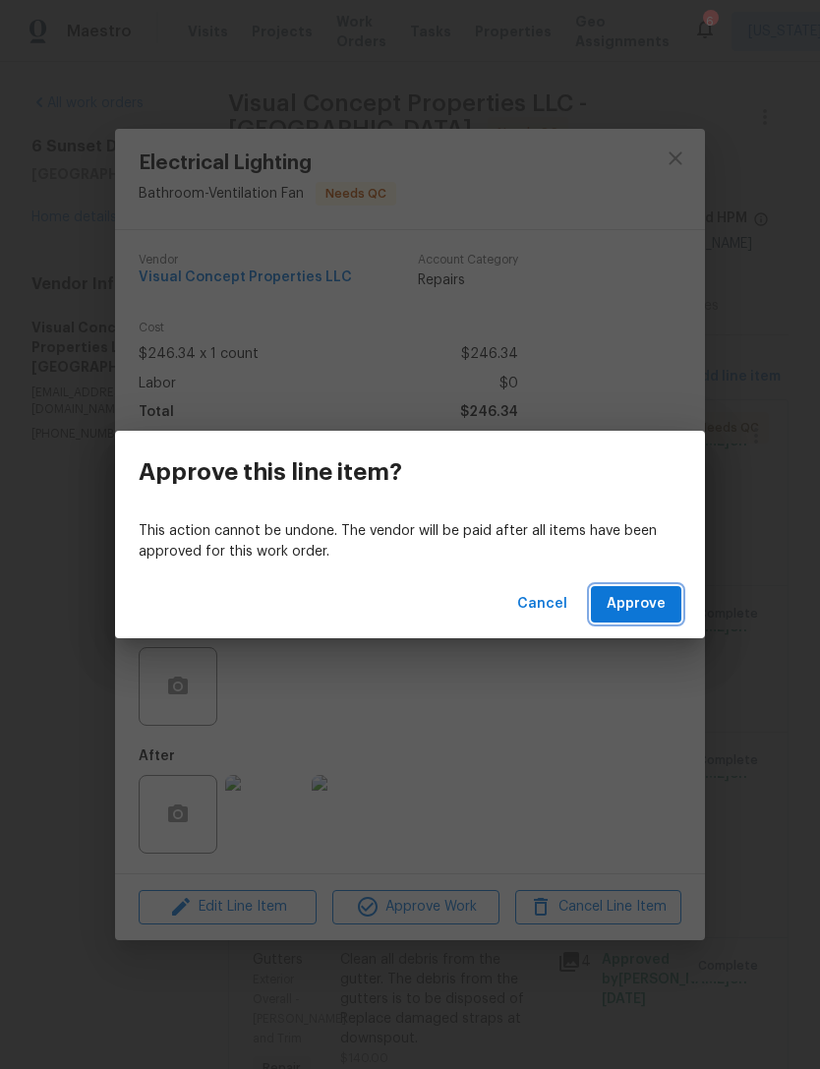
click at [665, 605] on span "Approve" at bounding box center [636, 604] width 59 height 25
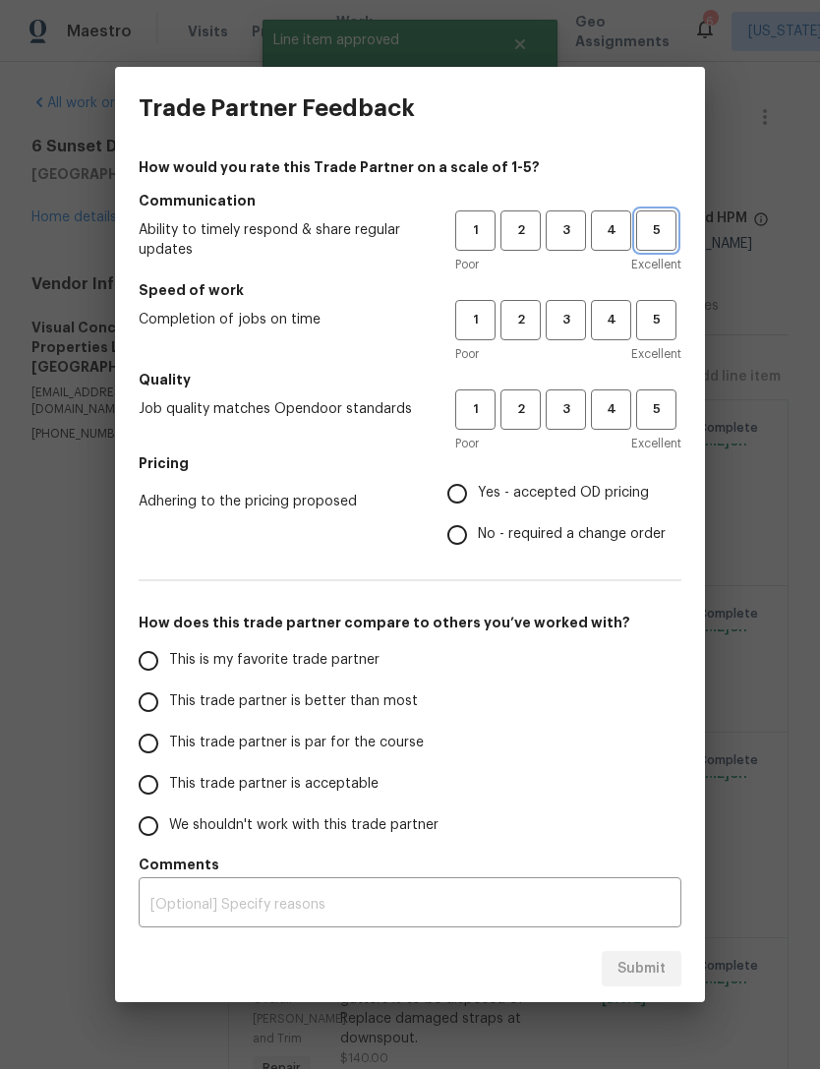
click at [641, 226] on span "5" at bounding box center [656, 230] width 36 height 23
click at [626, 265] on div "Poor Excellent" at bounding box center [568, 265] width 226 height 20
click at [621, 235] on span "4" at bounding box center [611, 230] width 36 height 23
click at [617, 322] on span "4" at bounding box center [611, 320] width 36 height 23
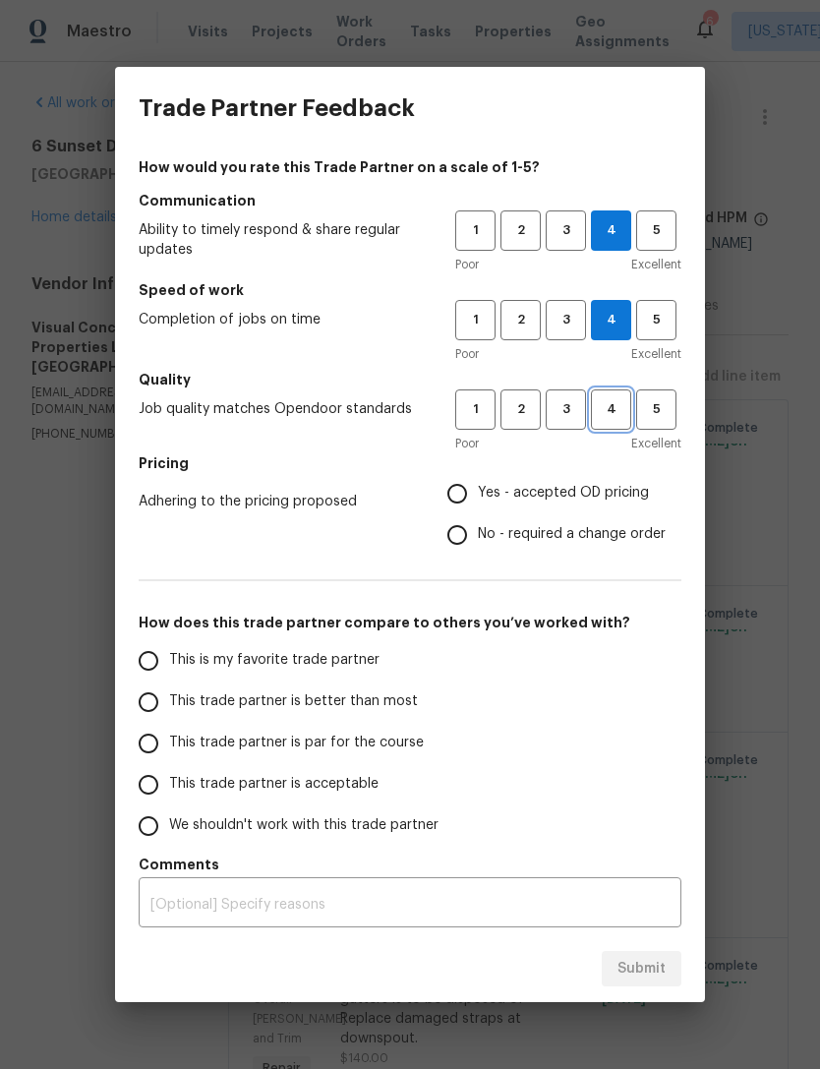
click at [615, 424] on button "4" at bounding box center [611, 409] width 40 height 40
click at [615, 491] on span "Yes - accepted OD pricing" at bounding box center [563, 493] width 171 height 21
click at [478, 491] on input "Yes - accepted OD pricing" at bounding box center [457, 493] width 41 height 41
radio input "true"
click at [394, 715] on label "This trade partner is better than most" at bounding box center [283, 701] width 311 height 41
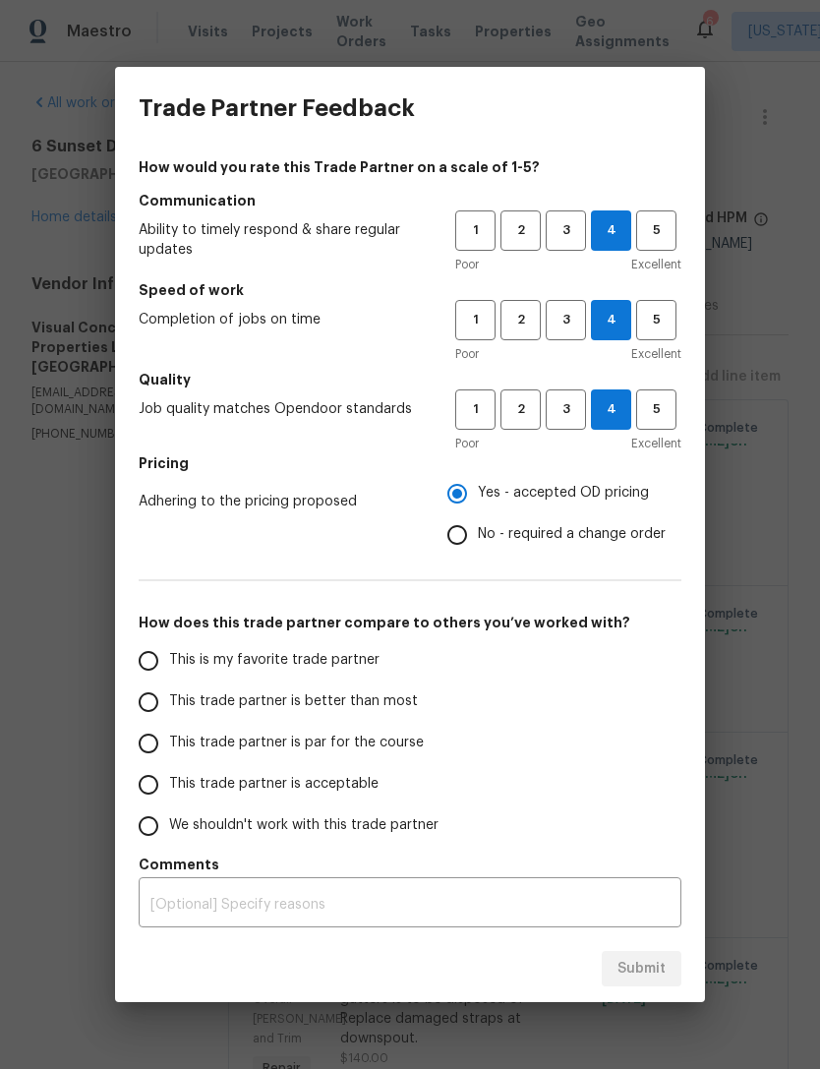
click at [169, 715] on input "This trade partner is better than most" at bounding box center [148, 701] width 41 height 41
click at [662, 963] on span "Submit" at bounding box center [642, 969] width 48 height 25
radio input "true"
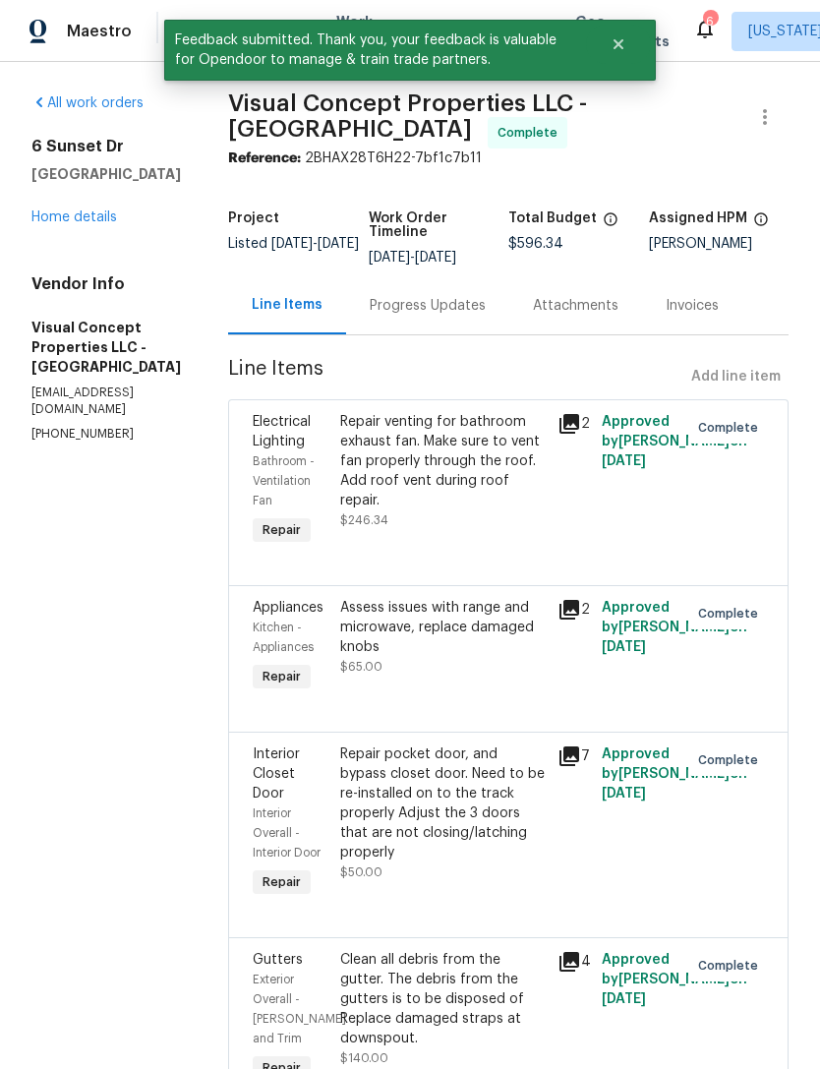
click at [113, 215] on link "Home details" at bounding box center [74, 217] width 86 height 14
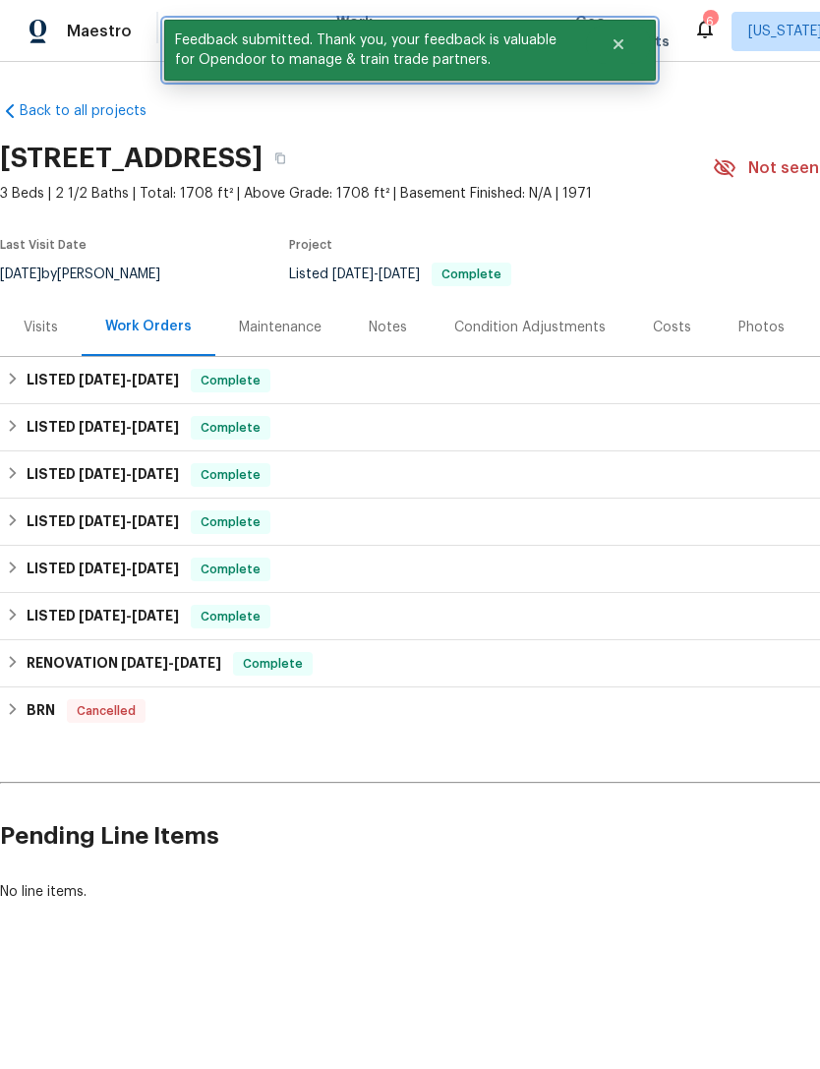
click at [632, 46] on button "Close" at bounding box center [618, 44] width 65 height 39
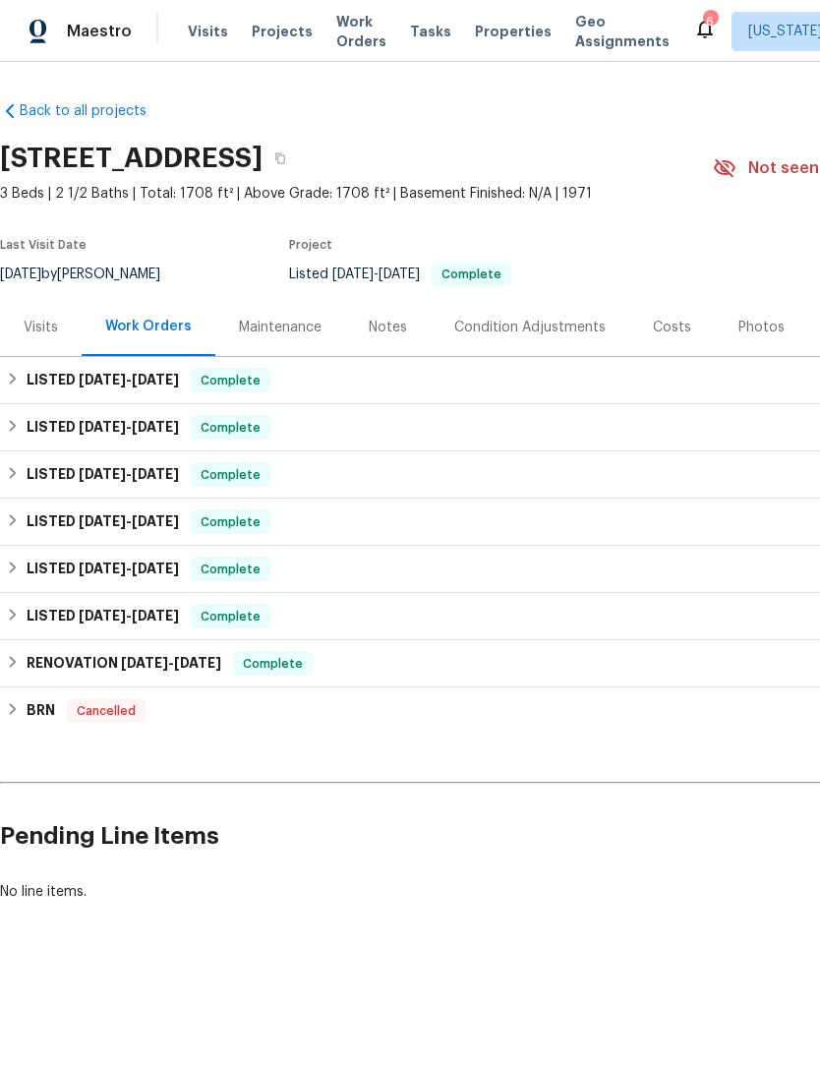
click at [693, 24] on icon at bounding box center [705, 29] width 24 height 24
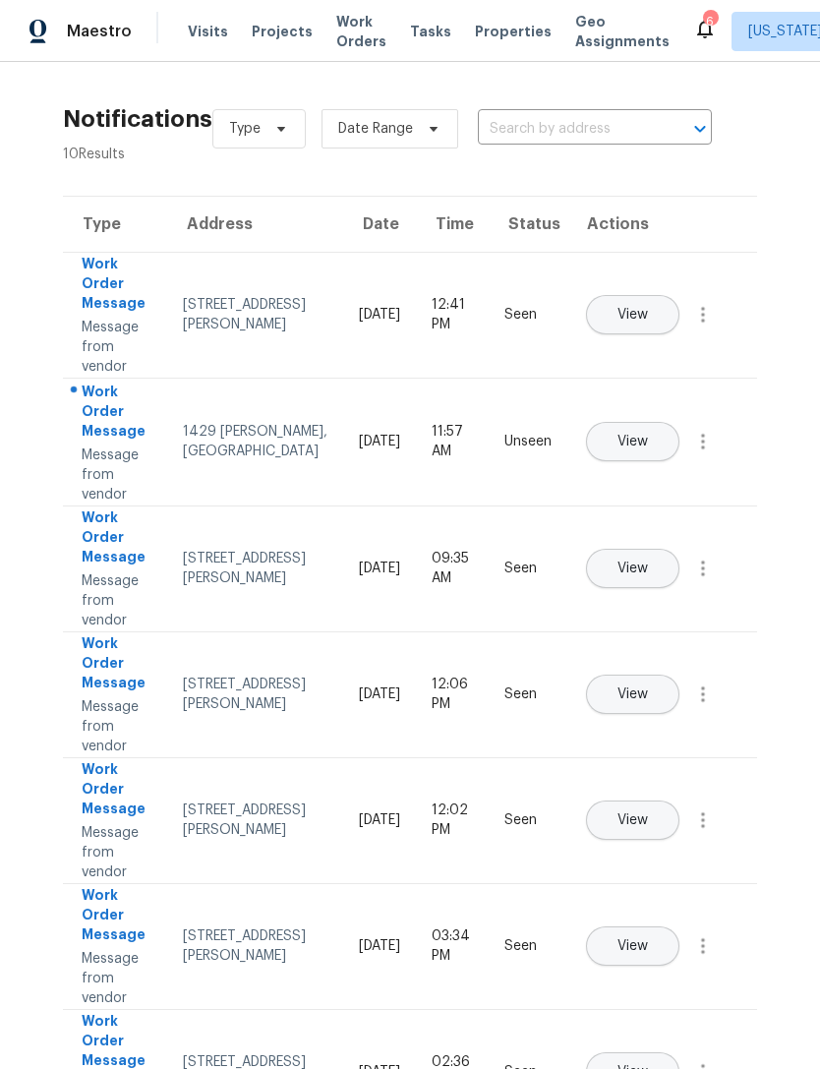
click at [337, 37] on span "Work Orders" at bounding box center [361, 31] width 50 height 39
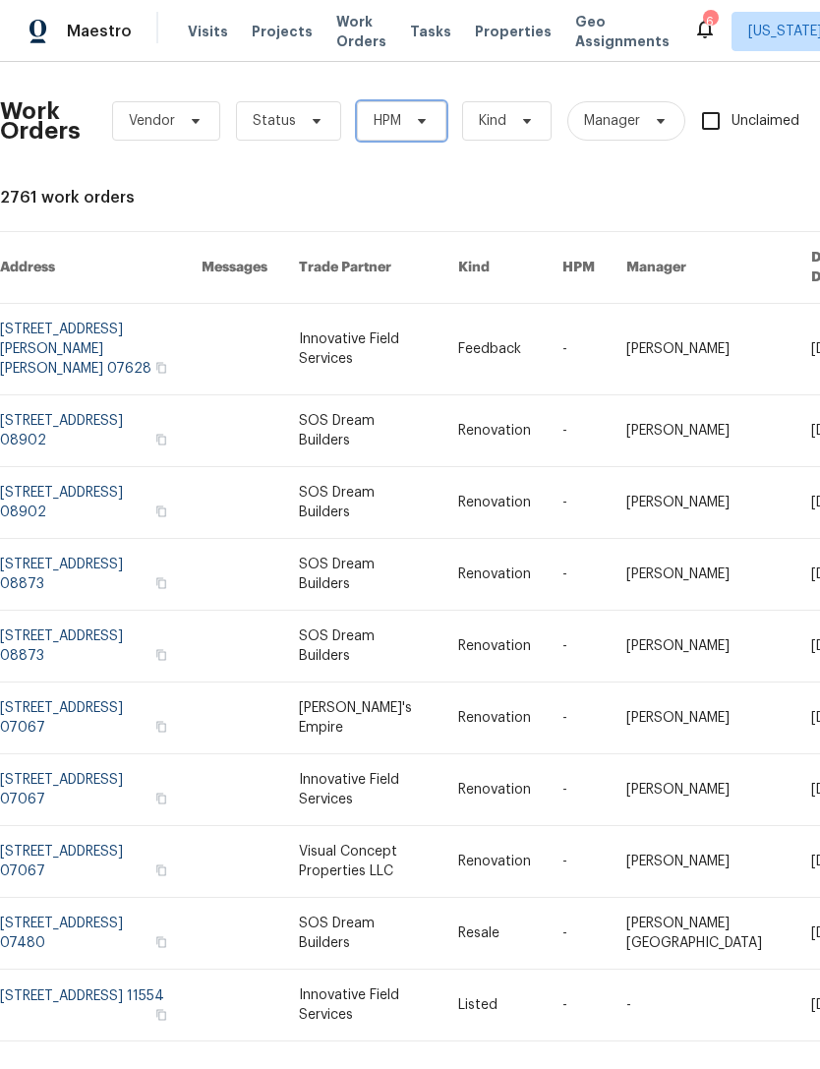
click at [424, 101] on span "HPM" at bounding box center [401, 120] width 89 height 39
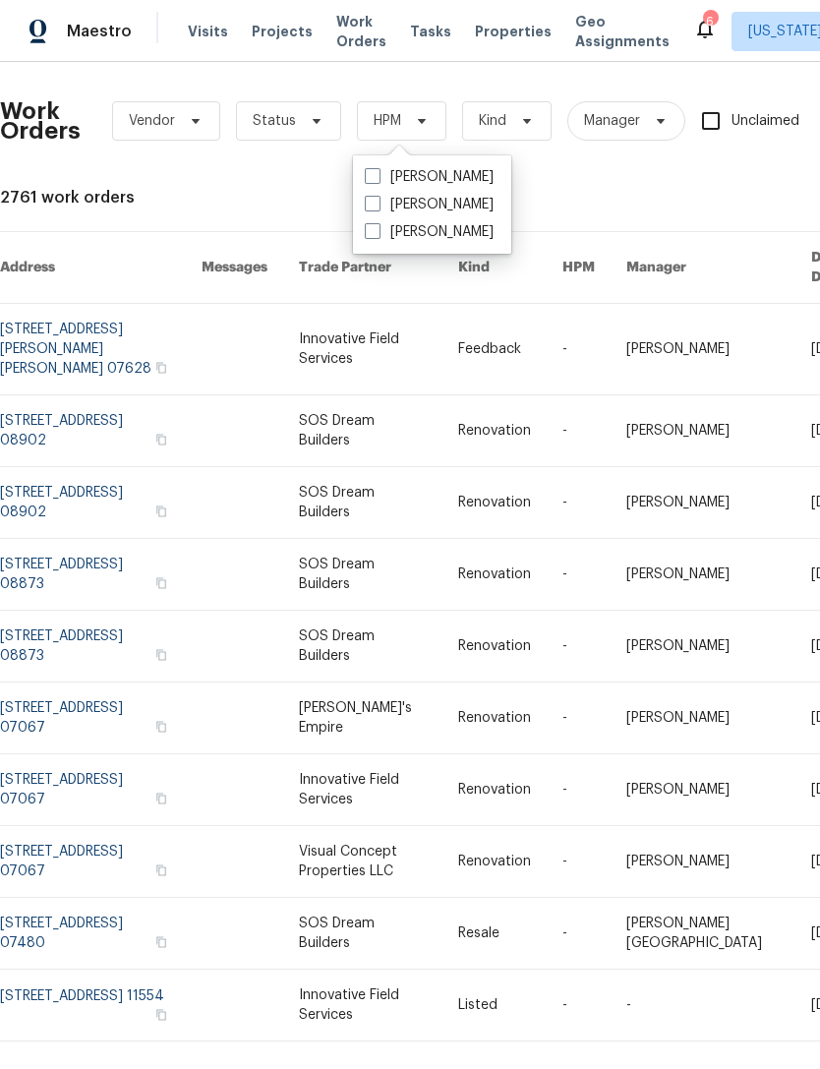
click at [477, 207] on label "[PERSON_NAME]" at bounding box center [429, 205] width 129 height 20
click at [378, 207] on input "[PERSON_NAME]" at bounding box center [371, 201] width 13 height 13
checkbox input "true"
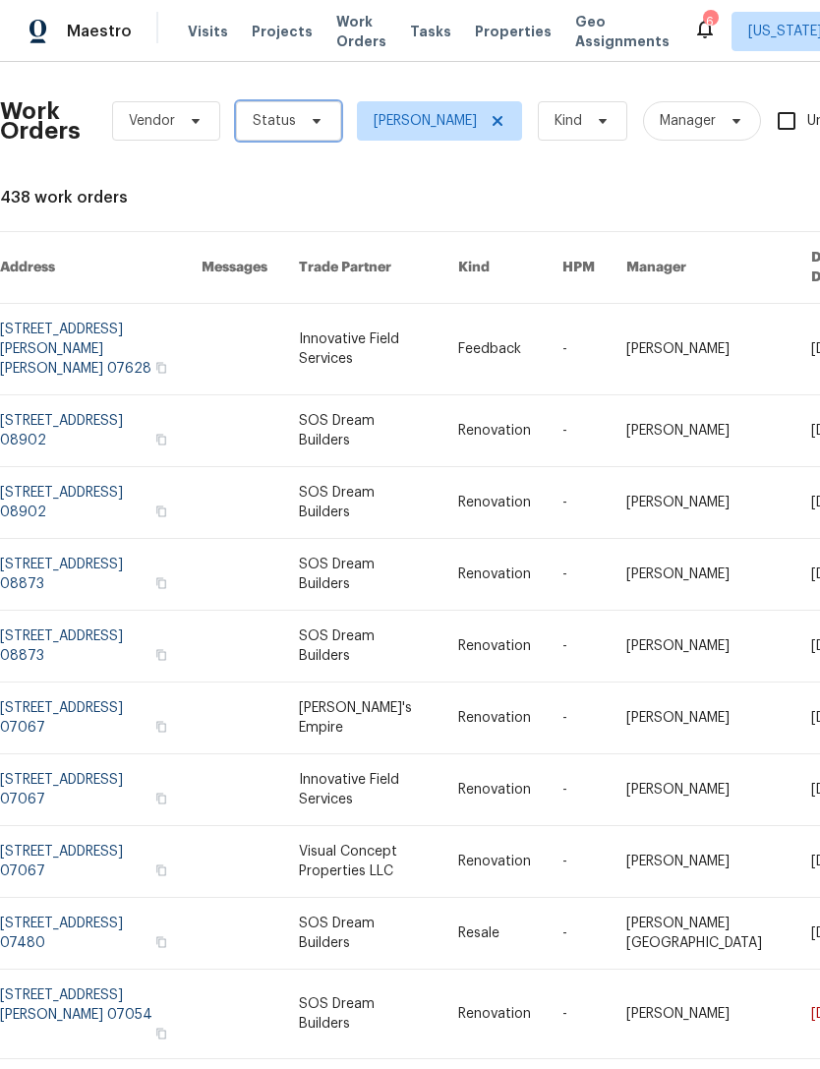
click at [310, 131] on span "Status" at bounding box center [288, 120] width 105 height 39
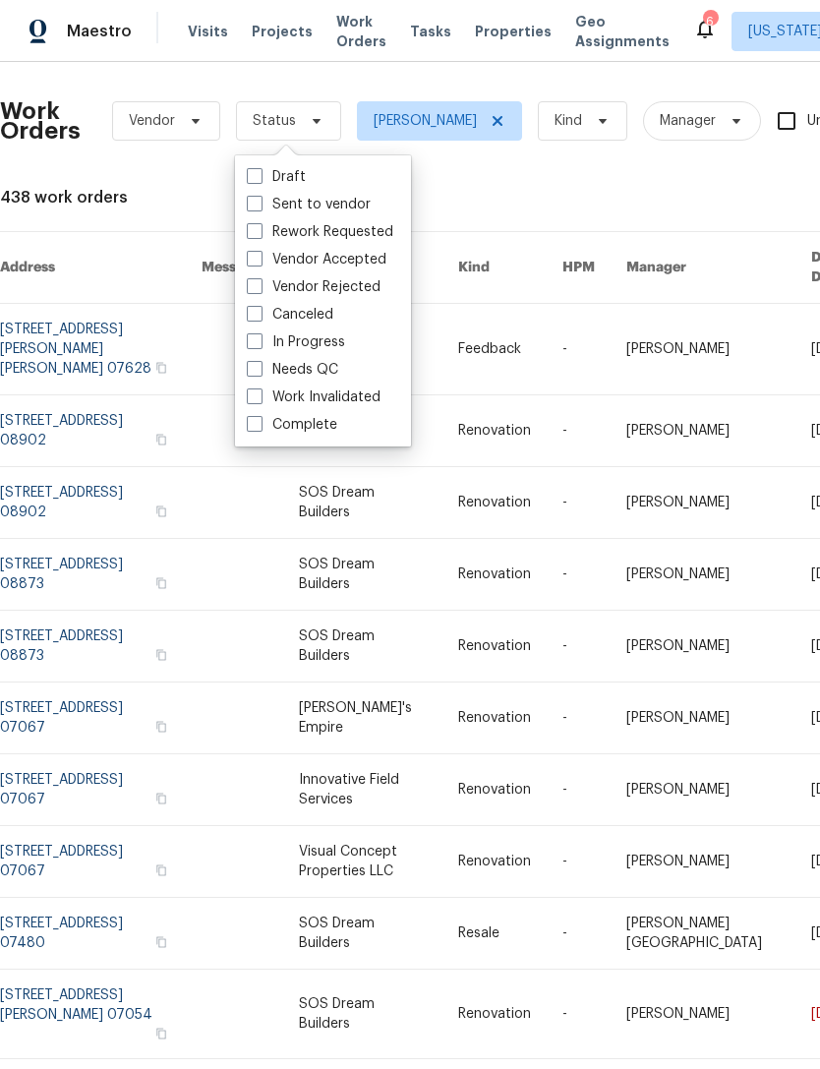
click at [334, 364] on label "Needs QC" at bounding box center [292, 370] width 91 height 20
click at [260, 364] on input "Needs QC" at bounding box center [253, 366] width 13 height 13
checkbox input "true"
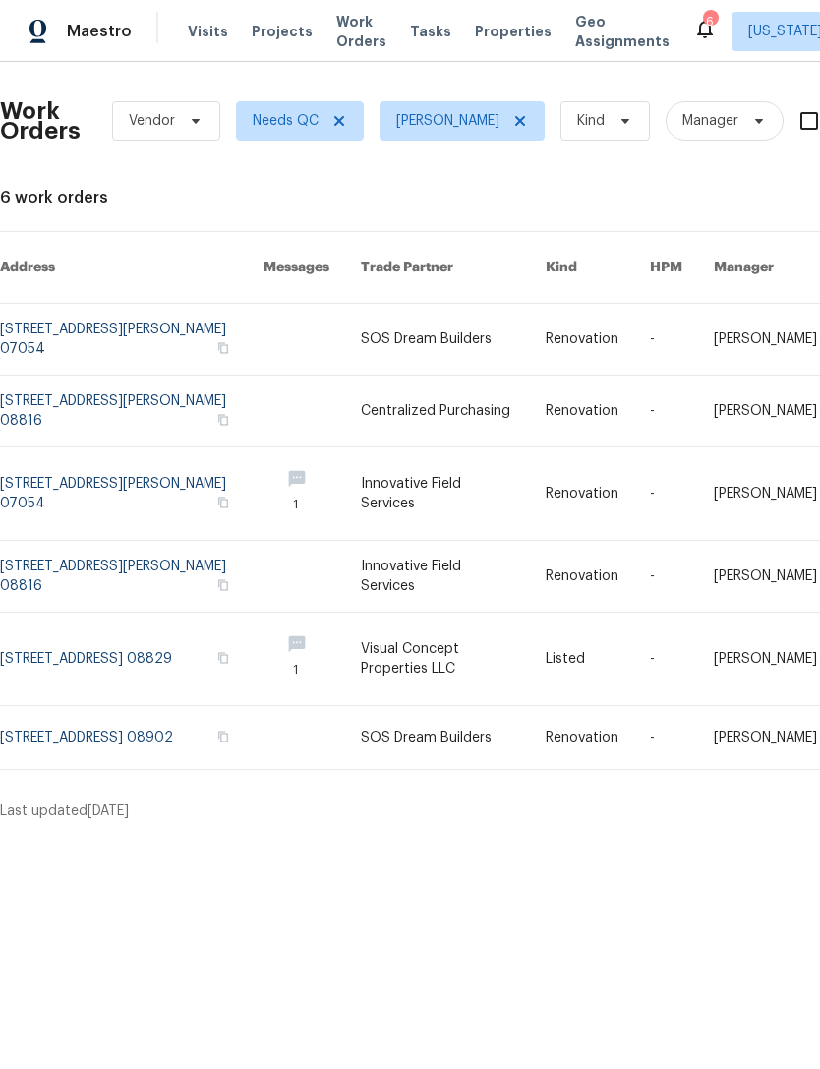
click at [174, 559] on link at bounding box center [132, 576] width 264 height 71
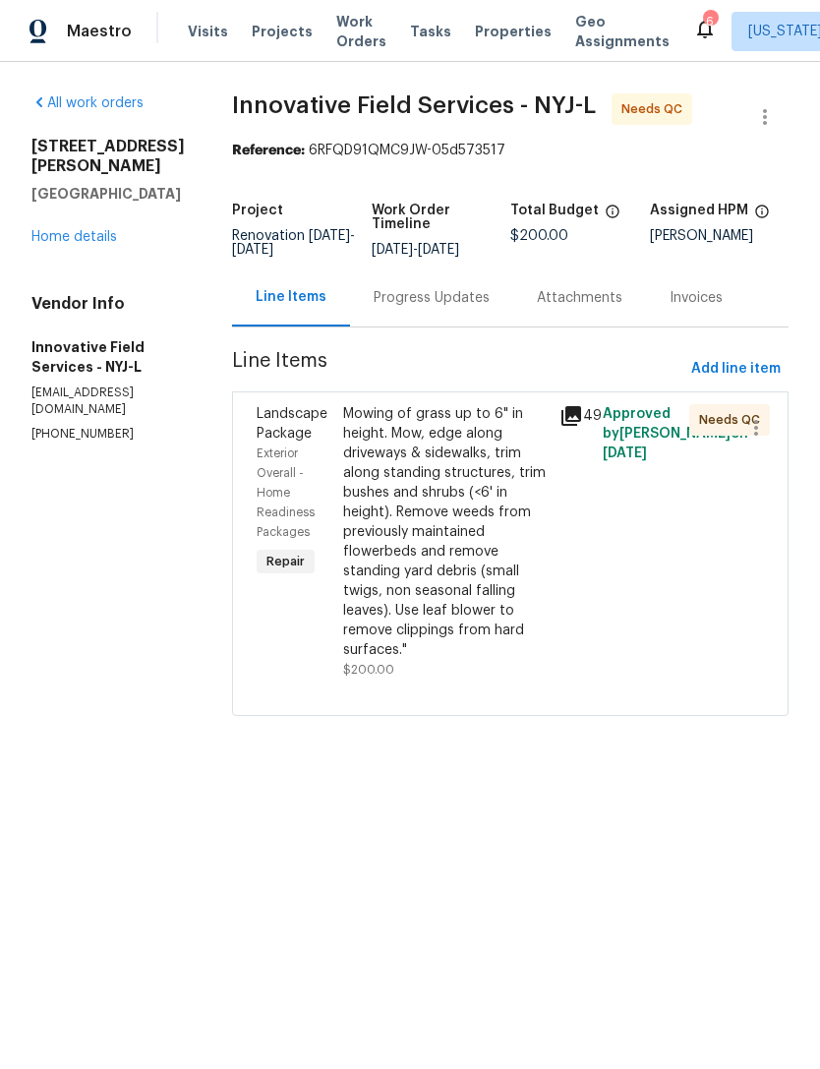
click at [441, 546] on div "Mowing of grass up to 6" in height. Mow, edge along driveways & sidewalks, trim…" at bounding box center [445, 532] width 205 height 256
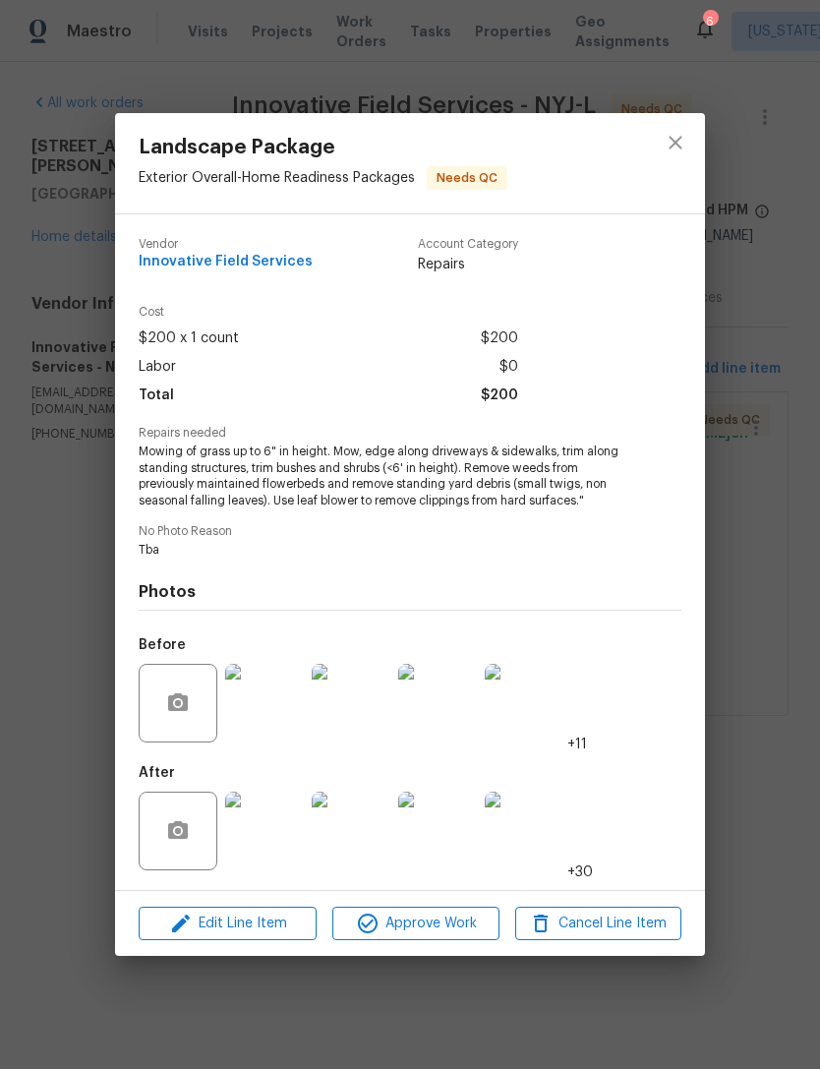
click at [268, 847] on img at bounding box center [264, 831] width 79 height 79
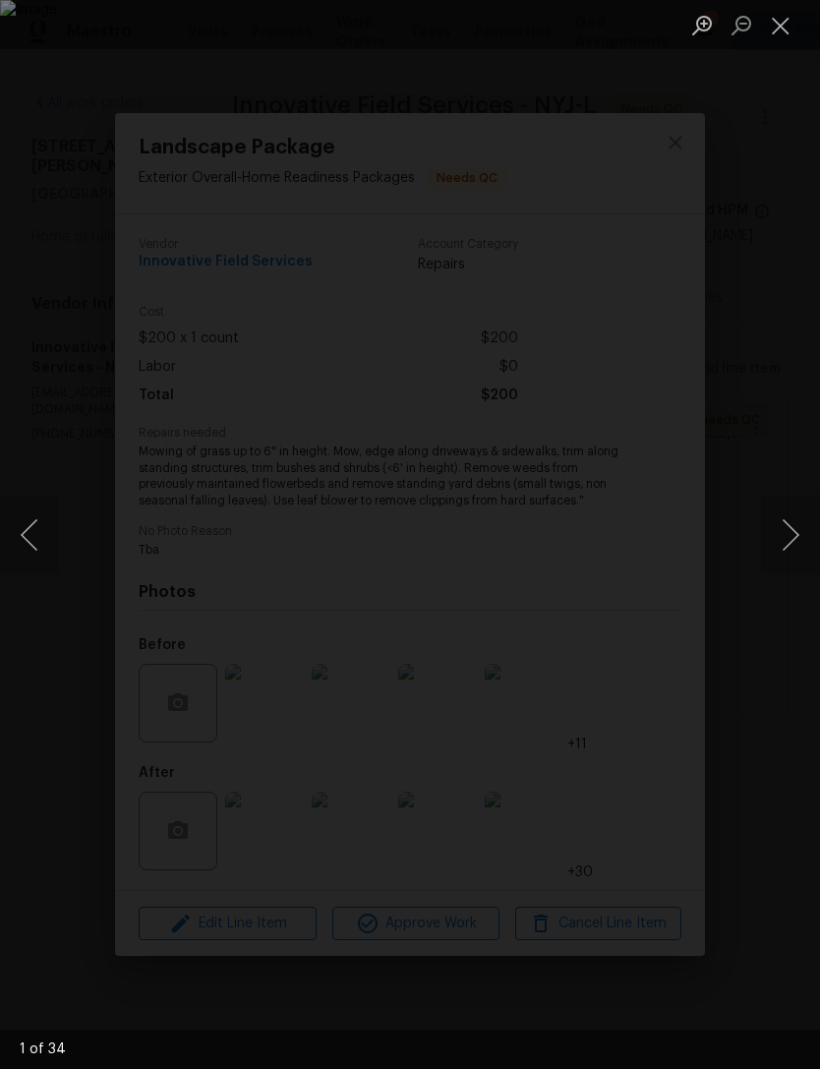
click at [784, 549] on button "Next image" at bounding box center [790, 535] width 59 height 79
click at [782, 549] on button "Next image" at bounding box center [790, 535] width 59 height 79
click at [784, 548] on button "Next image" at bounding box center [790, 535] width 59 height 79
click at [783, 548] on button "Next image" at bounding box center [790, 535] width 59 height 79
click at [781, 547] on button "Next image" at bounding box center [790, 535] width 59 height 79
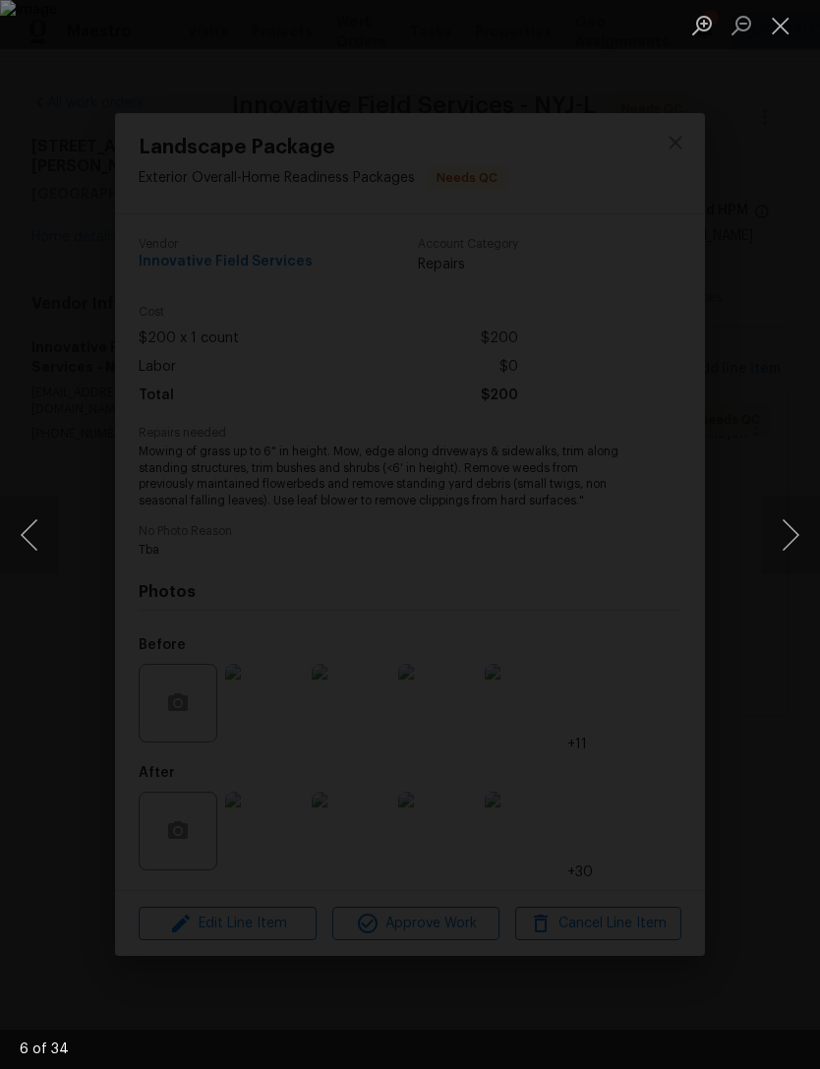
click at [784, 544] on button "Next image" at bounding box center [790, 535] width 59 height 79
click at [785, 543] on button "Next image" at bounding box center [790, 535] width 59 height 79
click at [784, 543] on button "Next image" at bounding box center [790, 535] width 59 height 79
click at [786, 542] on button "Next image" at bounding box center [790, 535] width 59 height 79
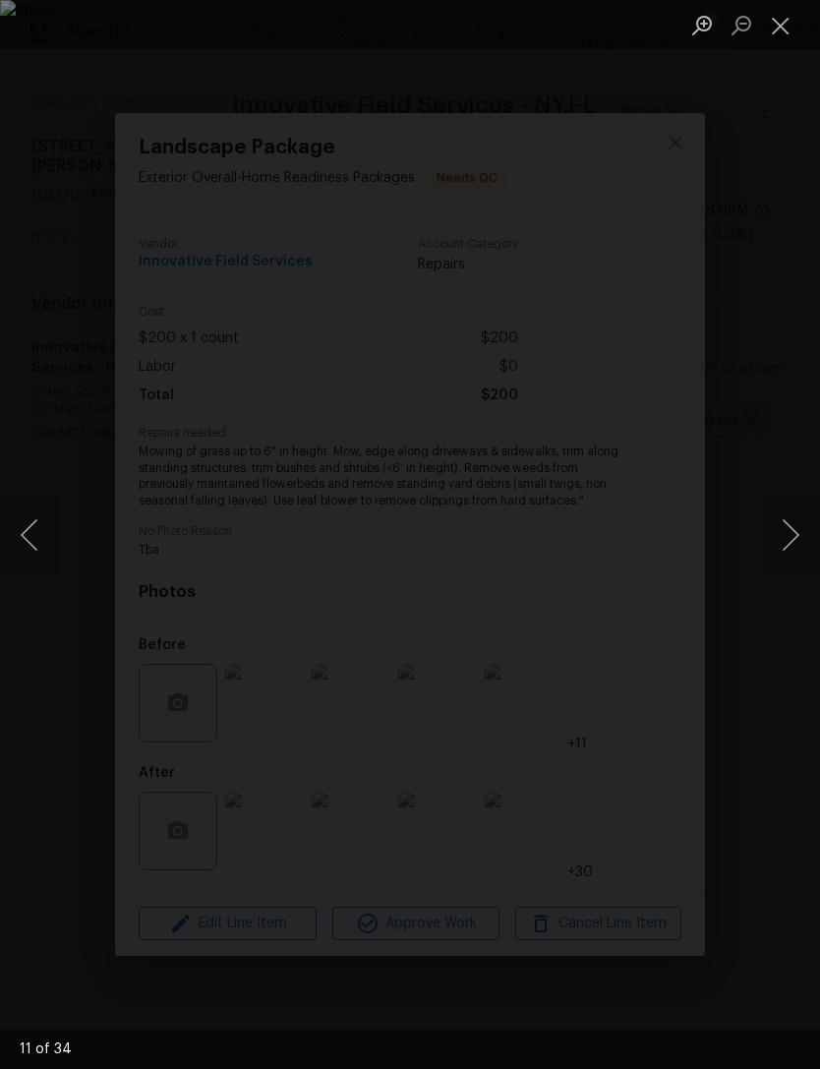
click at [786, 542] on button "Next image" at bounding box center [790, 535] width 59 height 79
click at [784, 542] on button "Next image" at bounding box center [790, 535] width 59 height 79
click at [784, 540] on button "Next image" at bounding box center [790, 535] width 59 height 79
click at [785, 540] on button "Next image" at bounding box center [790, 535] width 59 height 79
click at [784, 539] on button "Next image" at bounding box center [790, 535] width 59 height 79
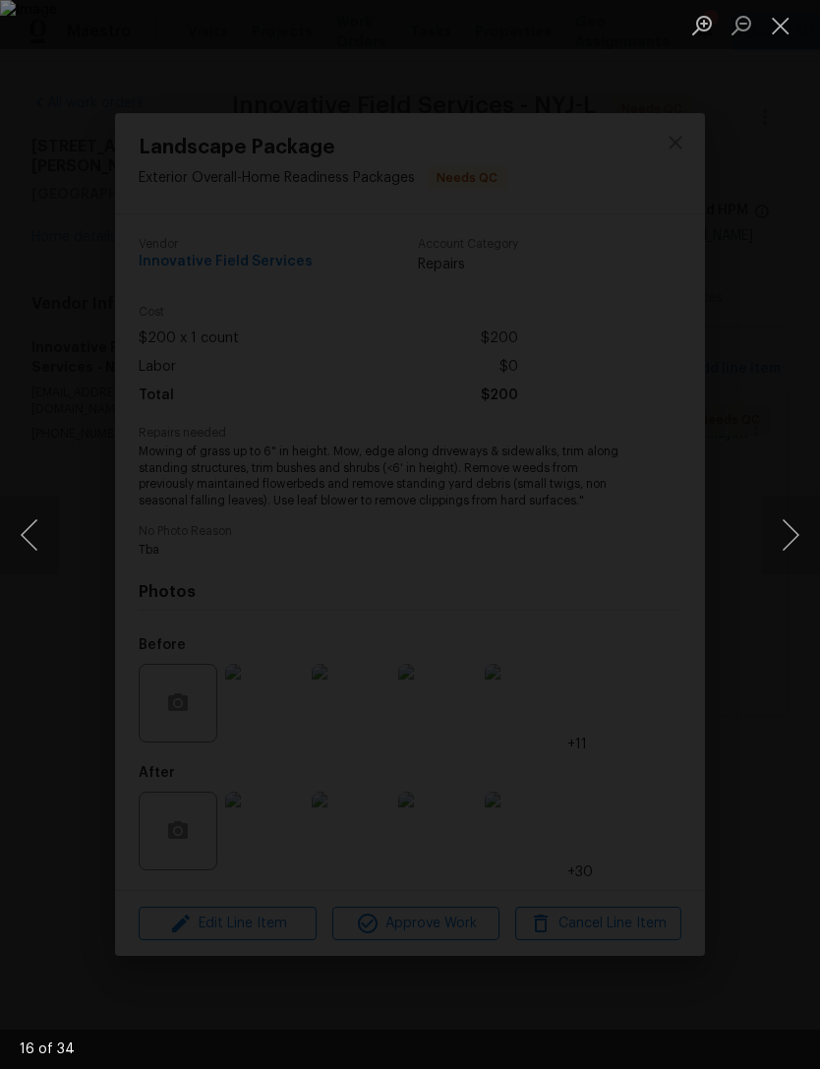
click at [785, 539] on button "Next image" at bounding box center [790, 535] width 59 height 79
click at [785, 538] on button "Next image" at bounding box center [790, 535] width 59 height 79
click at [783, 537] on button "Next image" at bounding box center [790, 535] width 59 height 79
click at [785, 537] on button "Next image" at bounding box center [790, 535] width 59 height 79
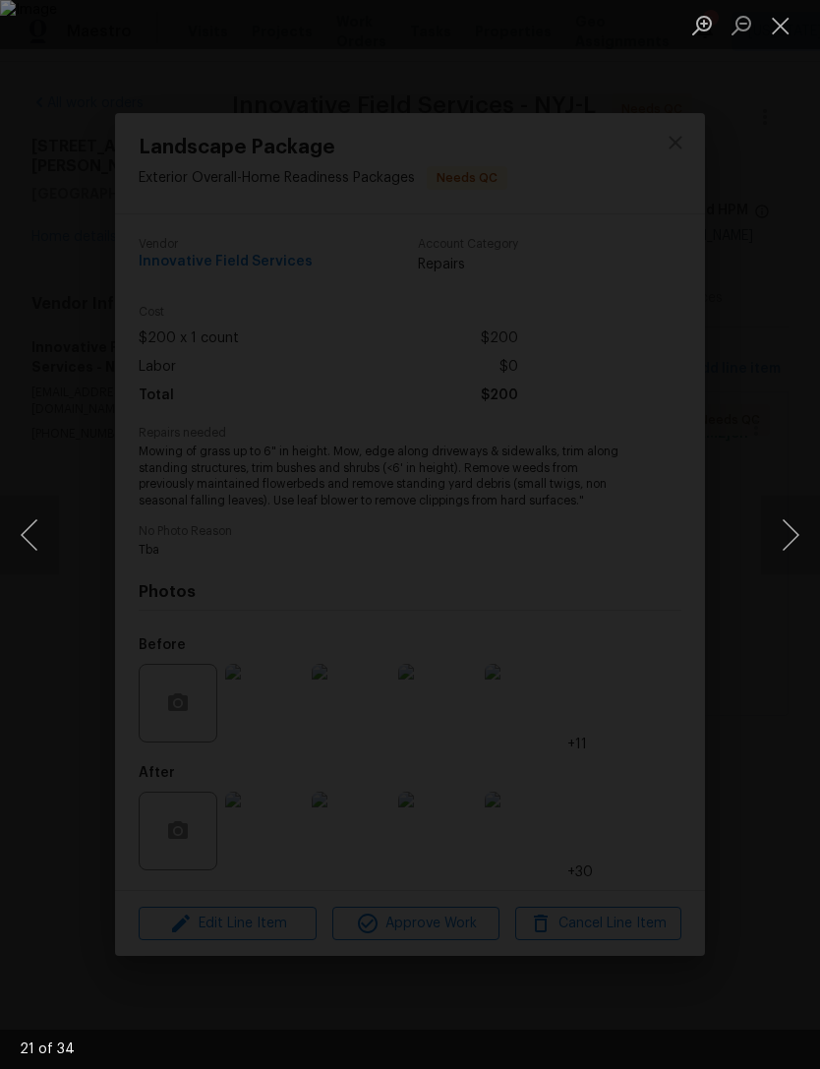
click at [789, 535] on button "Next image" at bounding box center [790, 535] width 59 height 79
click at [780, 535] on button "Next image" at bounding box center [790, 535] width 59 height 79
click at [783, 535] on button "Next image" at bounding box center [790, 535] width 59 height 79
click at [781, 534] on button "Next image" at bounding box center [790, 535] width 59 height 79
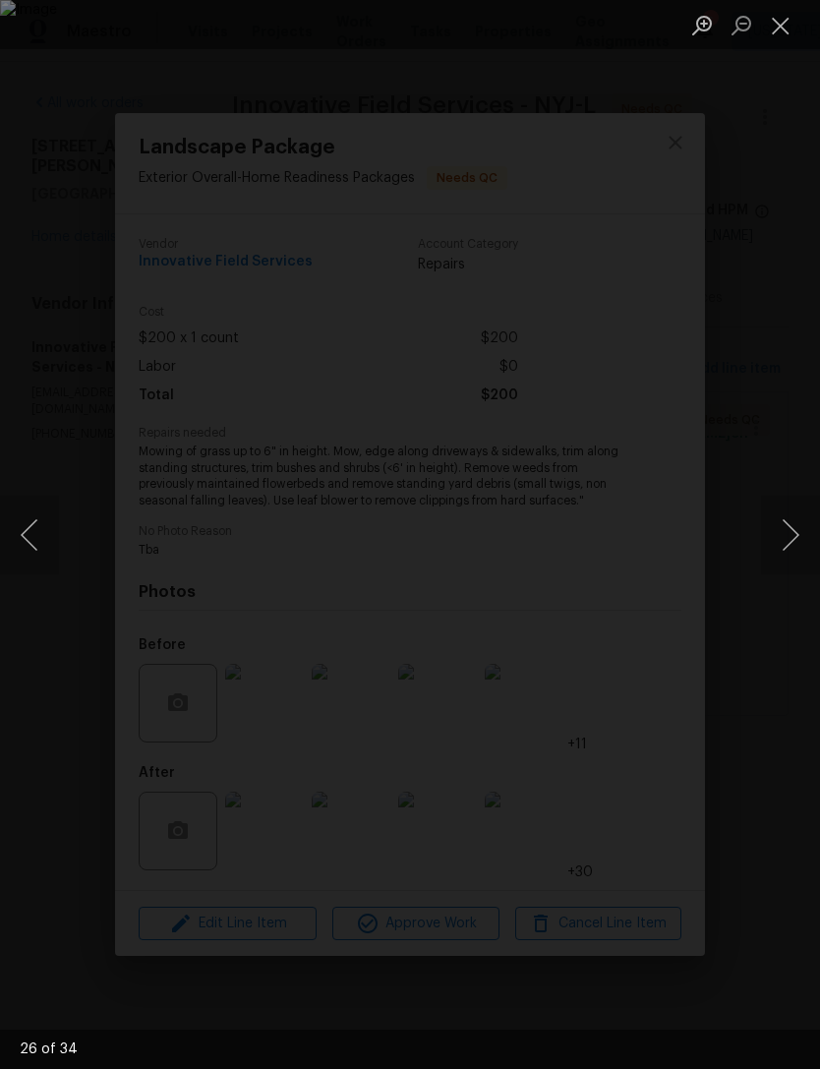
click at [780, 533] on button "Next image" at bounding box center [790, 535] width 59 height 79
click at [785, 535] on button "Next image" at bounding box center [790, 535] width 59 height 79
click at [784, 533] on button "Next image" at bounding box center [790, 535] width 59 height 79
click at [781, 533] on button "Next image" at bounding box center [790, 535] width 59 height 79
click at [783, 533] on button "Next image" at bounding box center [790, 535] width 59 height 79
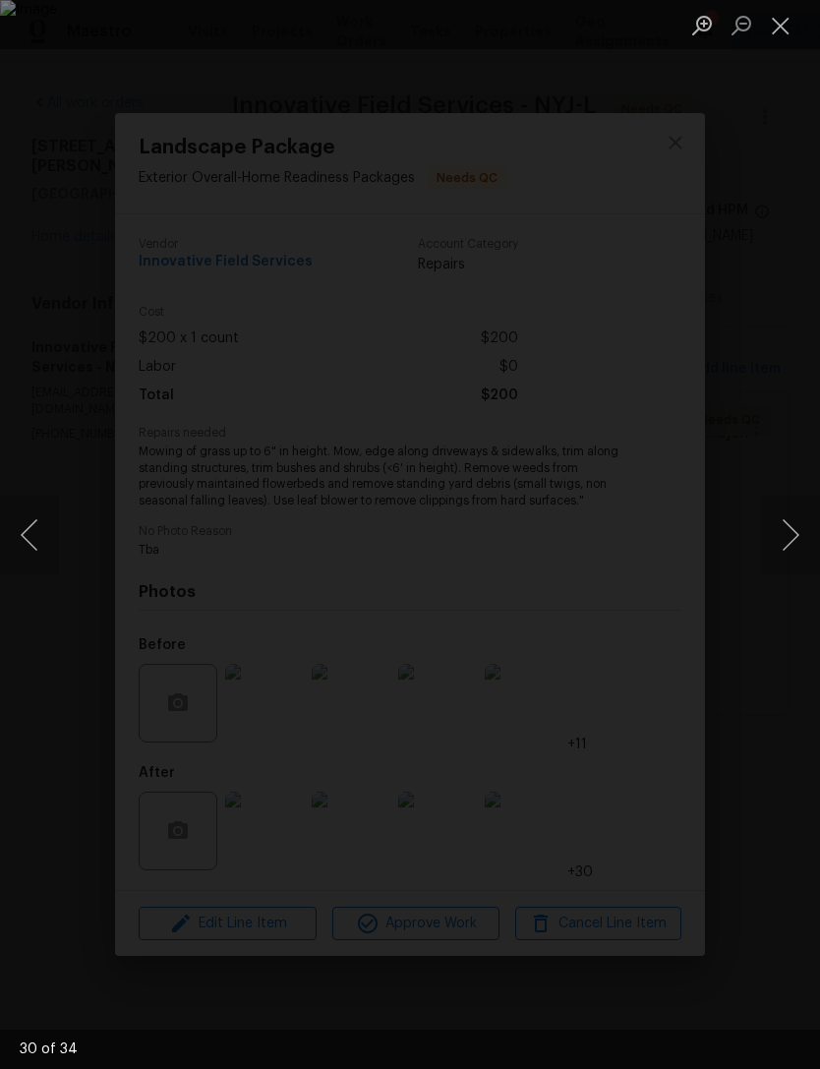
click at [784, 533] on button "Next image" at bounding box center [790, 535] width 59 height 79
click at [783, 530] on button "Next image" at bounding box center [790, 535] width 59 height 79
click at [793, 545] on button "Next image" at bounding box center [790, 535] width 59 height 79
click at [794, 547] on button "Next image" at bounding box center [790, 535] width 59 height 79
click at [564, 857] on div "Lightbox" at bounding box center [410, 534] width 820 height 1069
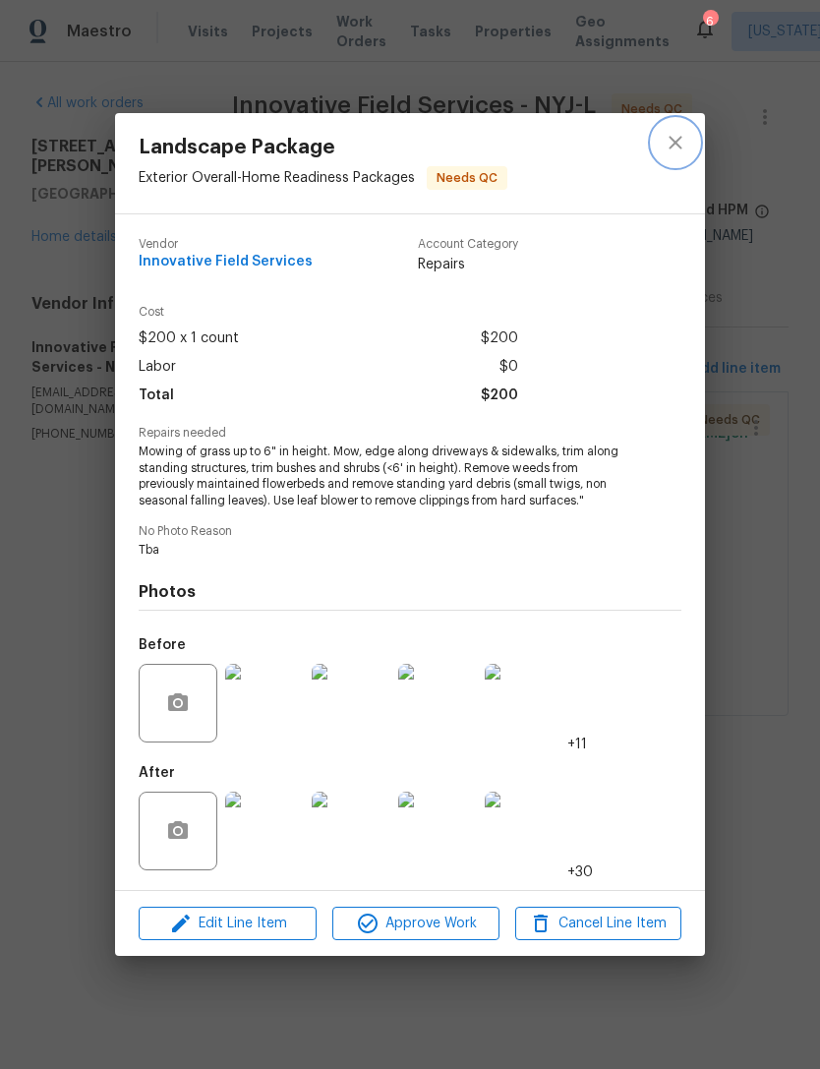
click at [686, 138] on icon "close" at bounding box center [676, 143] width 24 height 24
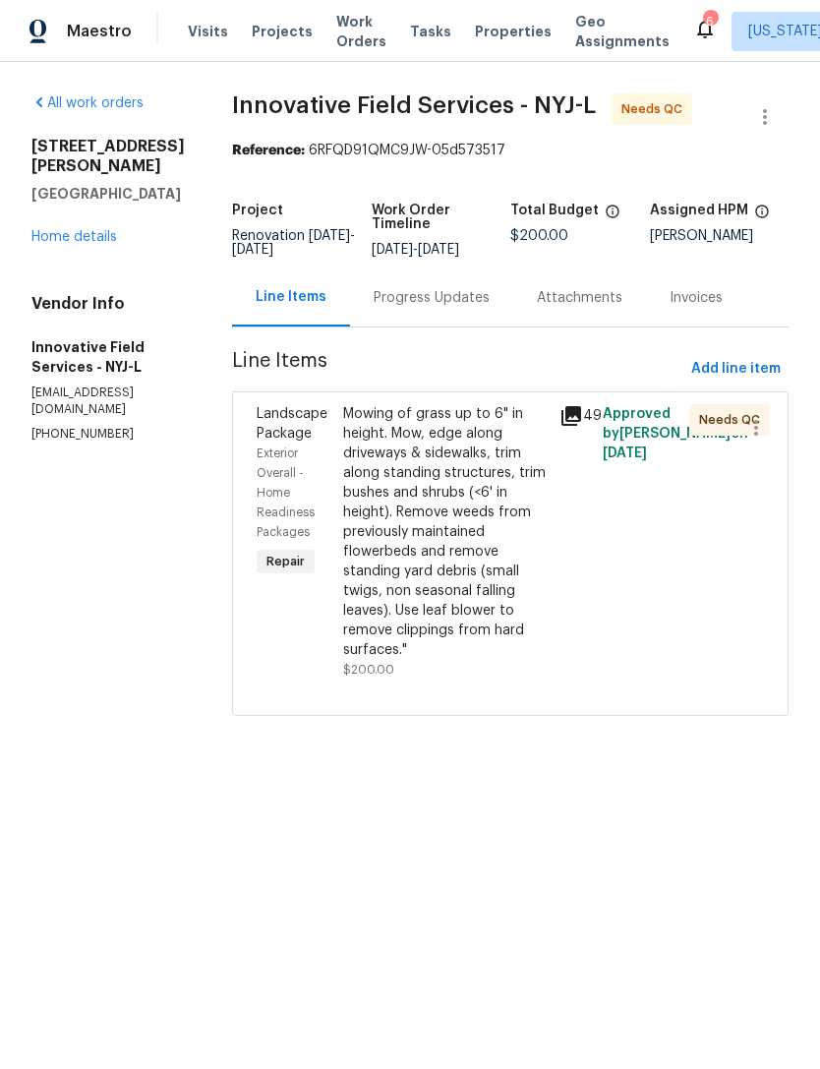
click at [109, 242] on link "Home details" at bounding box center [74, 237] width 86 height 14
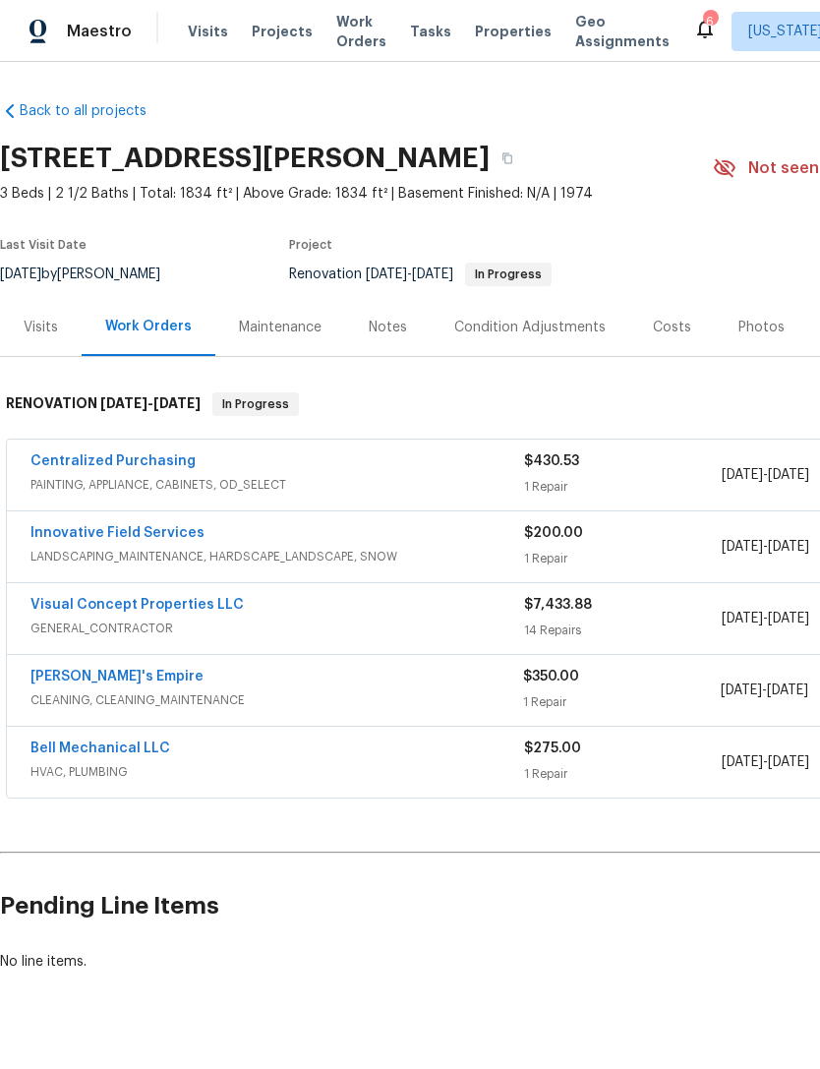
click at [57, 340] on div "Visits" at bounding box center [41, 327] width 82 height 58
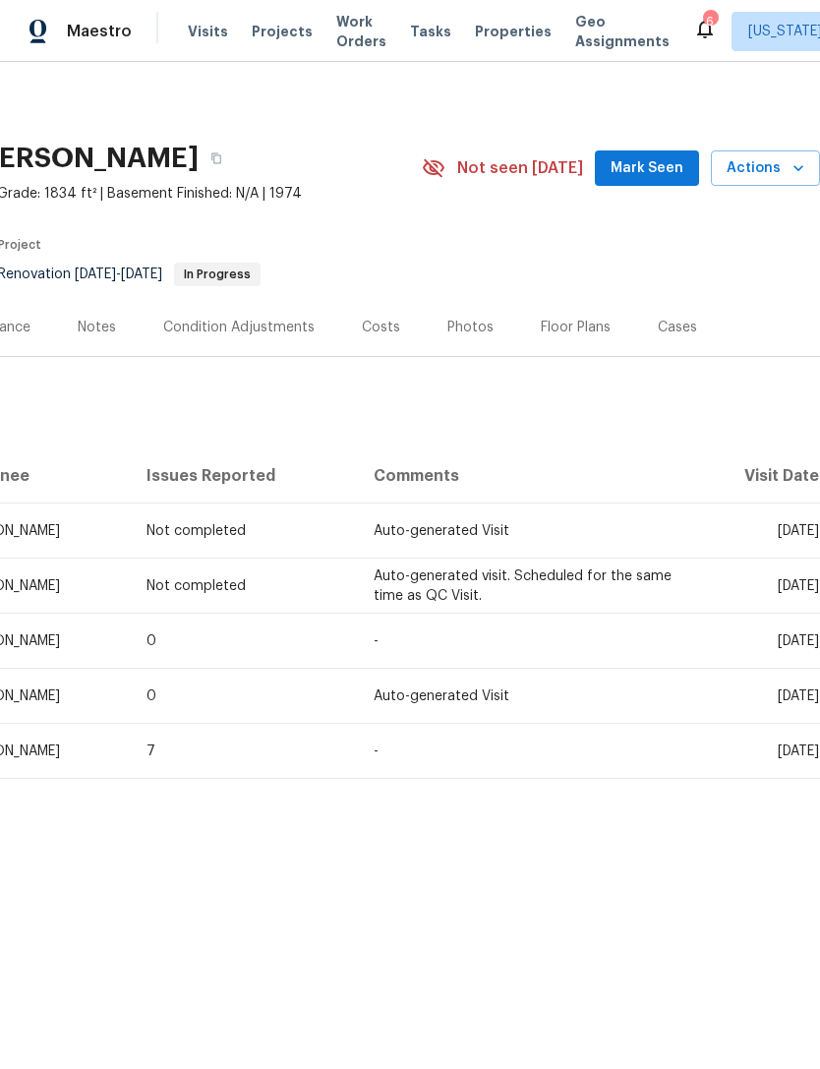
scroll to position [0, 291]
click at [502, 28] on span "Properties" at bounding box center [513, 32] width 77 height 20
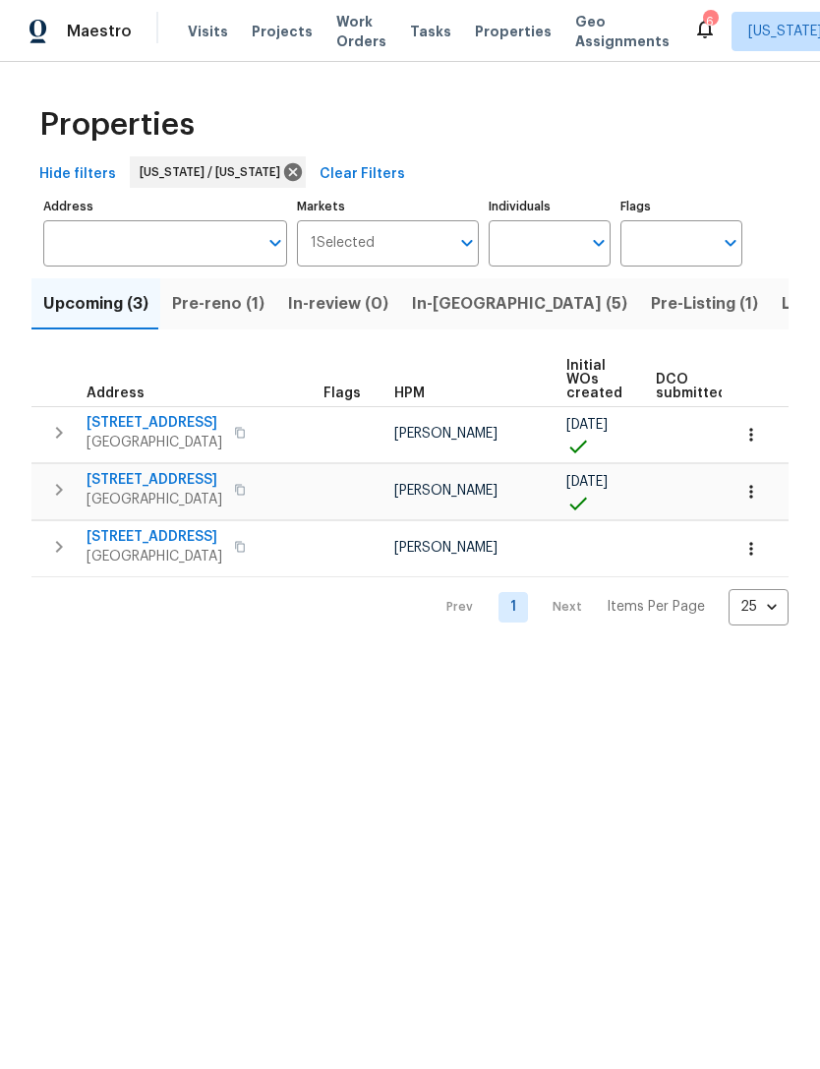
click at [353, 39] on span "Work Orders" at bounding box center [361, 31] width 50 height 39
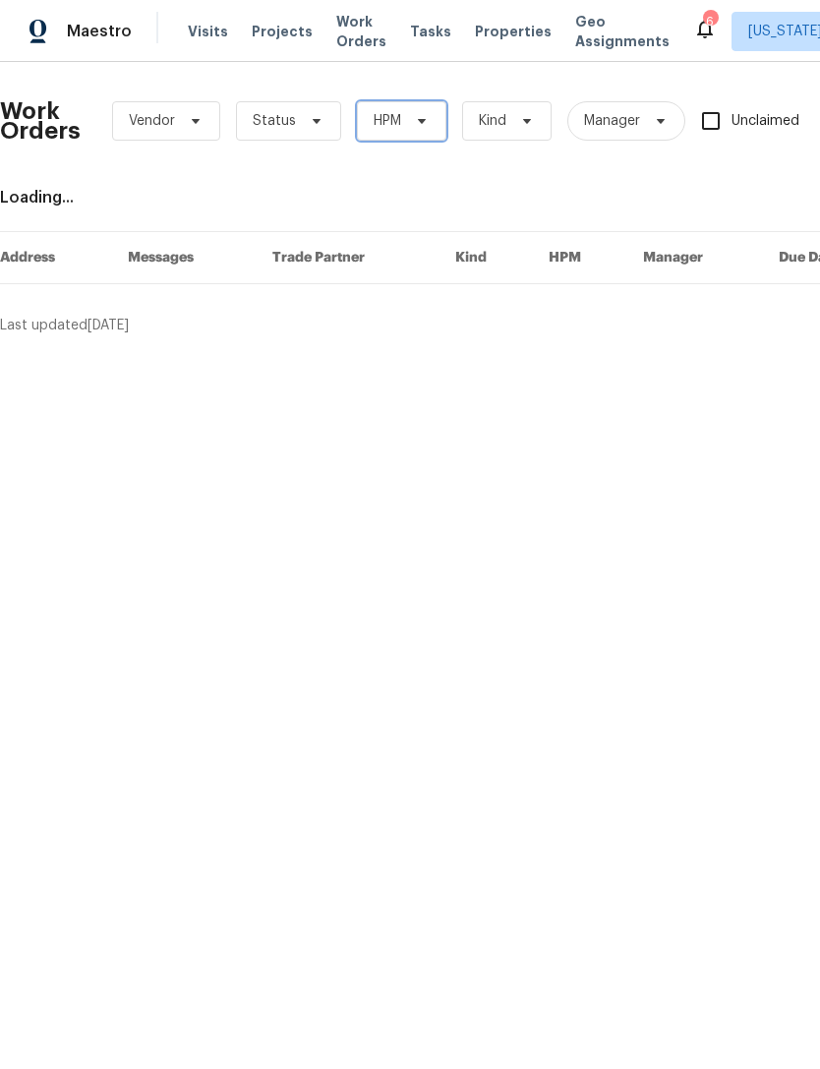
click at [424, 134] on span "HPM" at bounding box center [401, 120] width 89 height 39
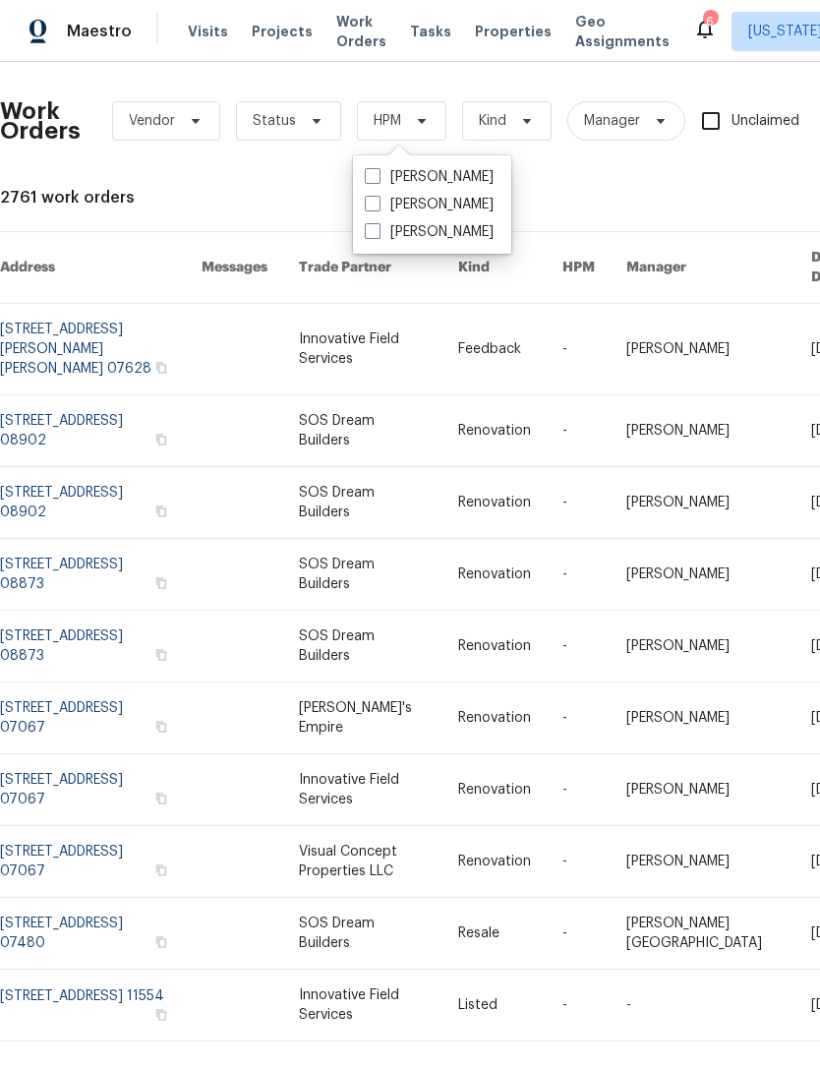
click at [462, 207] on label "[PERSON_NAME]" at bounding box center [429, 205] width 129 height 20
click at [378, 207] on input "[PERSON_NAME]" at bounding box center [371, 201] width 13 height 13
checkbox input "true"
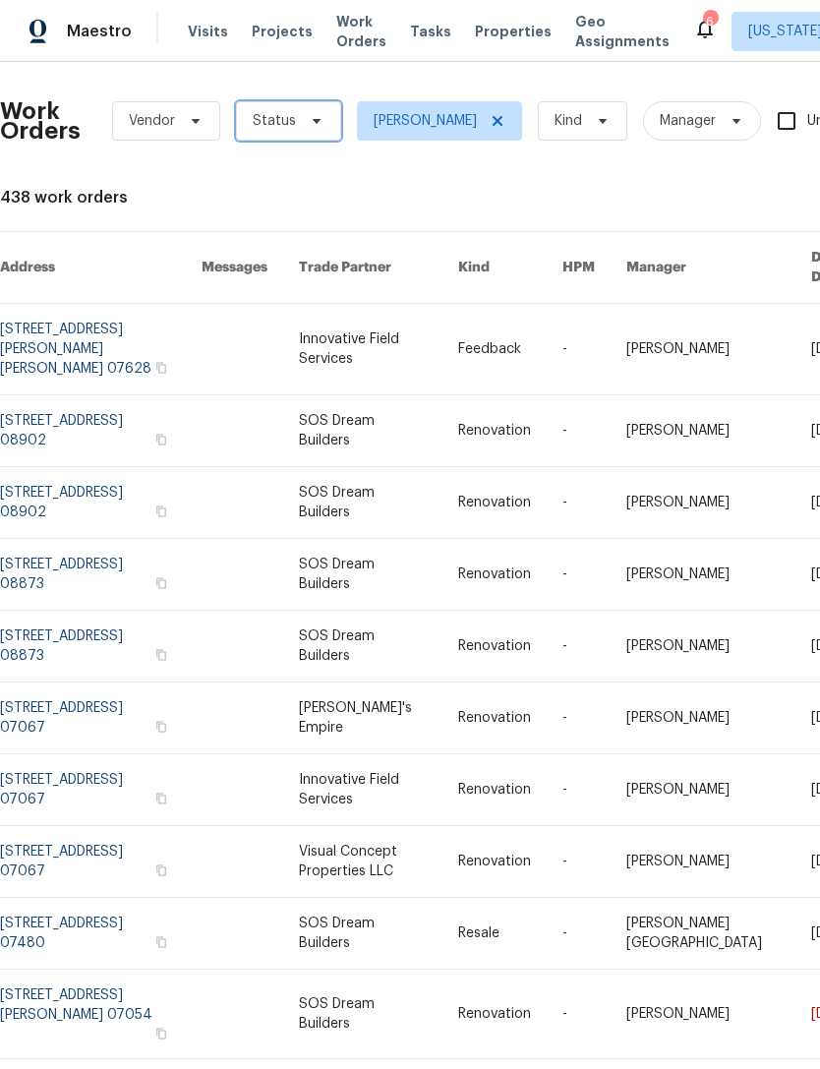
click at [309, 126] on icon at bounding box center [317, 121] width 16 height 16
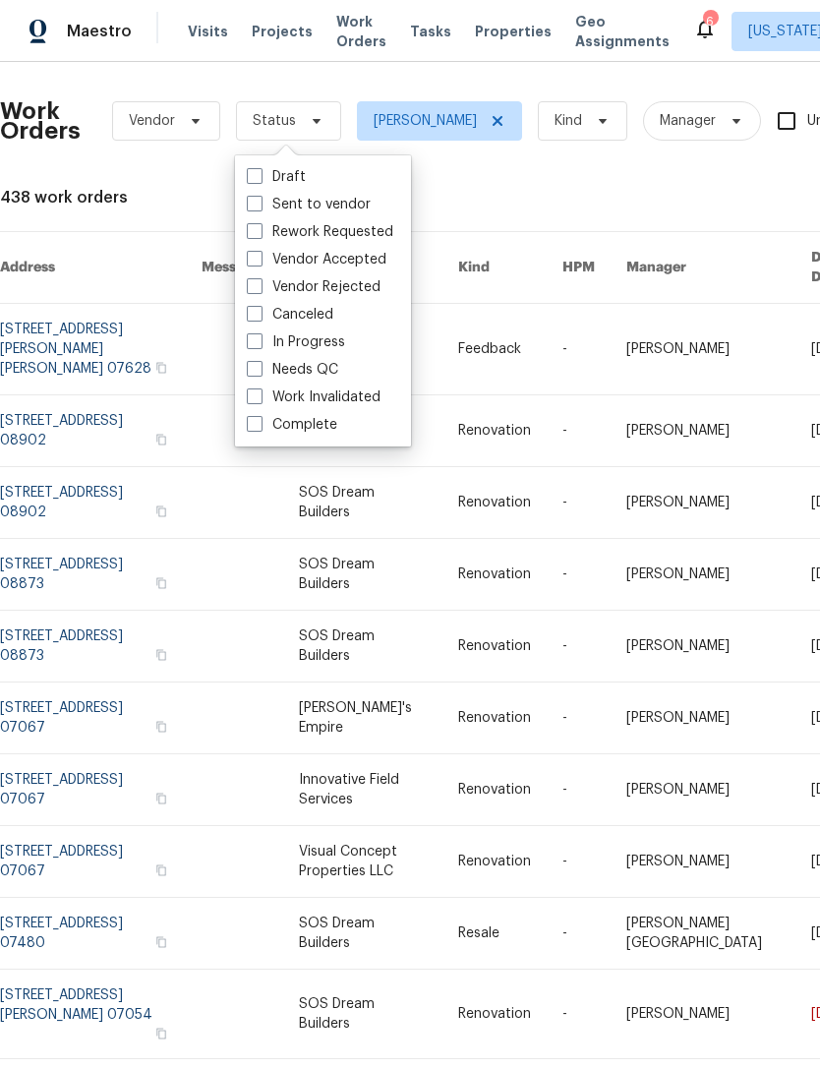
click at [359, 371] on div "Needs QC" at bounding box center [323, 370] width 164 height 28
click at [335, 360] on label "Needs QC" at bounding box center [292, 370] width 91 height 20
click at [260, 360] on input "Needs QC" at bounding box center [253, 366] width 13 height 13
checkbox input "true"
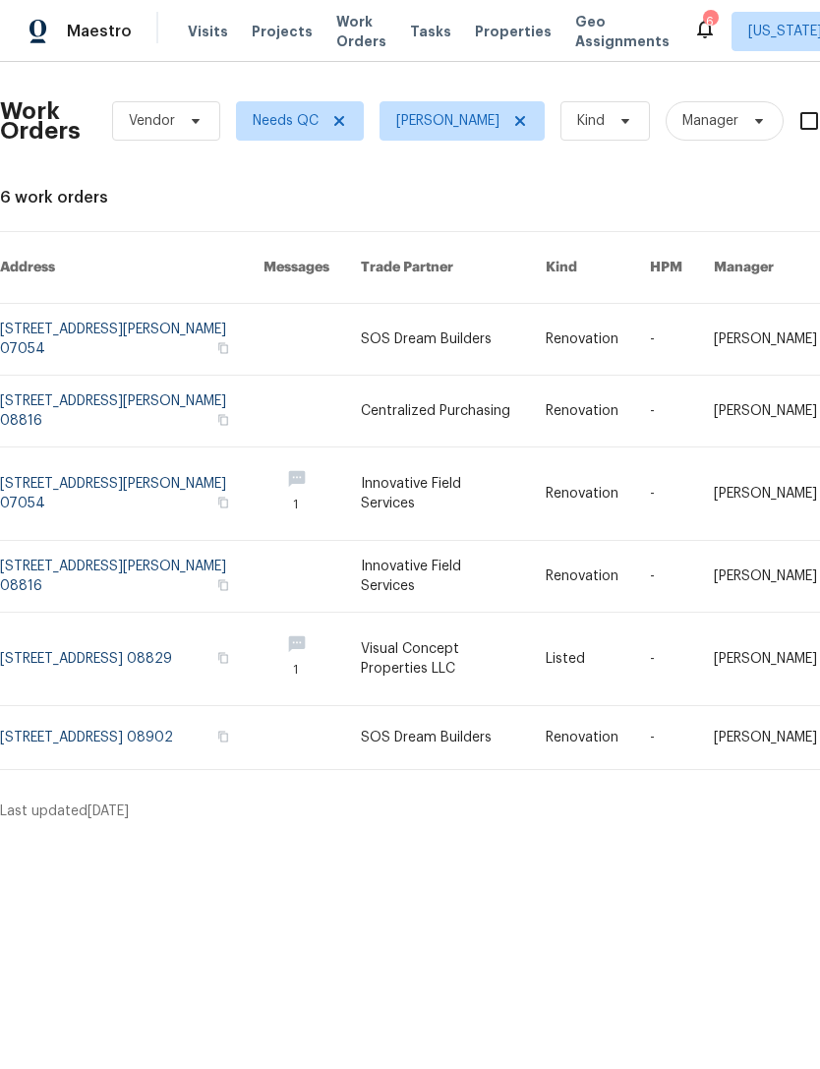
click at [494, 32] on span "Properties" at bounding box center [513, 32] width 77 height 20
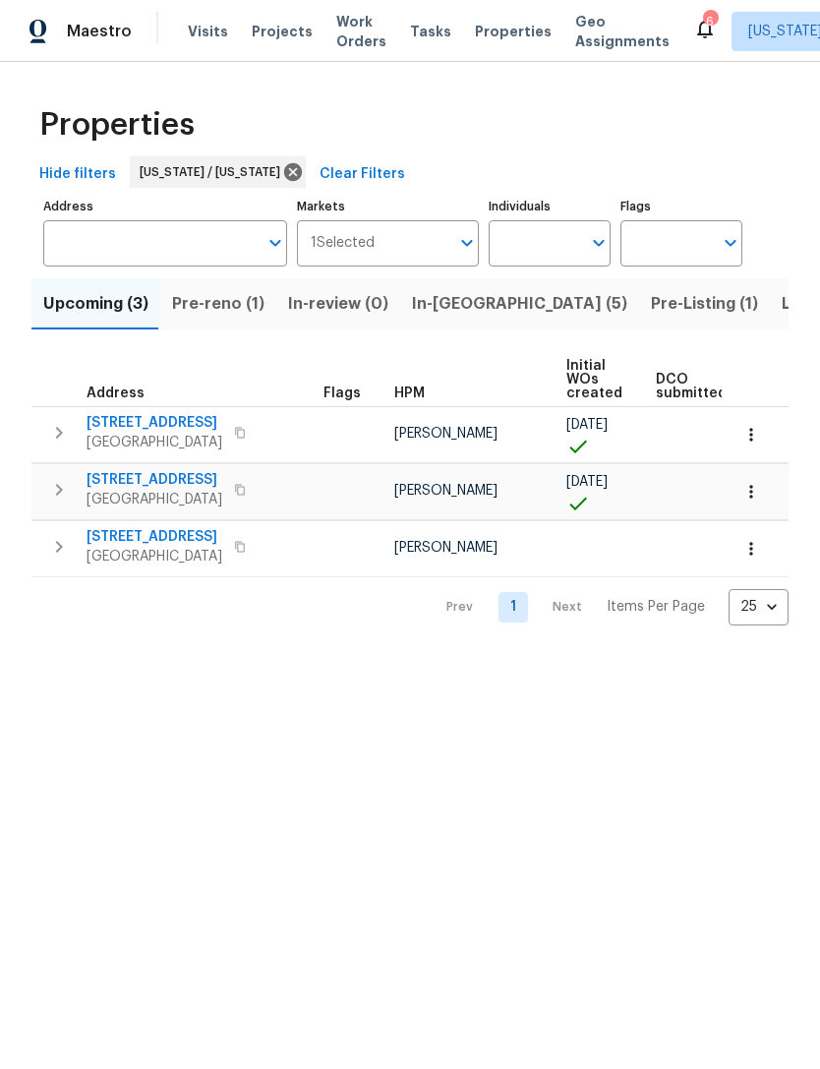
click at [228, 320] on button "Pre-reno (1)" at bounding box center [218, 303] width 116 height 51
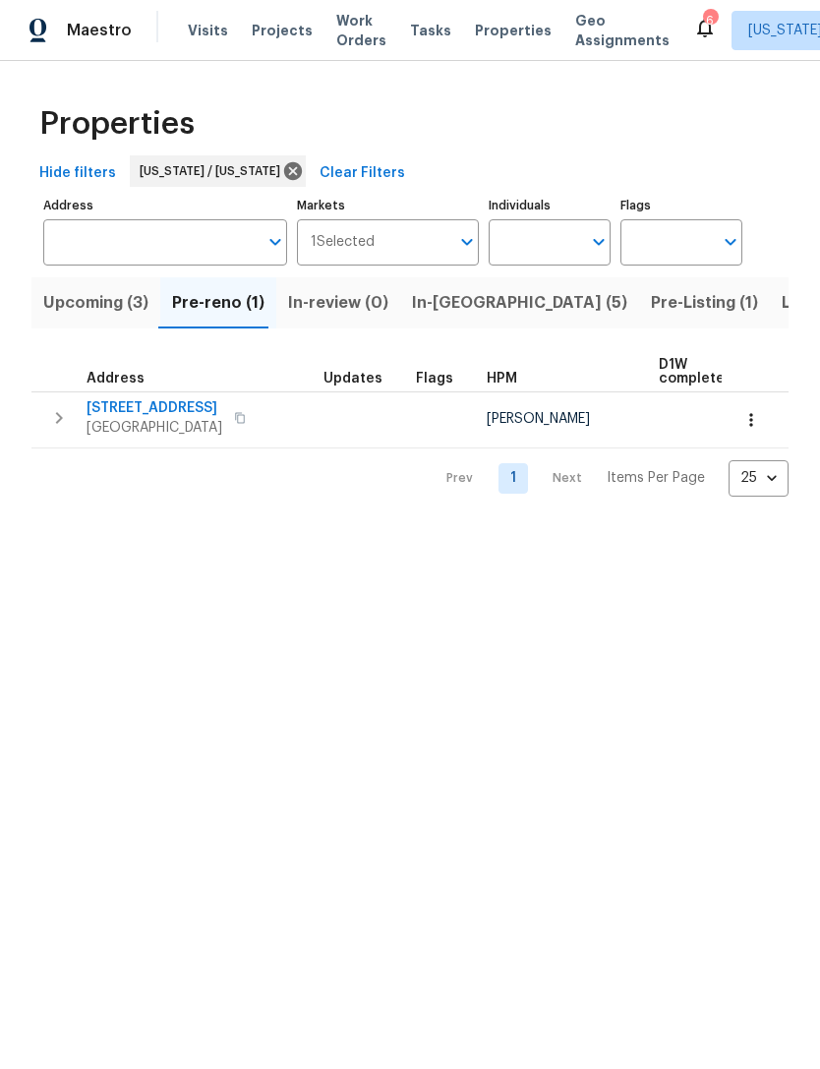
click at [450, 308] on span "In-reno (5)" at bounding box center [519, 304] width 215 height 28
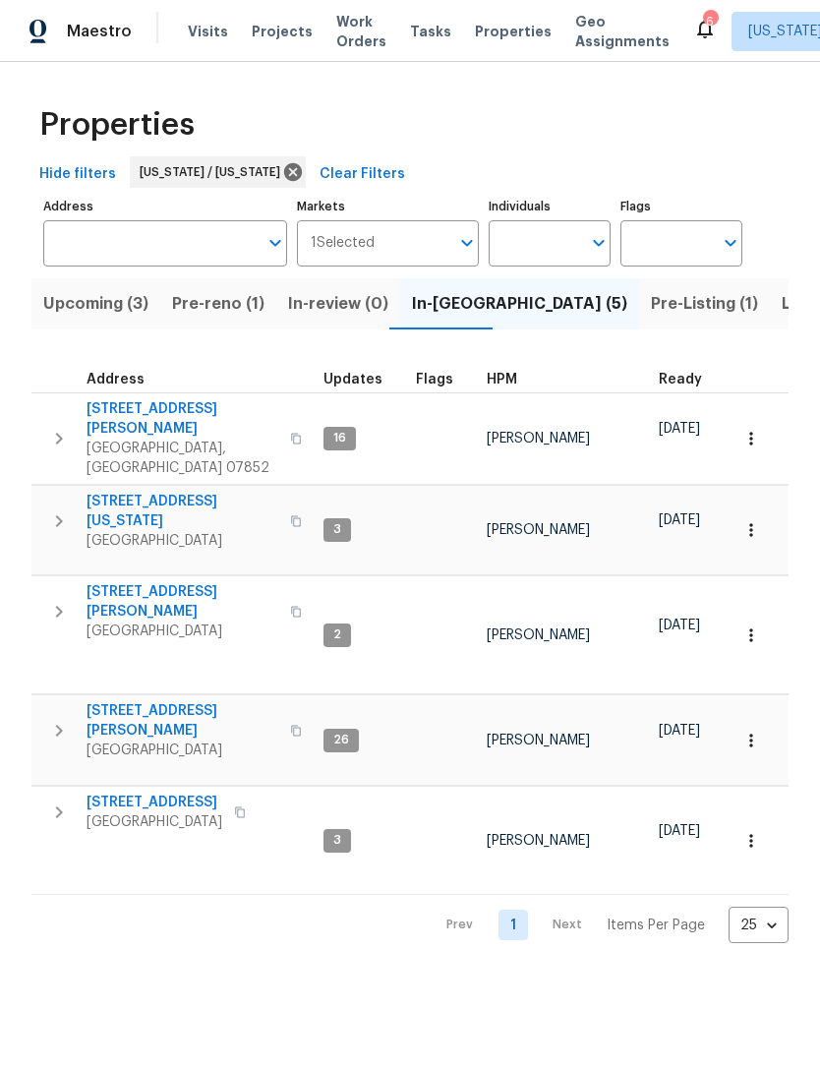
click at [150, 411] on span "238 Drake Ln" at bounding box center [183, 418] width 192 height 39
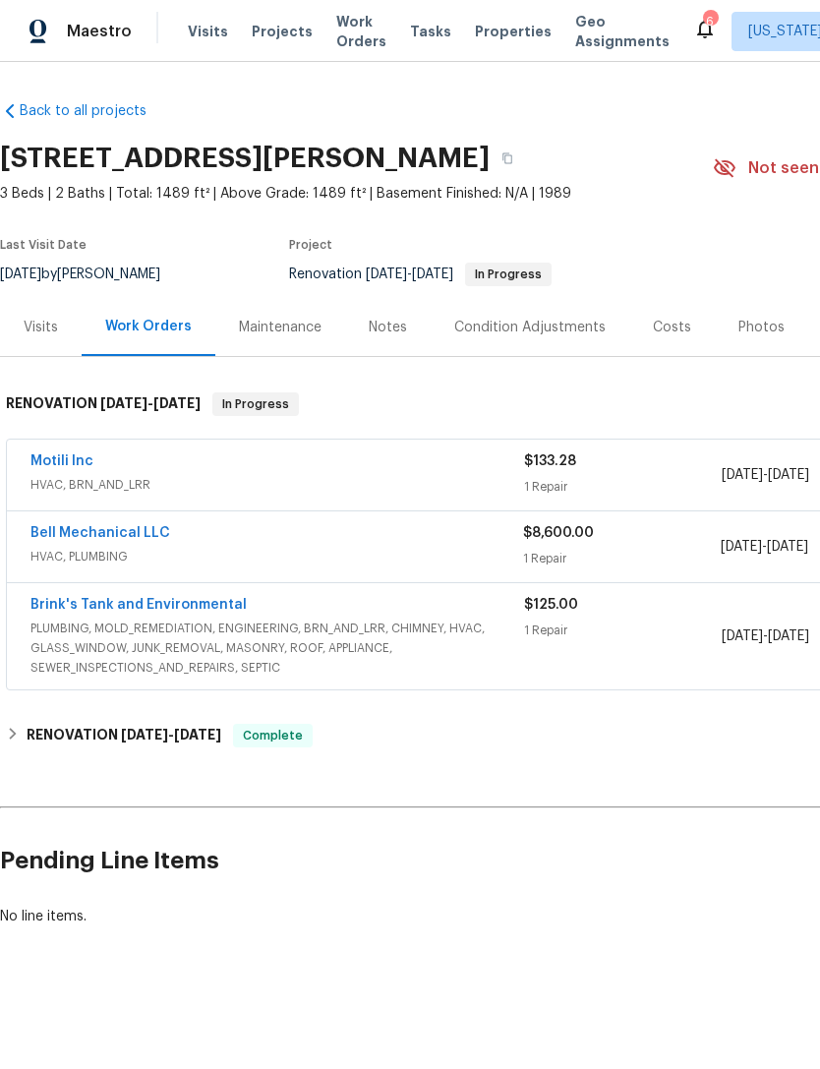
click at [388, 330] on div "Notes" at bounding box center [388, 328] width 38 height 20
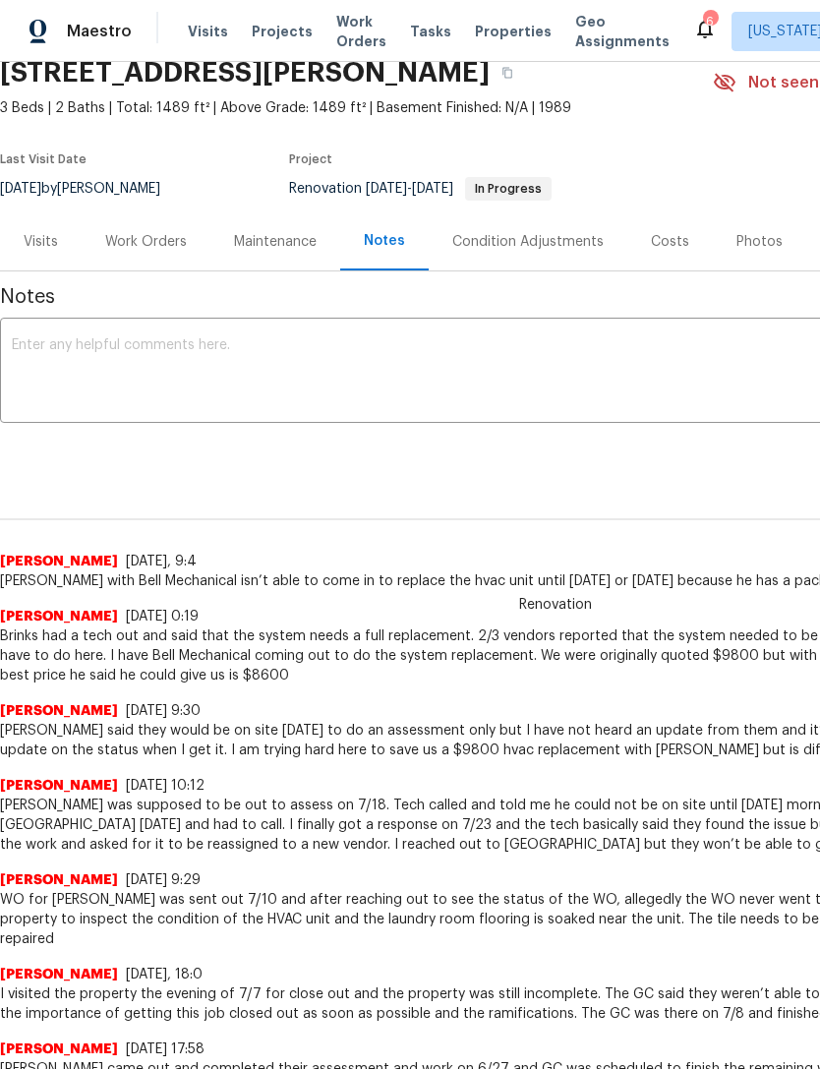
scroll to position [89, 0]
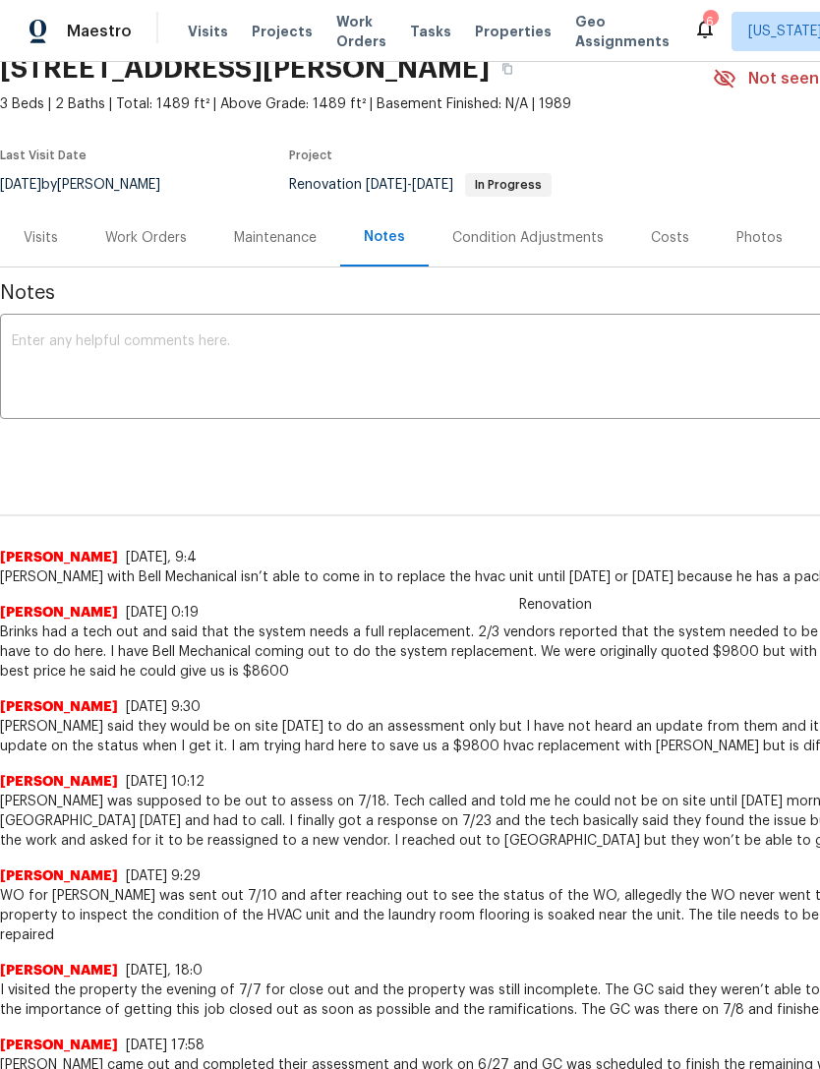
click at [559, 387] on textarea at bounding box center [556, 368] width 1088 height 69
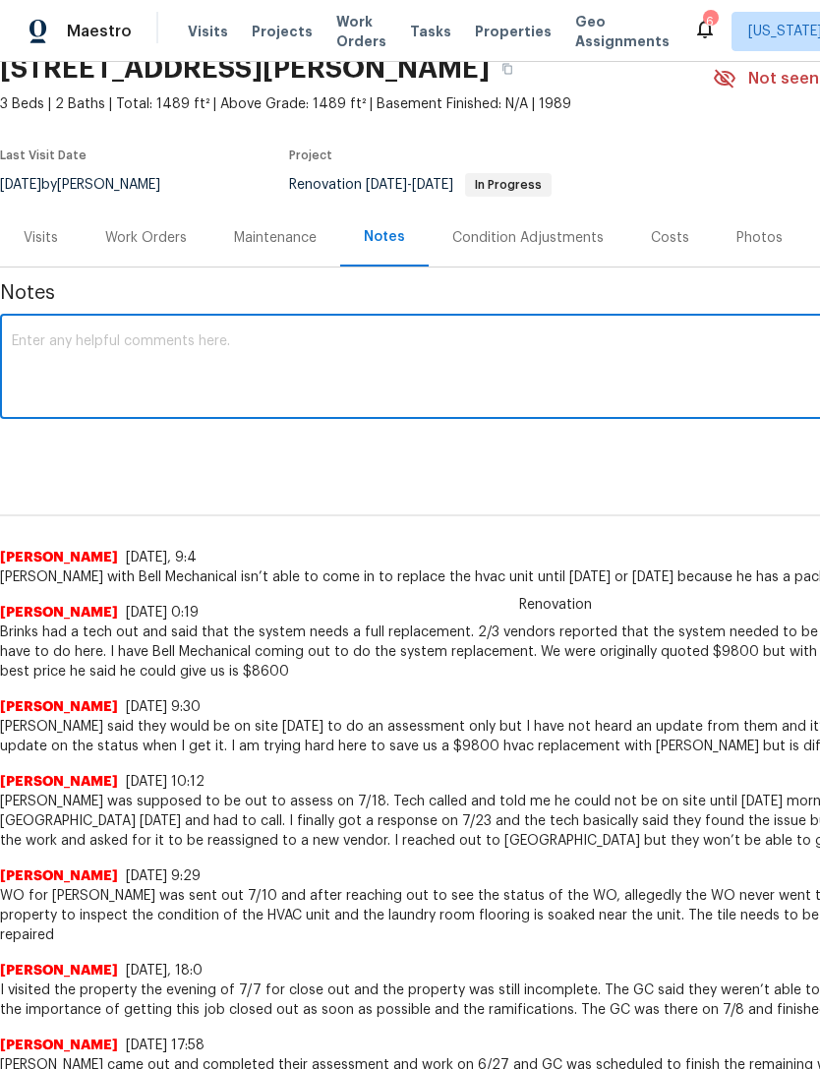
click at [660, 334] on textarea at bounding box center [556, 368] width 1088 height 69
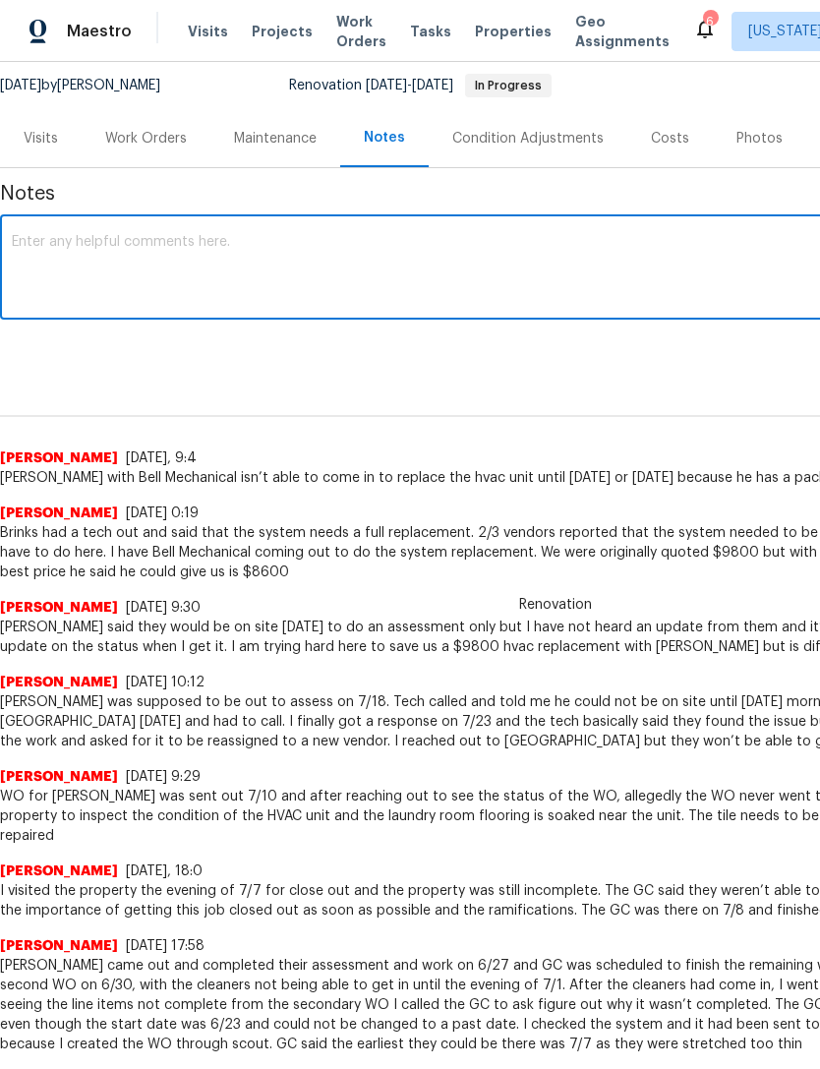
scroll to position [188, 0]
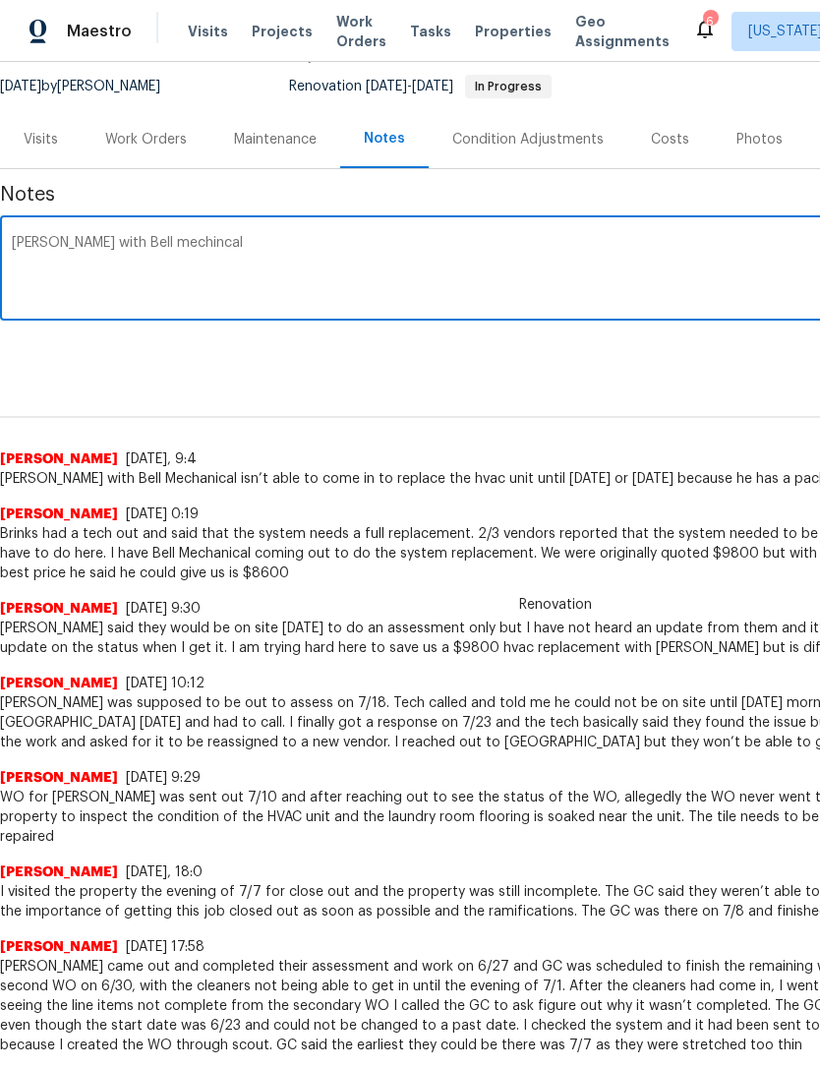
click at [147, 239] on textarea "Greg with Bell mechincal" at bounding box center [556, 270] width 1088 height 69
click at [145, 248] on textarea "Greg with Bell mechincal" at bounding box center [556, 270] width 1088 height 69
click at [137, 245] on textarea "Greg with Bell mechincal" at bounding box center [556, 270] width 1088 height 69
click at [135, 245] on textarea "Greg with Bell mechincal" at bounding box center [556, 270] width 1088 height 69
click at [132, 242] on textarea "Greg with Bell mechincal" at bounding box center [556, 270] width 1088 height 69
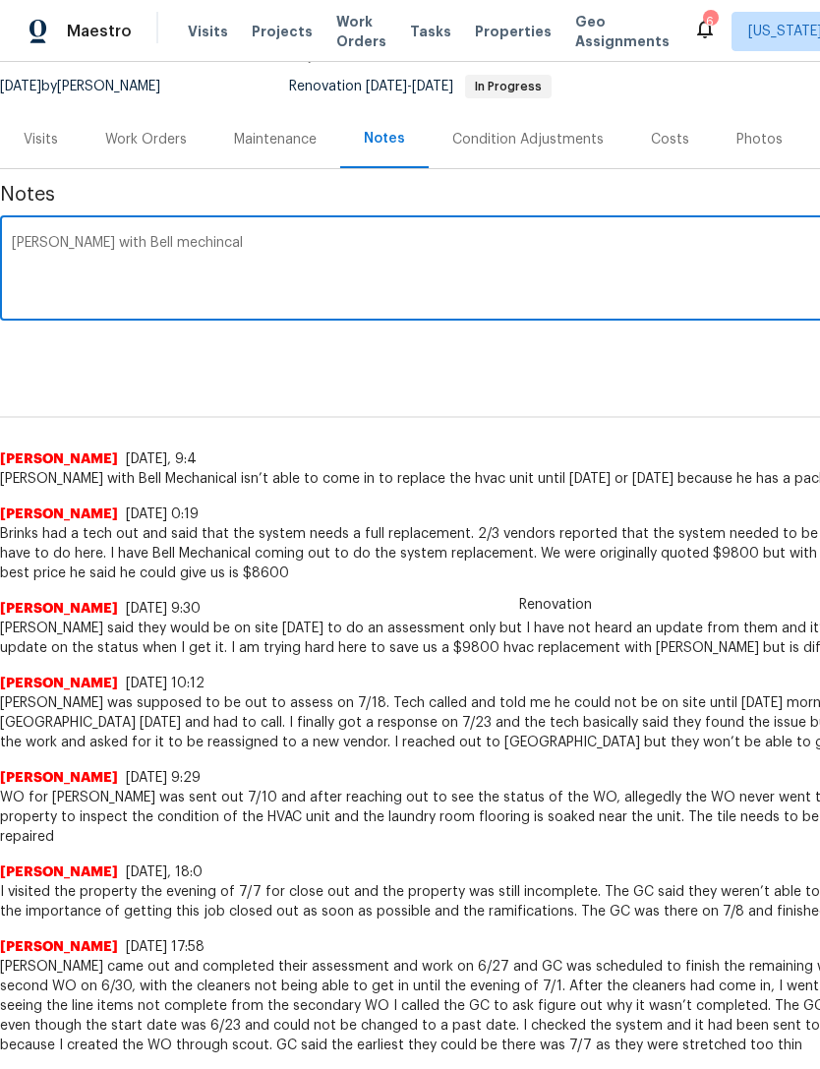
click at [132, 242] on textarea "Greg with Bell mechincal" at bounding box center [556, 270] width 1088 height 69
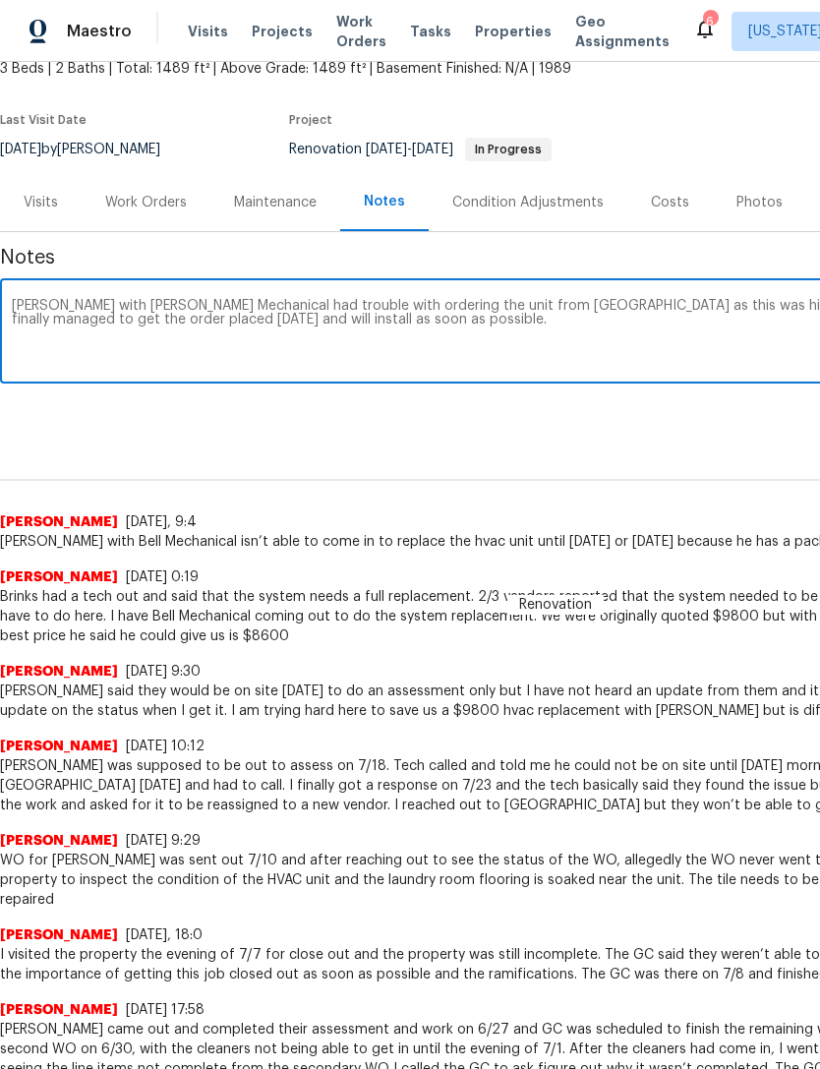
scroll to position [125, 0]
click at [83, 320] on textarea "Greg with Bell Mechanical had trouble with ordering the unit from Sibi as this …" at bounding box center [556, 333] width 1088 height 69
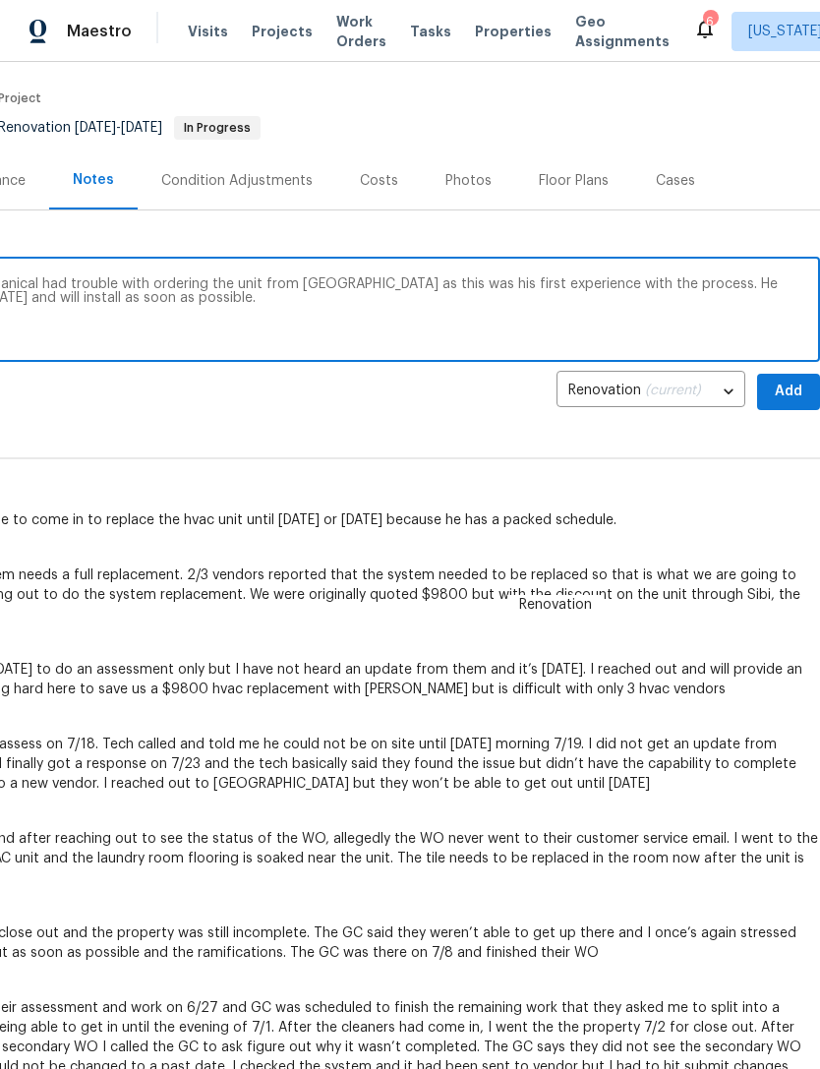
scroll to position [147, 291]
type textarea "Greg with Bell Mechanical had trouble with ordering the unit from Sibi as this …"
click at [792, 395] on span "Add" at bounding box center [788, 392] width 31 height 25
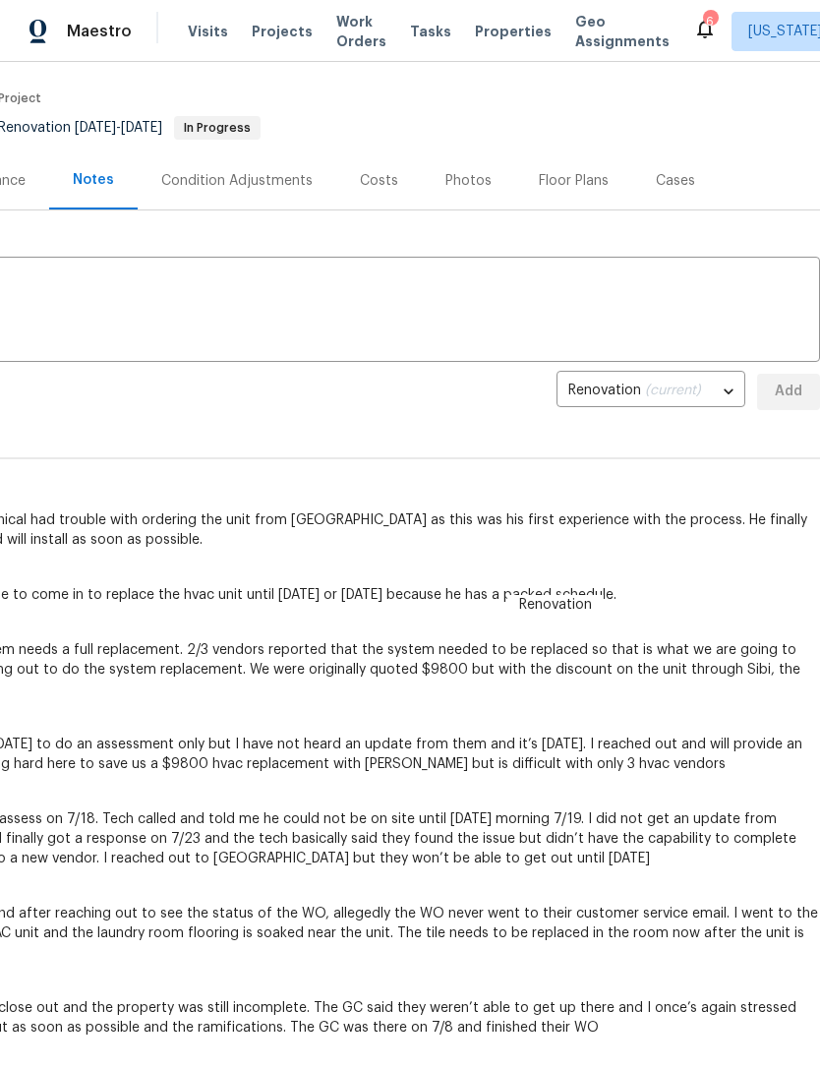
click at [279, 34] on span "Projects" at bounding box center [282, 32] width 61 height 20
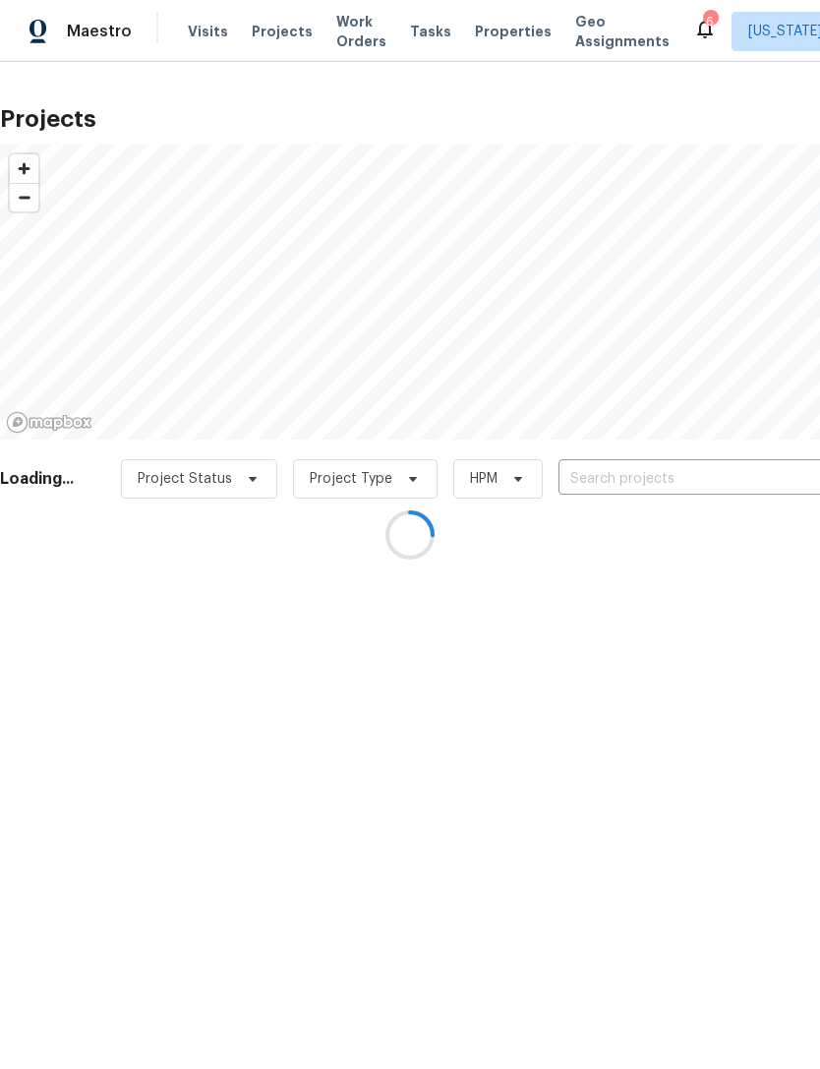
click at [503, 43] on div at bounding box center [410, 534] width 820 height 1069
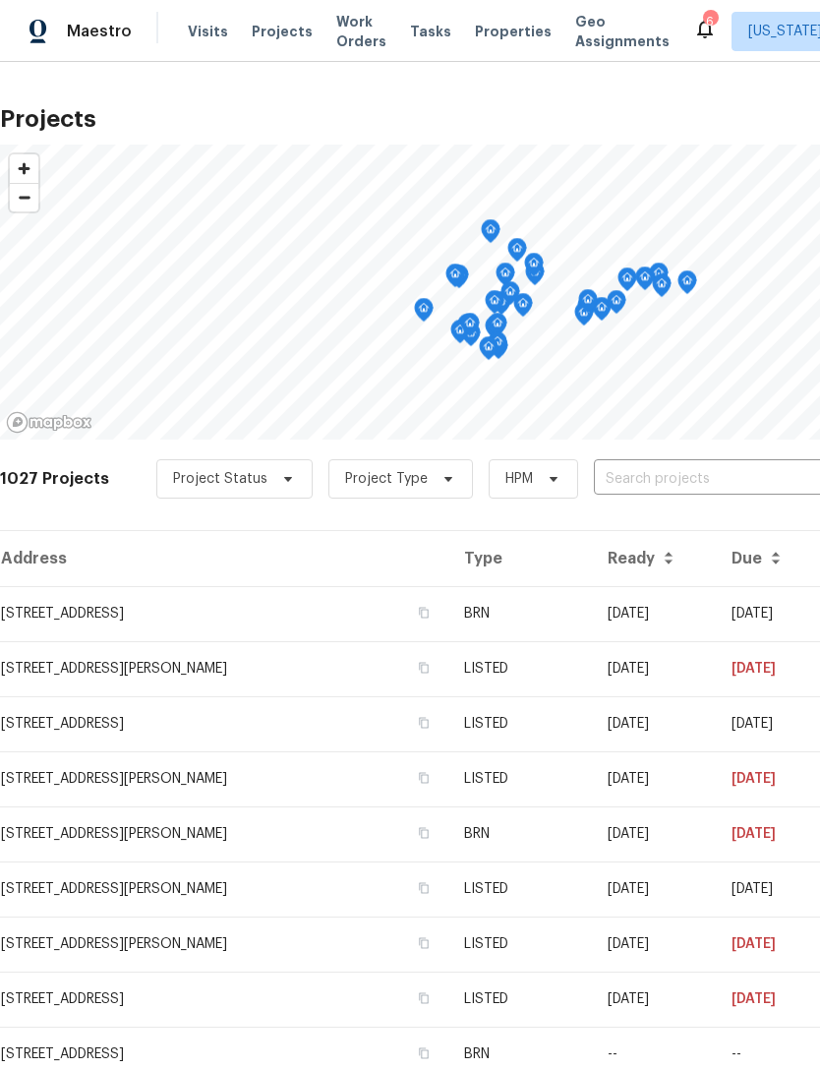
click at [719, 487] on input "text" at bounding box center [706, 479] width 225 height 30
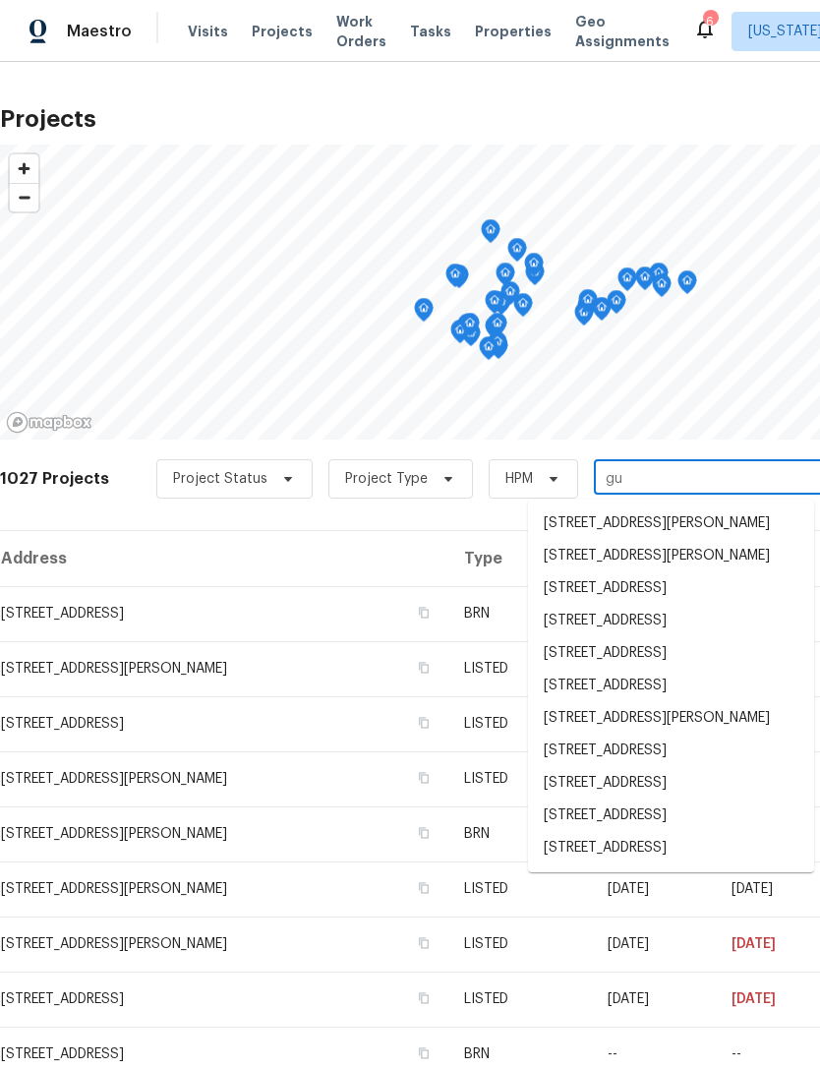
type input "g"
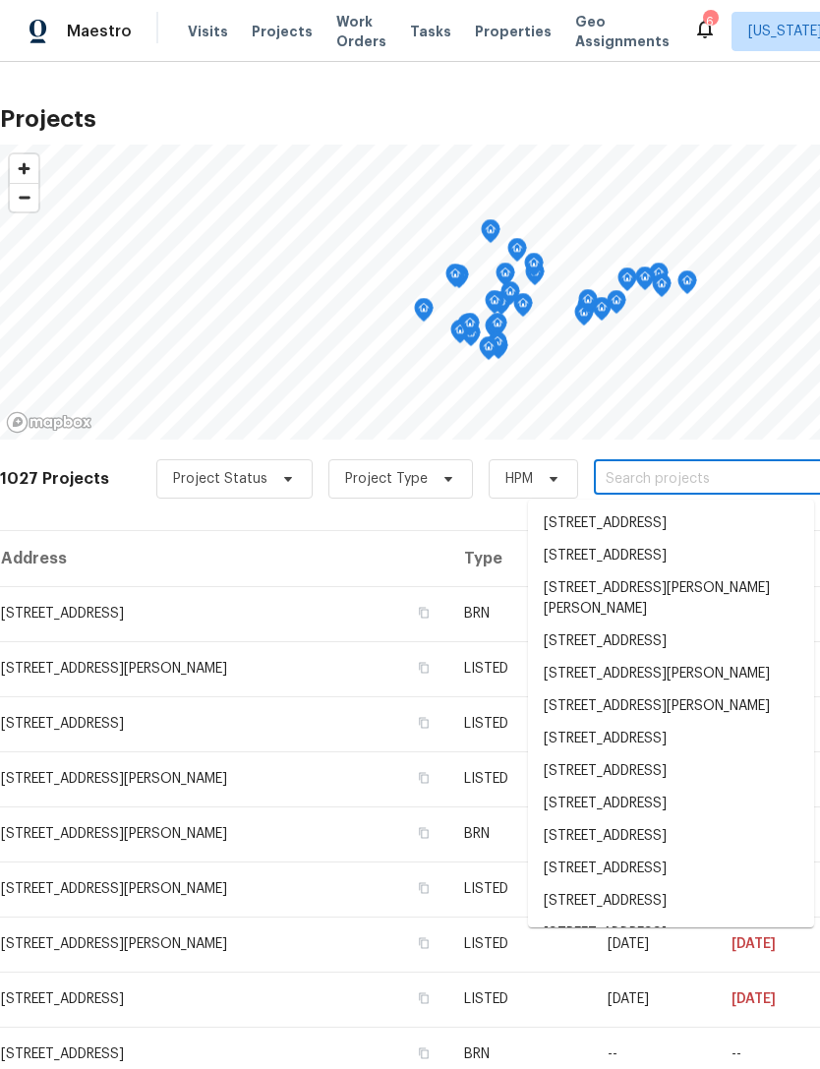
click at [497, 51] on div "Maestro Visits Projects Work Orders Tasks Properties Geo Assignments 6 New York…" at bounding box center [410, 31] width 820 height 62
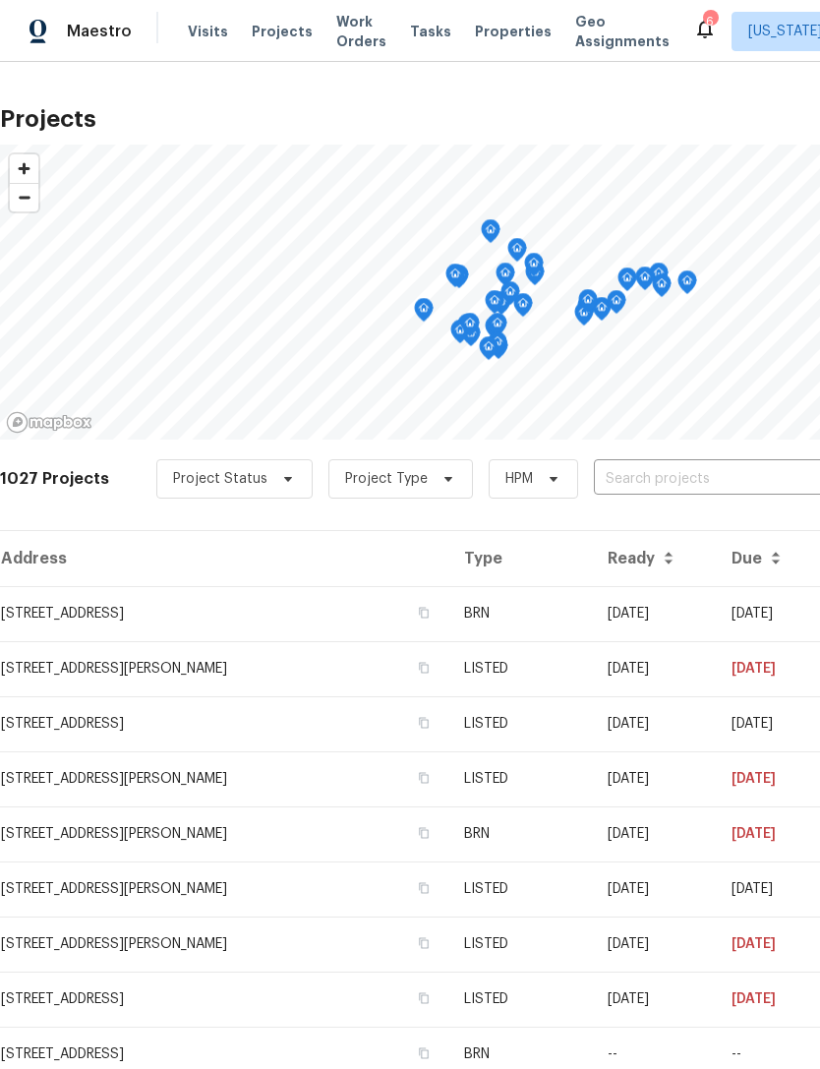
click at [491, 22] on span "Properties" at bounding box center [513, 32] width 77 height 20
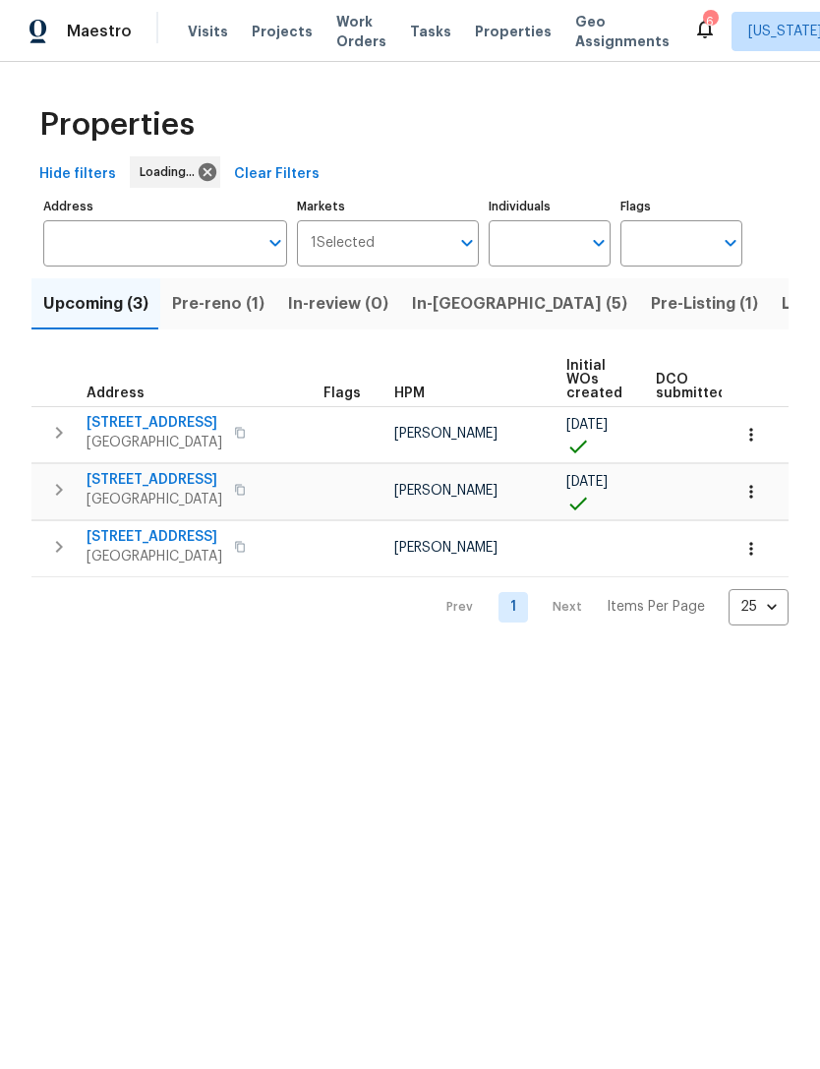
click at [261, 306] on button "Pre-reno (1)" at bounding box center [218, 303] width 116 height 51
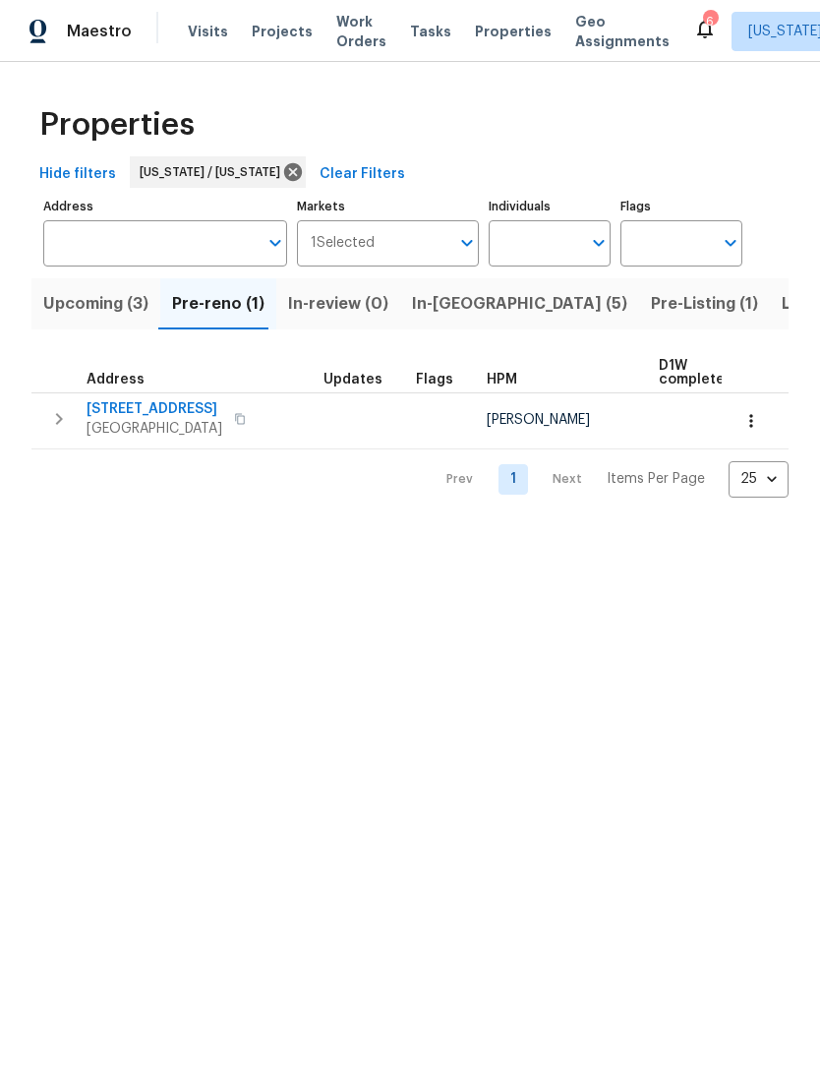
click at [462, 303] on span "In-reno (5)" at bounding box center [519, 304] width 215 height 28
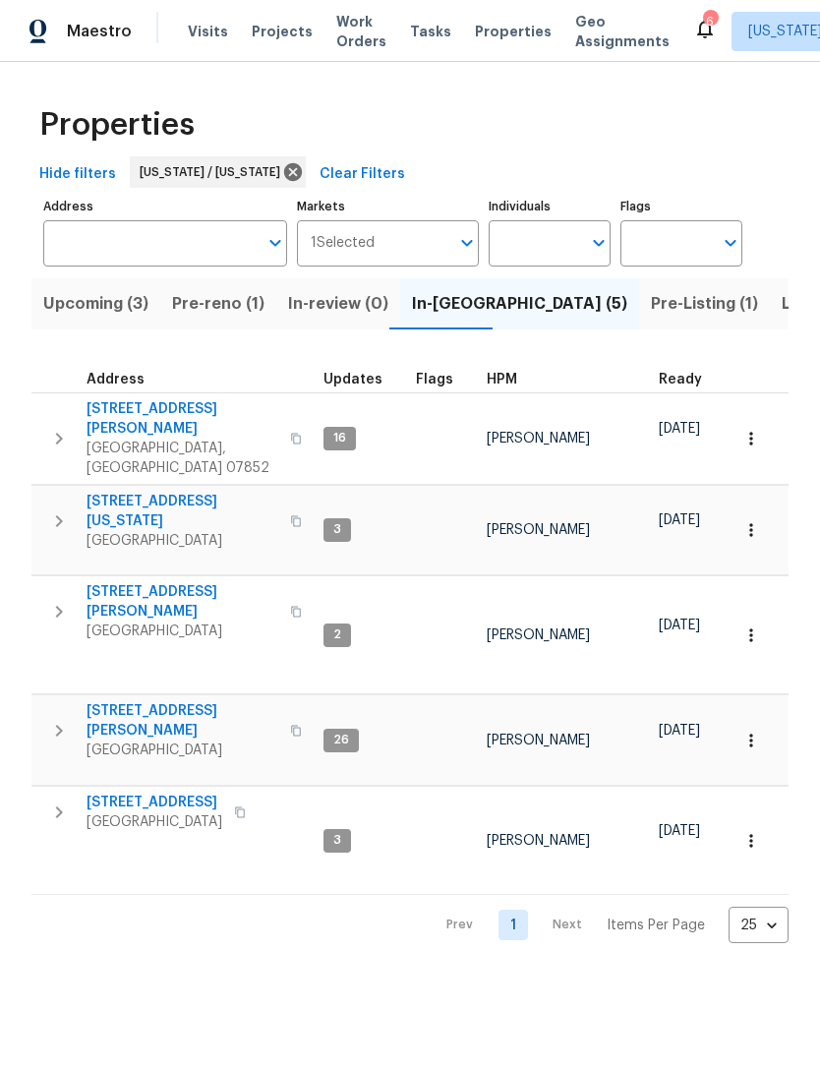
click at [157, 701] on span "260 Everett Rd" at bounding box center [183, 720] width 192 height 39
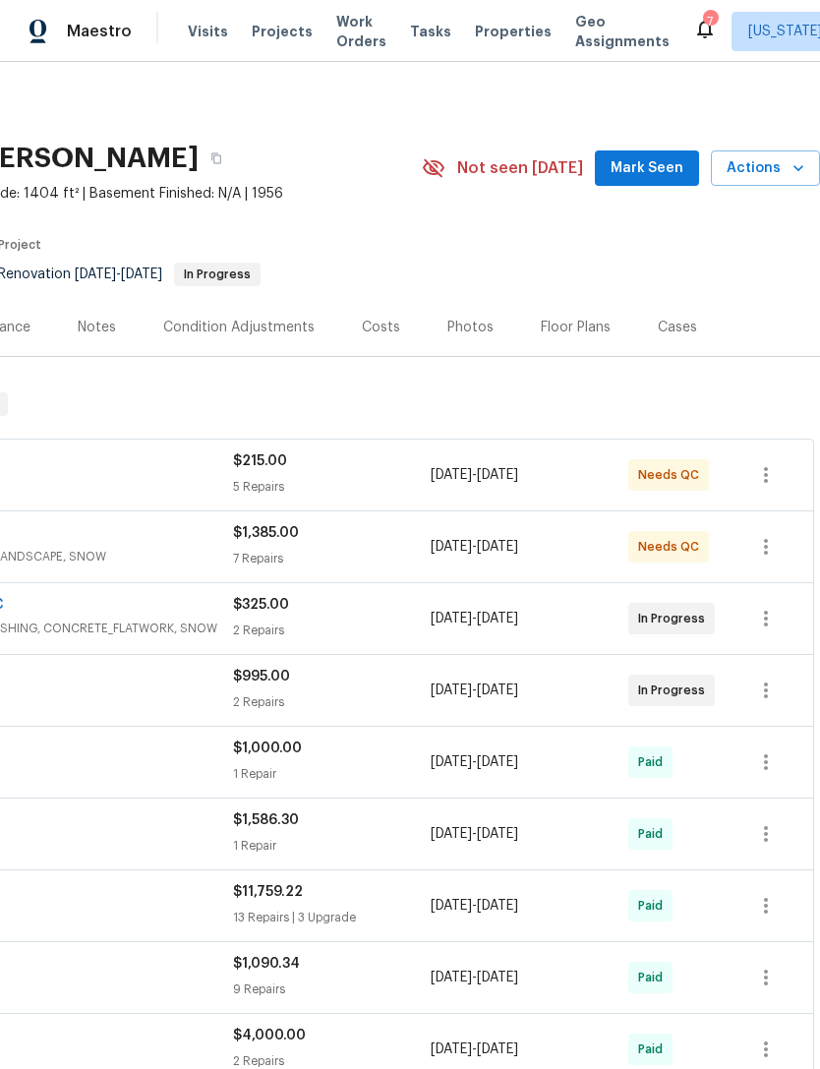
scroll to position [0, 291]
click at [491, 37] on span "Properties" at bounding box center [513, 32] width 77 height 20
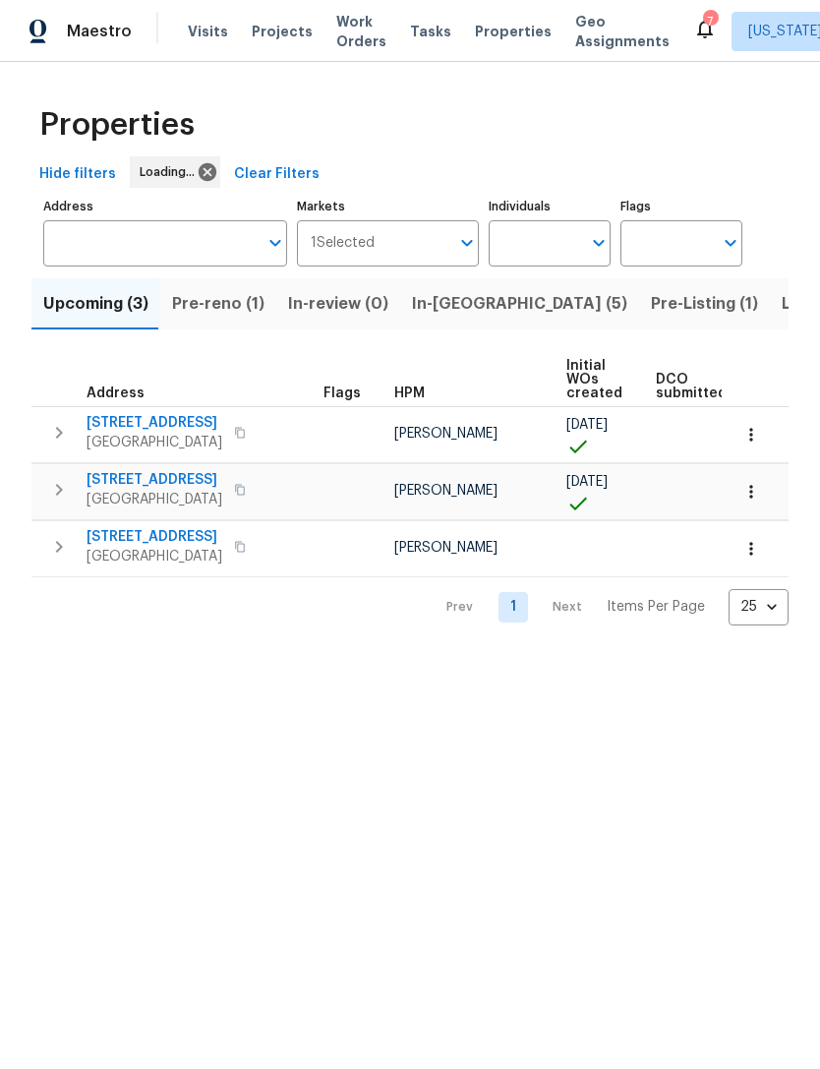
click at [482, 304] on button "In-[GEOGRAPHIC_DATA] (5)" at bounding box center [519, 303] width 239 height 51
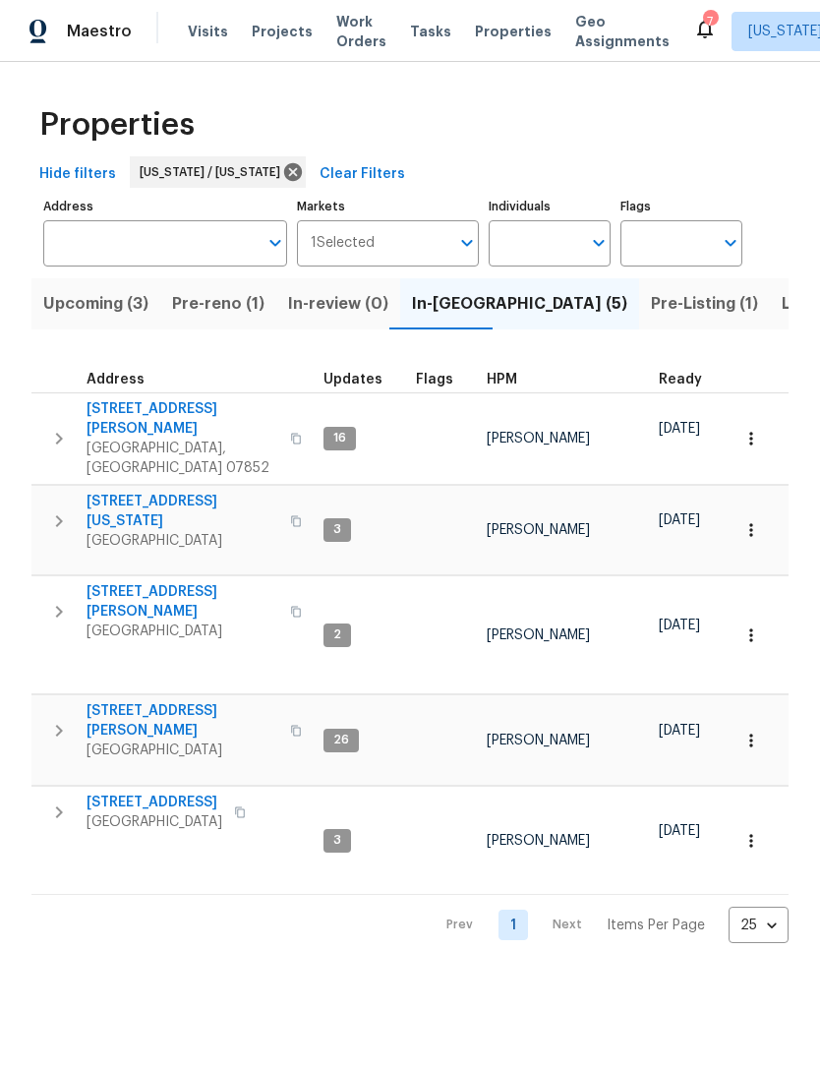
click at [782, 311] on span "Listed (19)" at bounding box center [823, 304] width 82 height 28
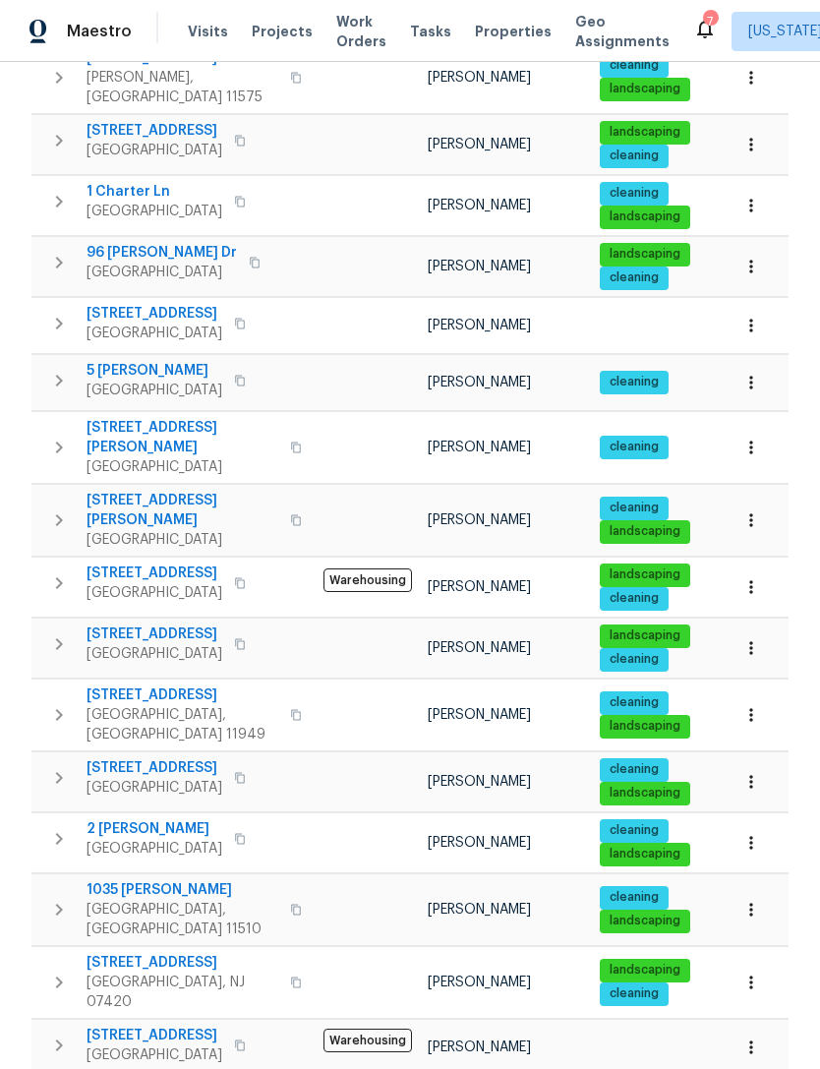
scroll to position [498, 0]
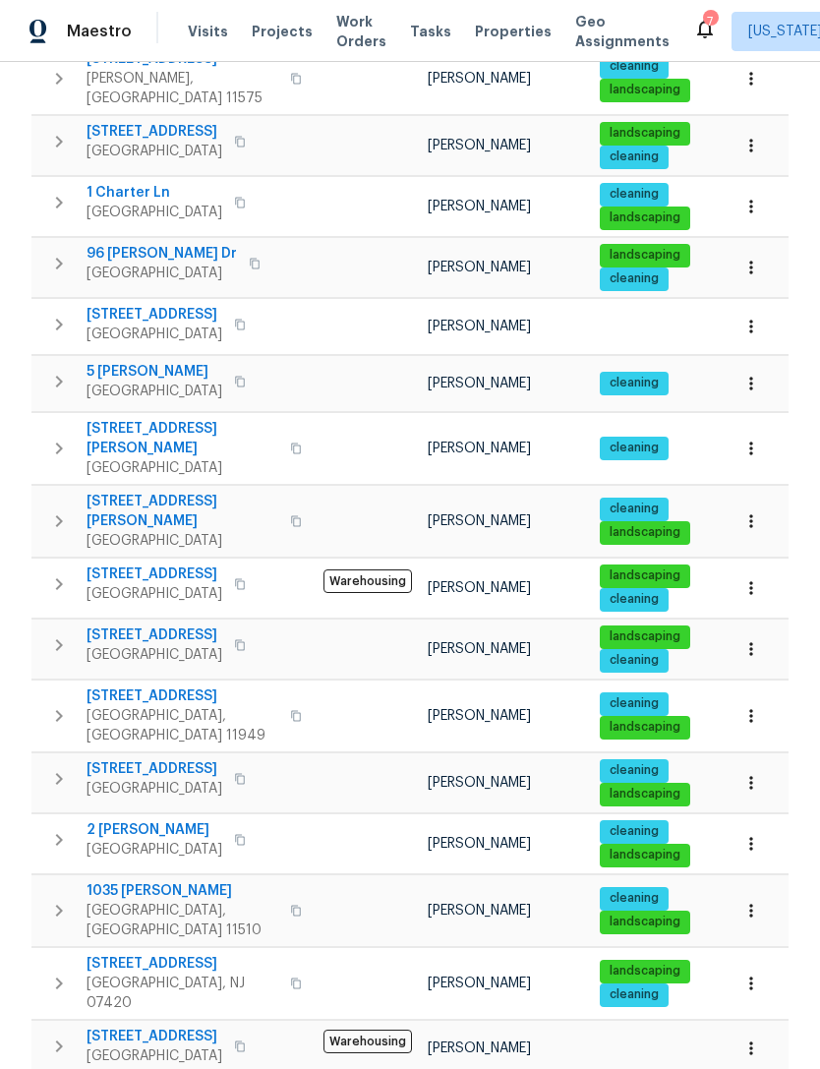
click at [133, 244] on span "96 [PERSON_NAME] Dr" at bounding box center [162, 254] width 150 height 20
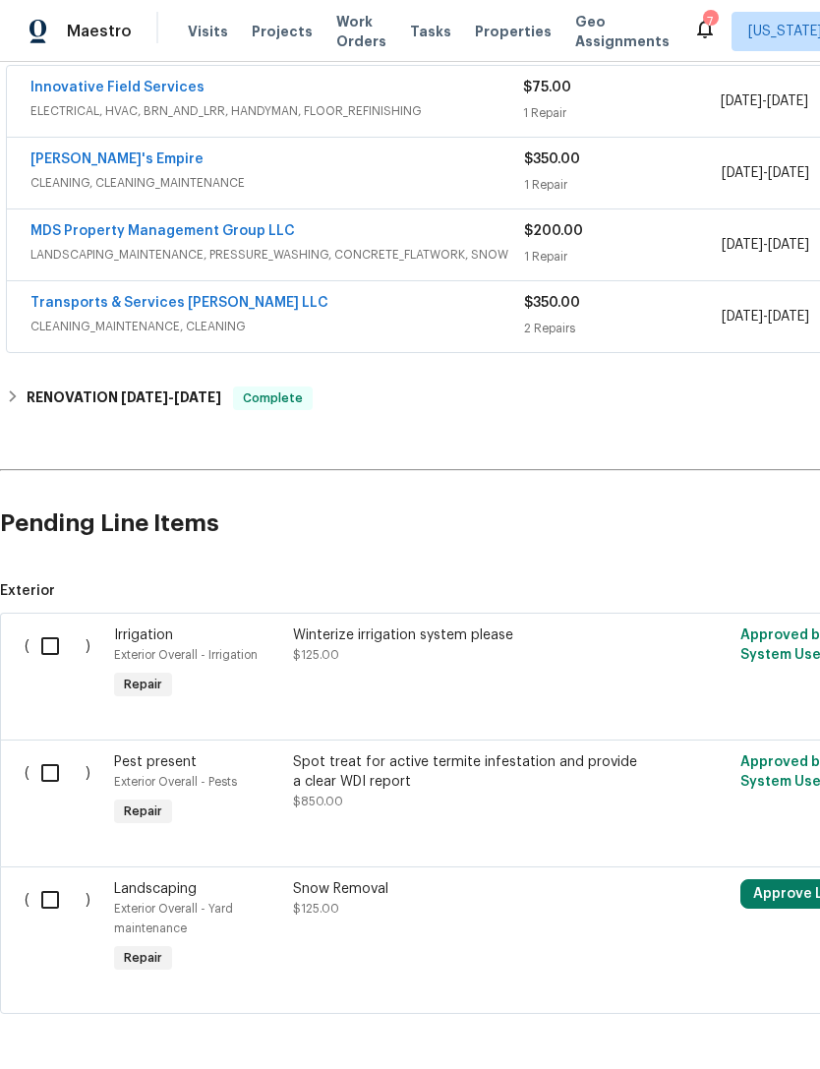
scroll to position [392, 0]
click at [68, 755] on input "checkbox" at bounding box center [58, 773] width 56 height 41
checkbox input "true"
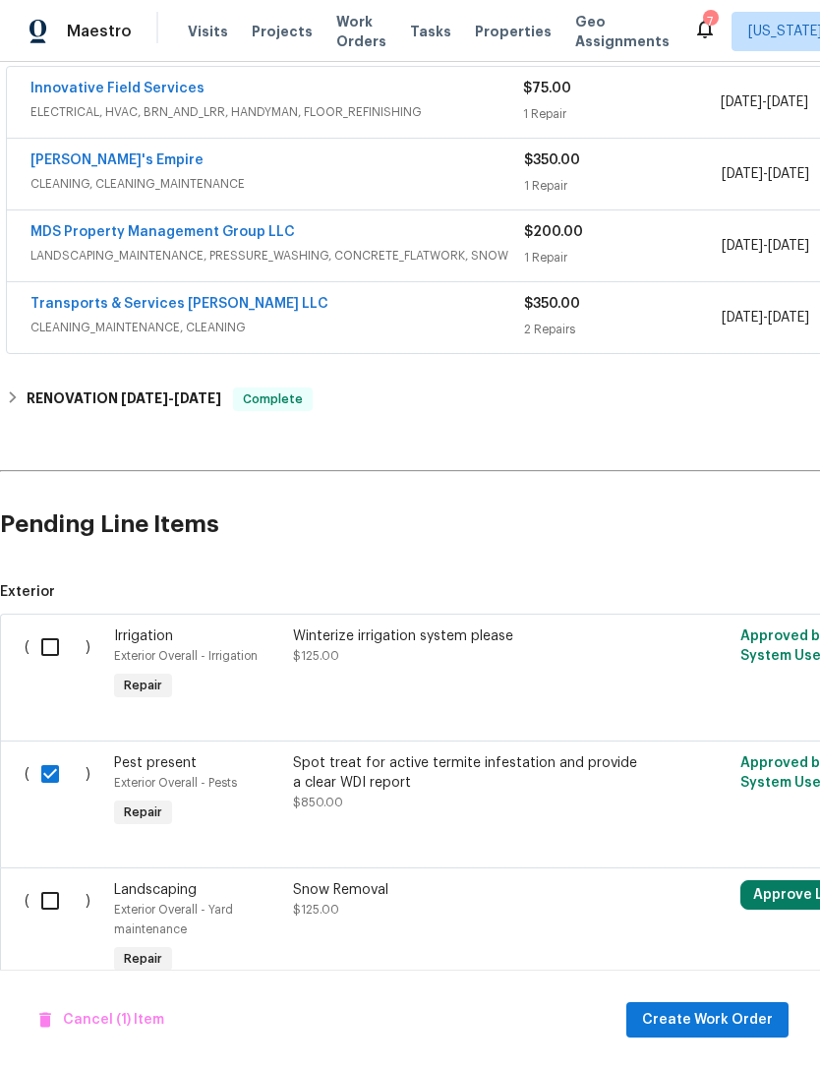
click at [55, 632] on input "checkbox" at bounding box center [58, 646] width 56 height 41
checkbox input "true"
click at [61, 887] on input "checkbox" at bounding box center [58, 900] width 56 height 41
checkbox input "true"
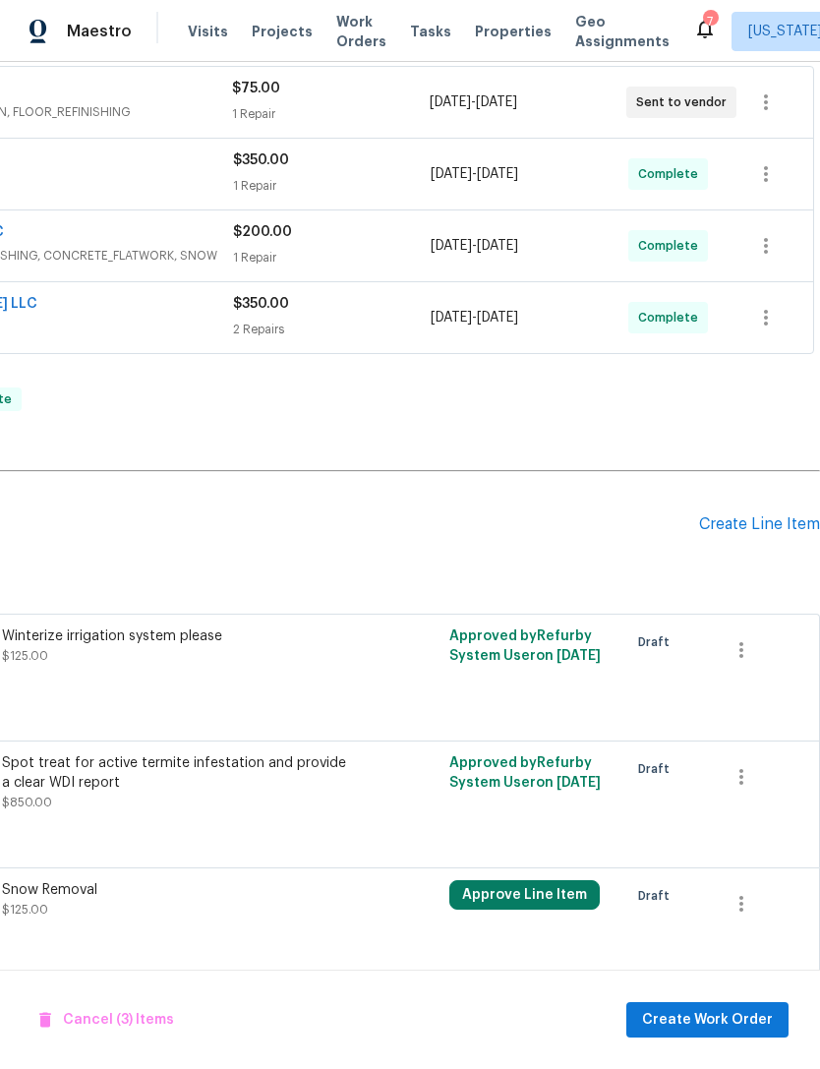
scroll to position [392, 291]
click at [137, 1027] on span "Cancel (3) Items" at bounding box center [106, 1020] width 135 height 25
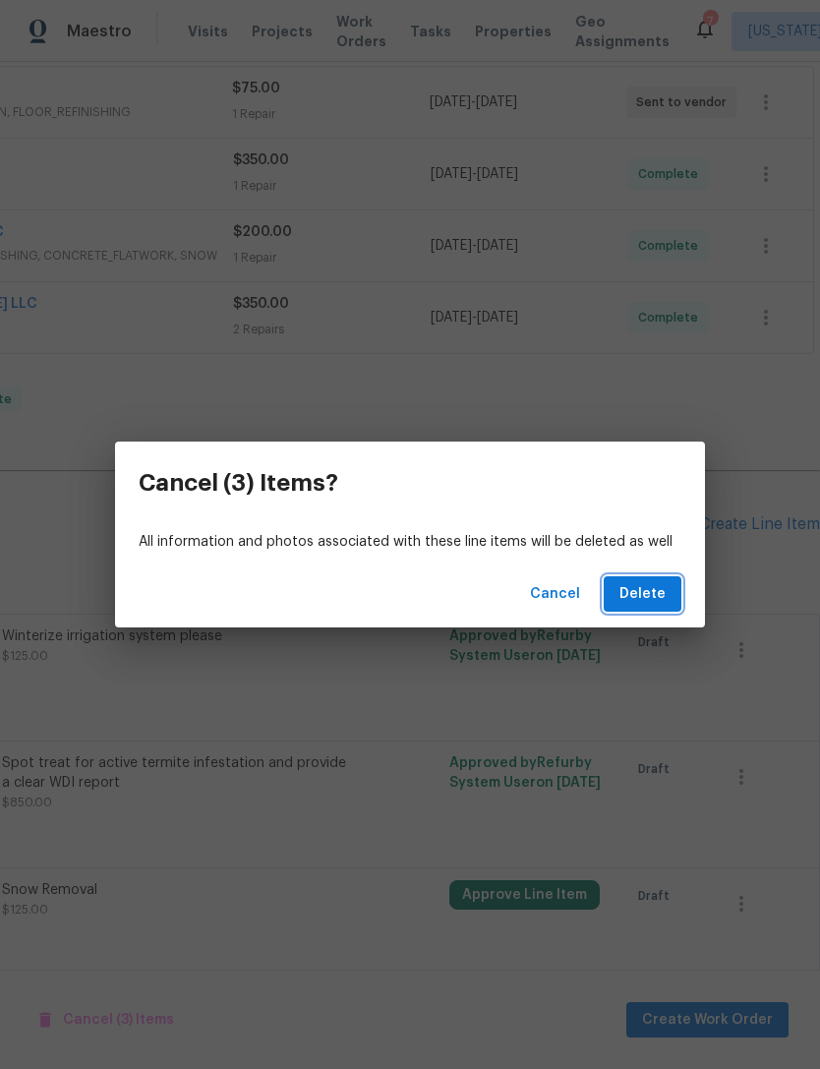
click at [655, 595] on span "Delete" at bounding box center [643, 594] width 46 height 25
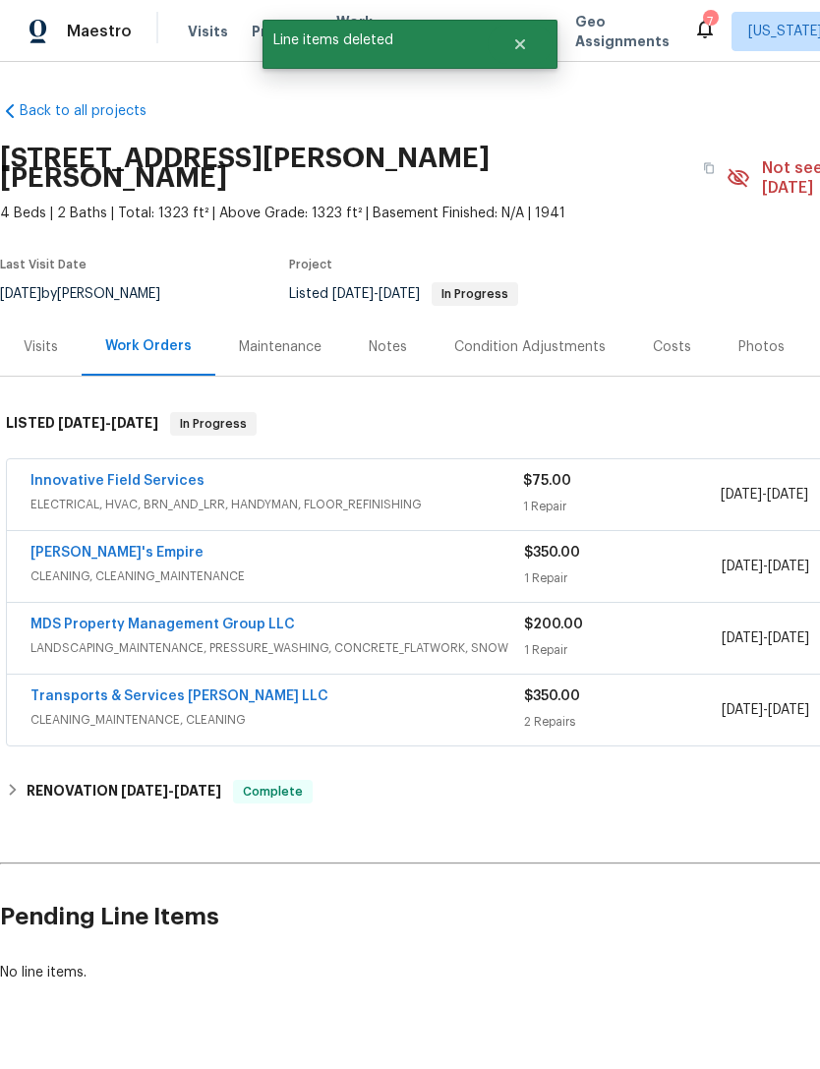
scroll to position [0, 0]
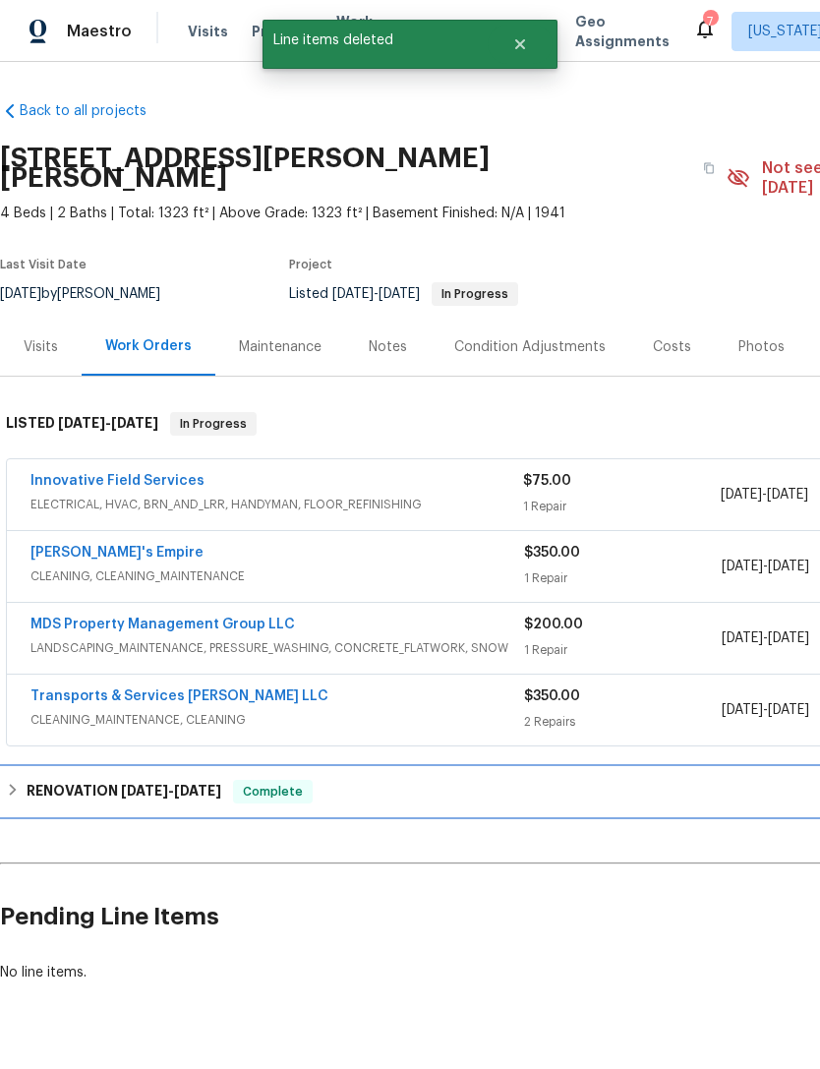
click at [196, 784] on span "[DATE]" at bounding box center [197, 791] width 47 height 14
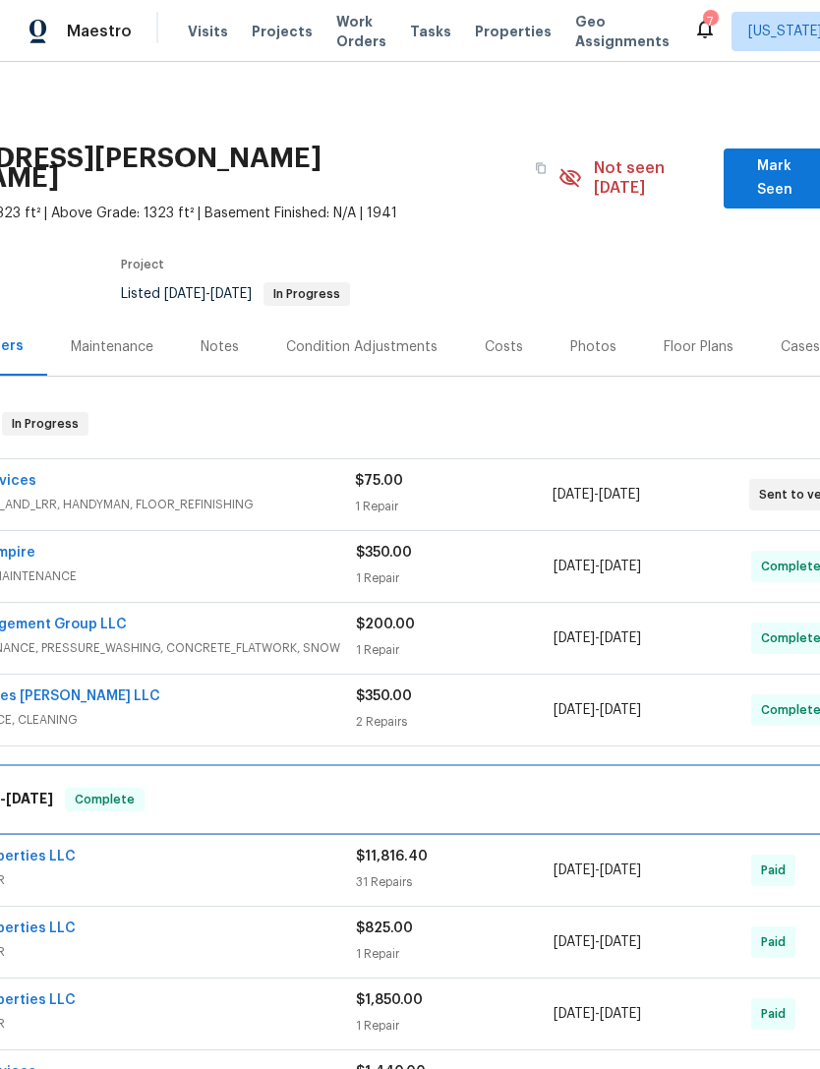
scroll to position [0, 171]
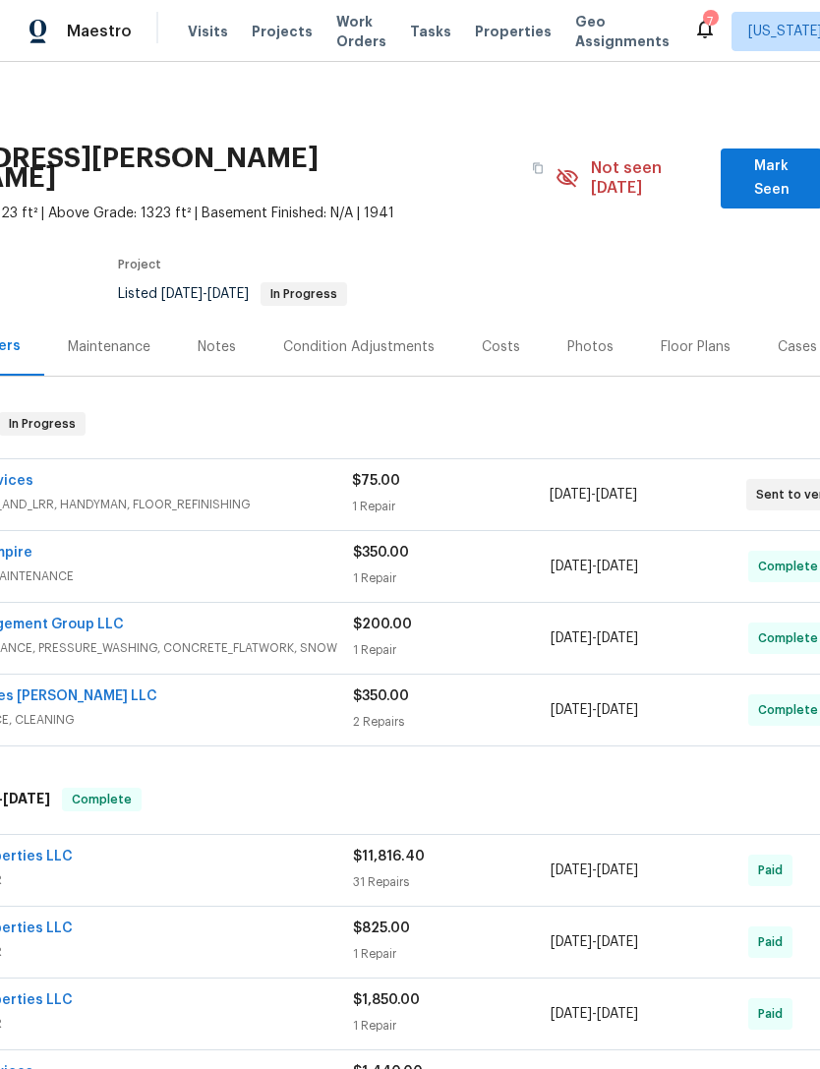
click at [518, 325] on div "Costs" at bounding box center [501, 347] width 86 height 58
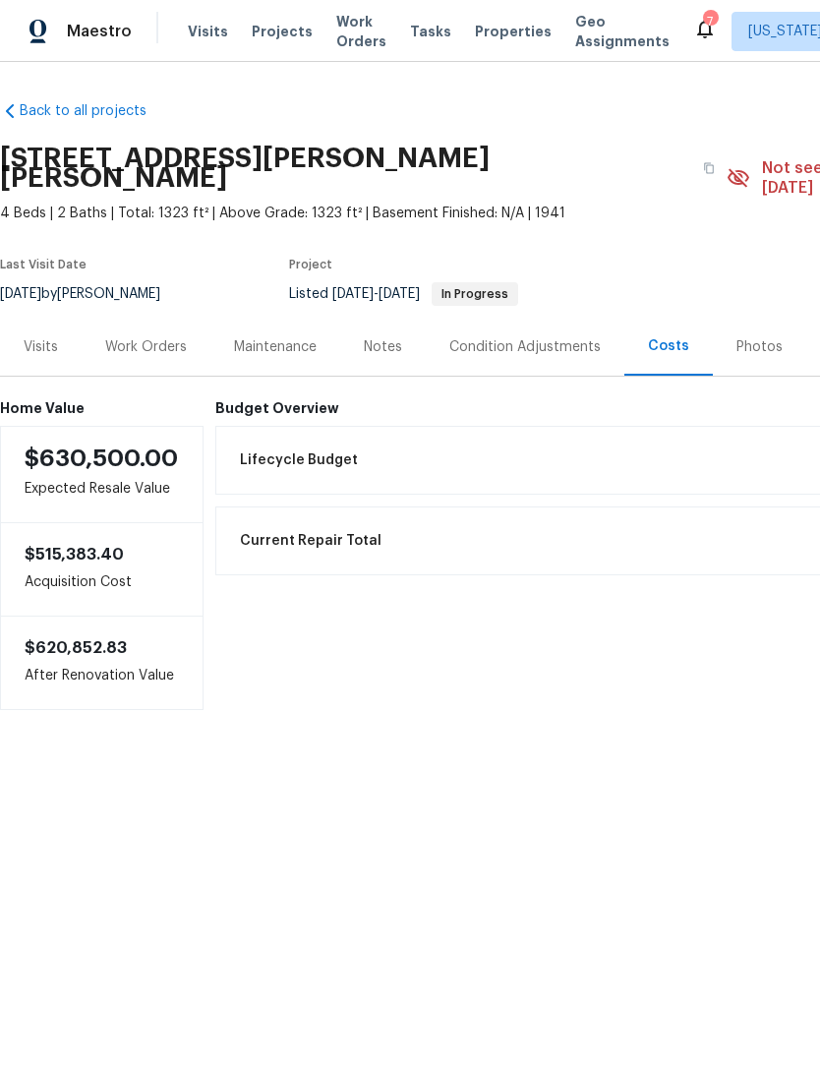
click at [66, 334] on div "Visits" at bounding box center [41, 347] width 82 height 58
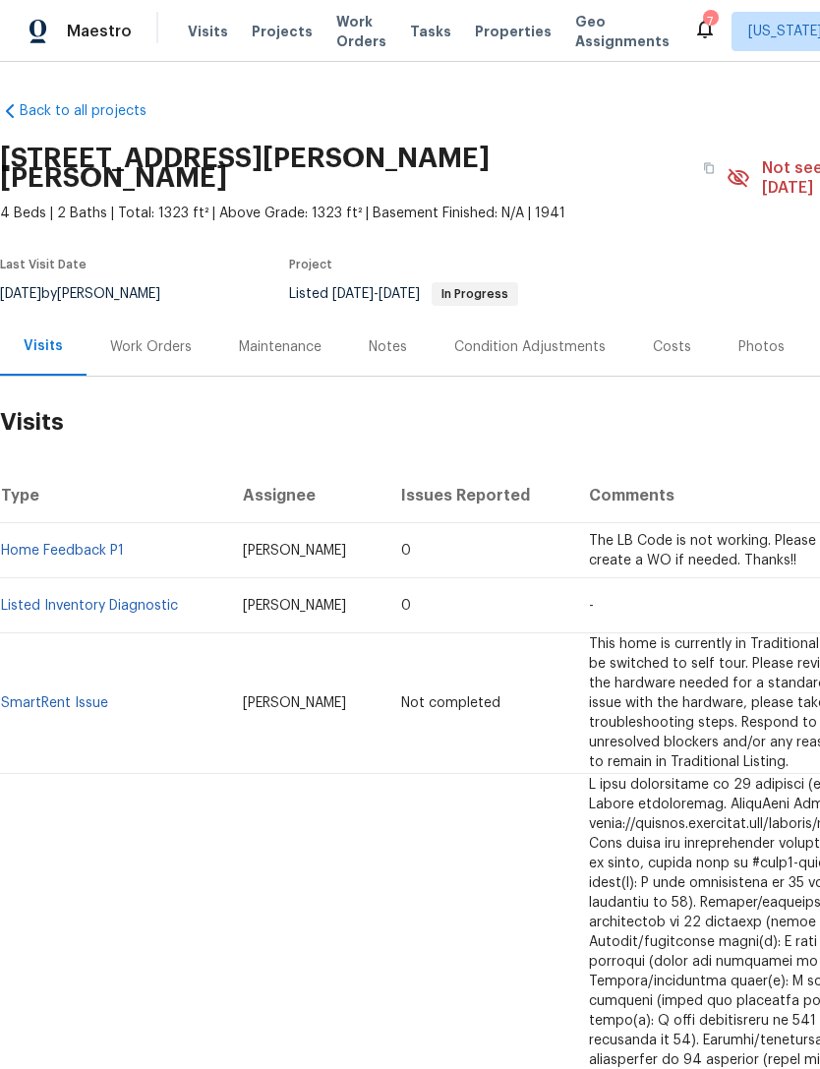
click at [384, 337] on div "Notes" at bounding box center [388, 347] width 38 height 20
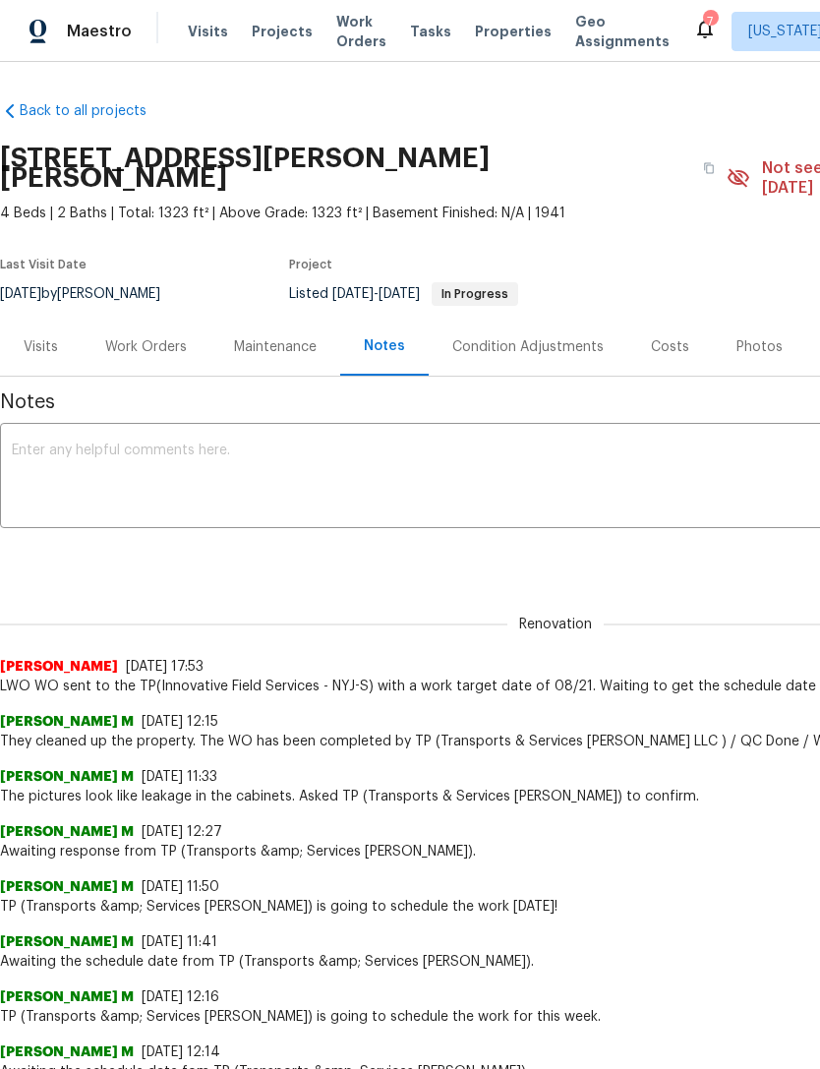
click at [162, 341] on div "Work Orders" at bounding box center [146, 347] width 129 height 58
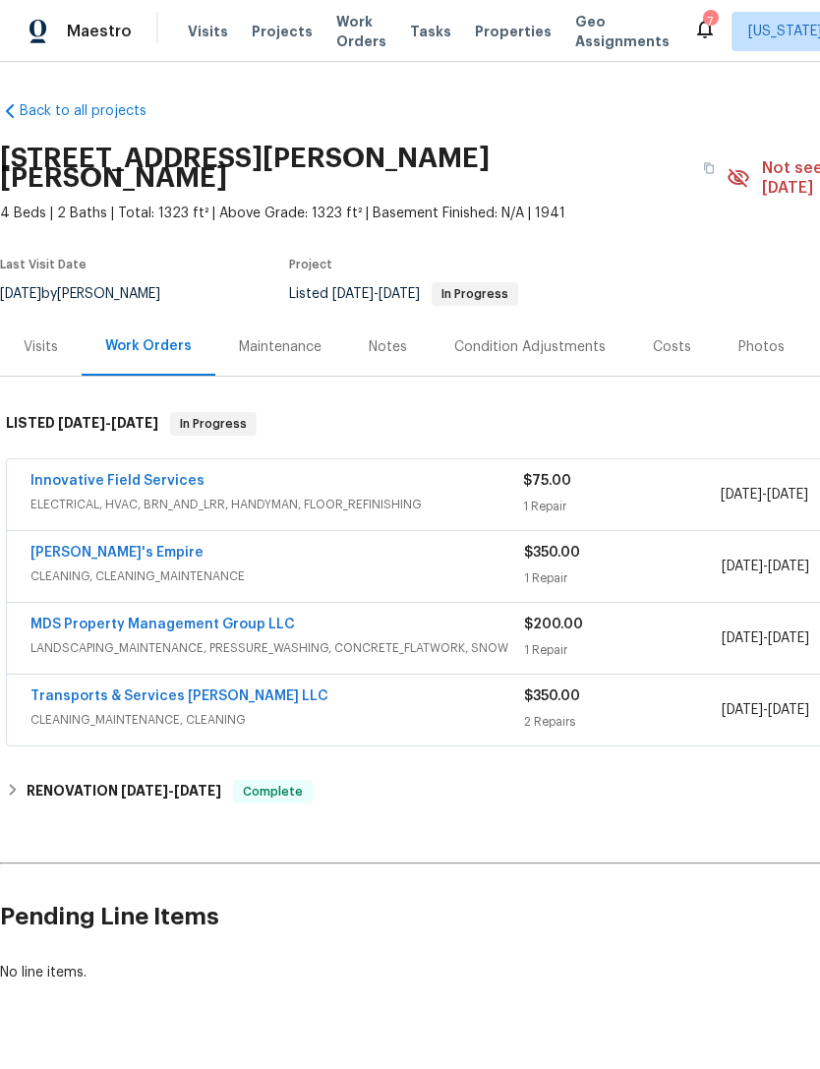
click at [293, 337] on div "Maintenance" at bounding box center [280, 347] width 83 height 20
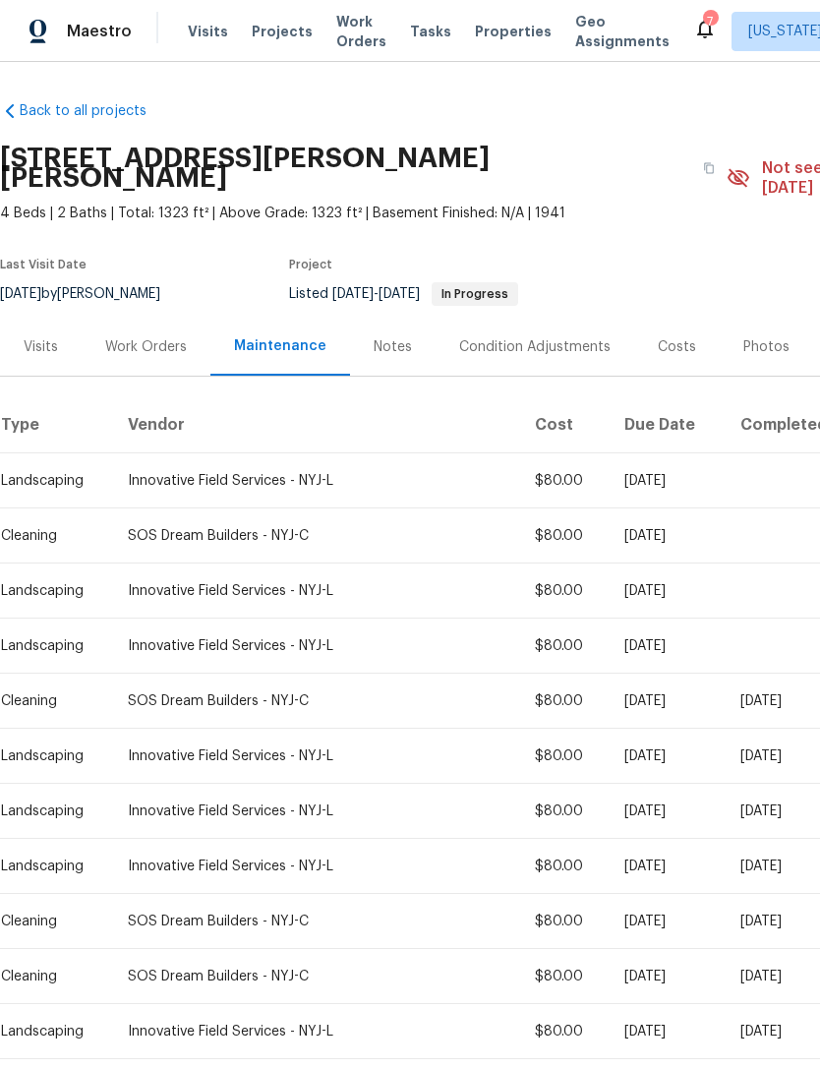
click at [375, 337] on div "Notes" at bounding box center [393, 347] width 38 height 20
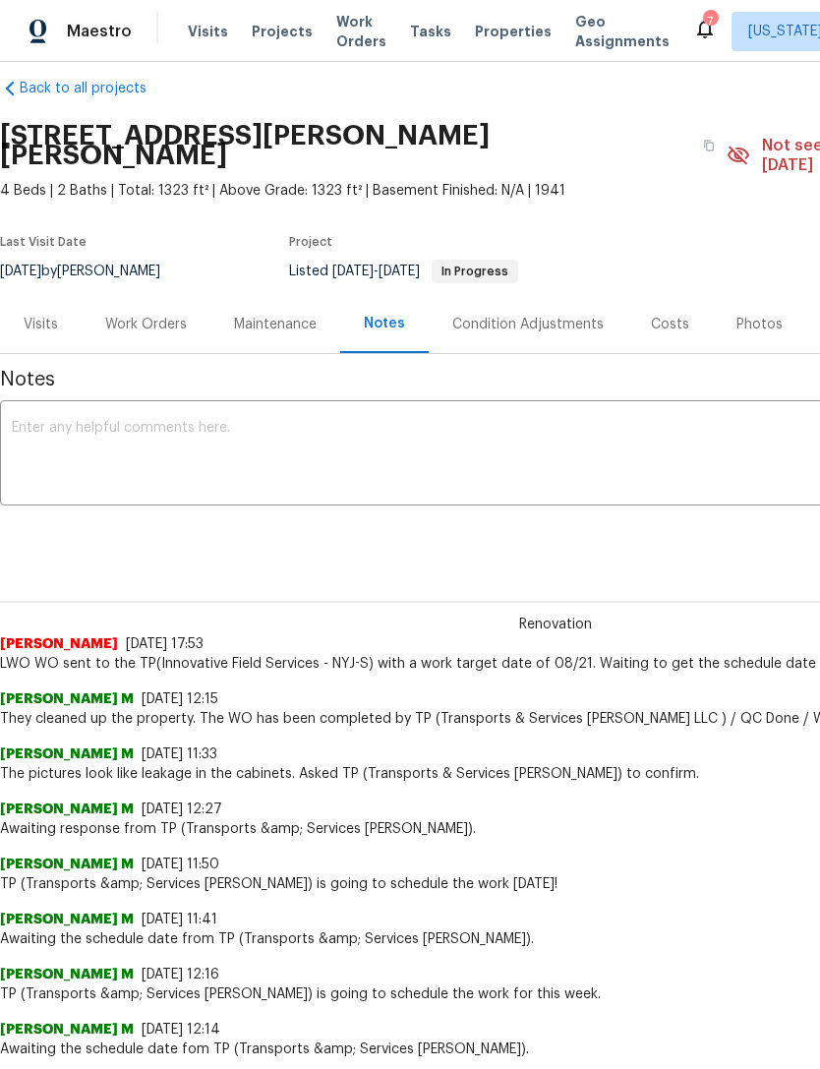
scroll to position [23, 0]
click at [43, 315] on div "Visits" at bounding box center [41, 325] width 34 height 20
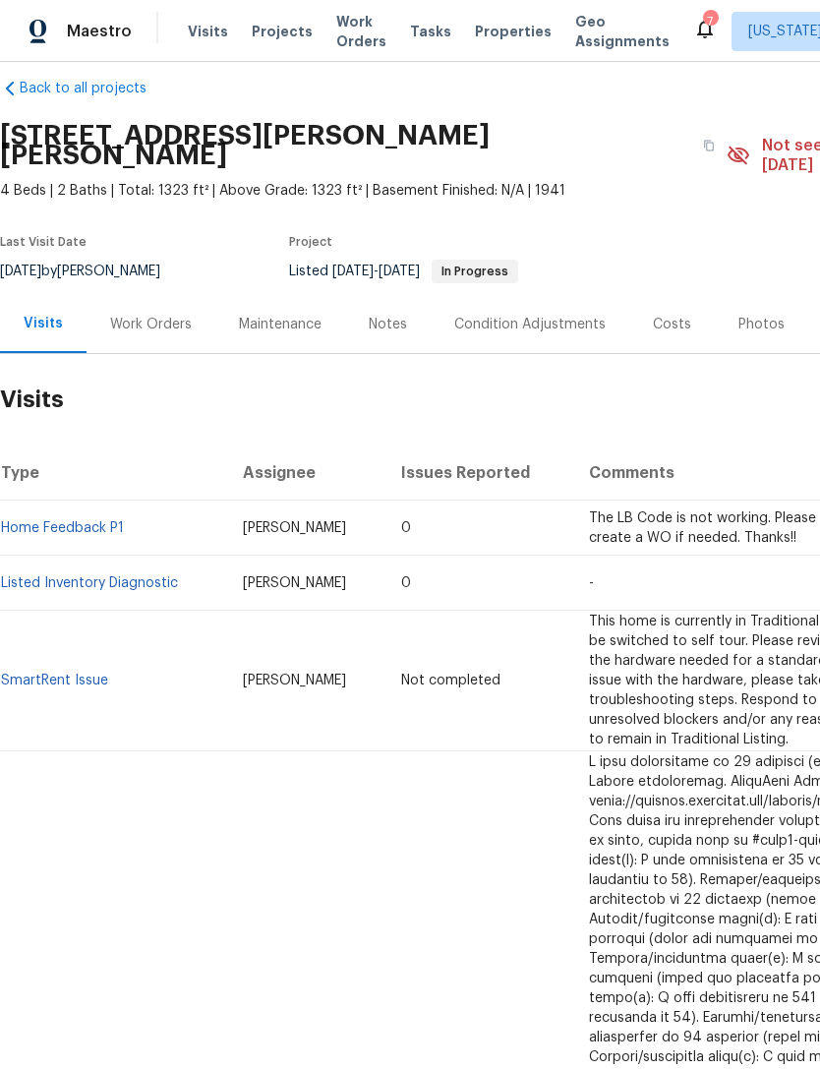
click at [185, 315] on div "Work Orders" at bounding box center [151, 325] width 82 height 20
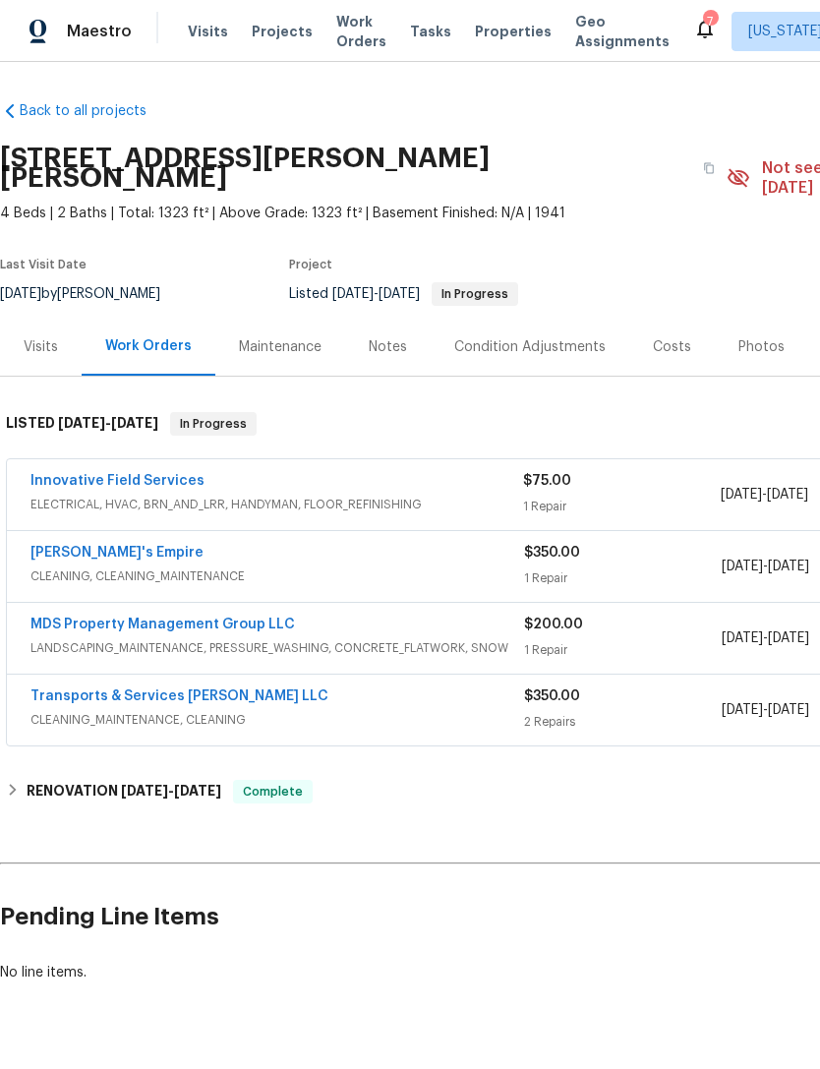
click at [258, 471] on div "Innovative Field Services" at bounding box center [276, 483] width 493 height 24
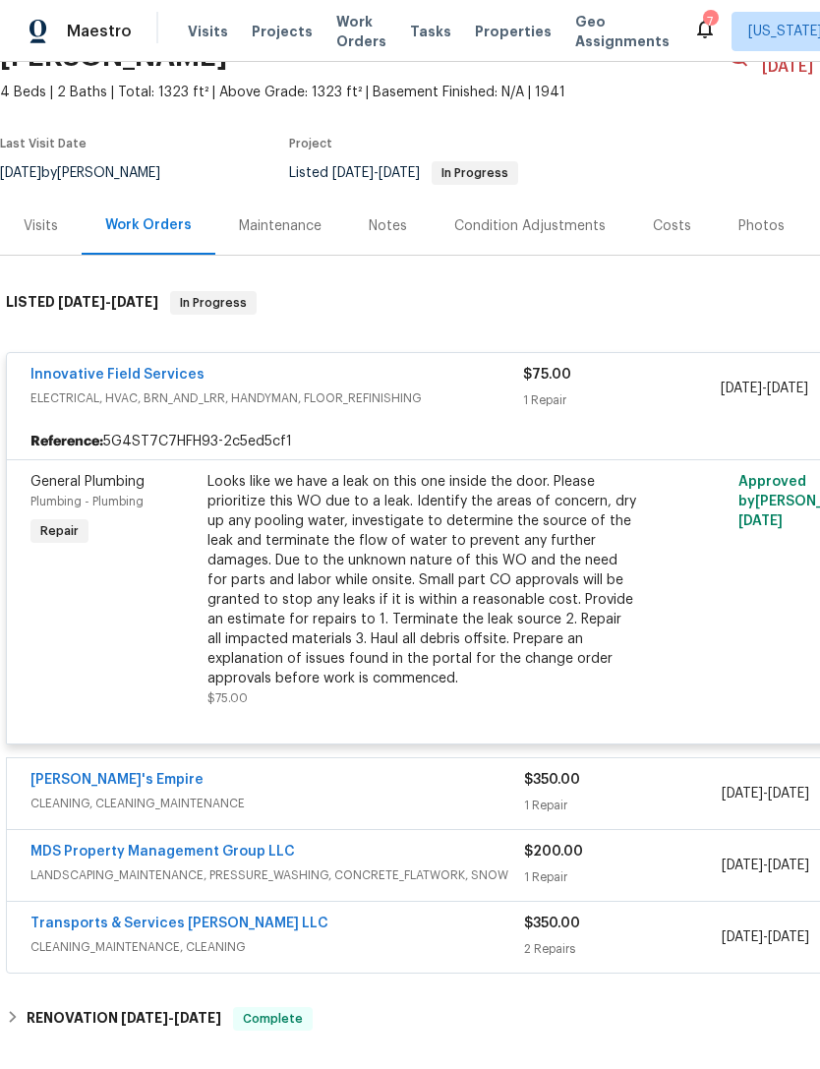
scroll to position [117, 0]
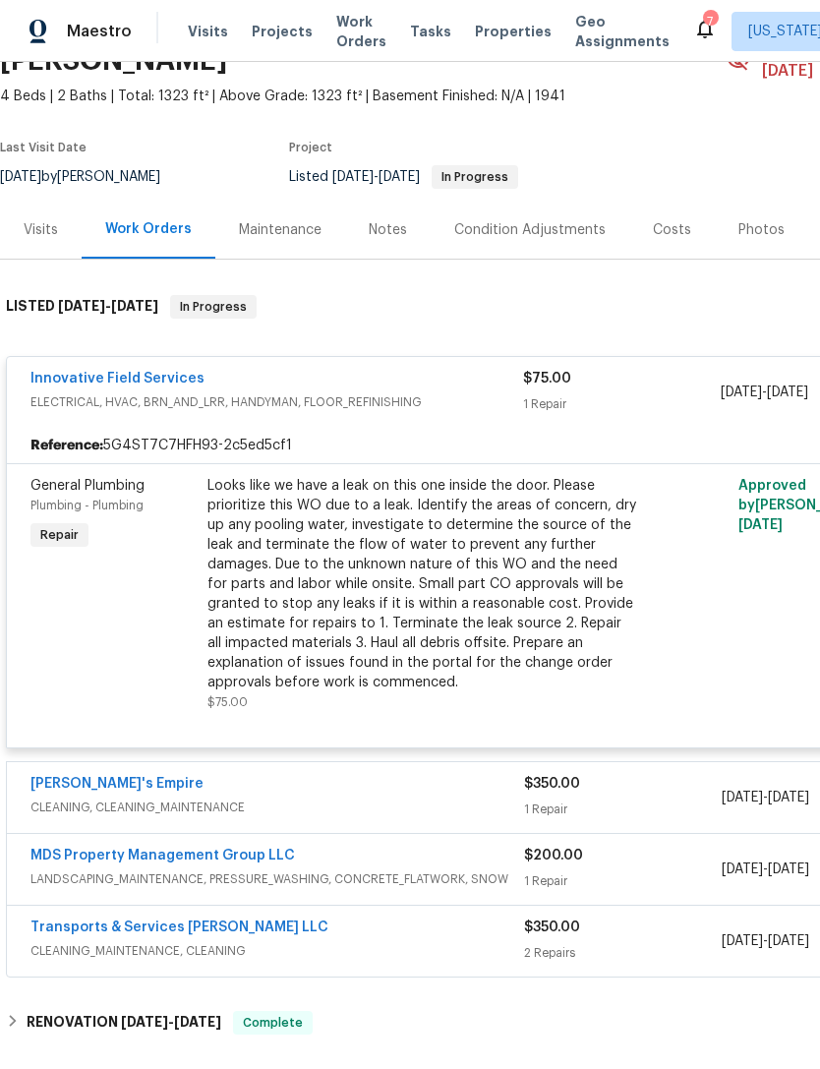
click at [441, 428] on div "Reference: 5G4ST7C7HFH93-2c5ed5cf1" at bounding box center [555, 445] width 1097 height 35
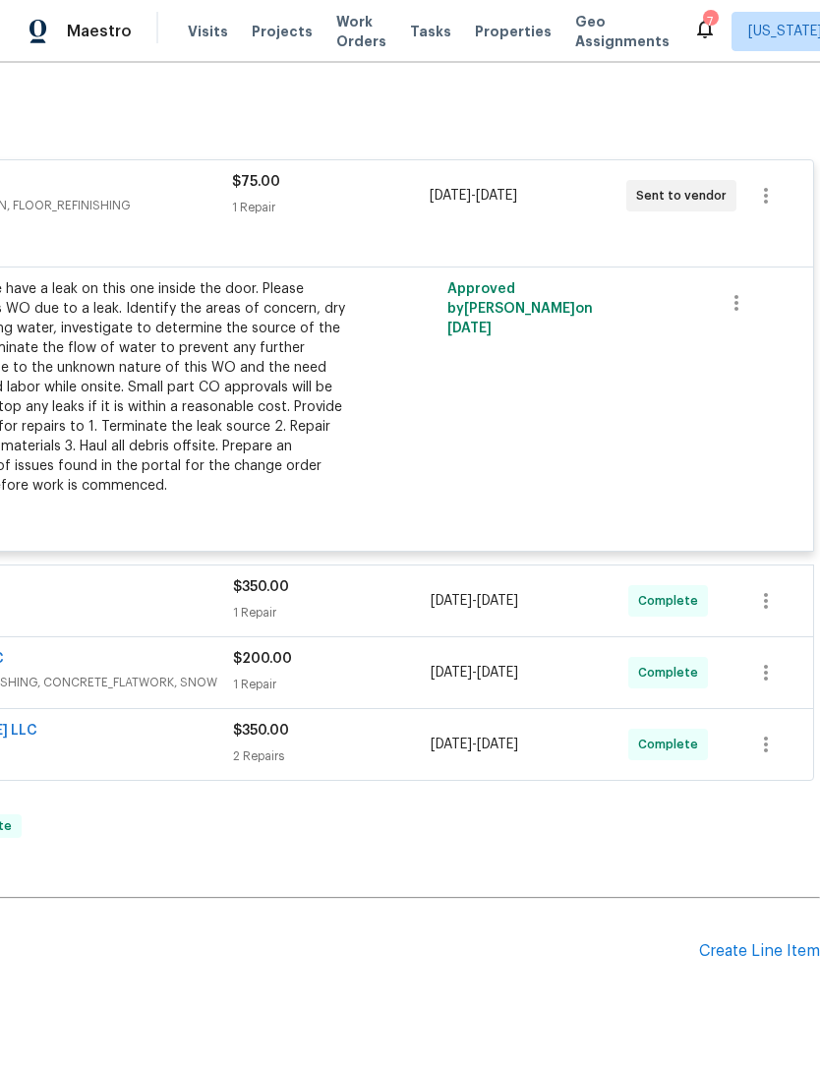
scroll to position [313, 291]
click at [751, 943] on div "Create Line Item" at bounding box center [759, 952] width 121 height 19
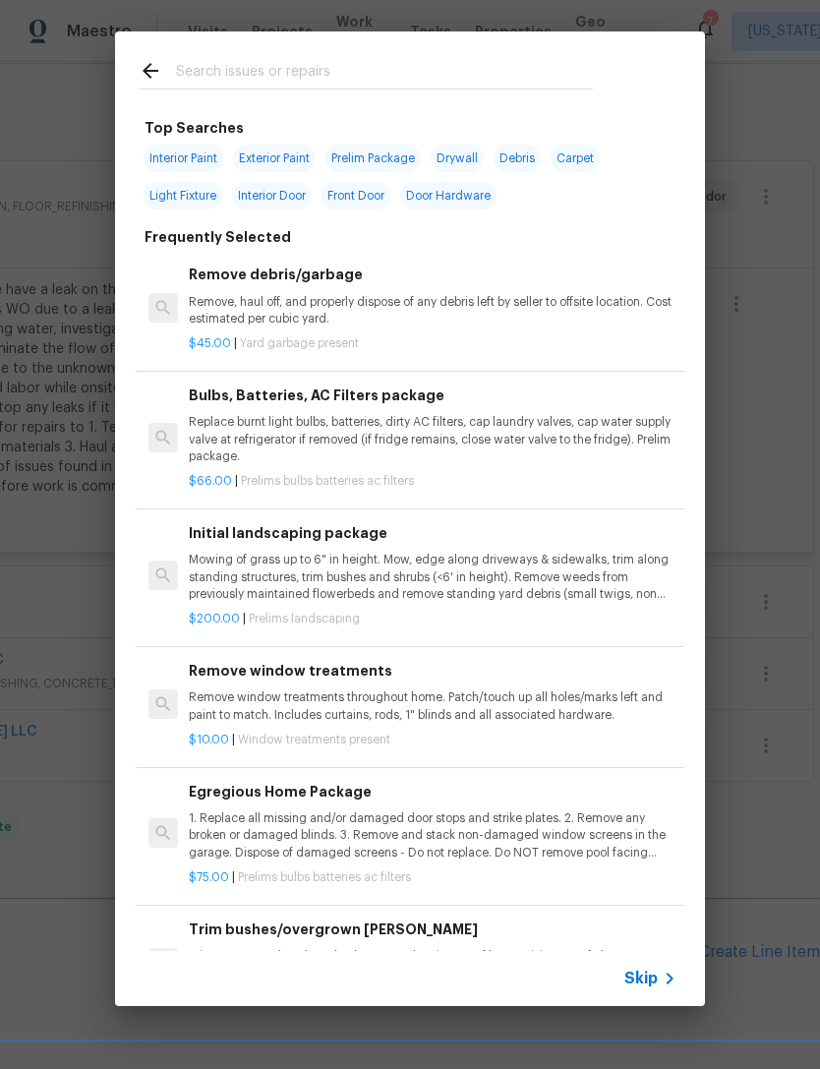
click at [788, 818] on div "Top Searches Interior Paint Exterior Paint Prelim Package Drywall Debris Carpet…" at bounding box center [410, 518] width 820 height 1037
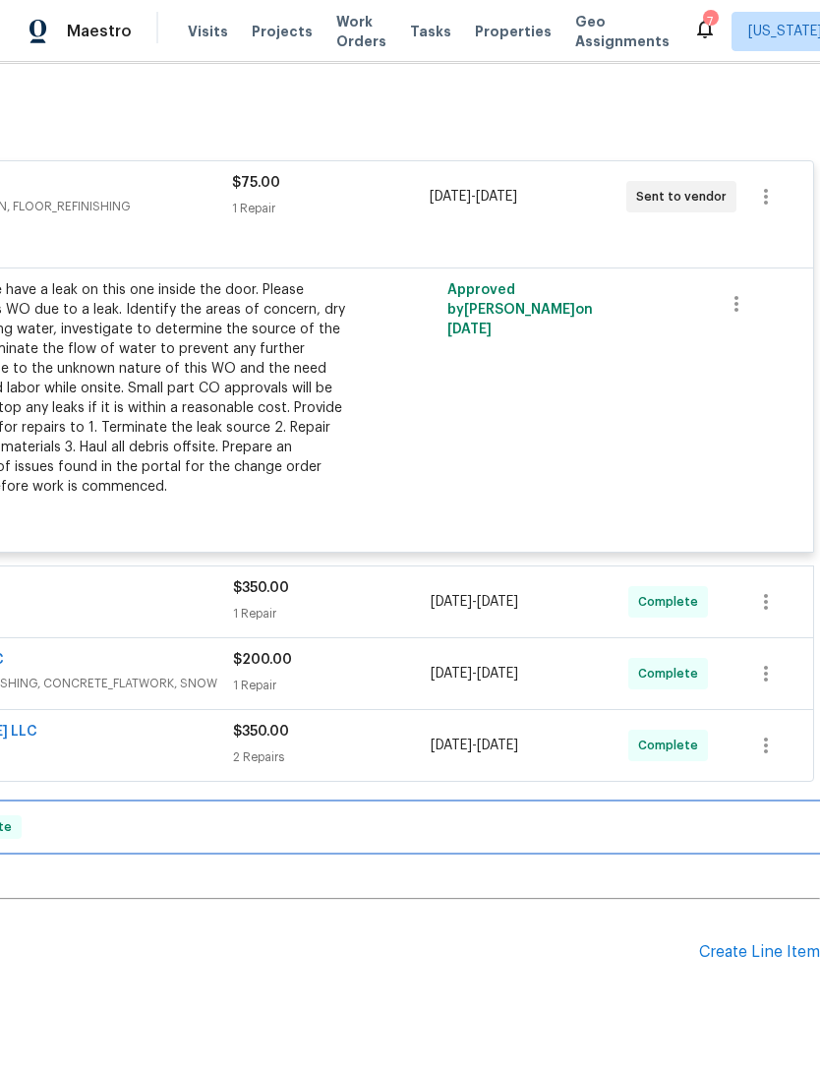
click at [749, 829] on div "RENOVATION [DATE] - [DATE] Complete" at bounding box center [264, 826] width 1111 height 47
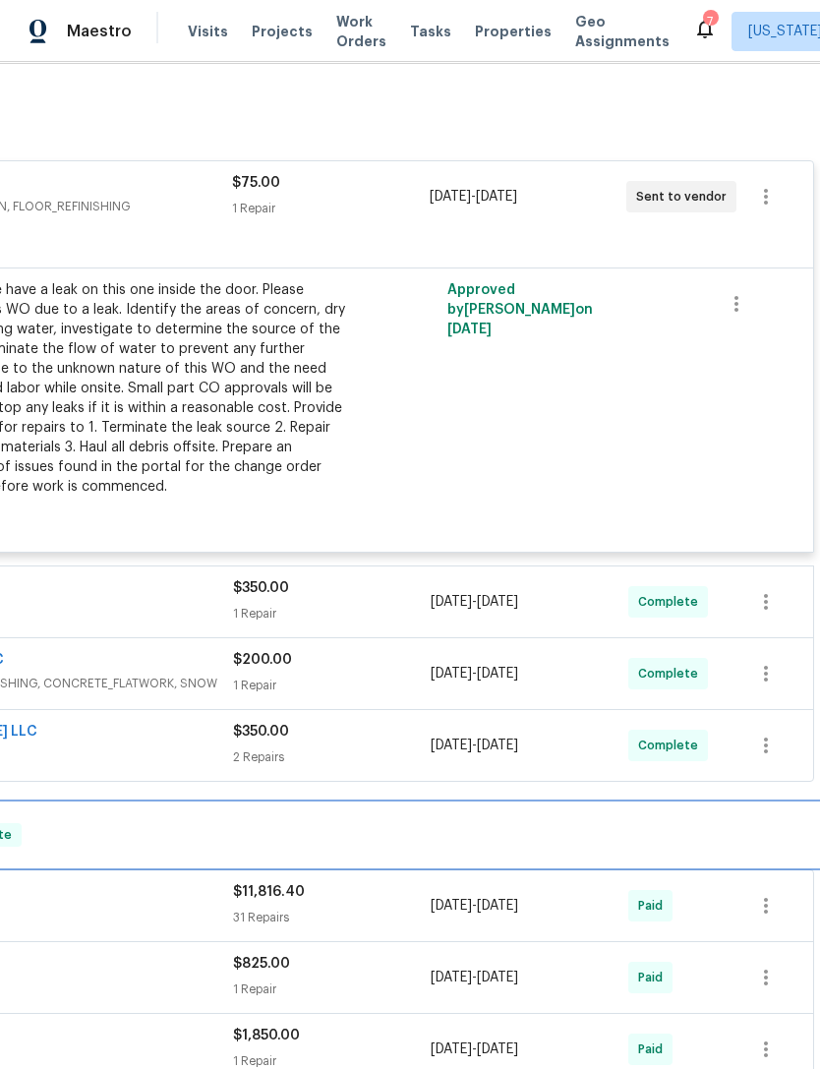
click at [777, 823] on div "RENOVATION [DATE] - [DATE] Complete" at bounding box center [264, 835] width 1099 height 24
